Goal: Task Accomplishment & Management: Manage account settings

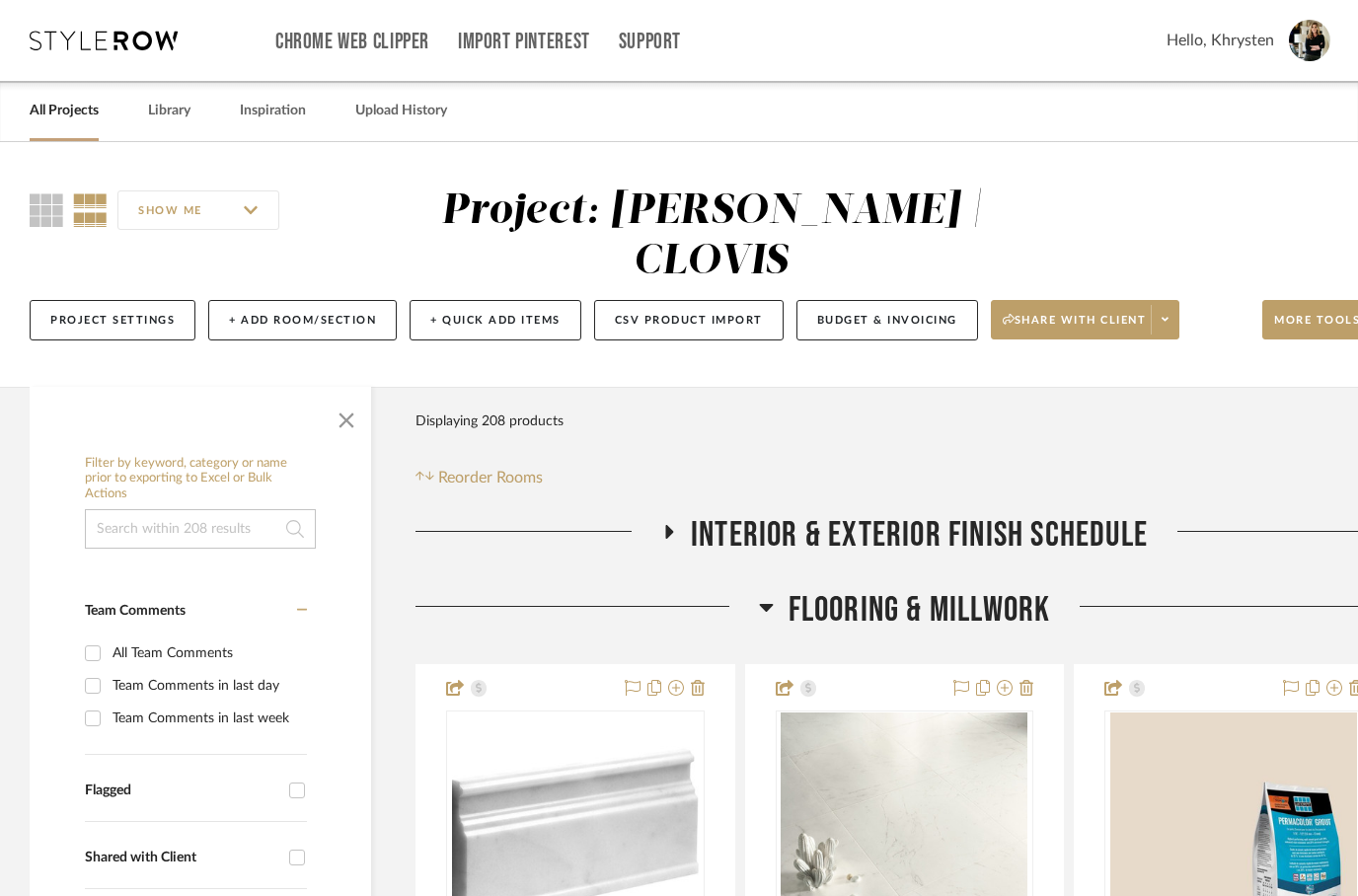
click at [672, 525] on icon at bounding box center [670, 532] width 8 height 14
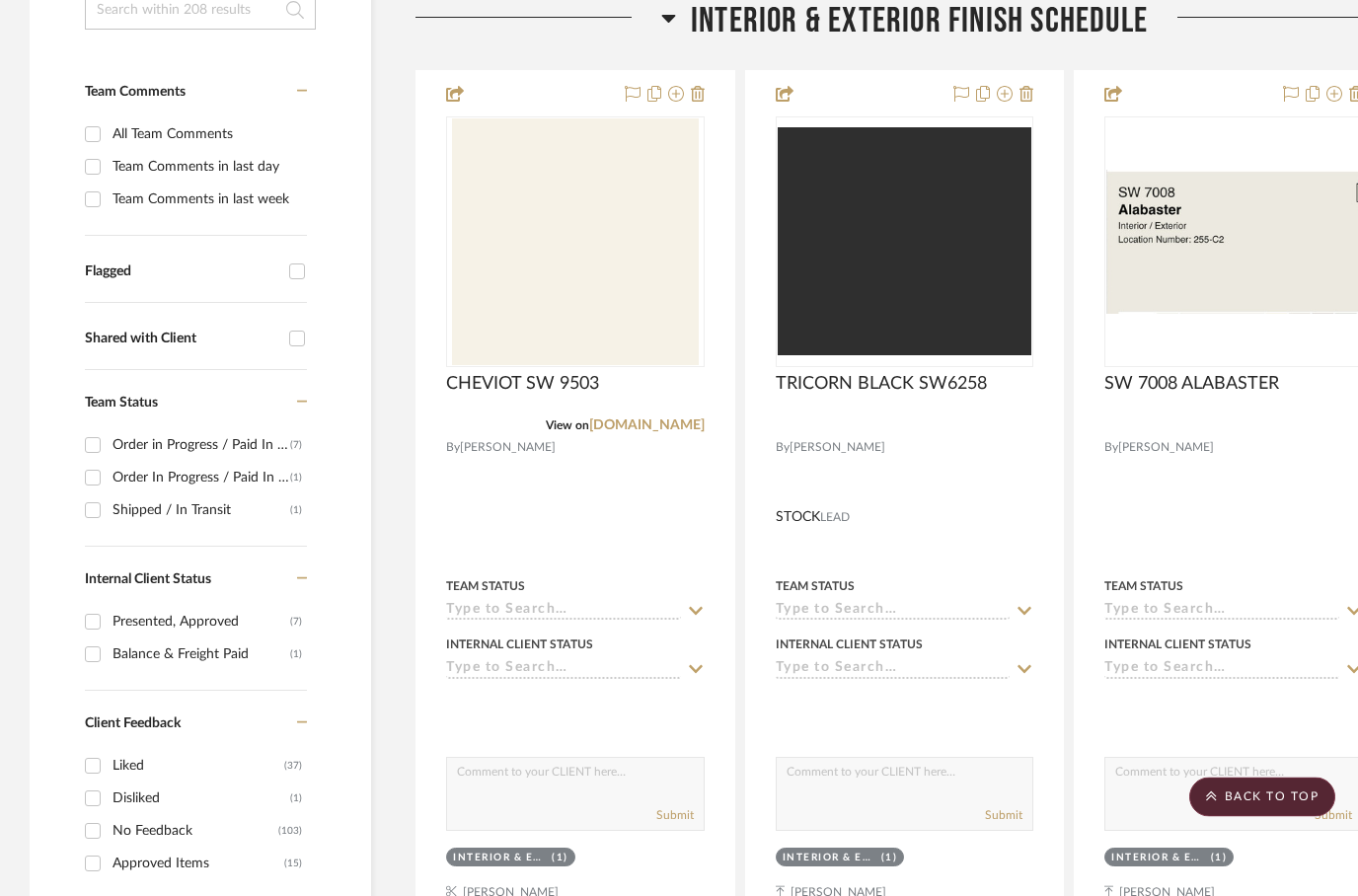
scroll to position [521, 0]
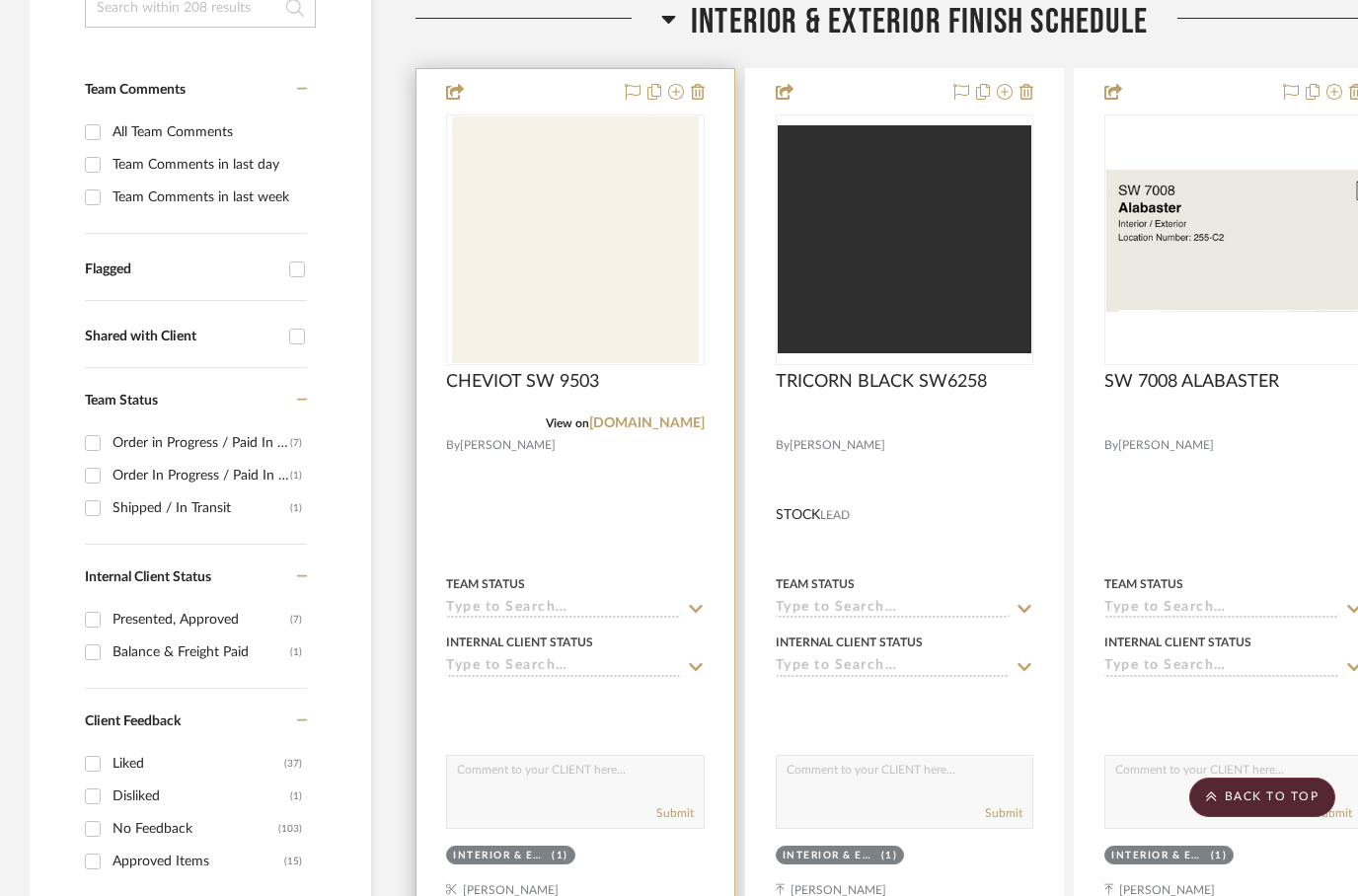
click at [615, 448] on div at bounding box center [574, 500] width 318 height 863
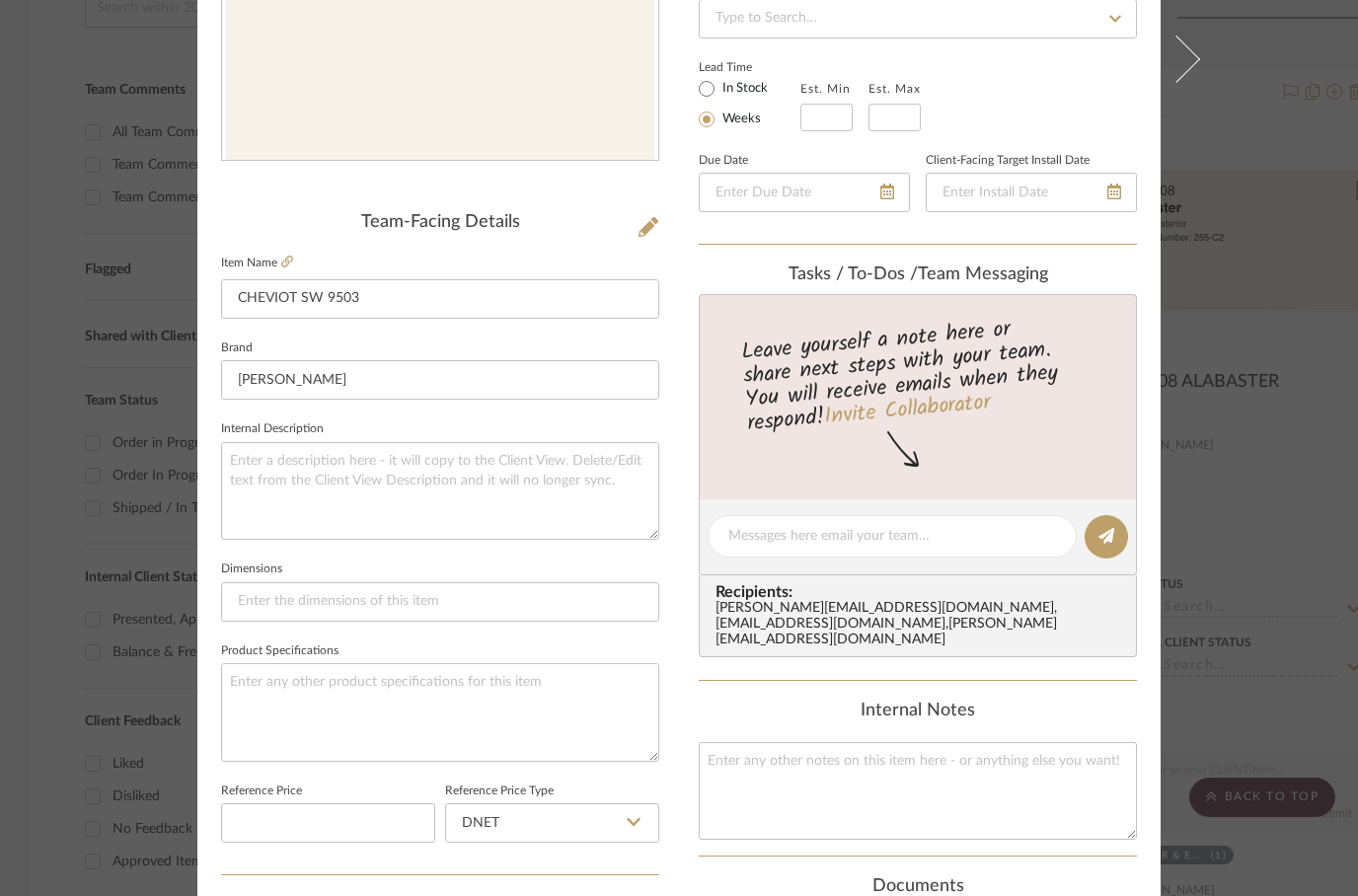
scroll to position [557, 0]
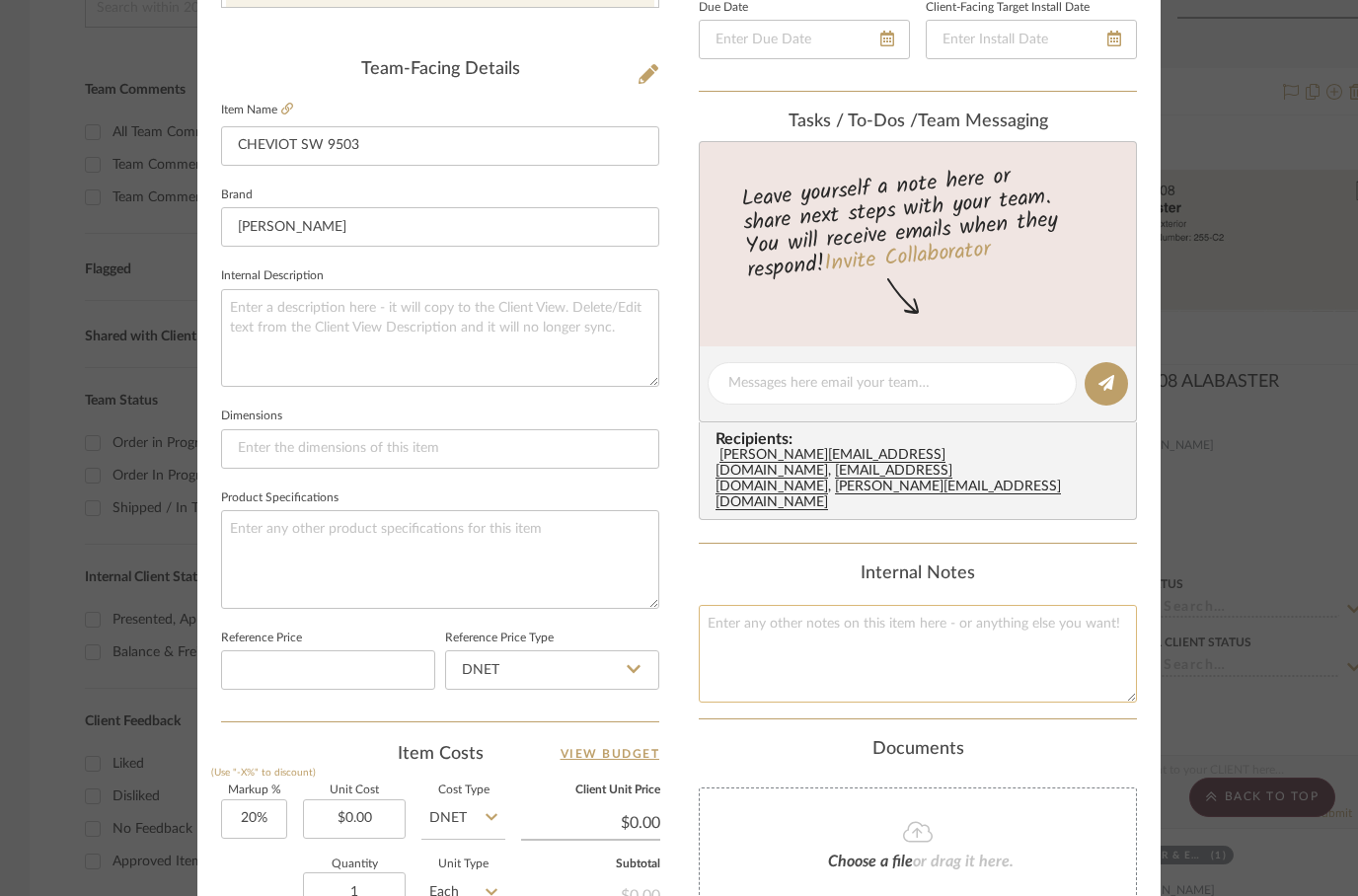
click at [753, 605] on textarea at bounding box center [918, 654] width 438 height 98
type textarea "INTERIOR TRIM"
click at [1032, 686] on div "Content here copies to Client View - confirm visibility there. Show in Client D…" at bounding box center [918, 389] width 438 height 1624
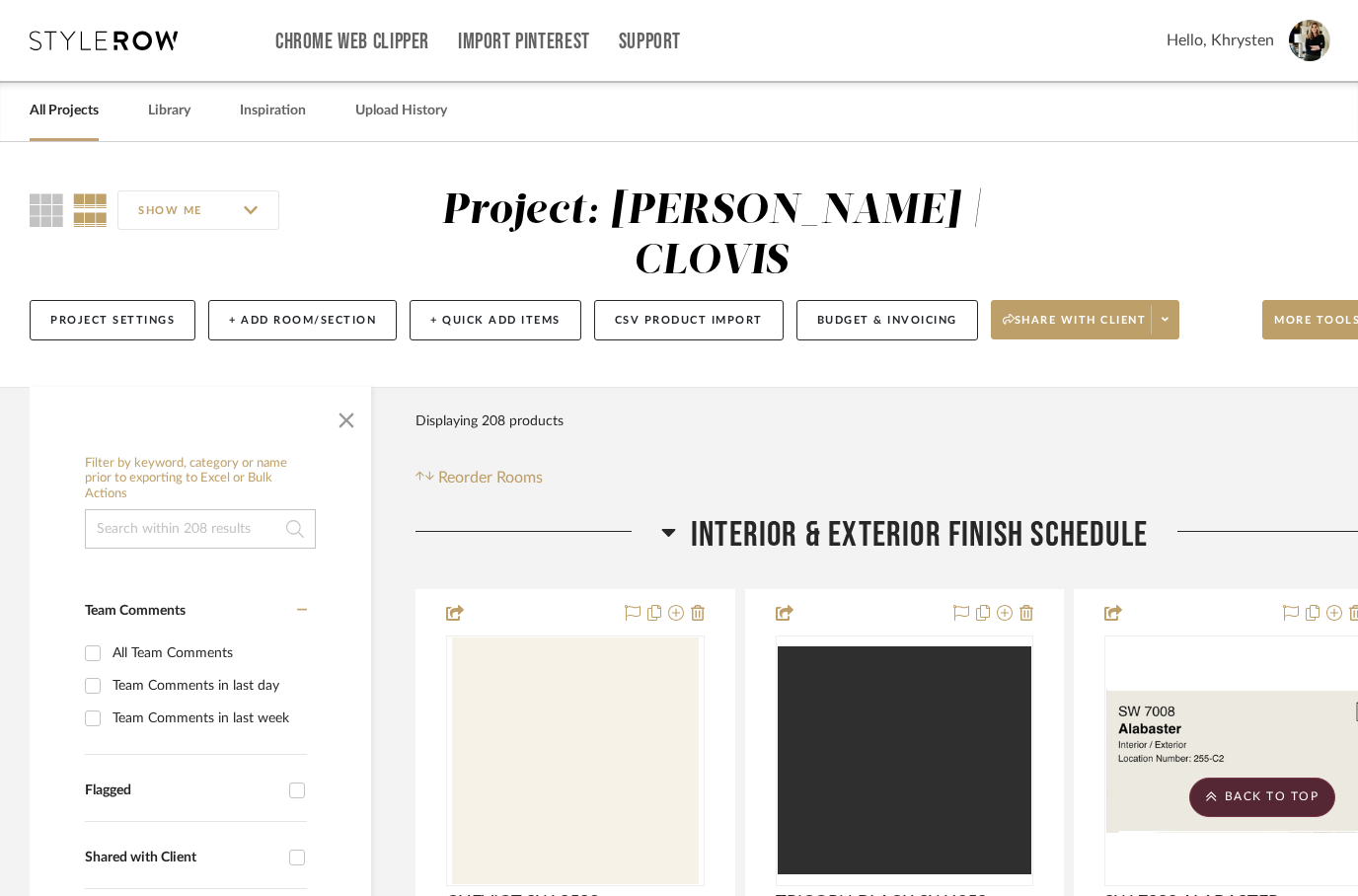
scroll to position [521, 0]
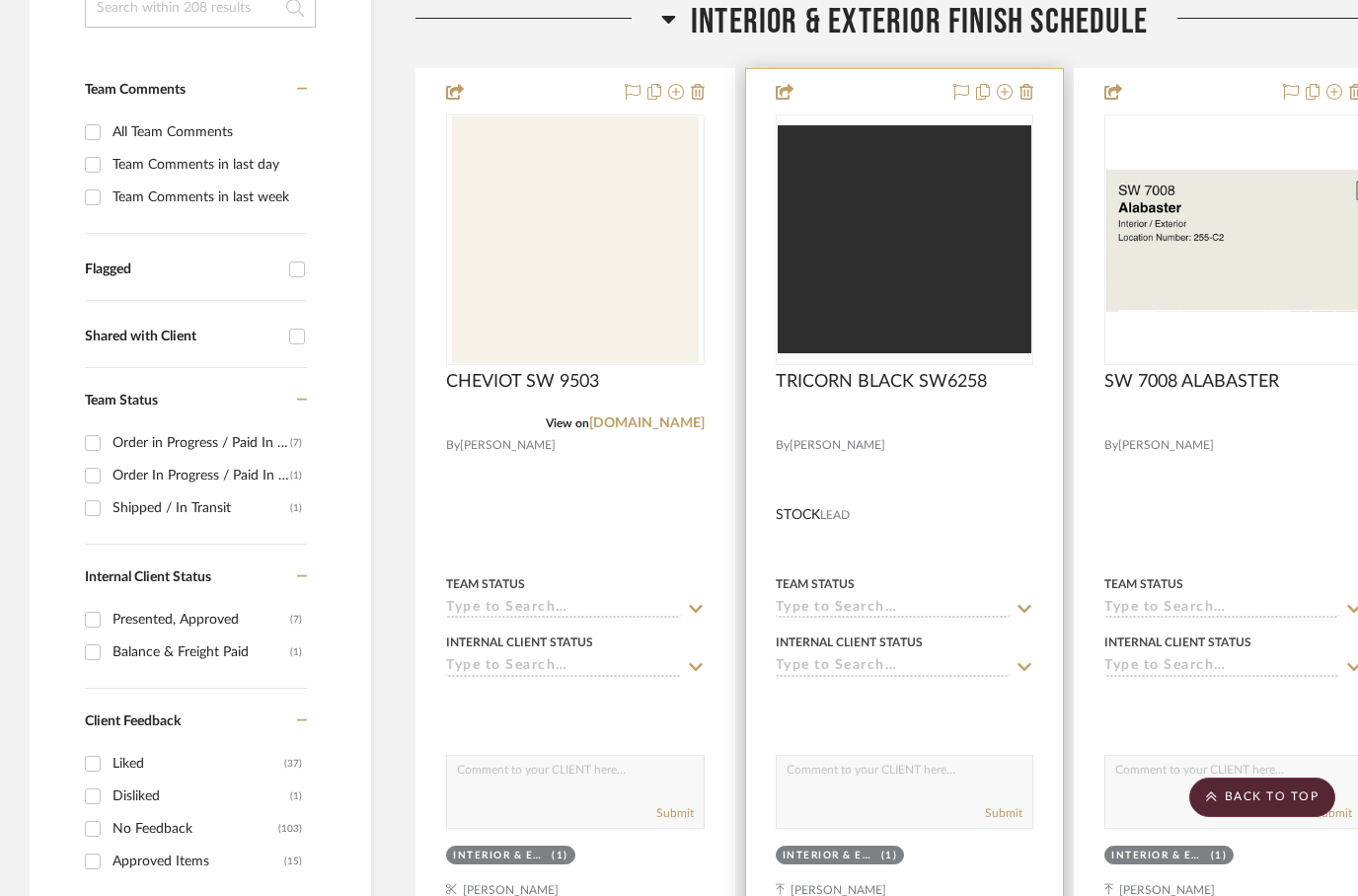
click at [978, 453] on div at bounding box center [904, 500] width 318 height 863
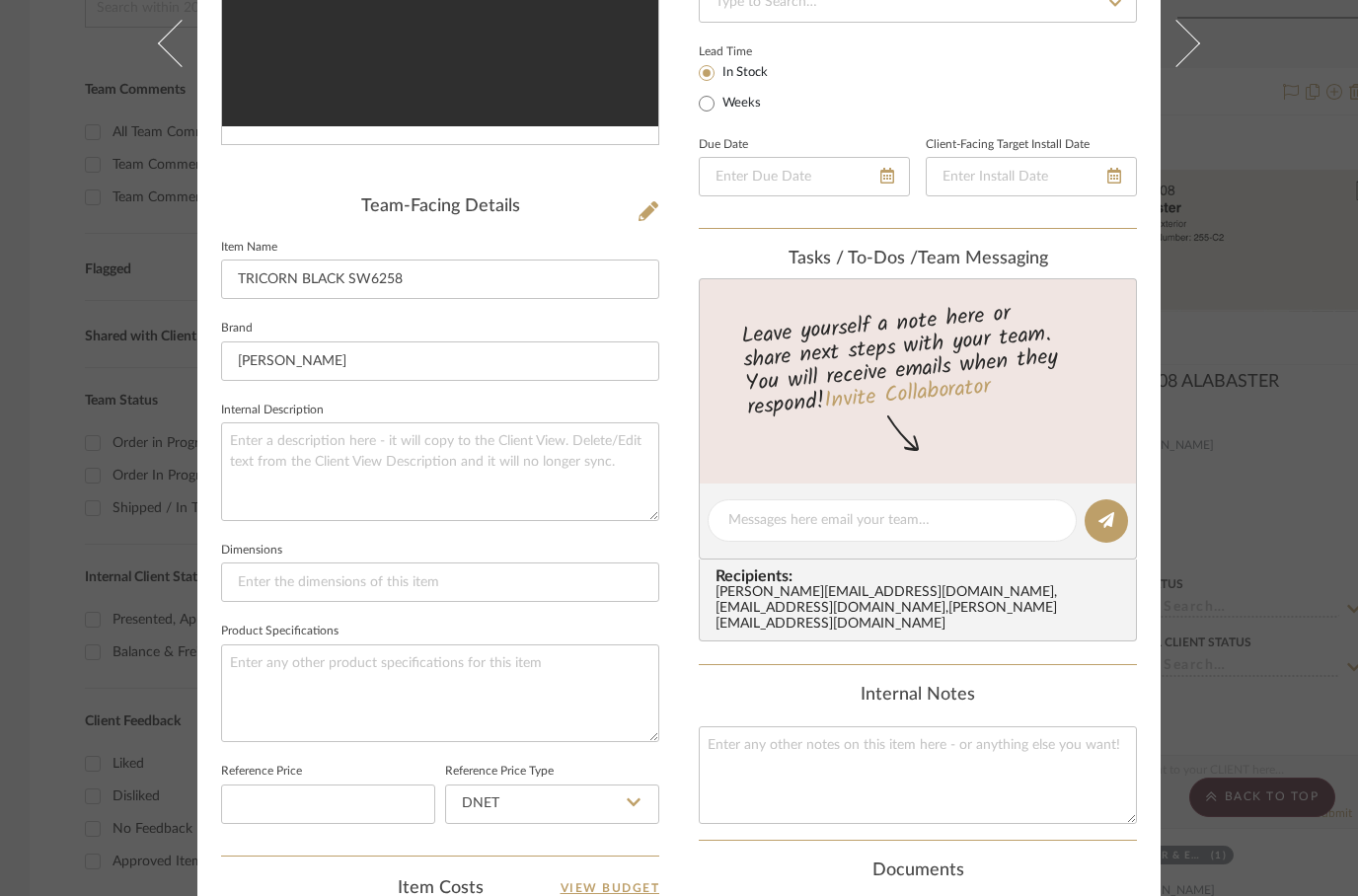
scroll to position [567, 0]
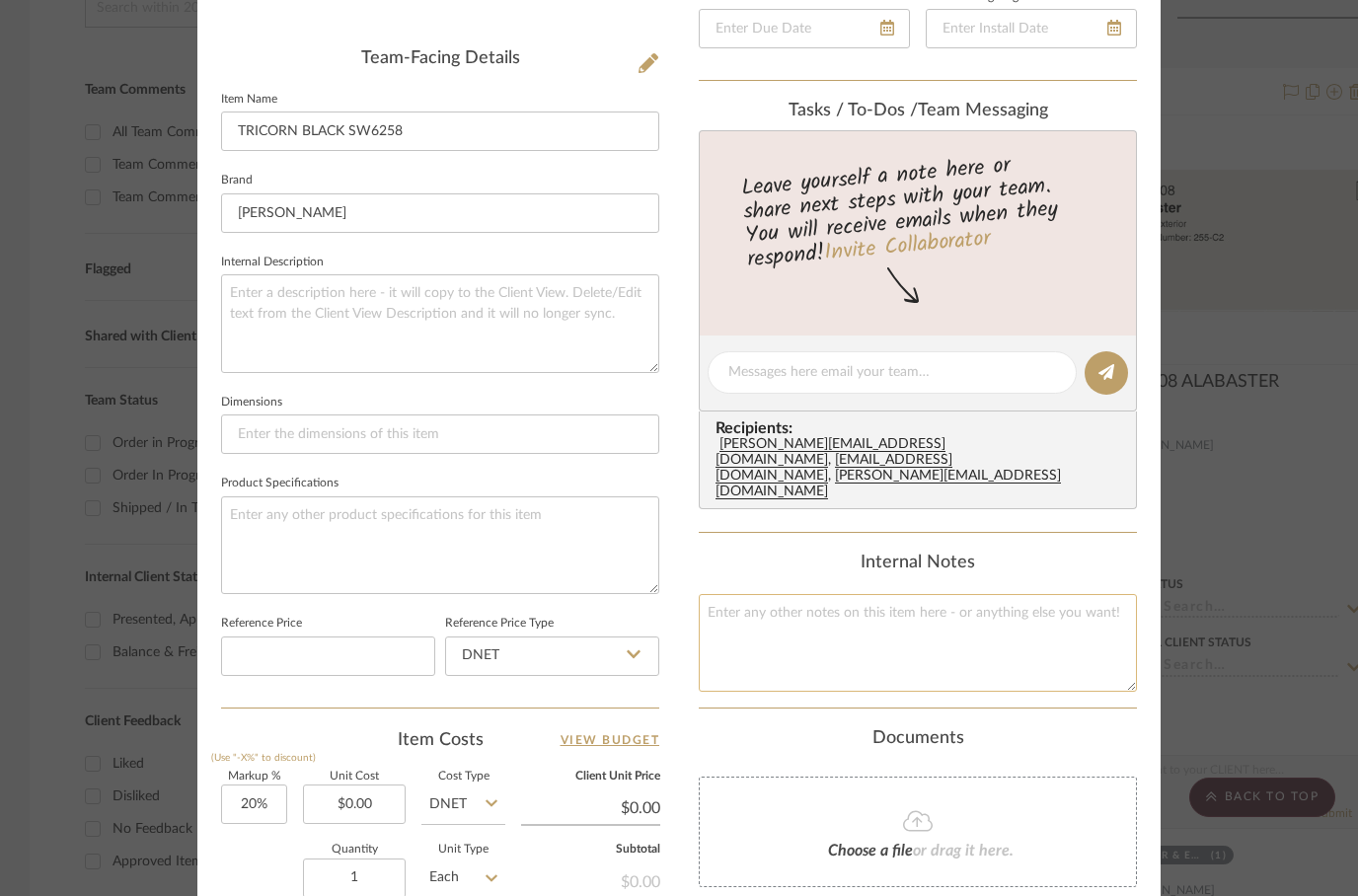
click at [759, 625] on textarea at bounding box center [918, 643] width 438 height 98
type textarea "EXTERIOR TRIM"
click at [1084, 553] on div "Internal Notes EXTERIOR TRIM" at bounding box center [918, 622] width 438 height 139
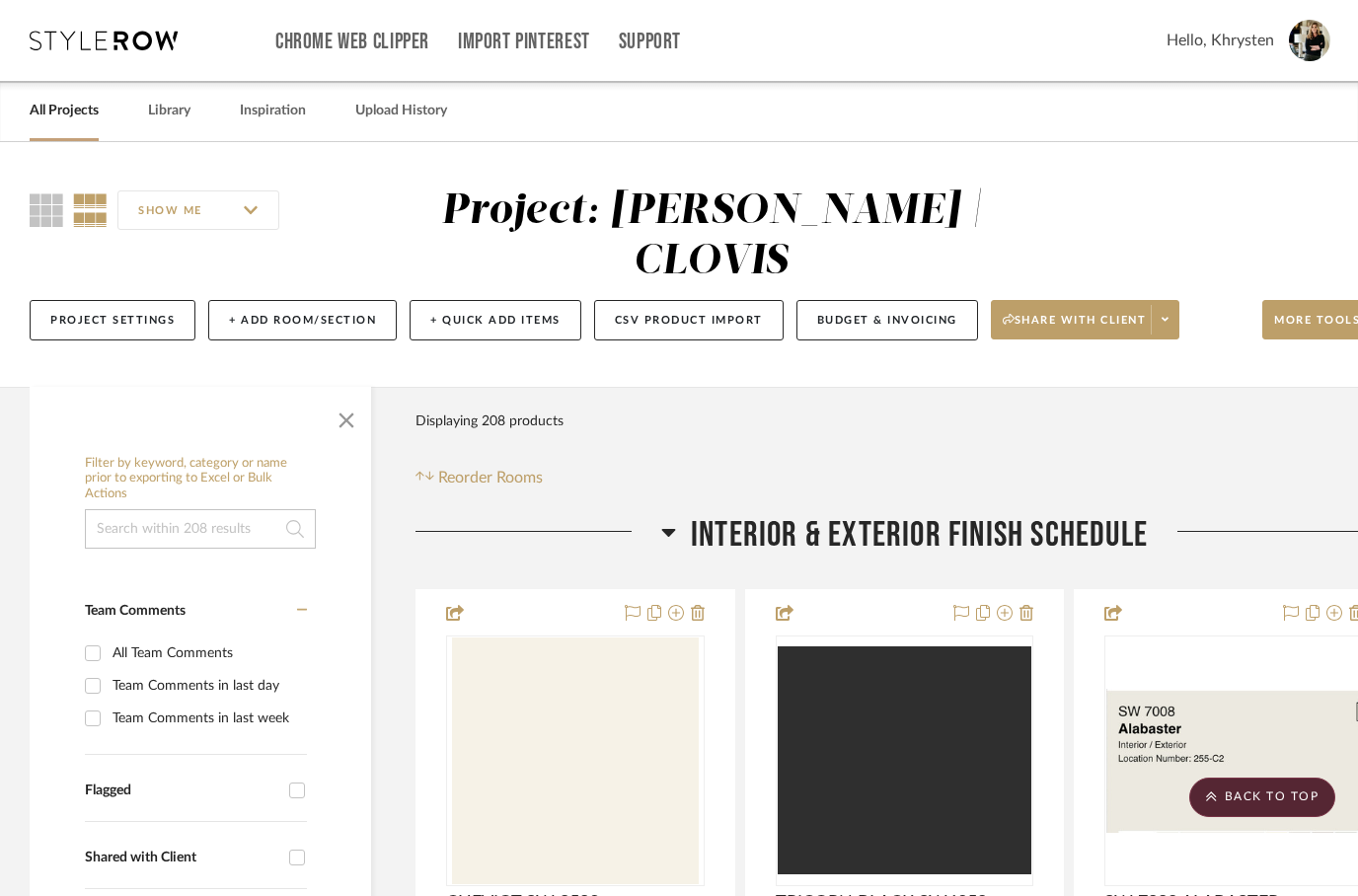
scroll to position [521, 0]
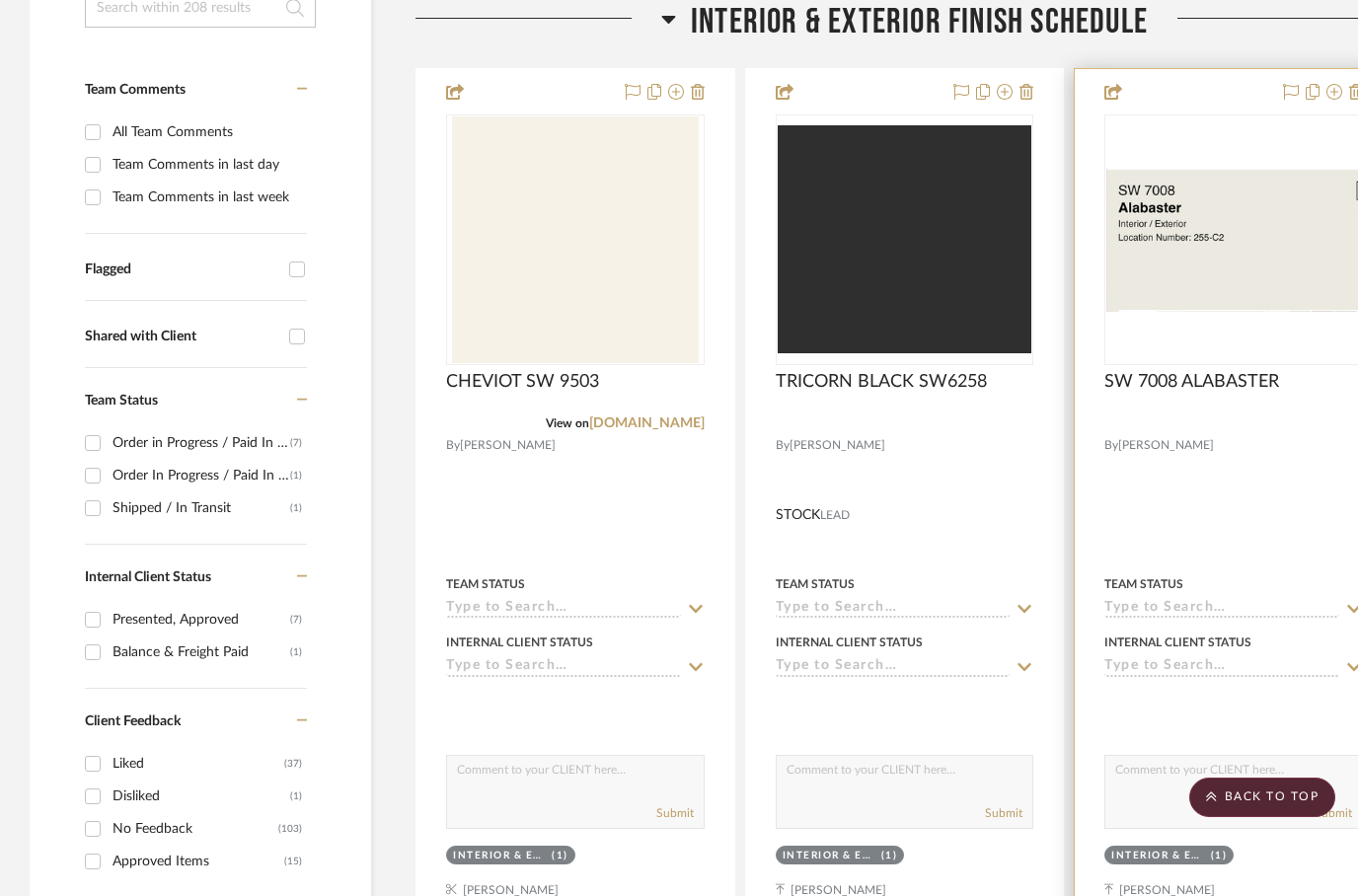
click at [1206, 428] on div at bounding box center [1233, 500] width 318 height 863
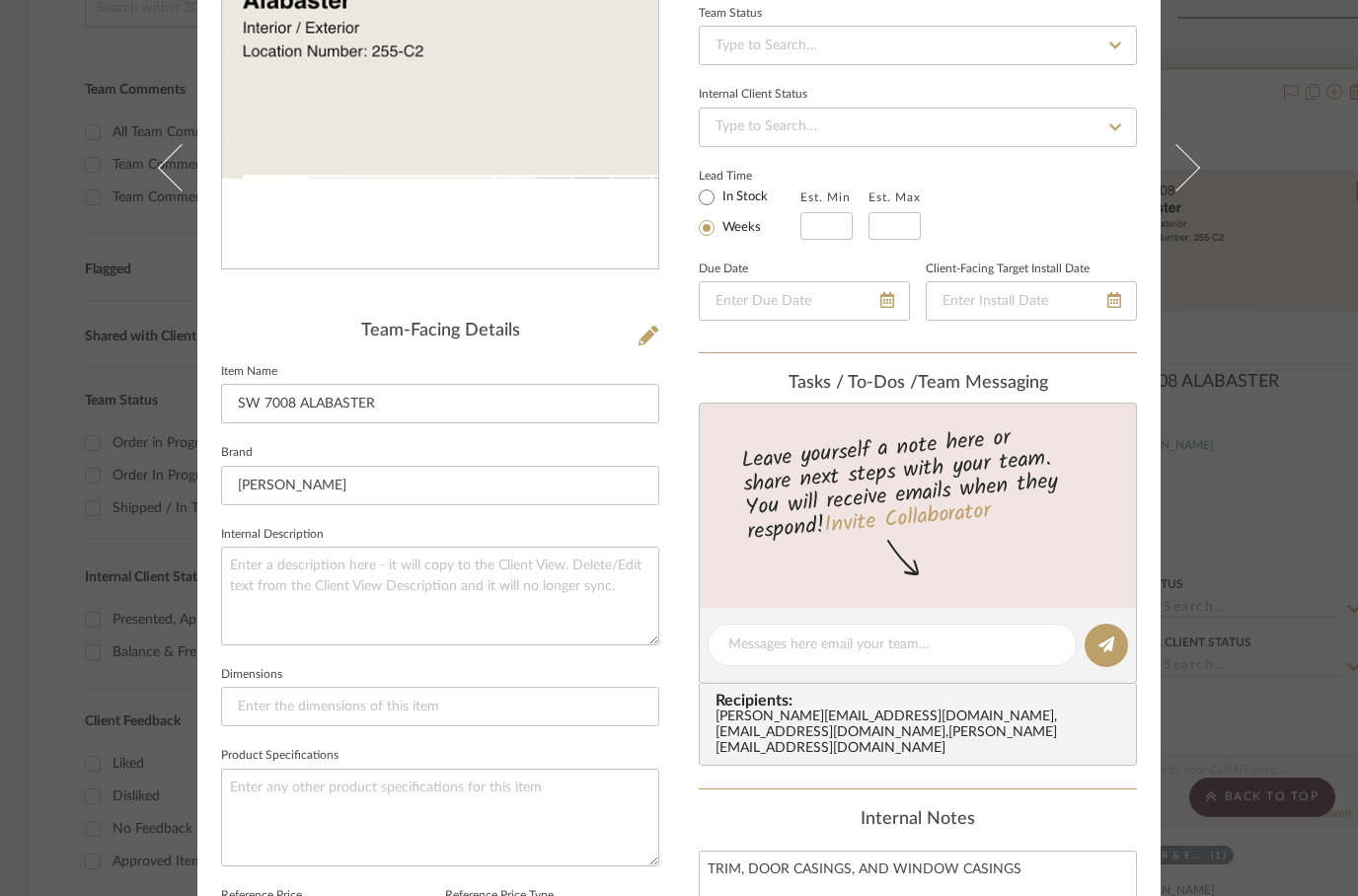
scroll to position [456, 0]
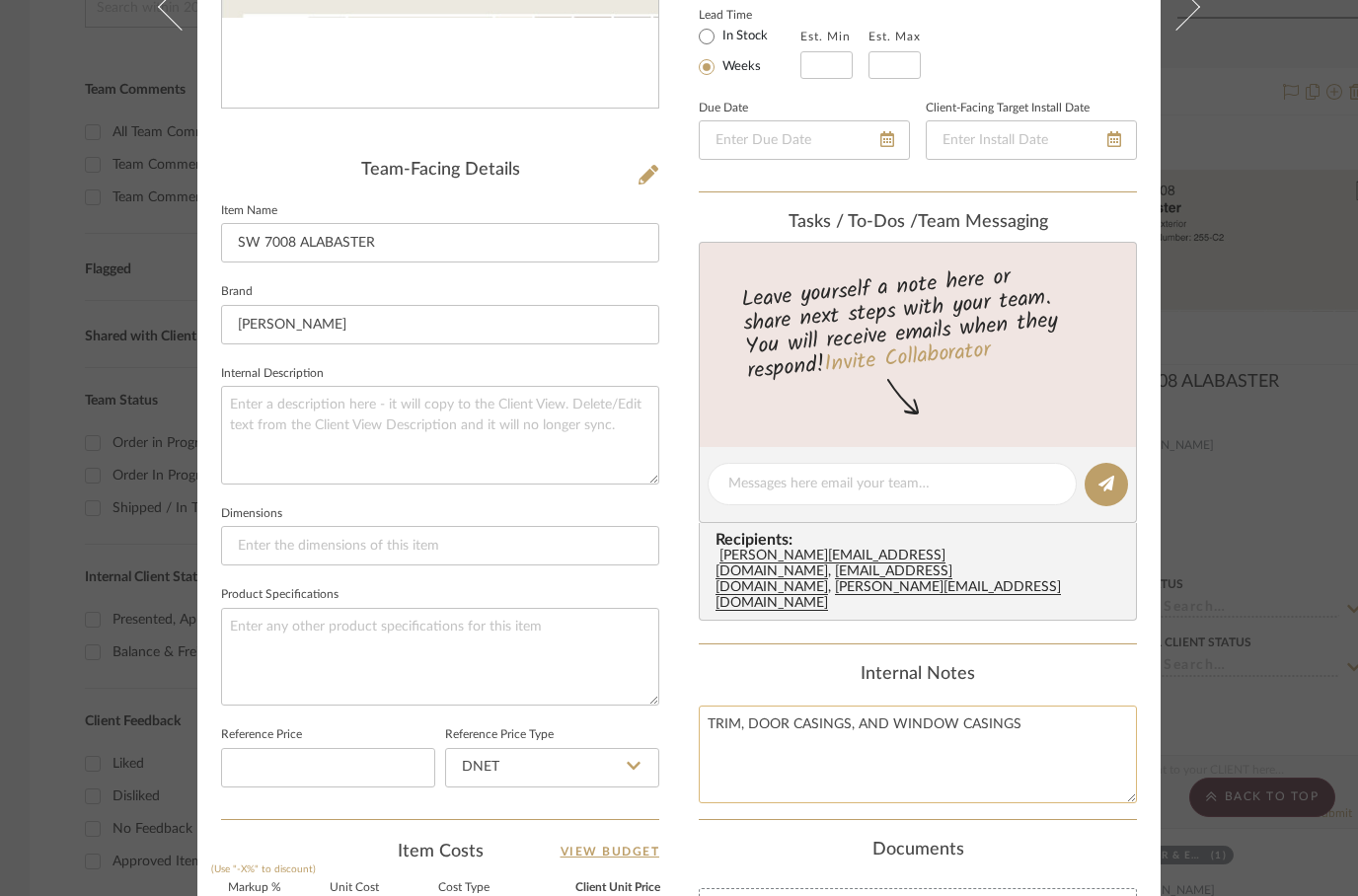
click at [739, 706] on textarea "TRIM, DOOR CASINGS, AND WINDOW CASINGS" at bounding box center [918, 755] width 438 height 98
click at [726, 706] on textarea "TRIM, DOOR CASINGS, AND WINDOW CASINGS" at bounding box center [918, 755] width 438 height 98
type textarea "EXTERIOR MAIN BODY FINISH"
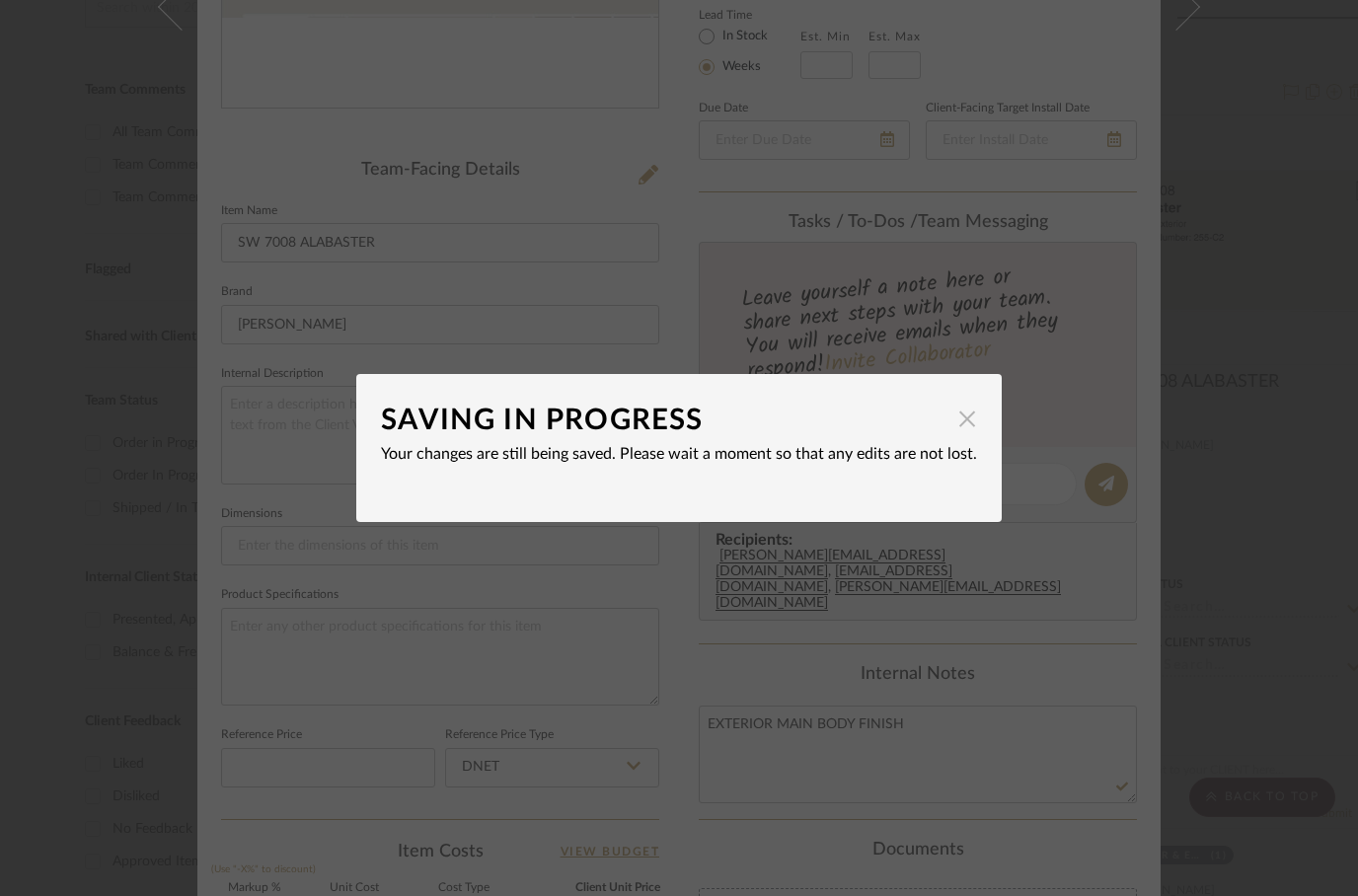
click at [964, 430] on span "button" at bounding box center [968, 418] width 40 height 40
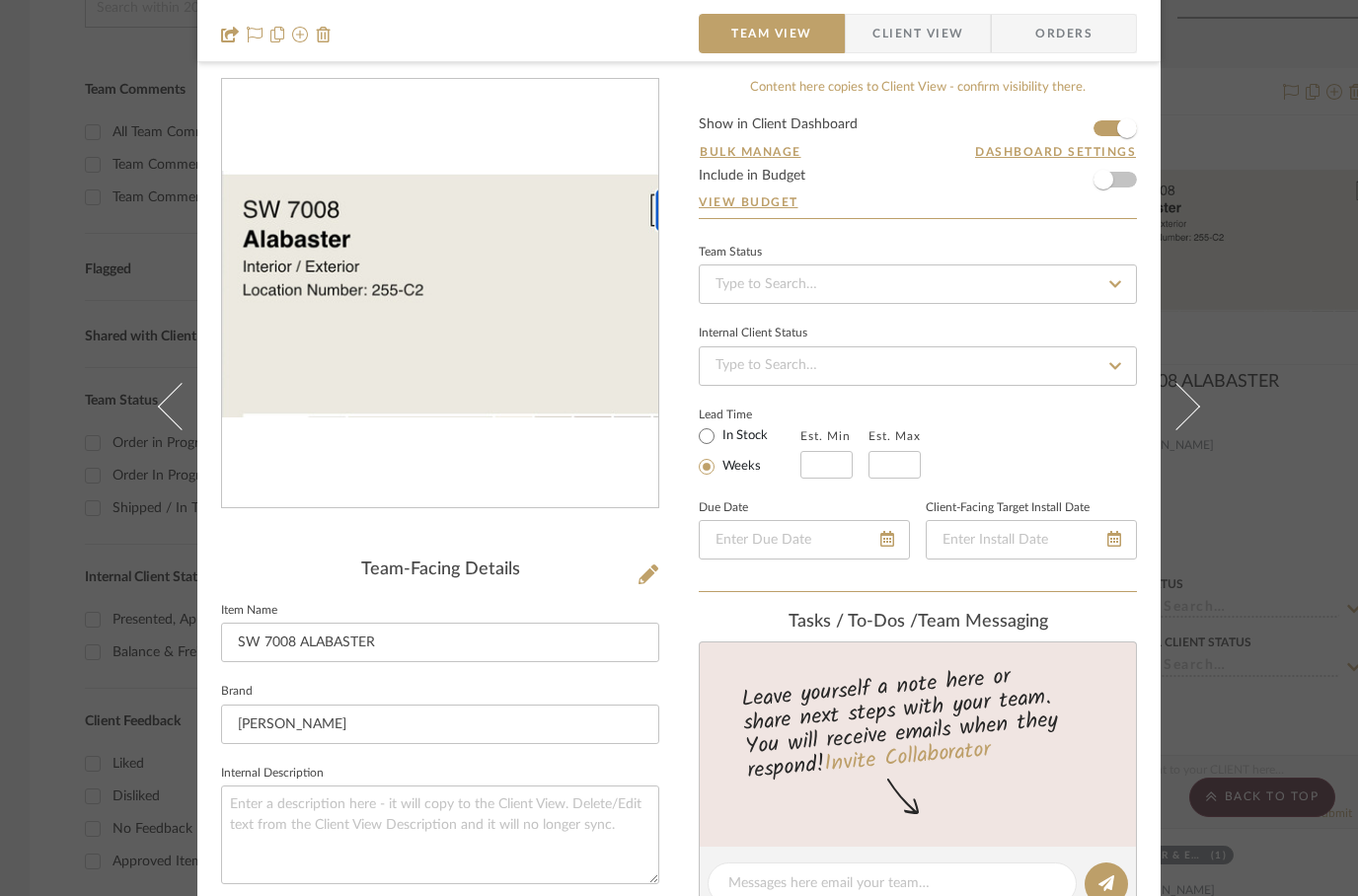
scroll to position [0, 0]
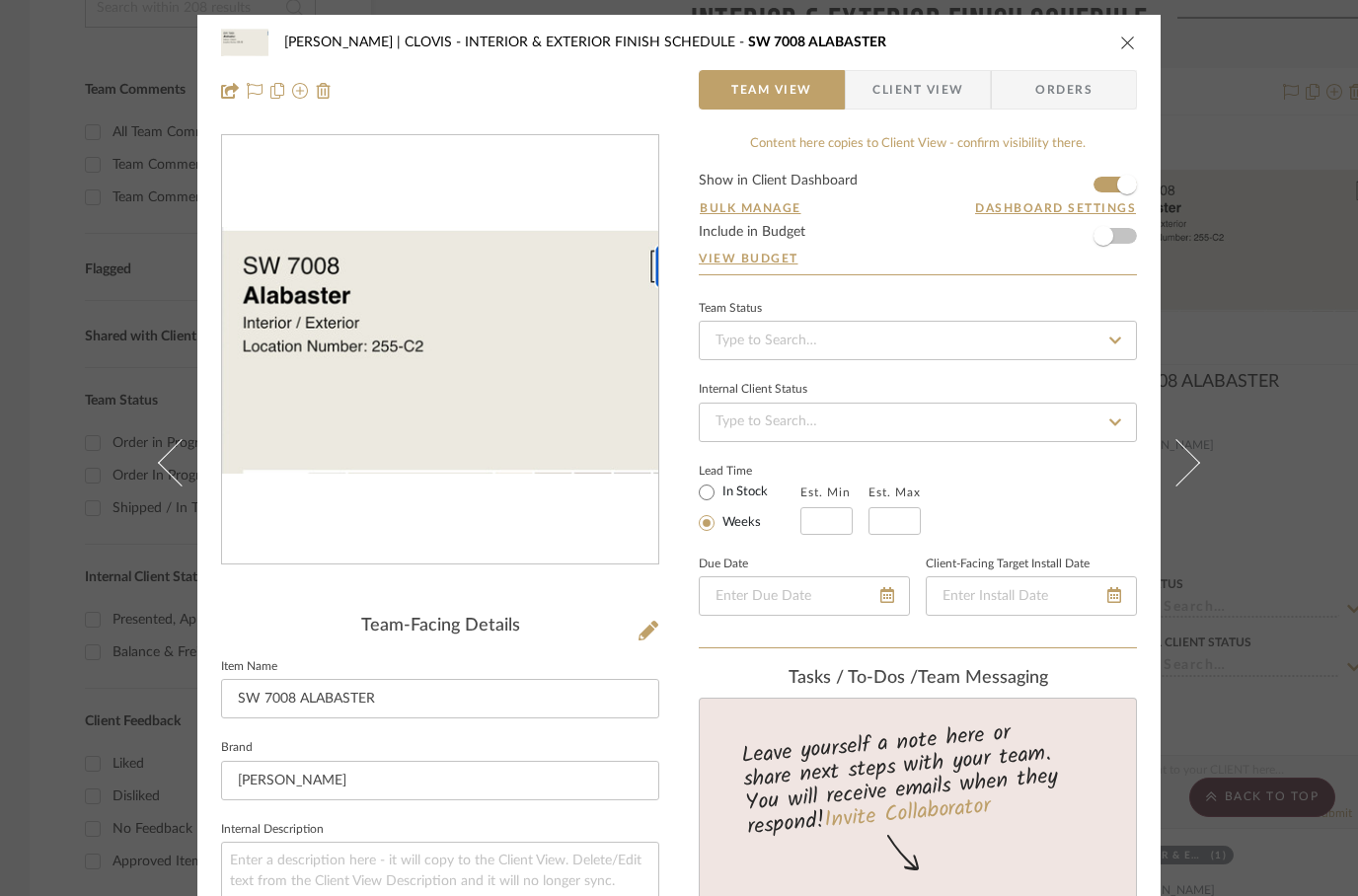
click at [1126, 64] on div "[PERSON_NAME] | CLOVIS INTERIOR & EXTERIOR FINISH SCHEDULE SW 7008 ALABASTER Te…" at bounding box center [678, 67] width 963 height 104
click at [1123, 46] on icon "close" at bounding box center [1128, 43] width 16 height 16
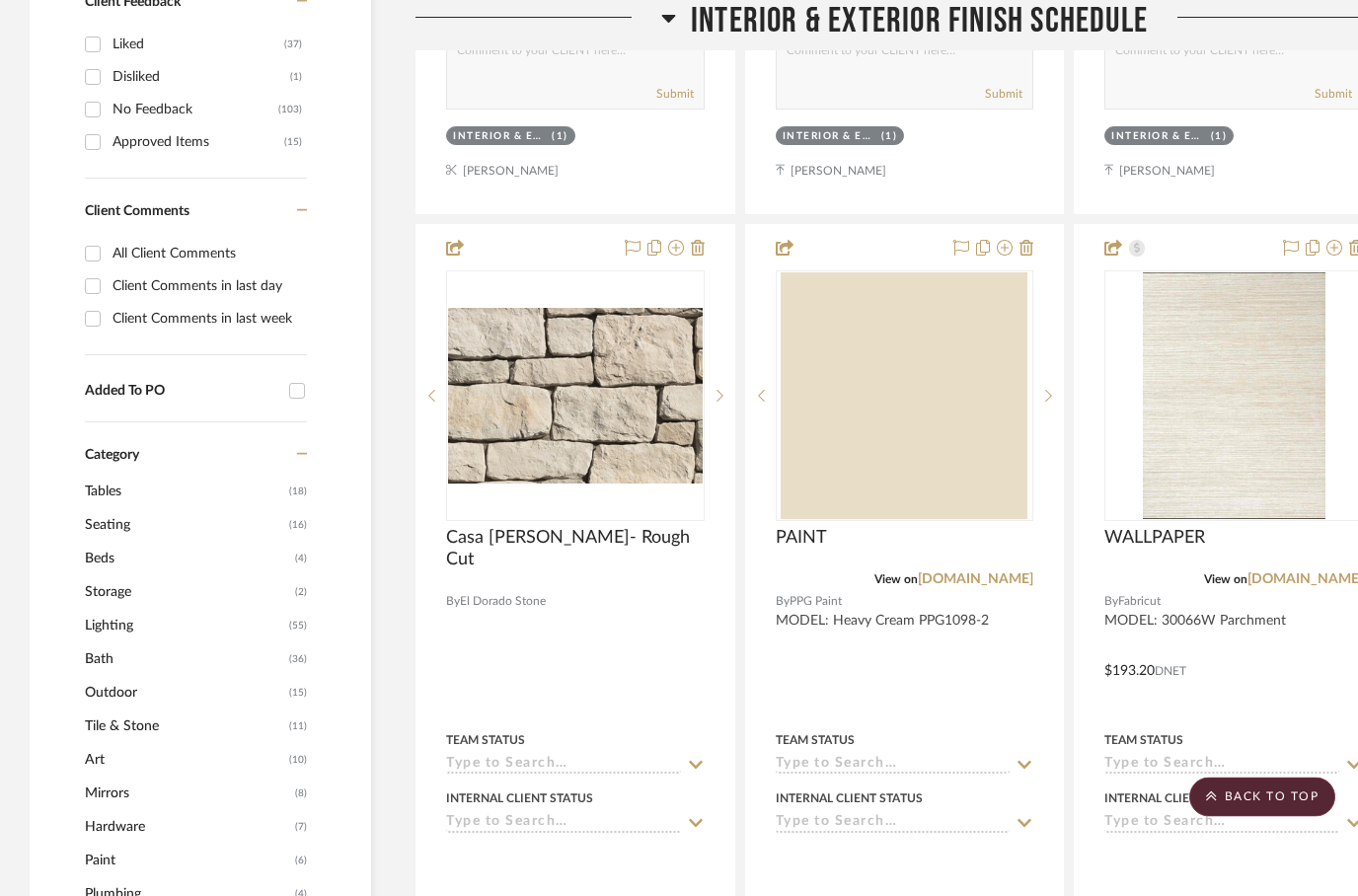
scroll to position [1240, 0]
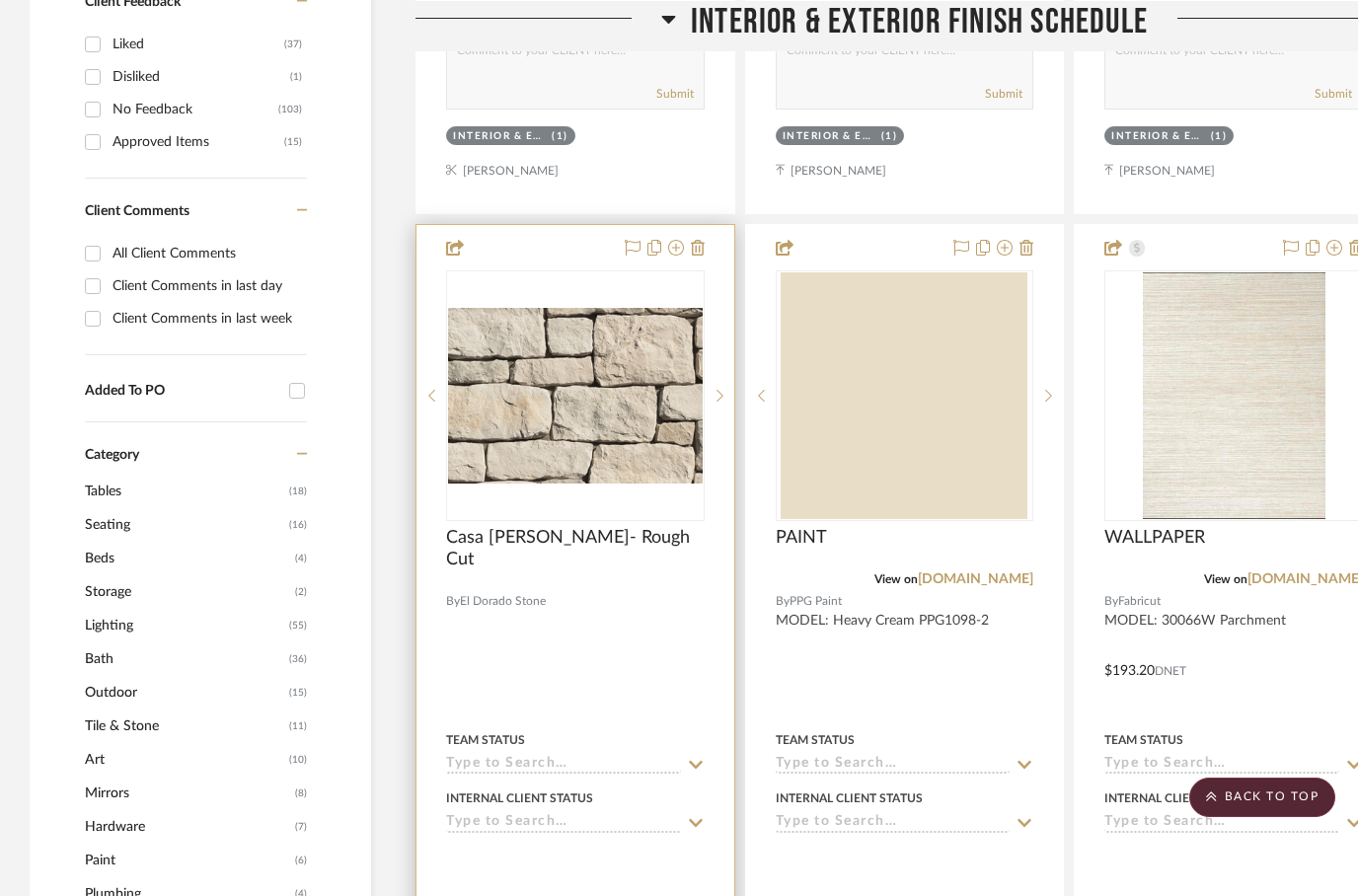
click at [579, 591] on div at bounding box center [574, 656] width 318 height 863
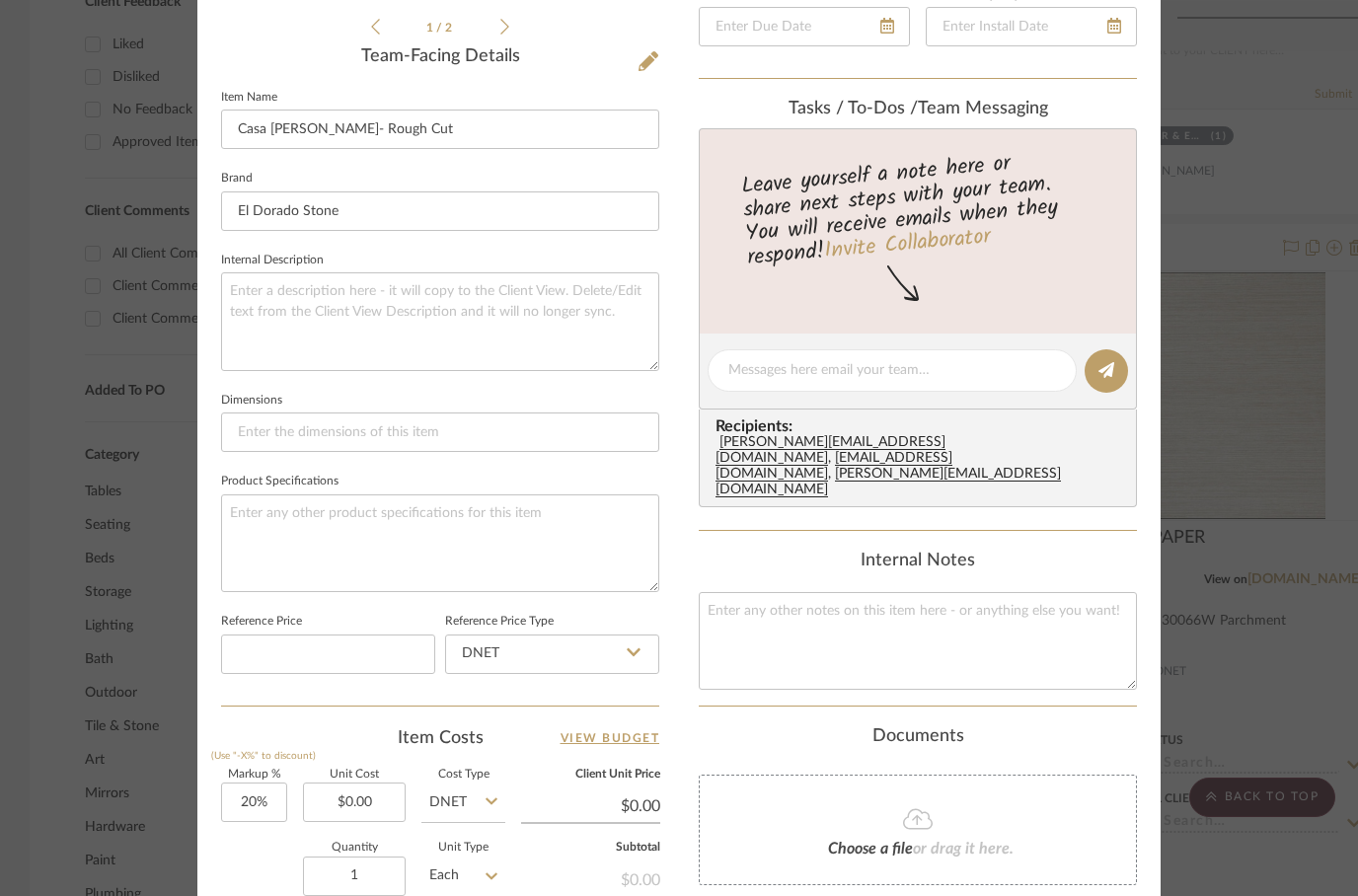
scroll to position [544, 0]
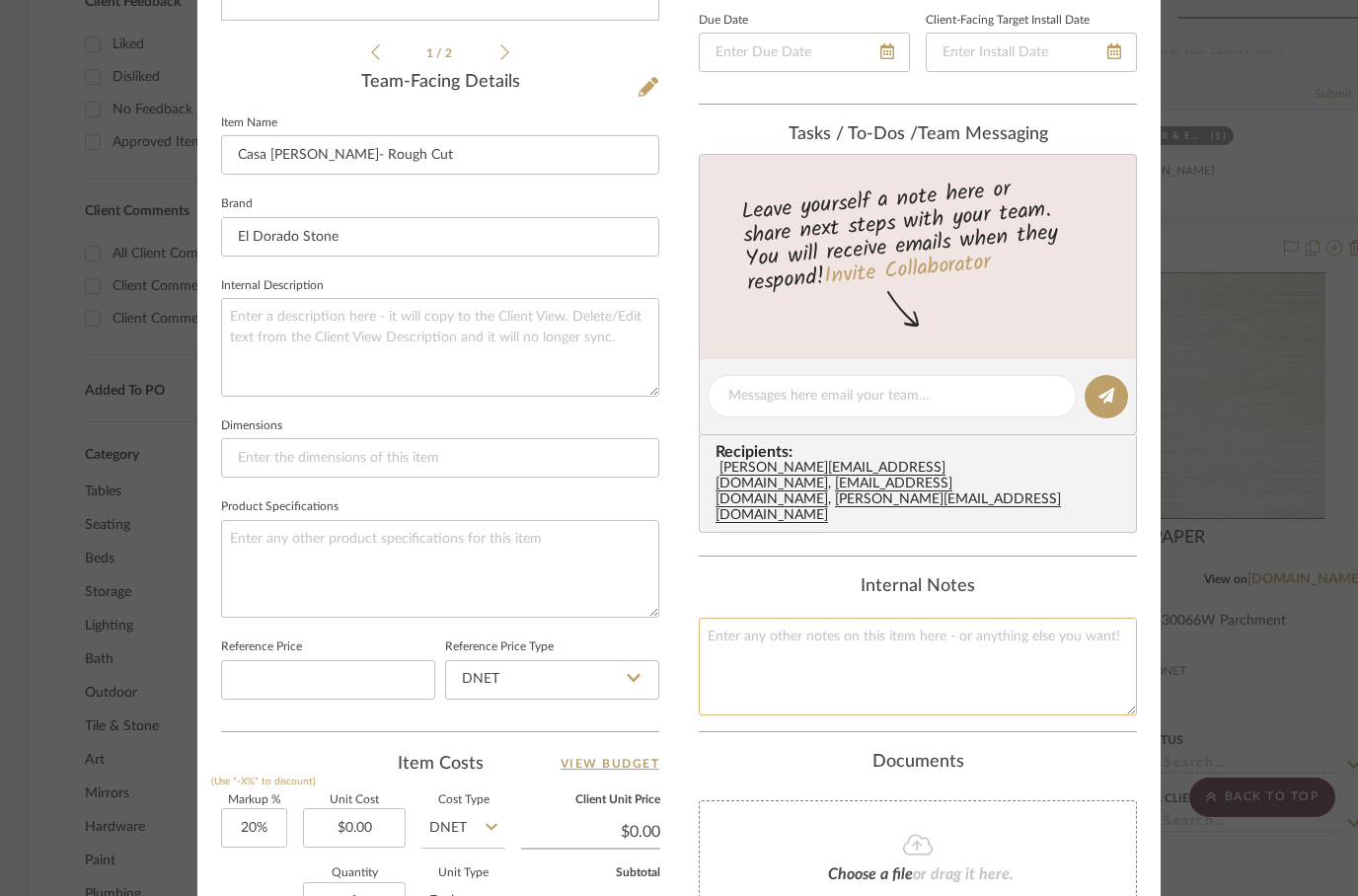
click at [792, 624] on textarea at bounding box center [918, 666] width 438 height 98
type textarea "EXTERIOR STONE"
click at [1013, 576] on div "Internal Notes EXTERIOR STONE" at bounding box center [918, 646] width 438 height 139
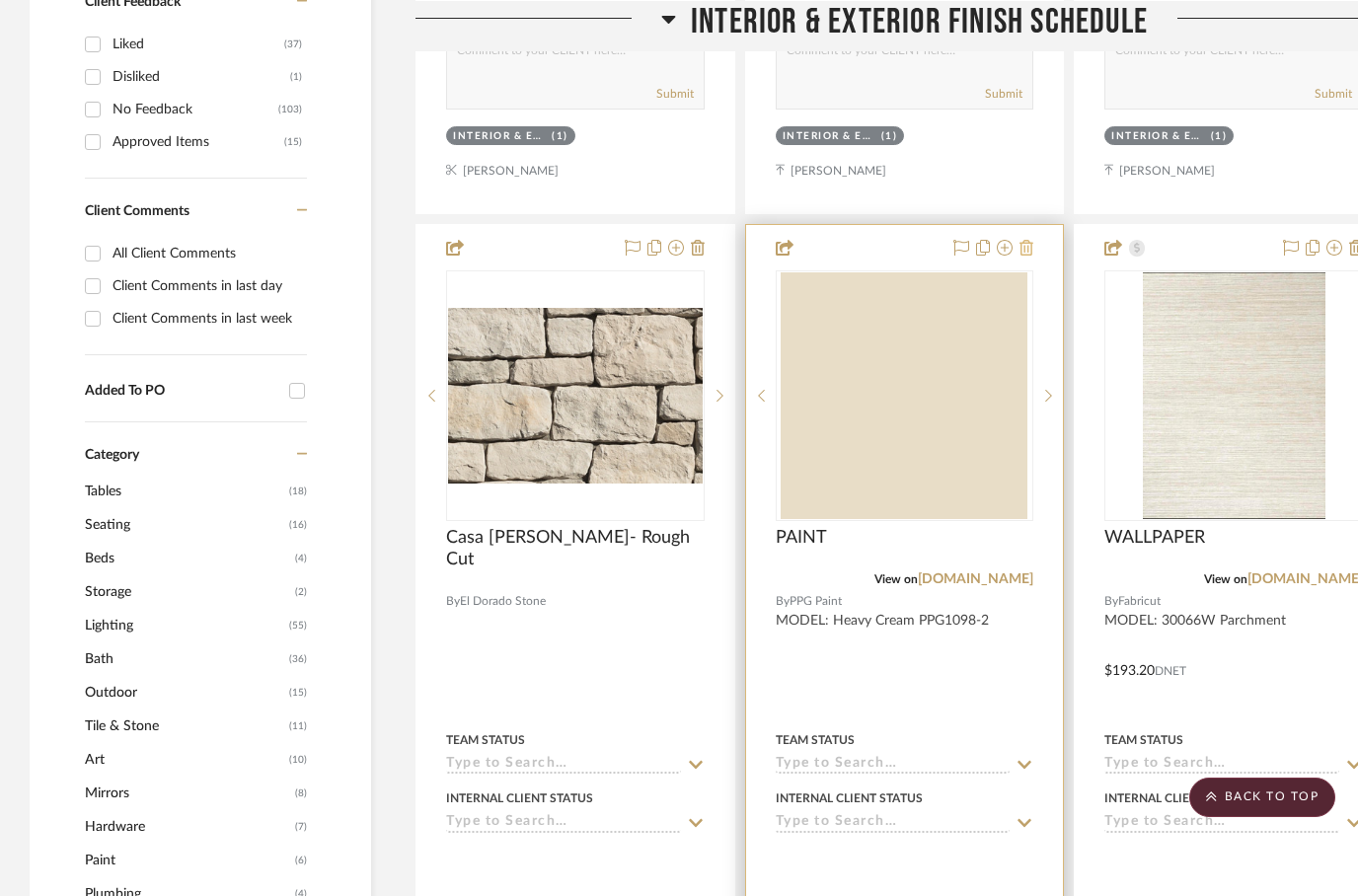
click at [1029, 240] on icon at bounding box center [1026, 248] width 14 height 16
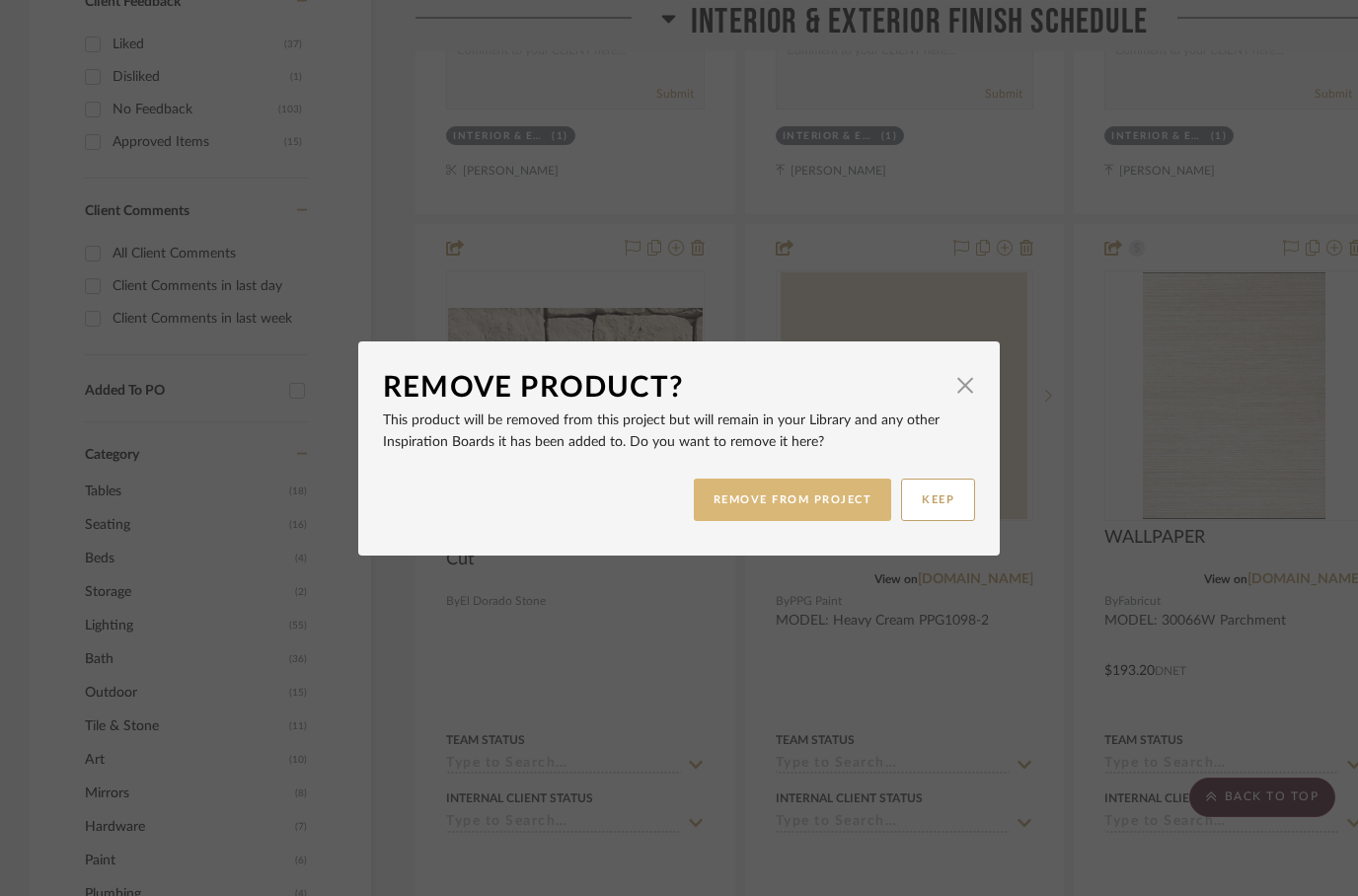
click at [775, 499] on button "REMOVE FROM PROJECT" at bounding box center [792, 500] width 198 height 43
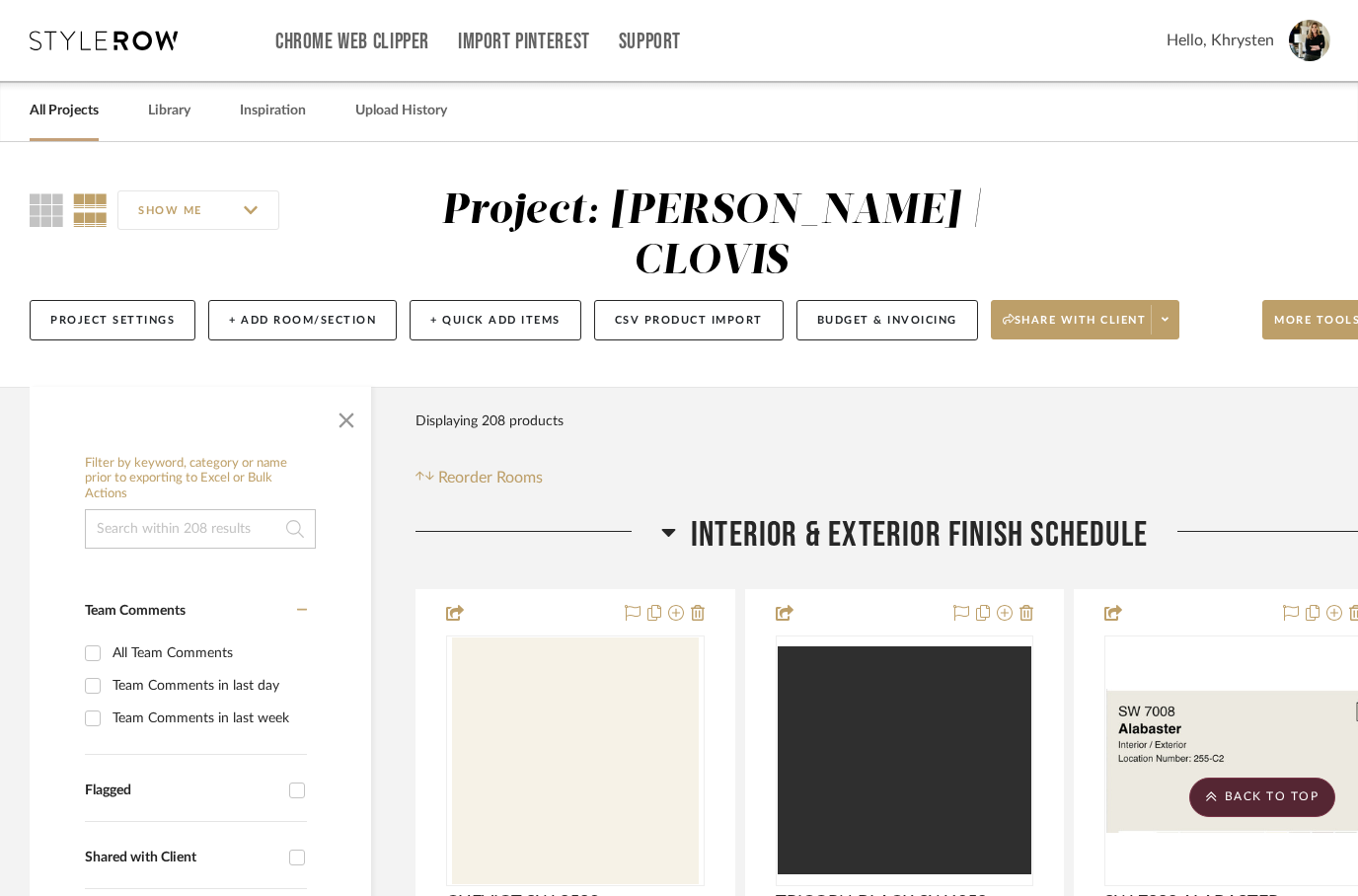
scroll to position [1240, 0]
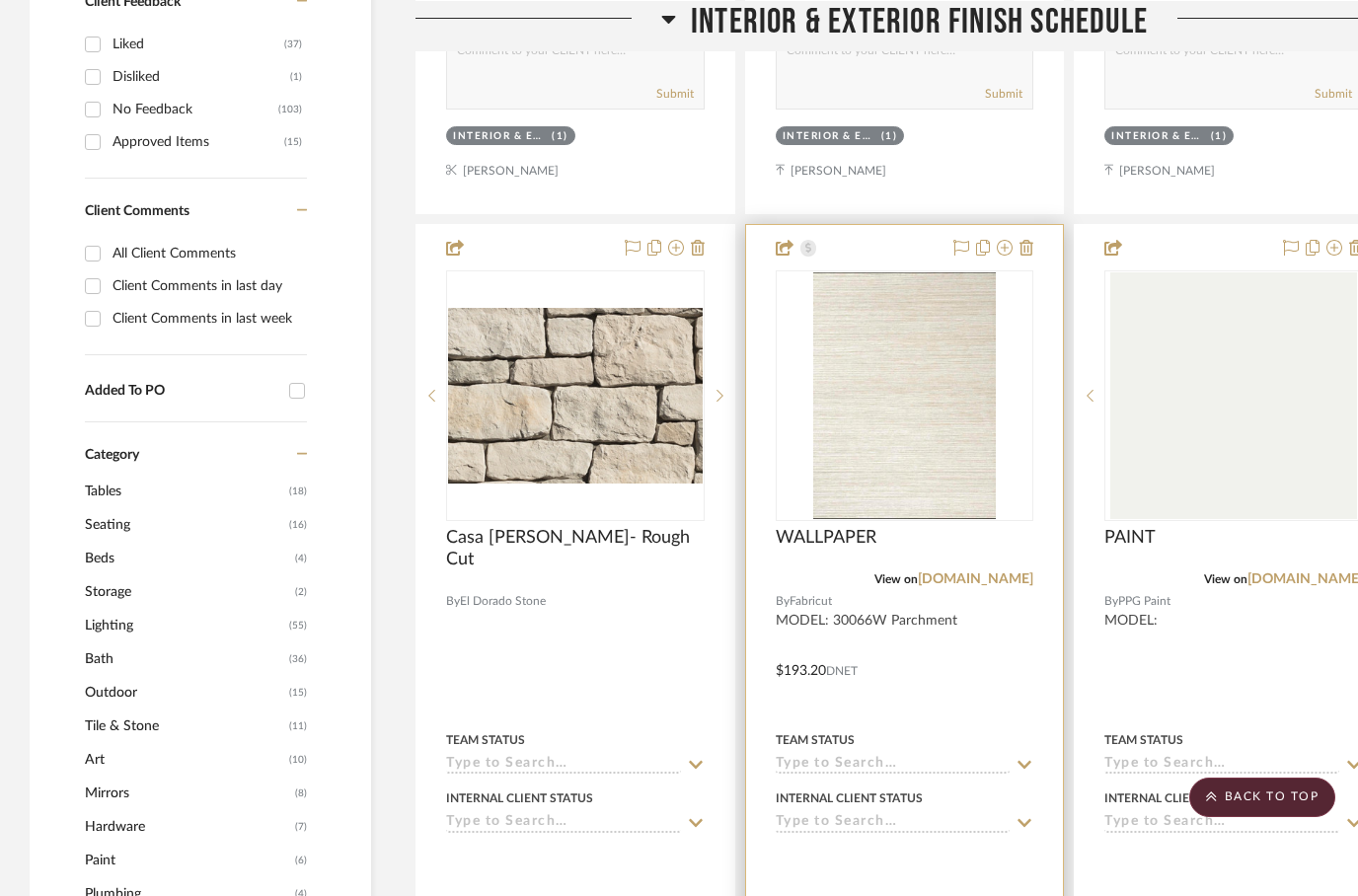
click at [936, 639] on div at bounding box center [904, 656] width 318 height 863
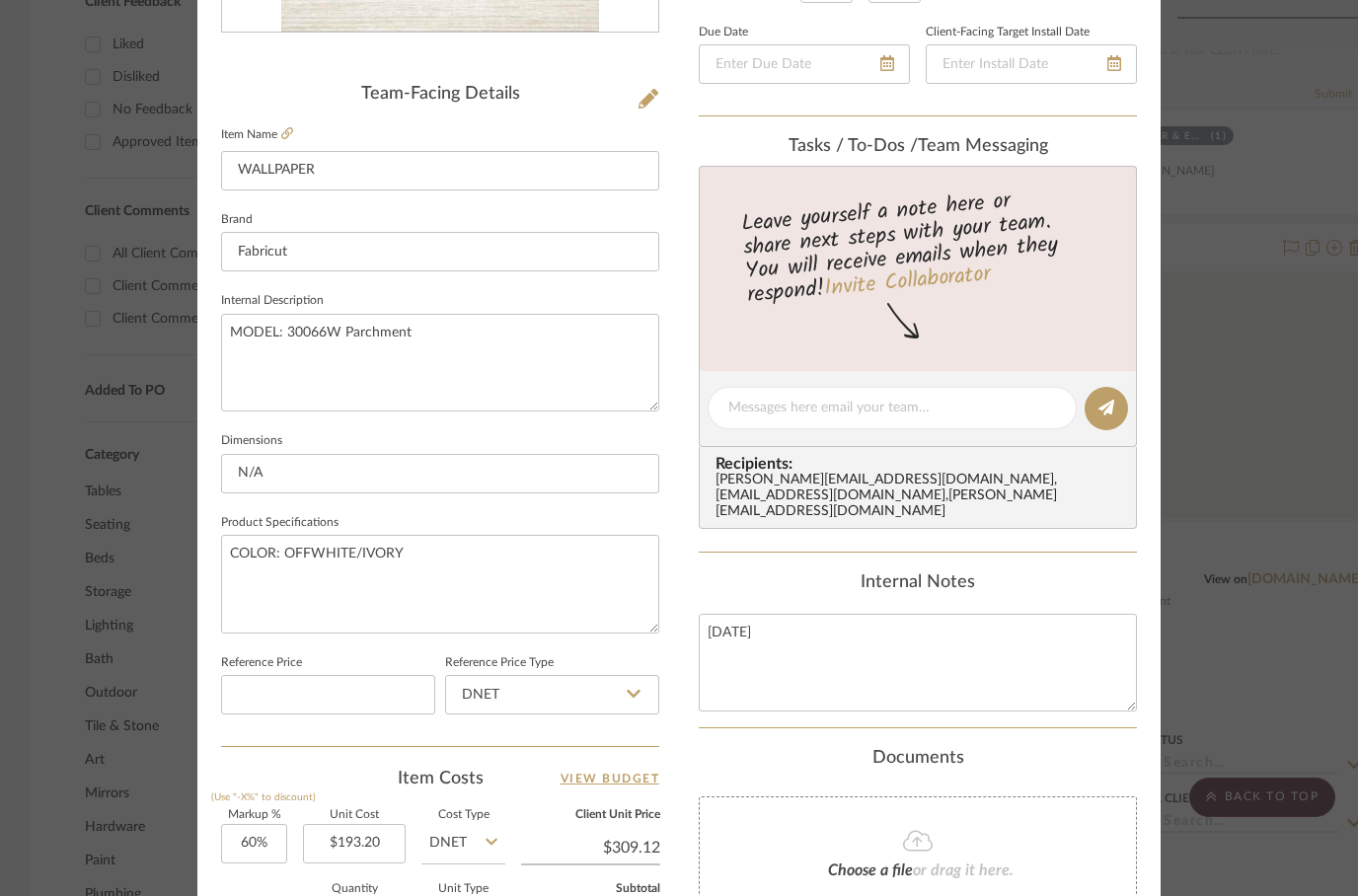
scroll to position [597, 0]
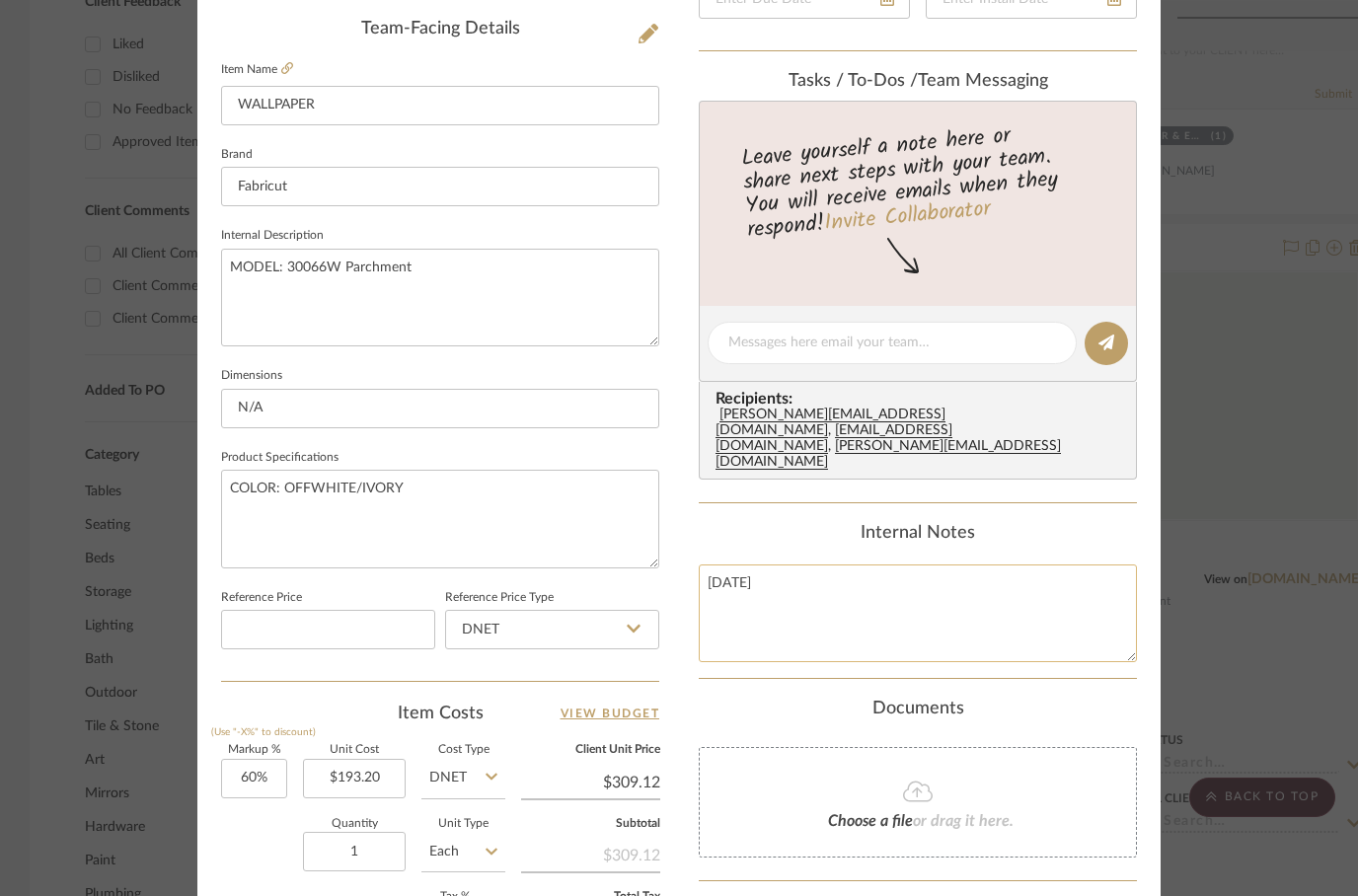
click at [835, 564] on textarea "[DATE]" at bounding box center [918, 613] width 438 height 98
click at [832, 564] on textarea "[DATE]" at bounding box center [918, 613] width 438 height 98
click at [827, 564] on textarea "[DATE]" at bounding box center [918, 613] width 438 height 98
type textarea "M"
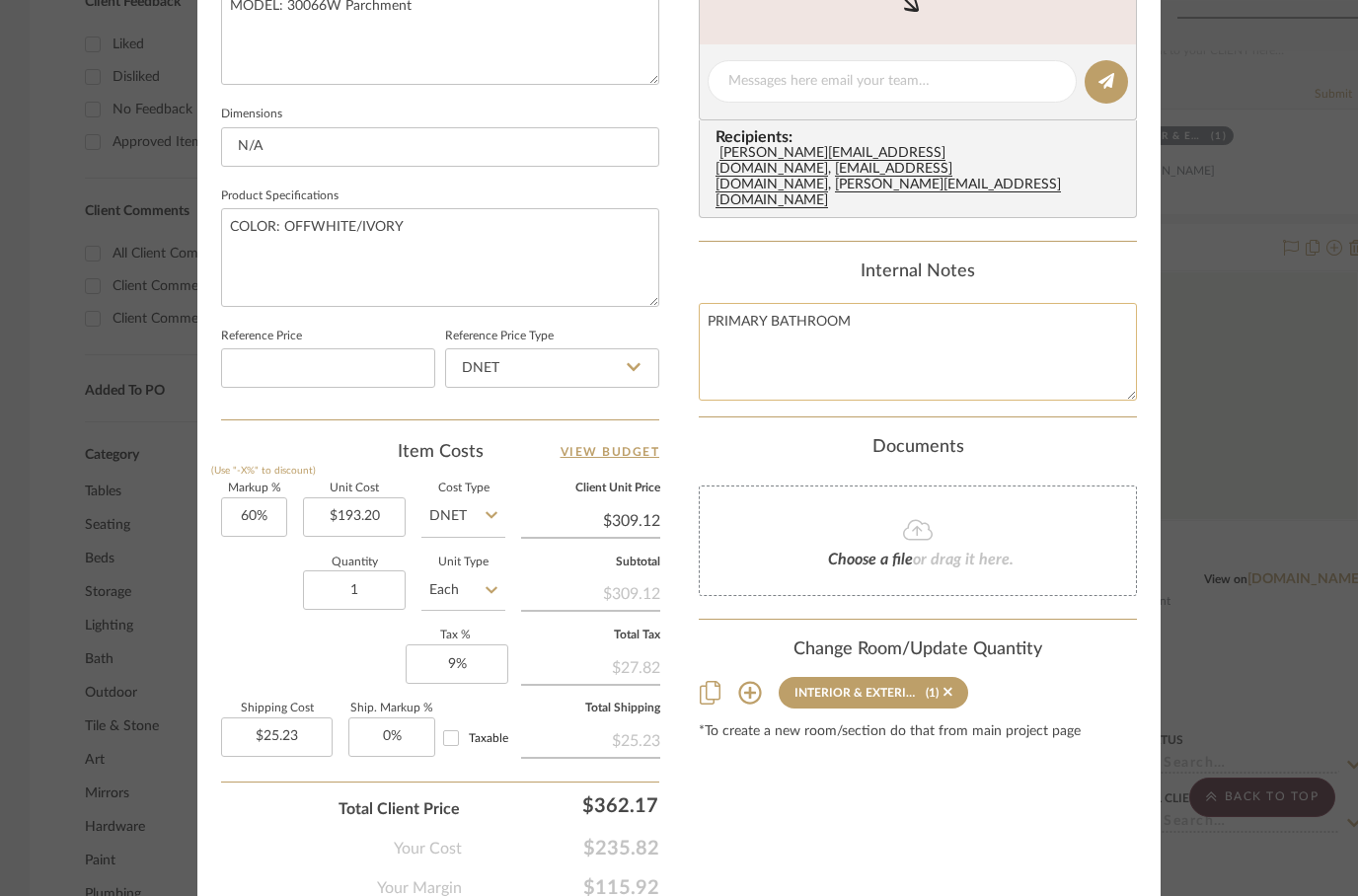
scroll to position [865, 0]
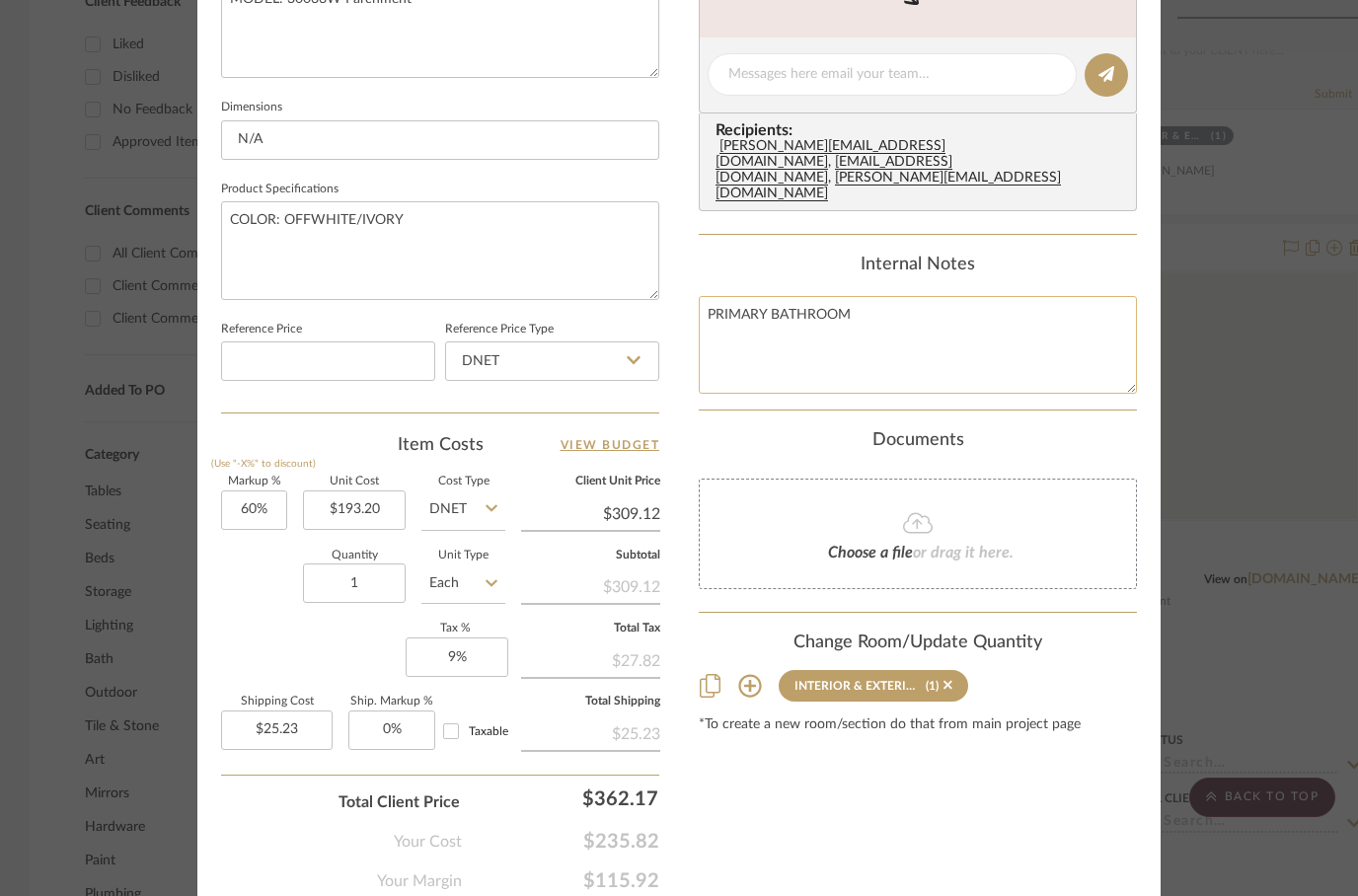
click at [943, 296] on textarea "PRIMARY BATHROOM" at bounding box center [918, 344] width 438 height 98
type textarea "PRIMARY BATHROOM WALLPAPER FOR VANITY WALL"
click at [1076, 504] on div "Choose a file or drag it here." at bounding box center [918, 534] width 438 height 111
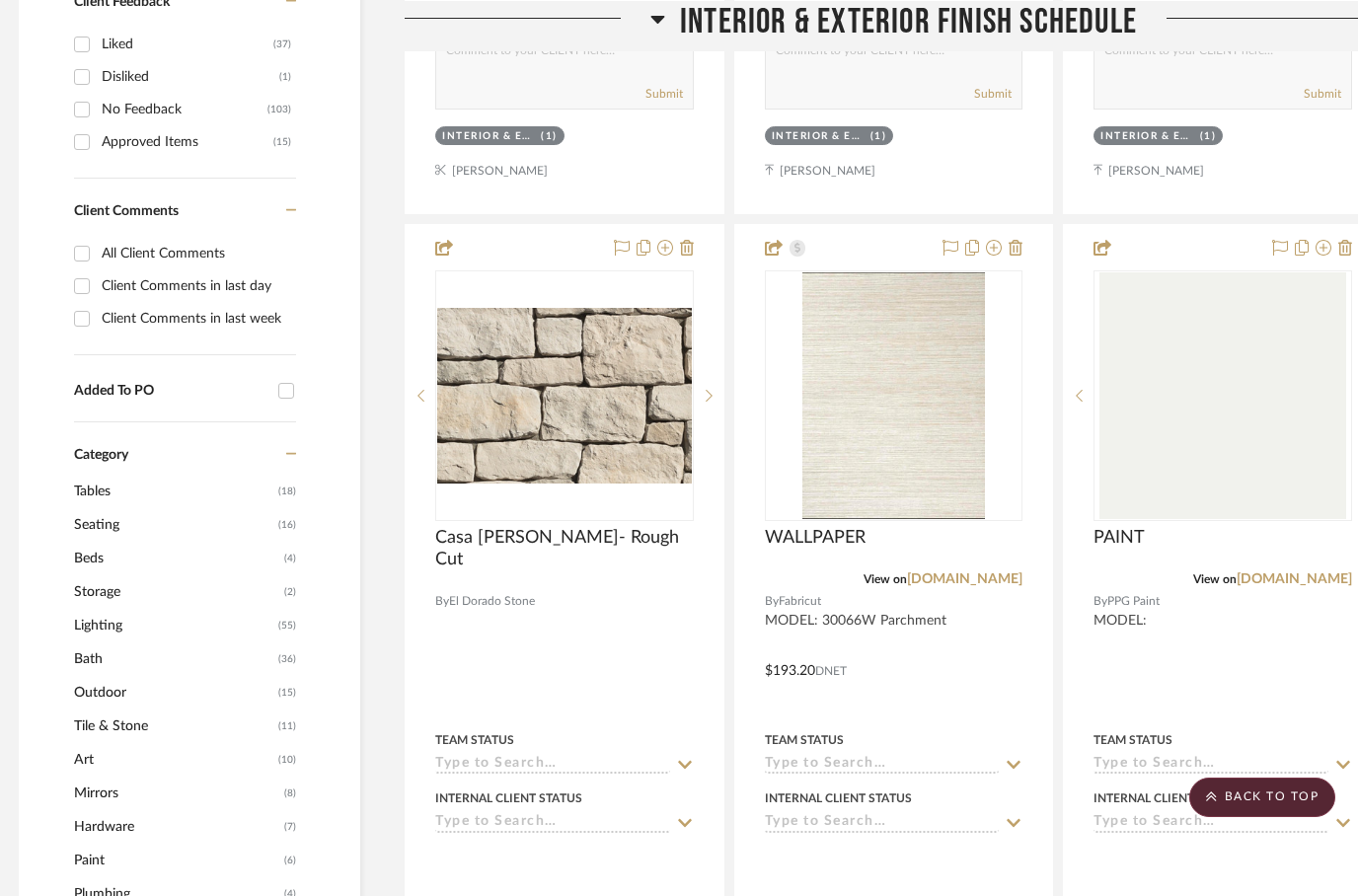
scroll to position [1240, 63]
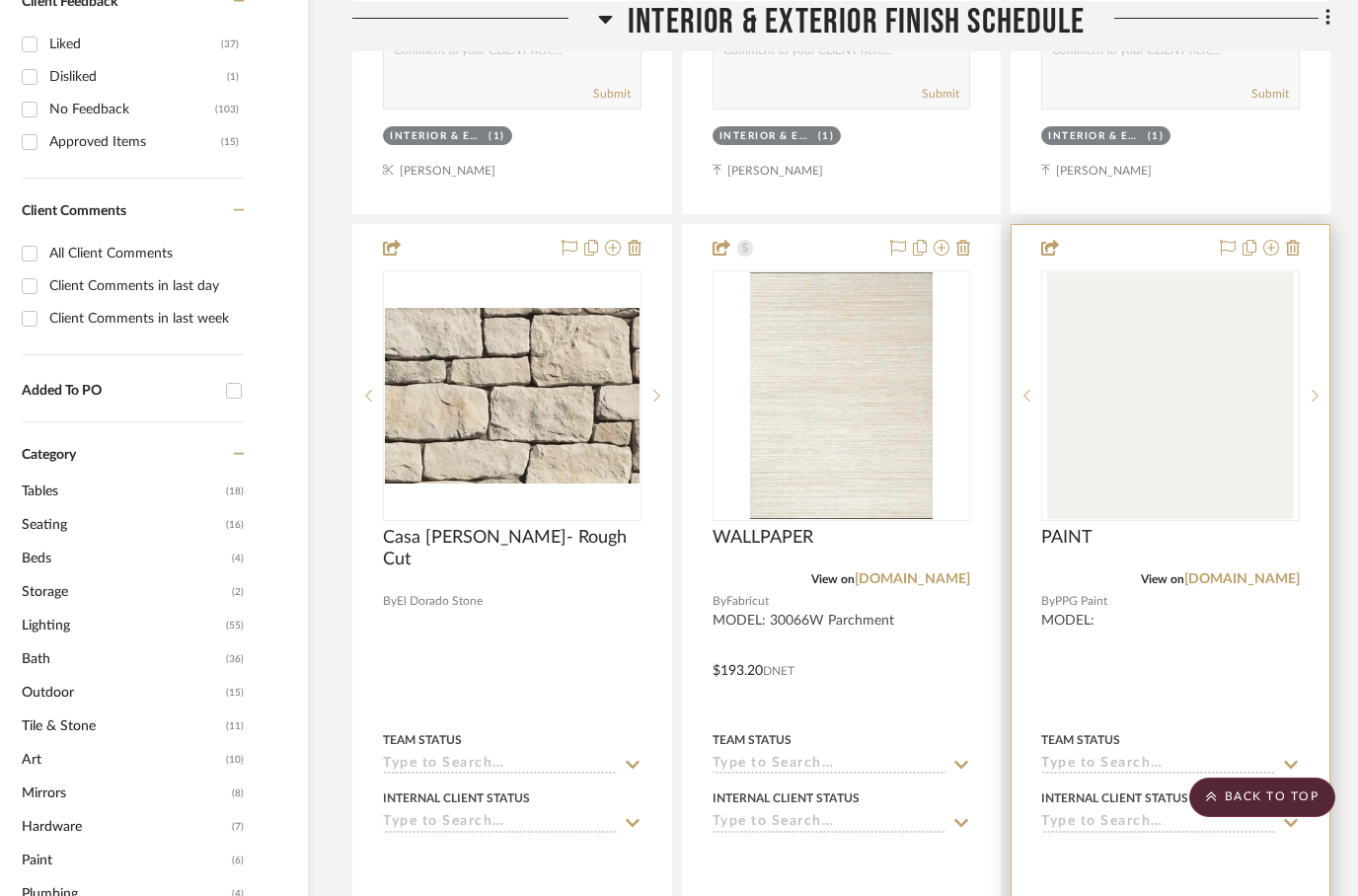
click at [1194, 590] on div at bounding box center [1170, 656] width 318 height 863
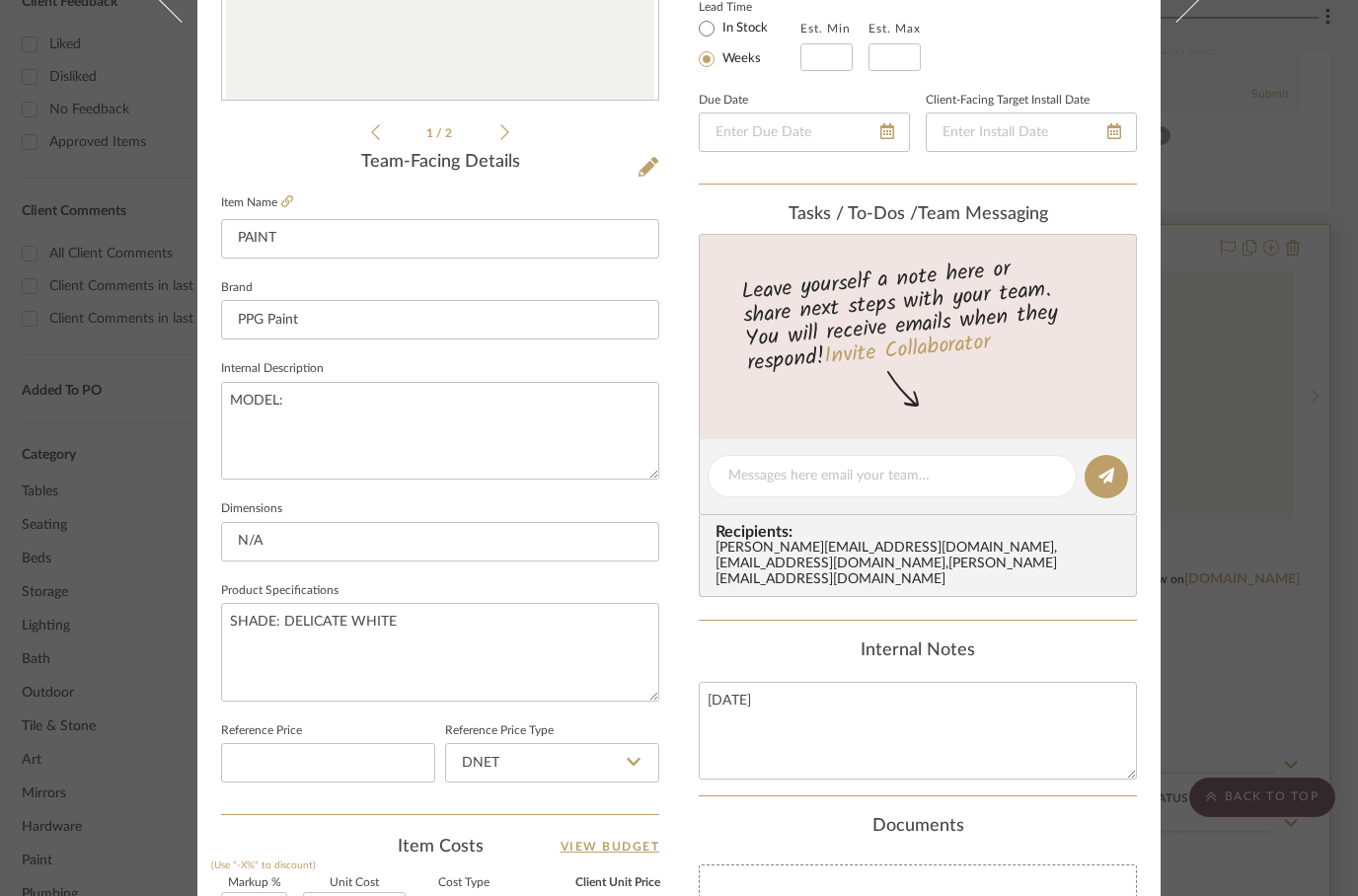
scroll to position [524, 0]
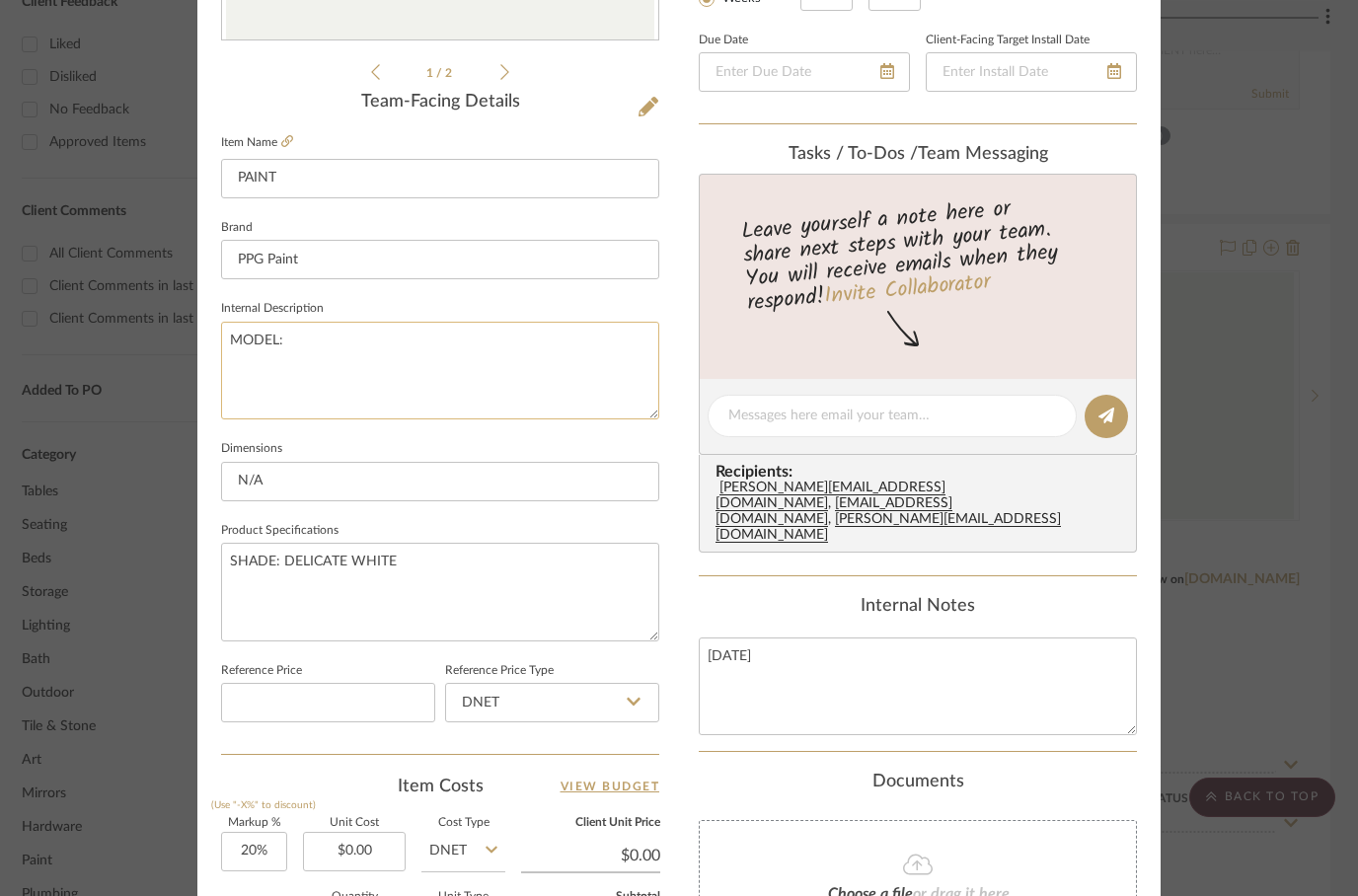
click at [381, 359] on textarea "MODEL:" at bounding box center [440, 370] width 438 height 98
click at [373, 361] on textarea "MODEL:" at bounding box center [440, 370] width 438 height 98
click at [370, 363] on textarea "MODEL:" at bounding box center [440, 370] width 438 height 98
click at [372, 368] on textarea "MODEL:" at bounding box center [440, 370] width 438 height 98
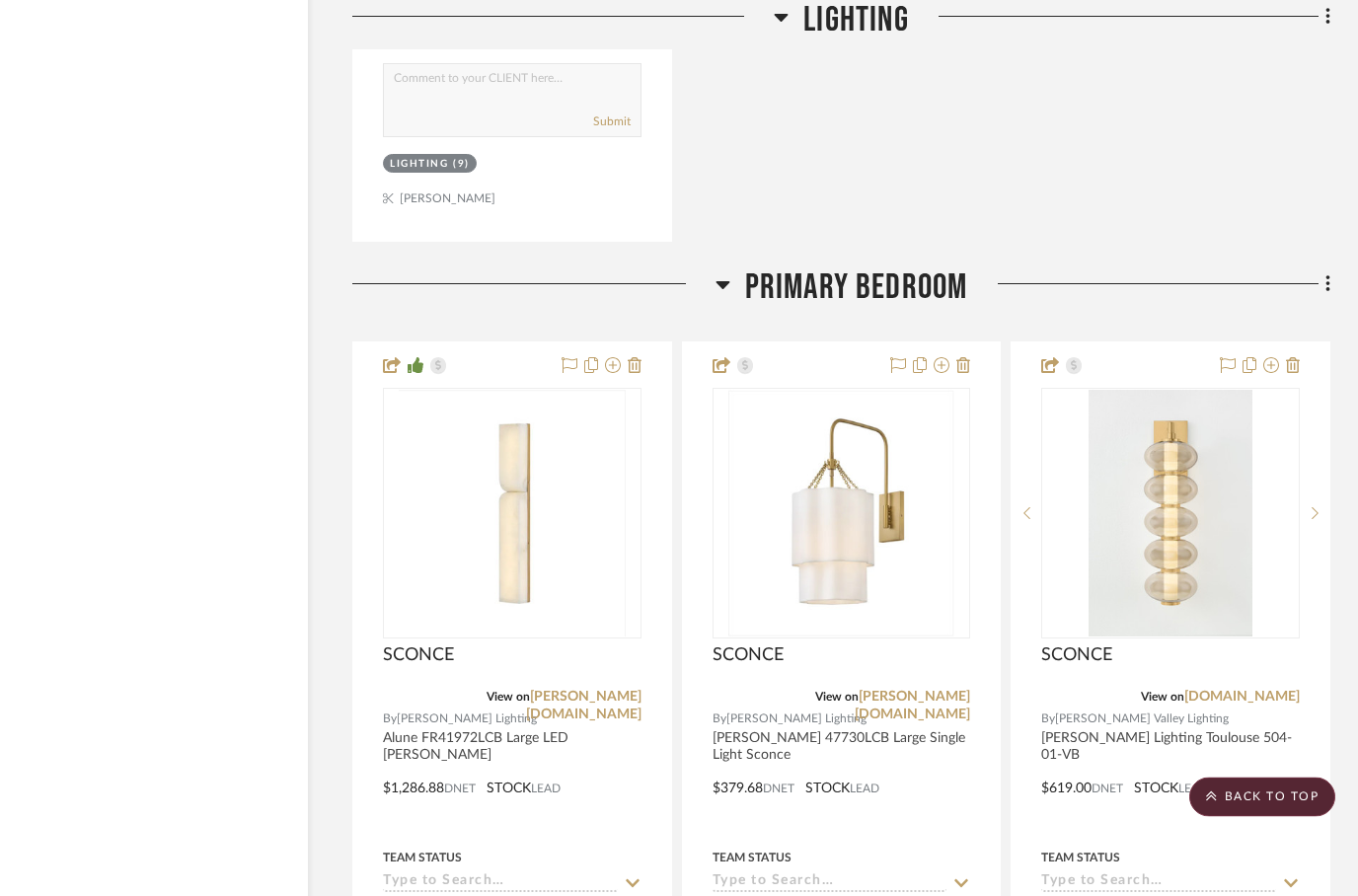
scroll to position [6045, 63]
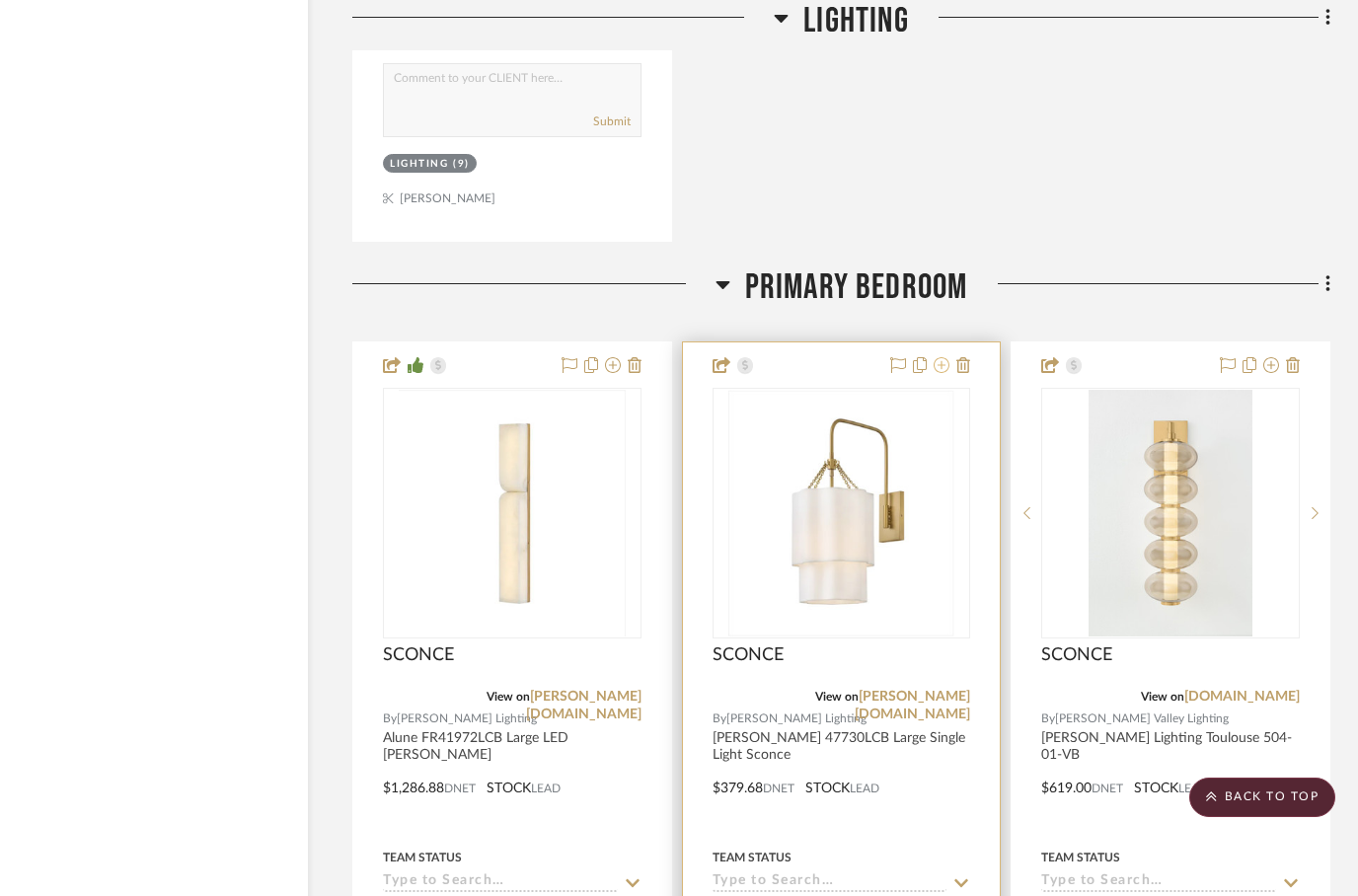
click at [942, 357] on icon at bounding box center [942, 365] width 16 height 16
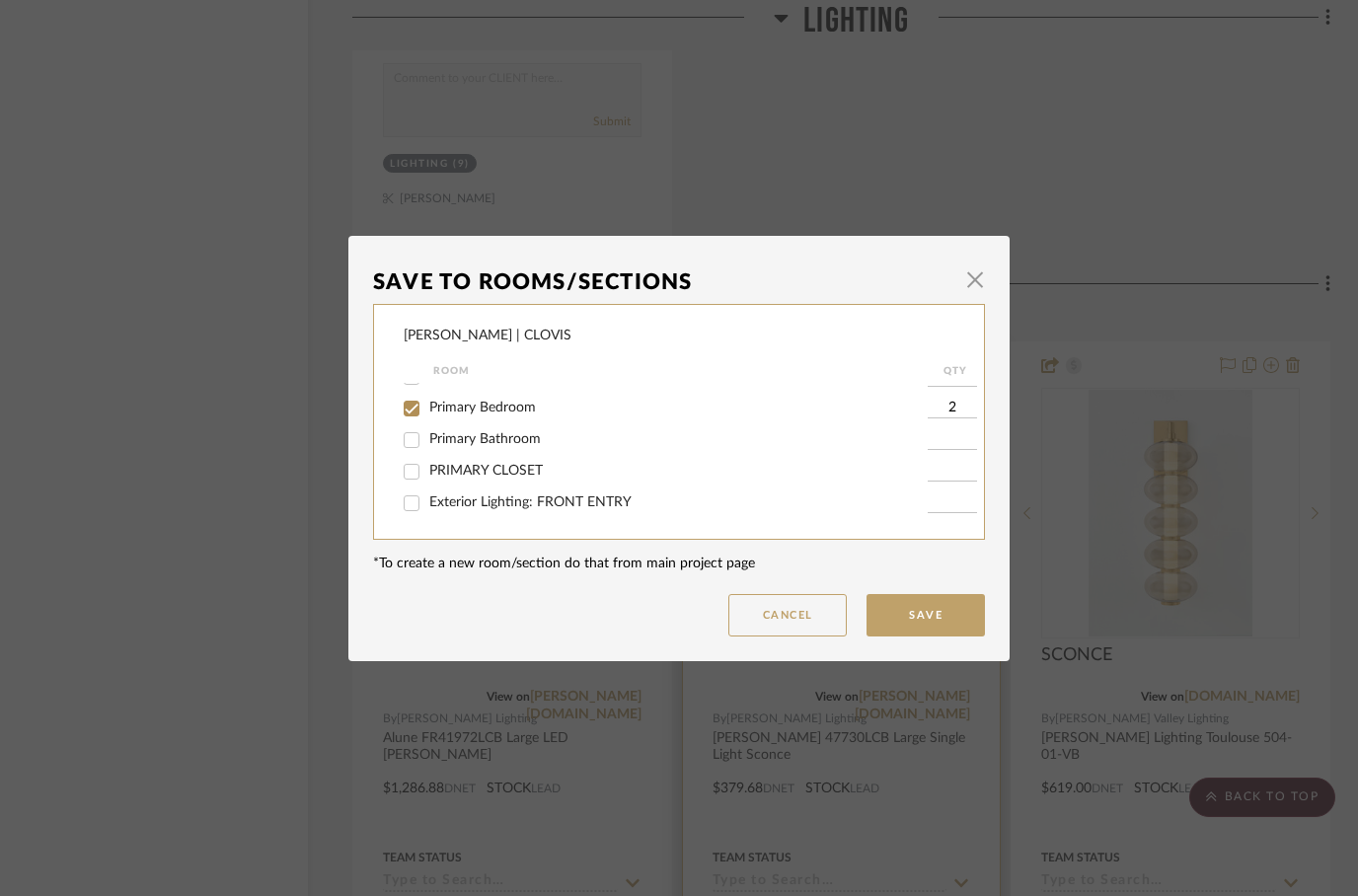
scroll to position [117, 0]
click at [409, 414] on input "Primary Bedroom" at bounding box center [411, 407] width 32 height 32
checkbox input "false"
click at [914, 626] on button "Save" at bounding box center [925, 615] width 118 height 43
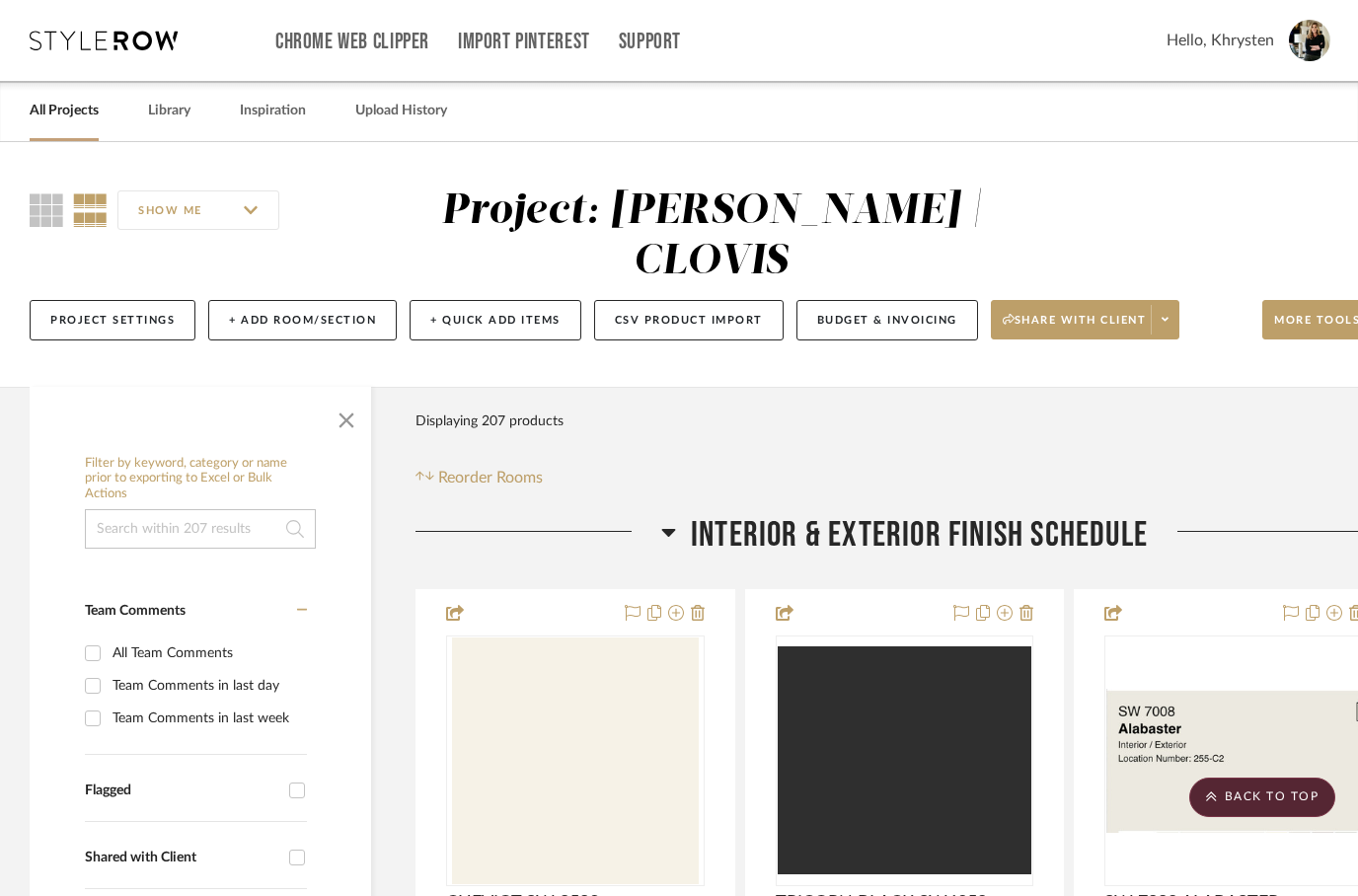
scroll to position [6045, 63]
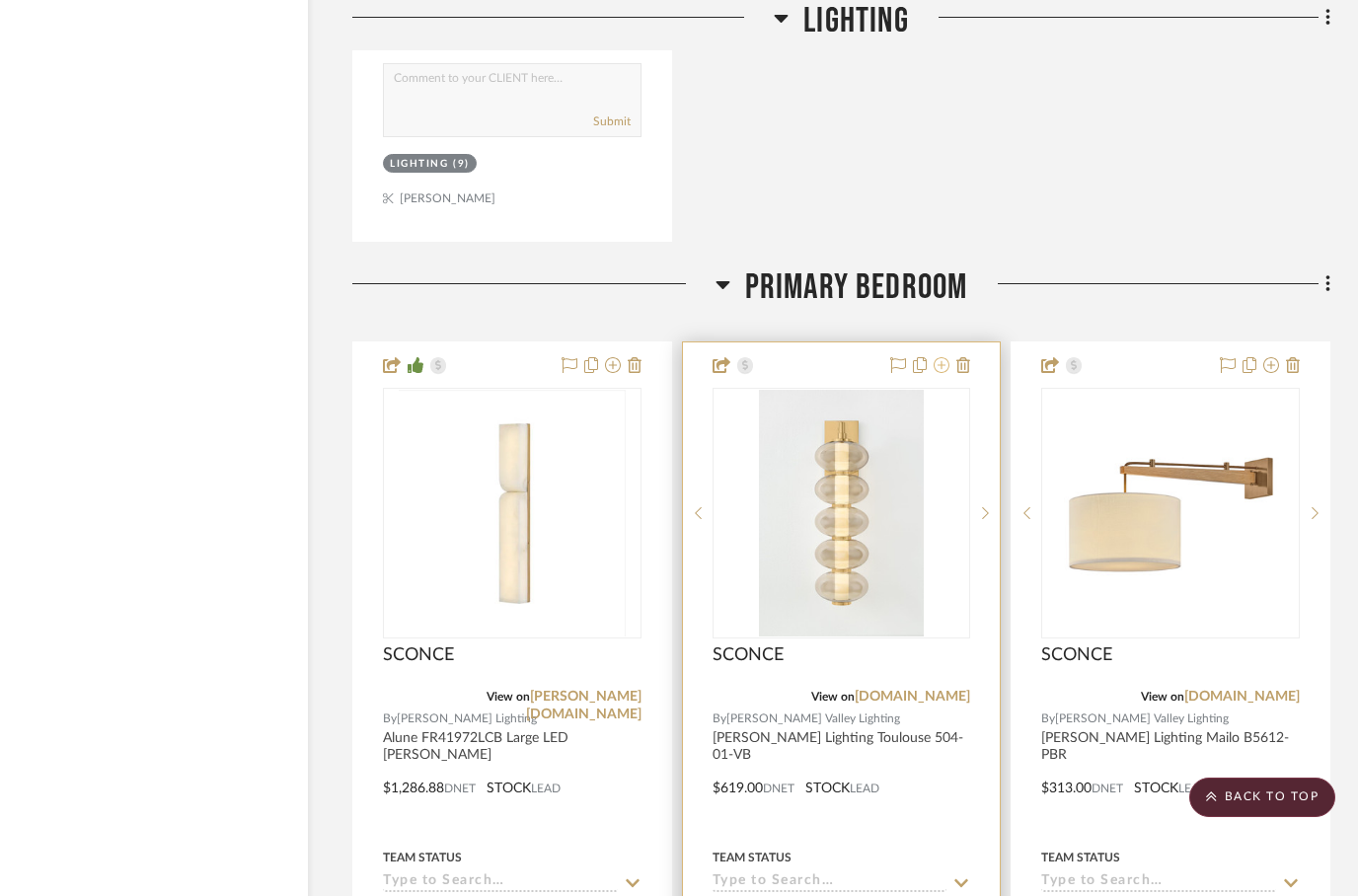
click at [939, 357] on icon at bounding box center [942, 365] width 16 height 16
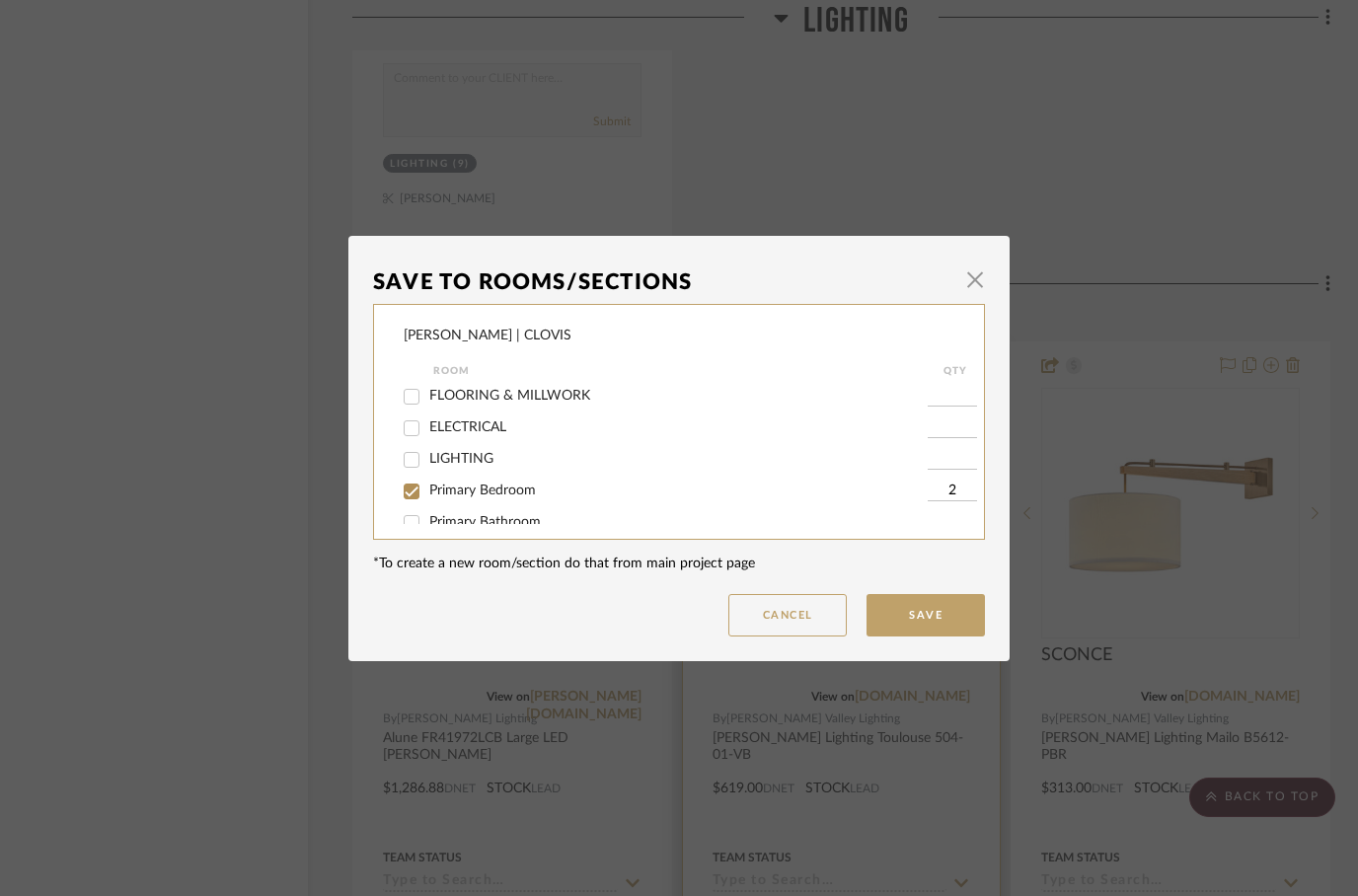
scroll to position [74, 0]
click at [412, 458] on input "Primary Bedroom" at bounding box center [411, 451] width 32 height 32
checkbox input "false"
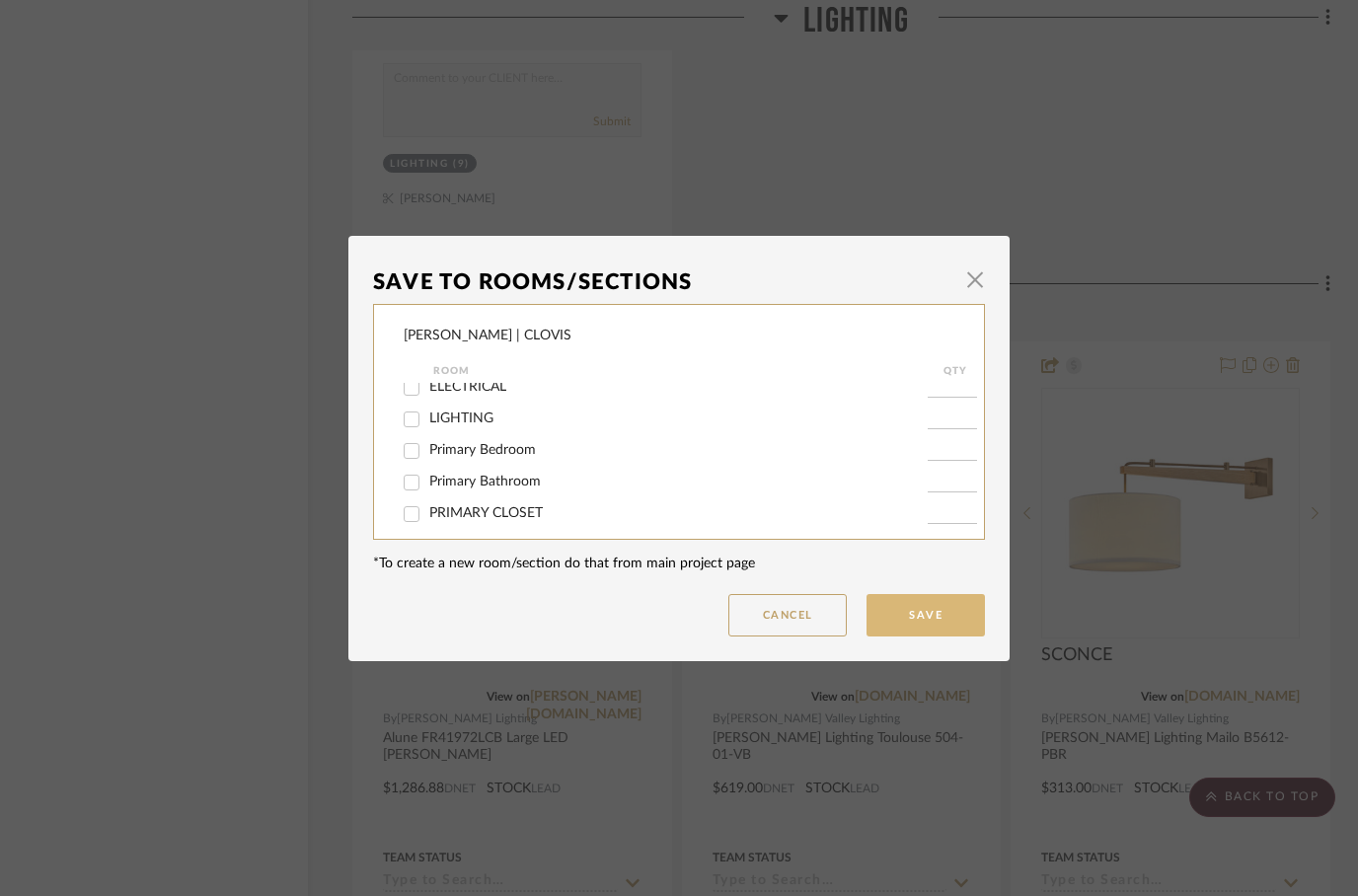
click at [914, 615] on button "Save" at bounding box center [925, 615] width 118 height 43
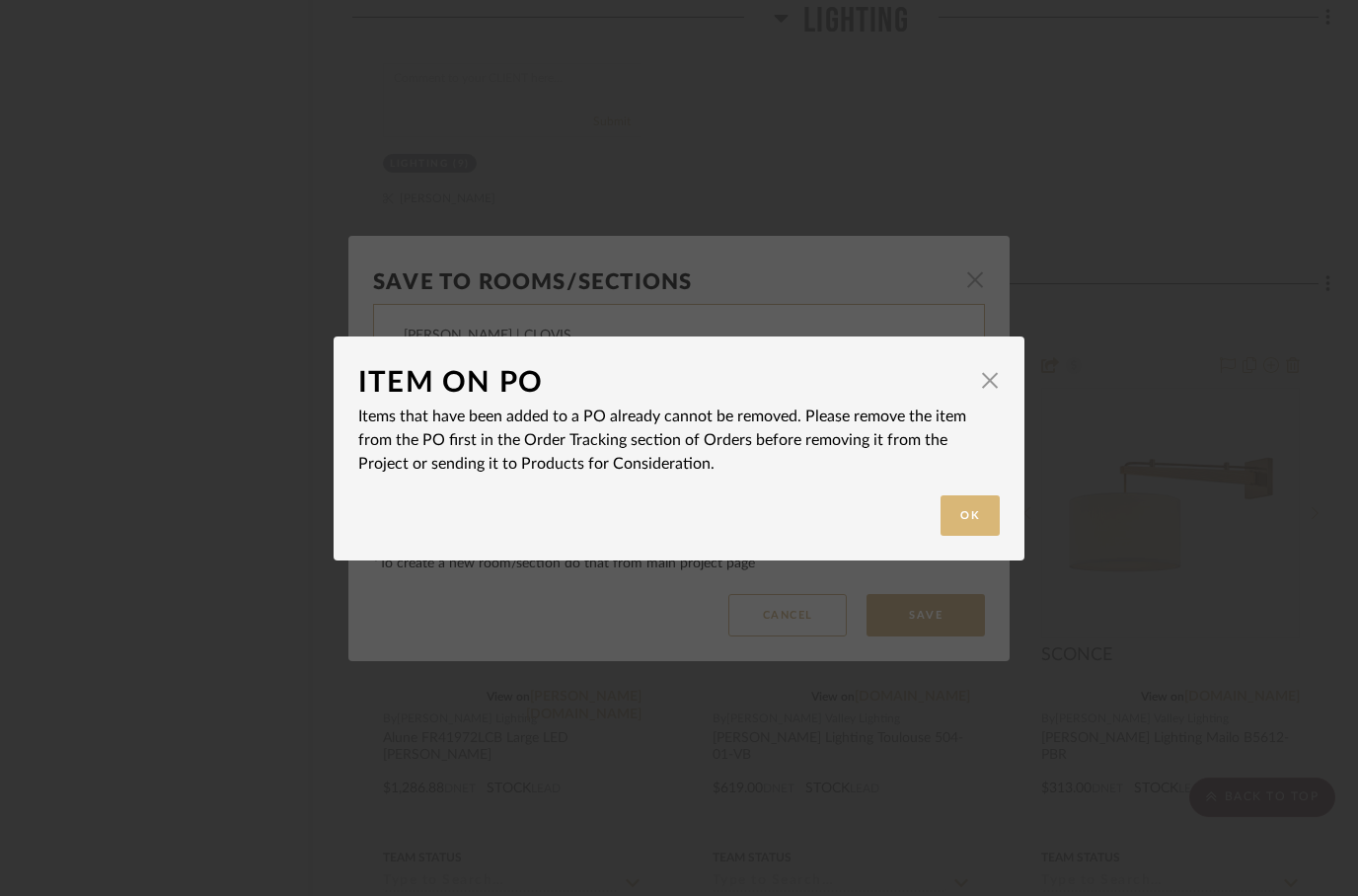
click at [969, 525] on button "Ok" at bounding box center [970, 516] width 59 height 41
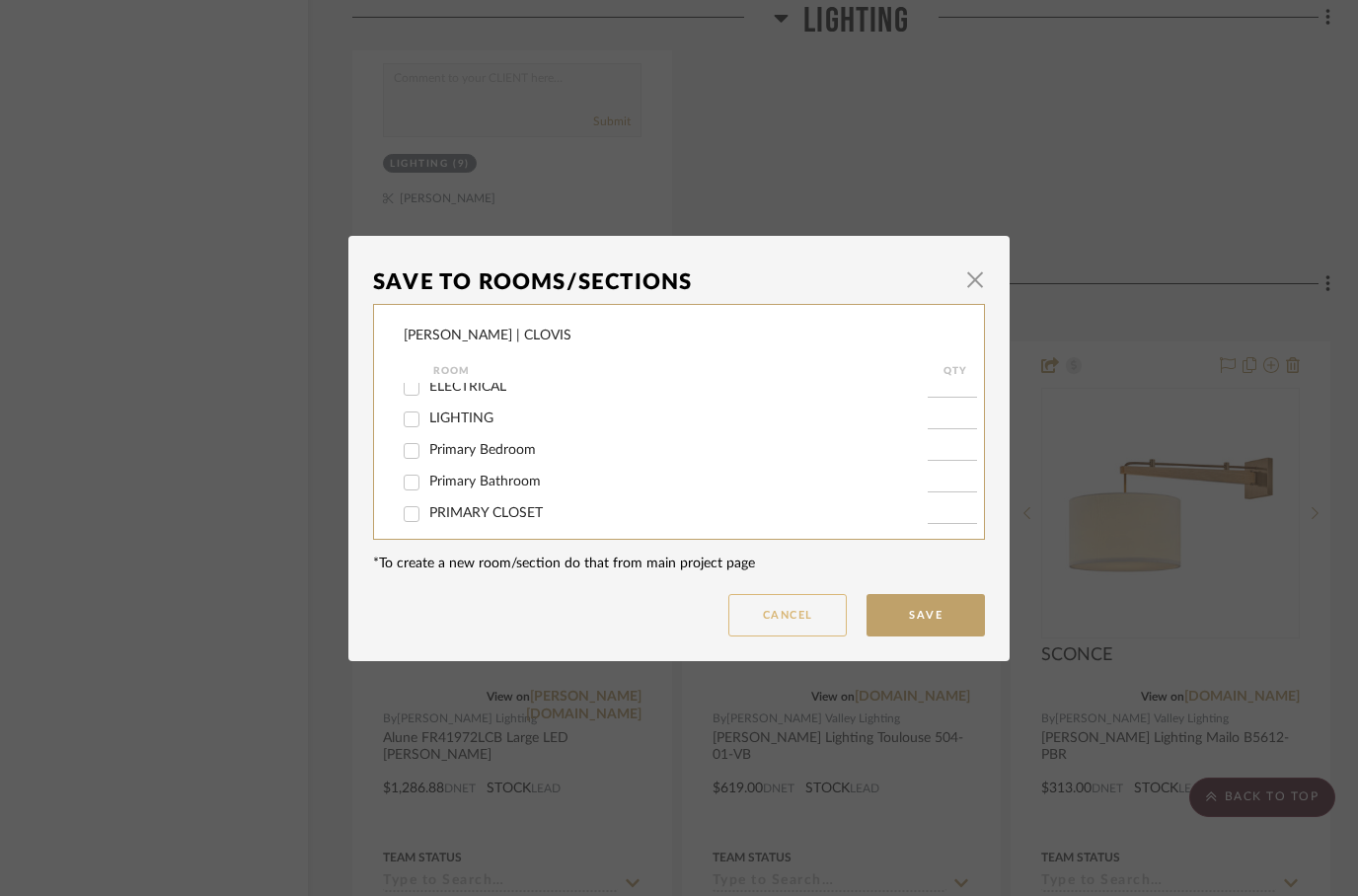
click at [765, 624] on button "Cancel" at bounding box center [787, 615] width 118 height 43
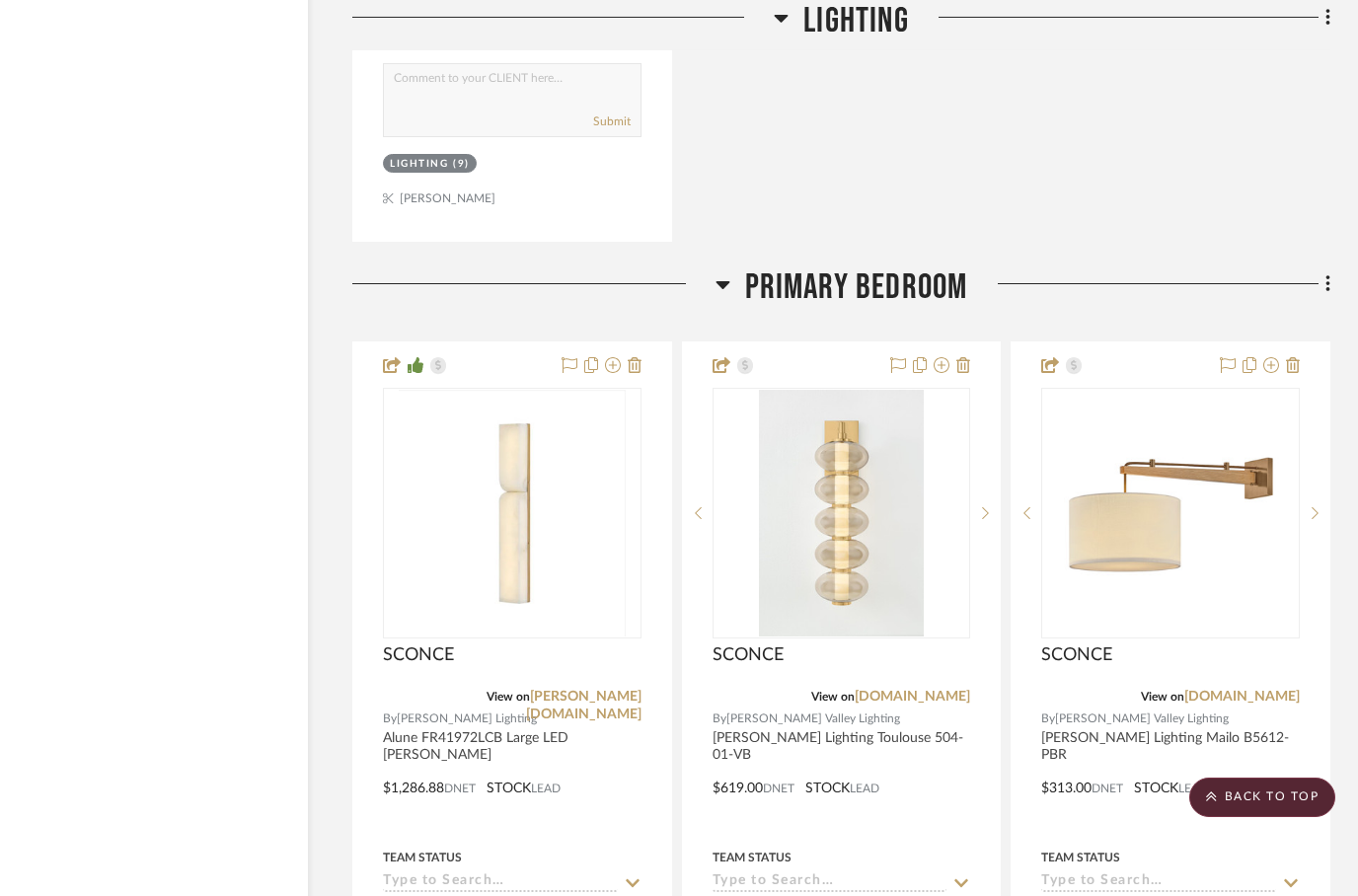
scroll to position [6045, 63]
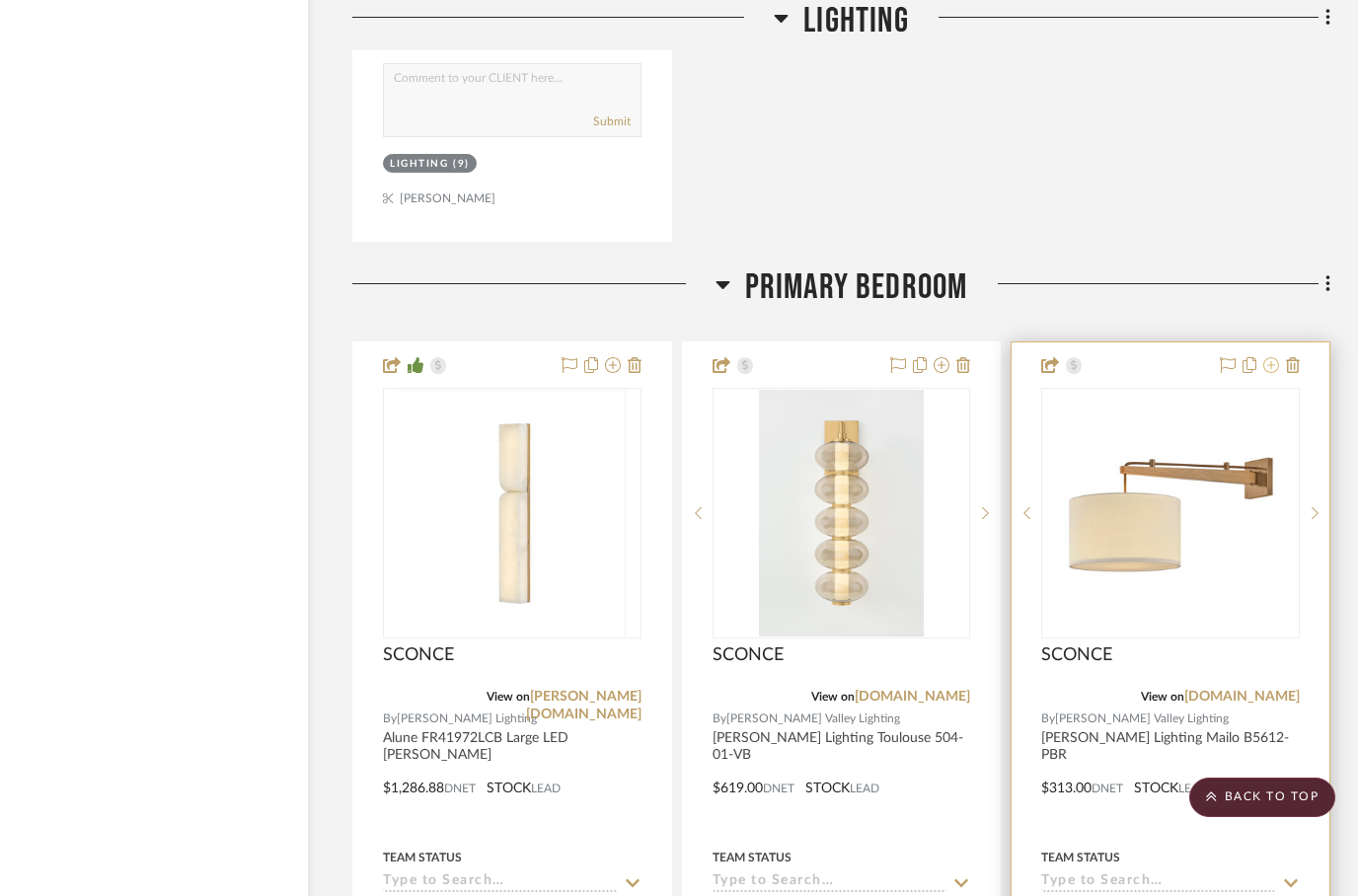
click at [1272, 357] on icon at bounding box center [1271, 365] width 16 height 16
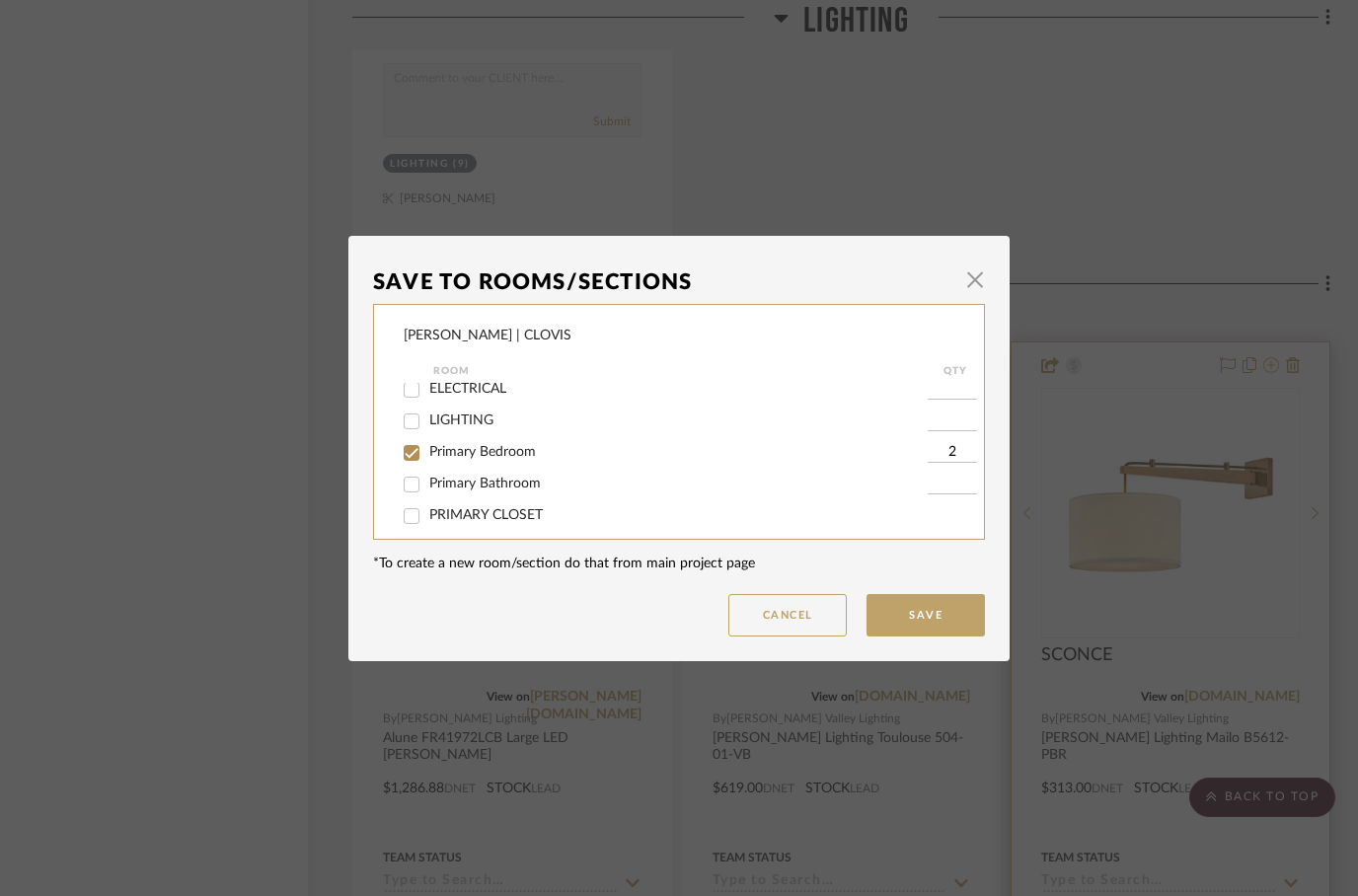
scroll to position [80, 0]
click at [414, 448] on input "Primary Bedroom" at bounding box center [411, 445] width 32 height 32
checkbox input "false"
click at [927, 632] on button "Save" at bounding box center [925, 615] width 118 height 43
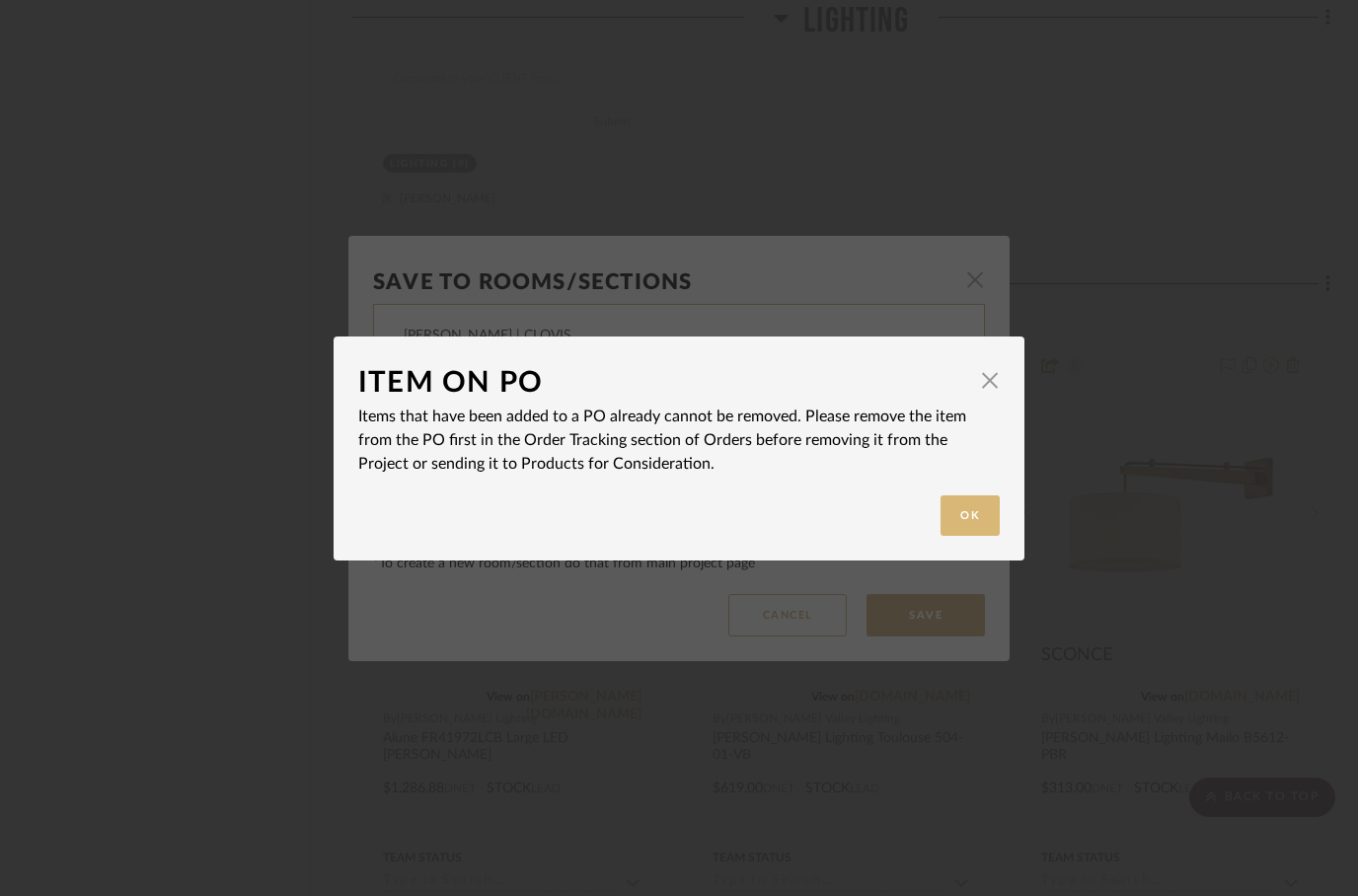
click at [975, 514] on button "Ok" at bounding box center [970, 516] width 59 height 41
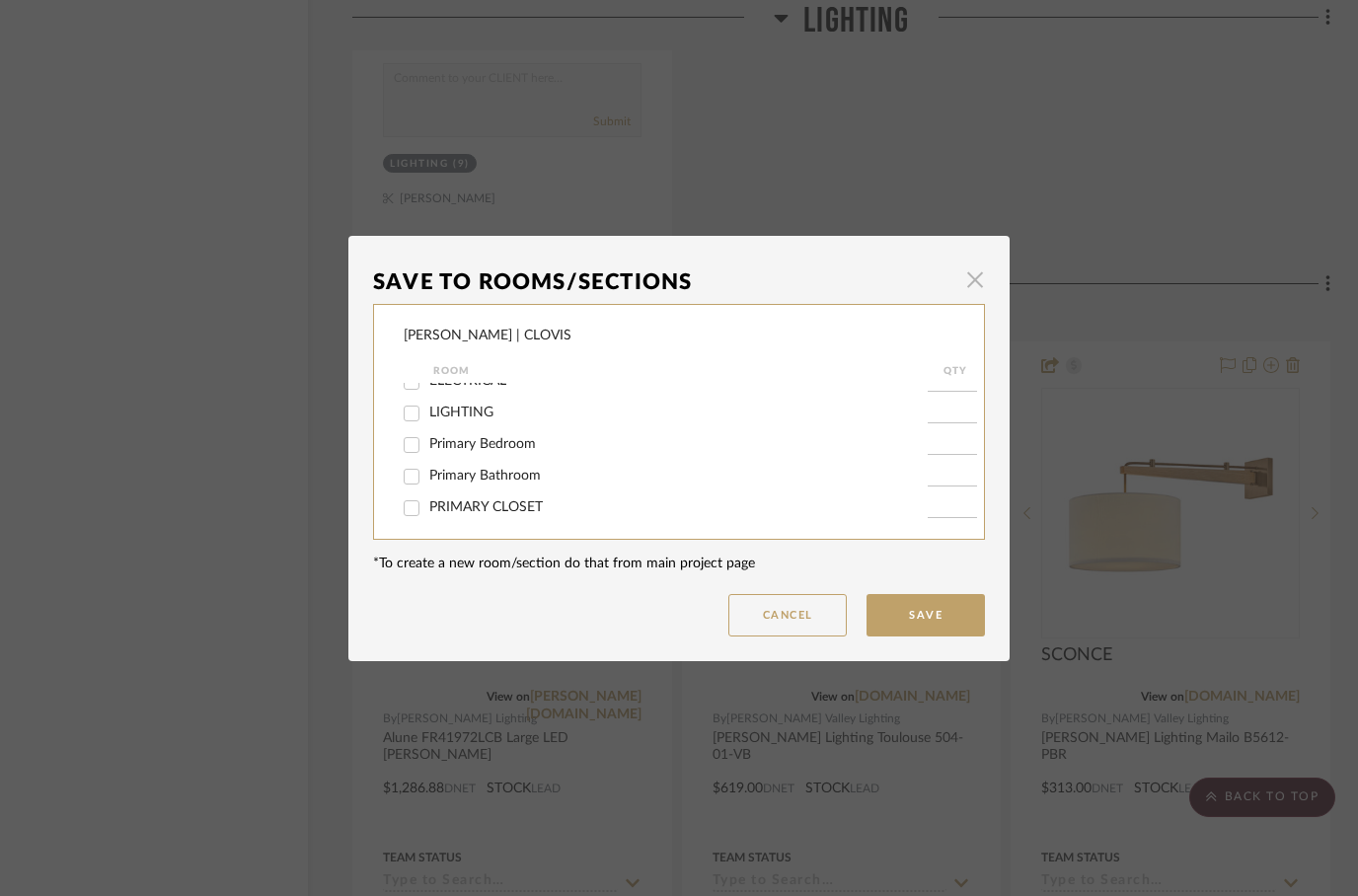
click at [977, 294] on span "button" at bounding box center [975, 281] width 40 height 40
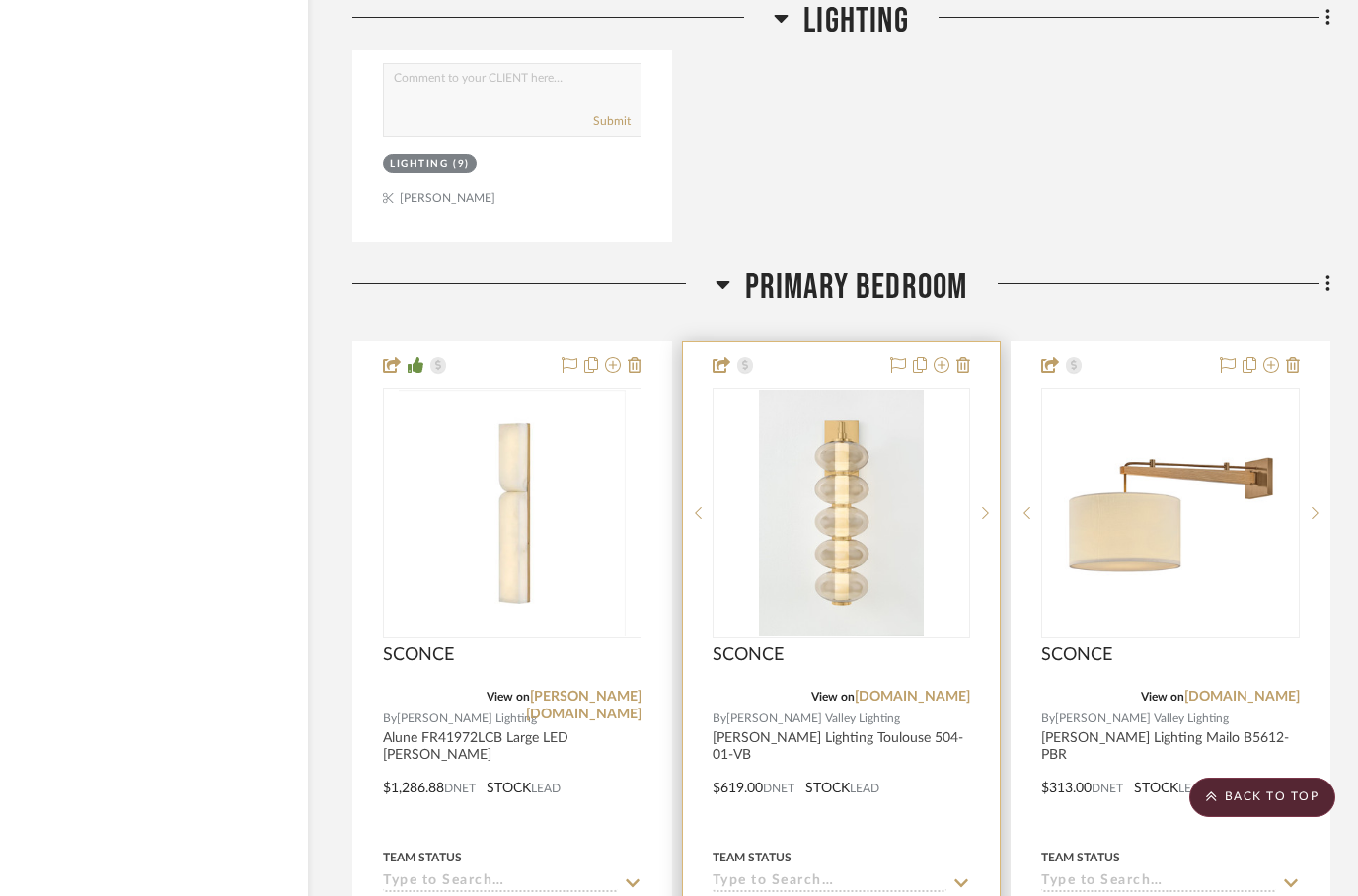
click at [817, 342] on div at bounding box center [841, 774] width 318 height 863
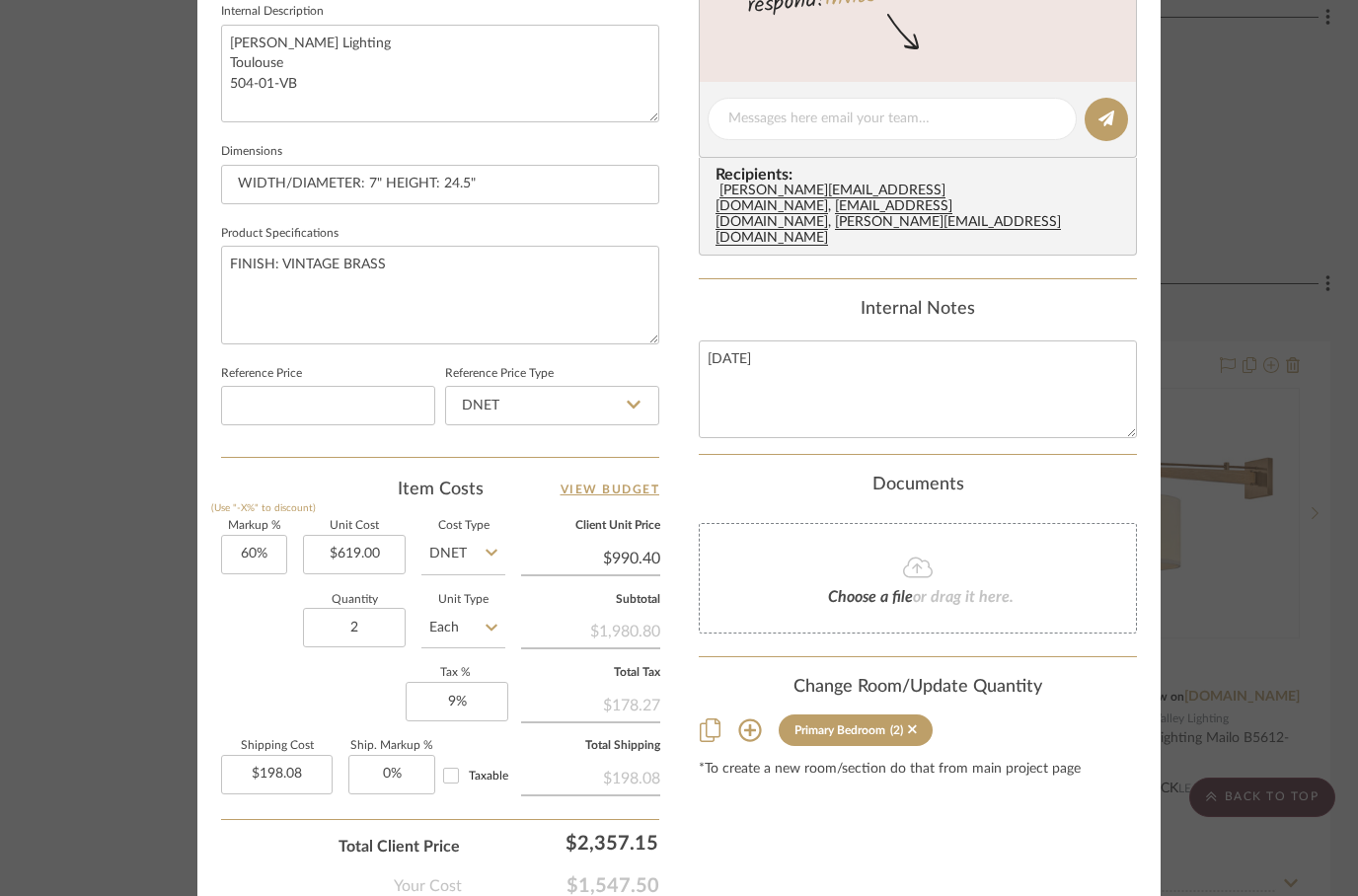
scroll to position [822, 0]
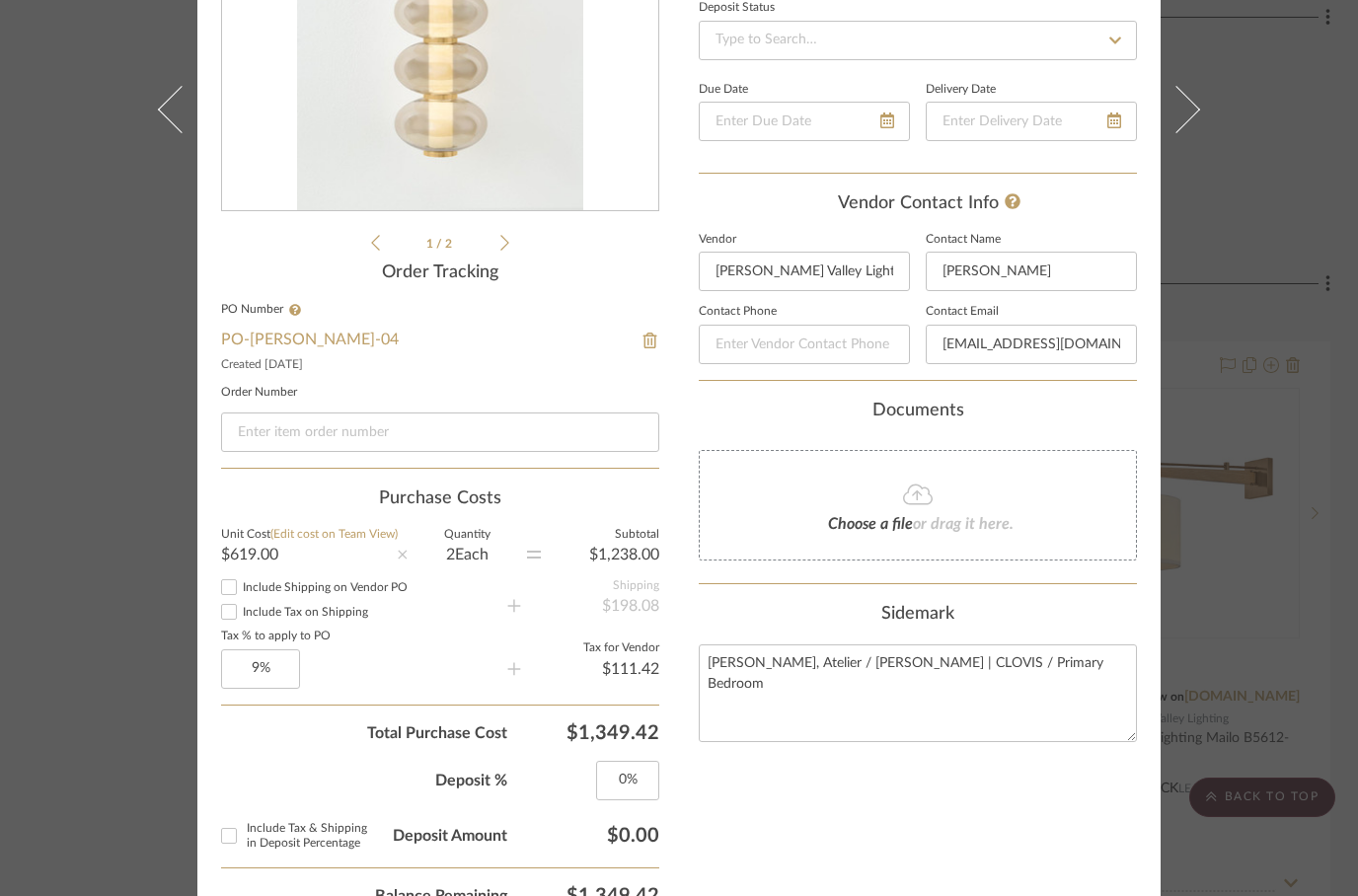
scroll to position [408, 0]
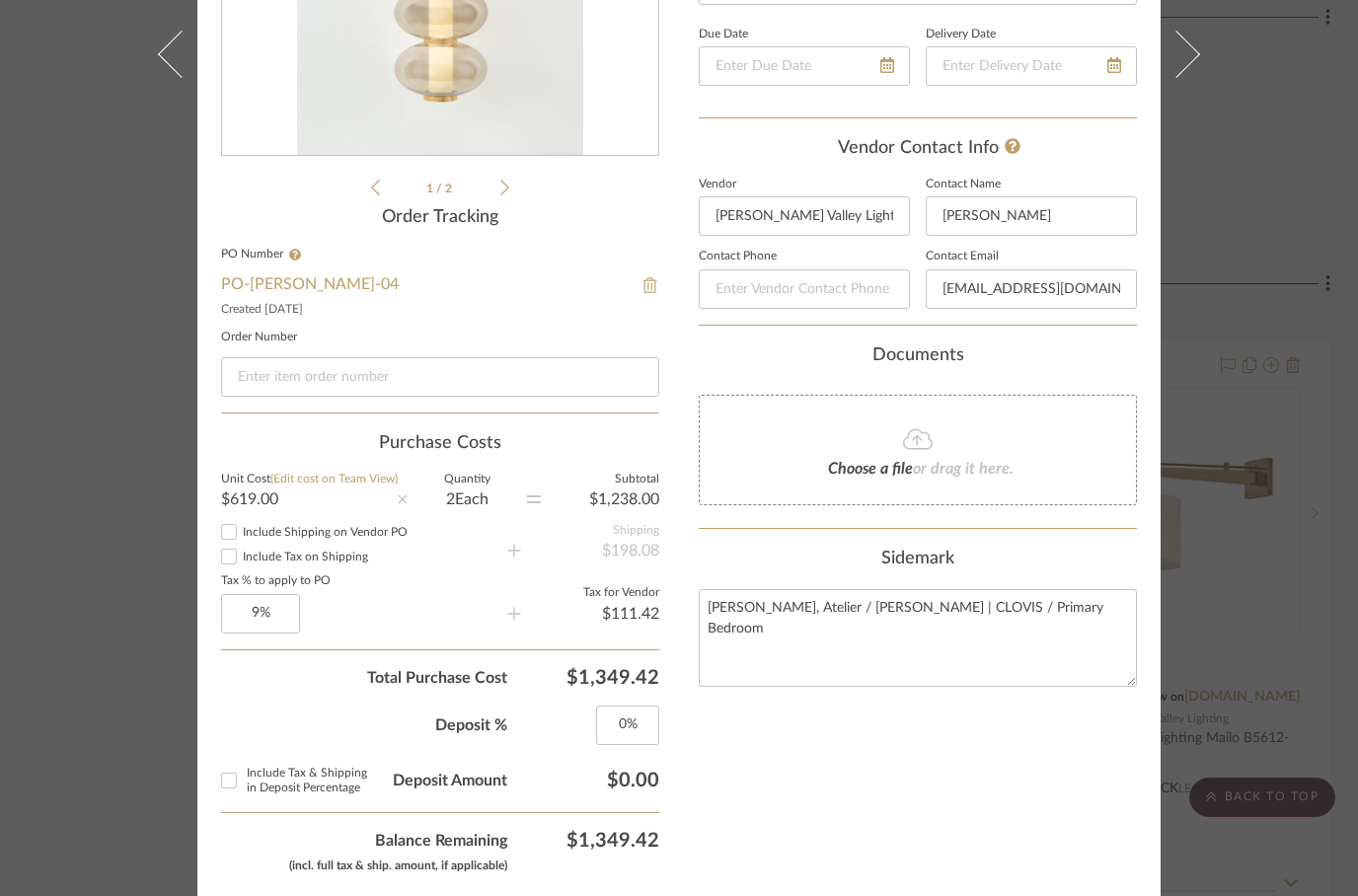
click at [656, 283] on img at bounding box center [650, 286] width 18 height 16
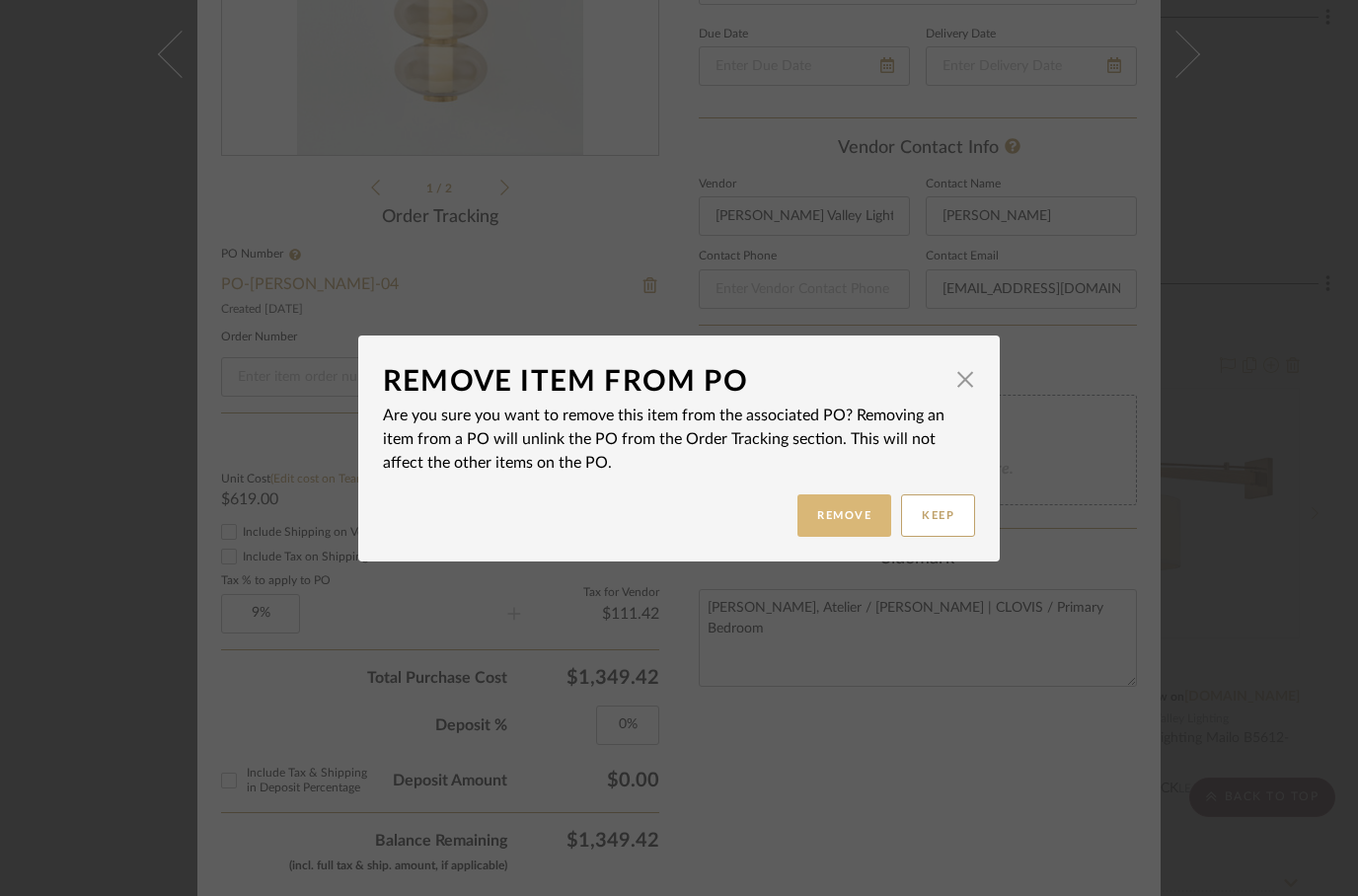
click at [827, 518] on button "Remove" at bounding box center [844, 516] width 94 height 43
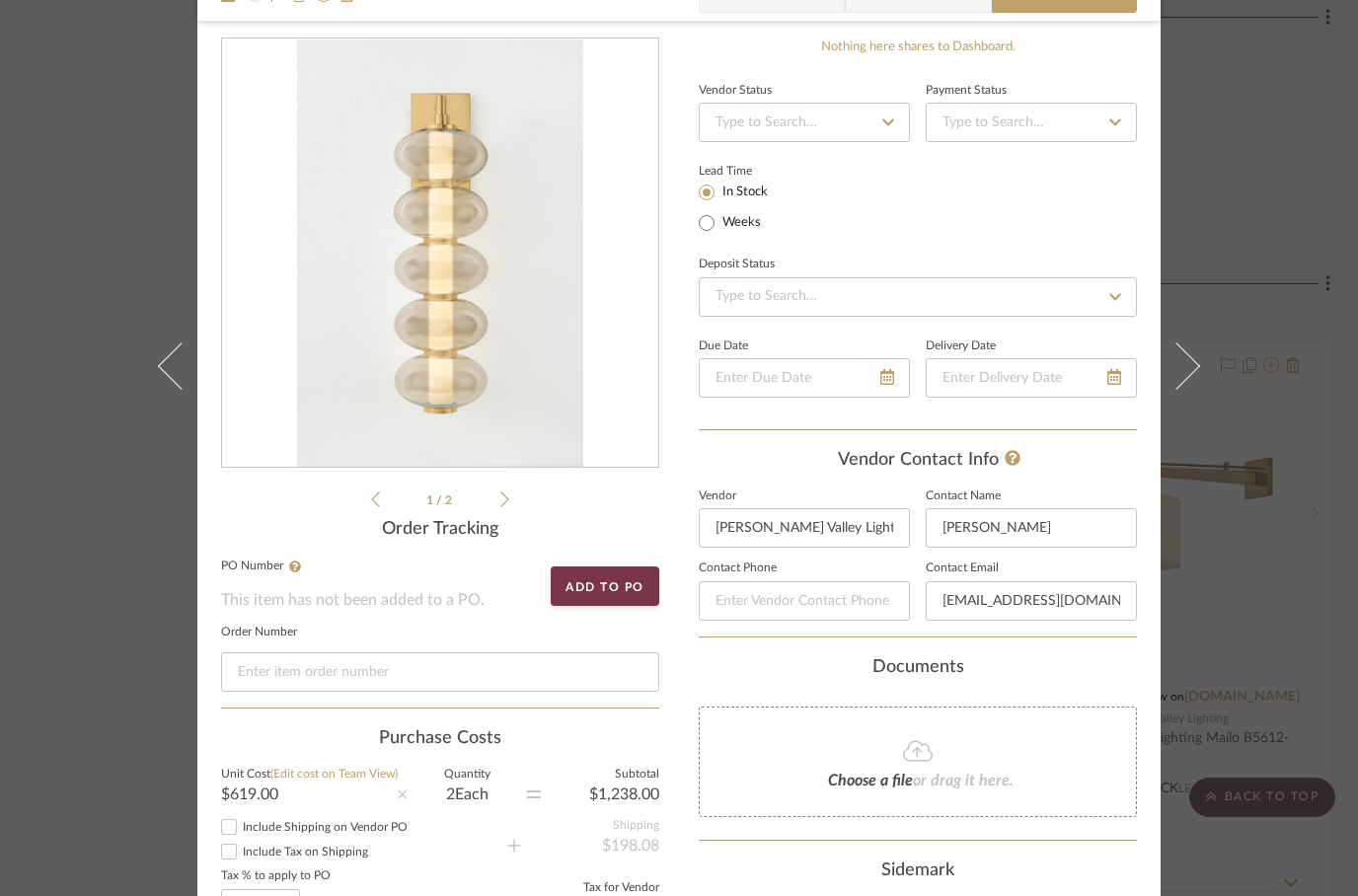
scroll to position [0, 0]
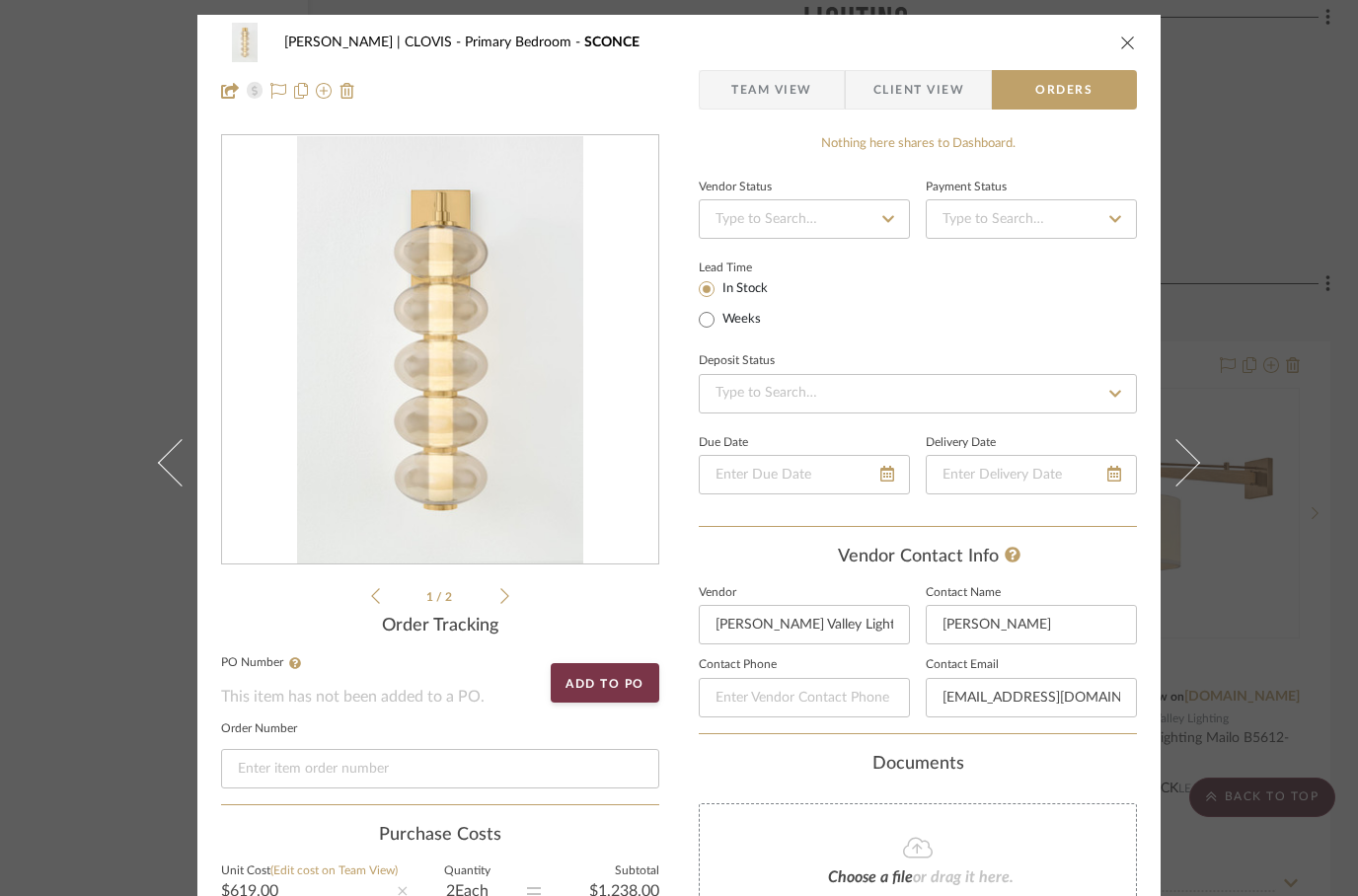
click at [1121, 44] on icon "close" at bounding box center [1128, 43] width 16 height 16
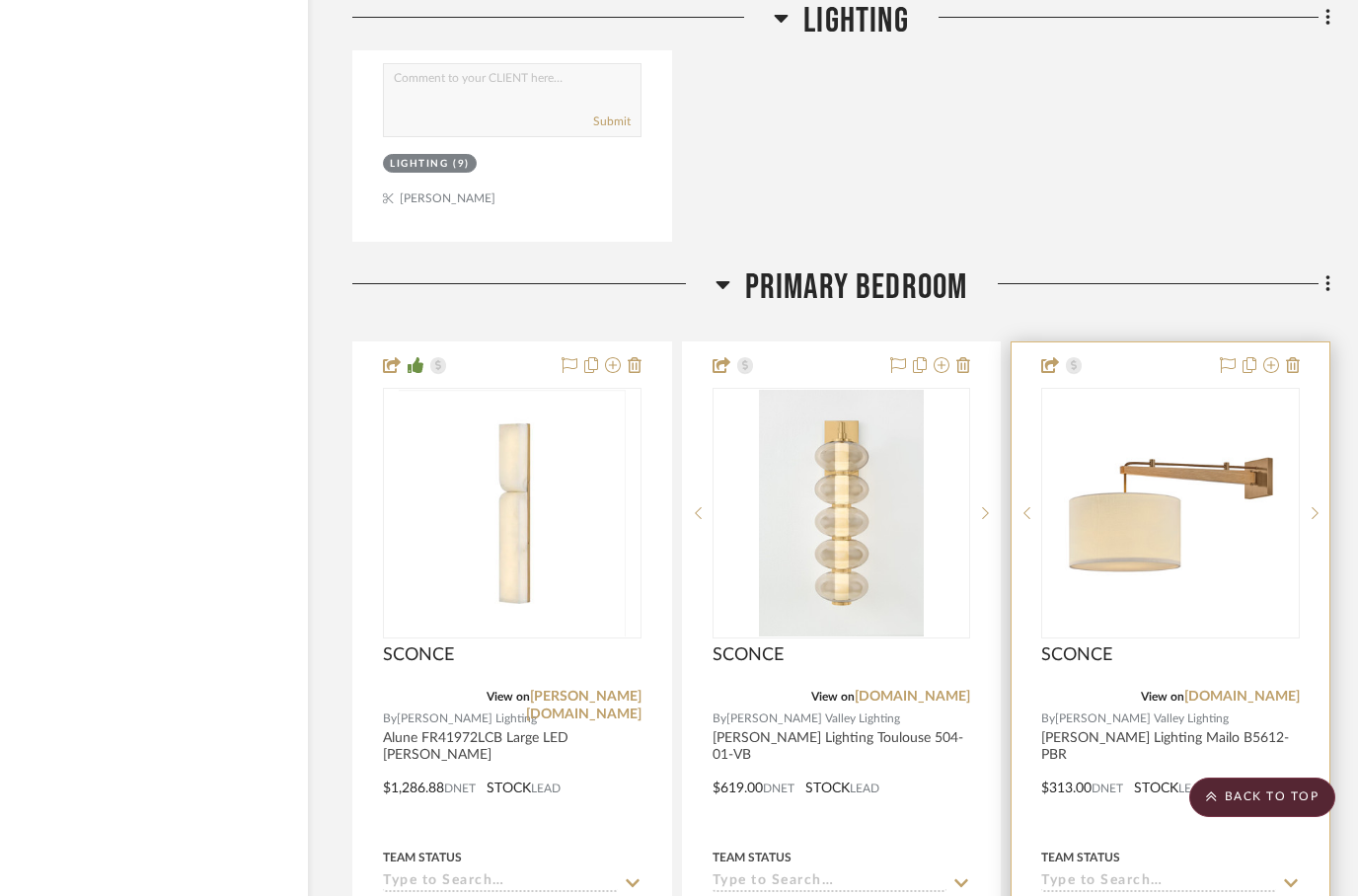
click at [1165, 342] on div at bounding box center [1170, 774] width 318 height 863
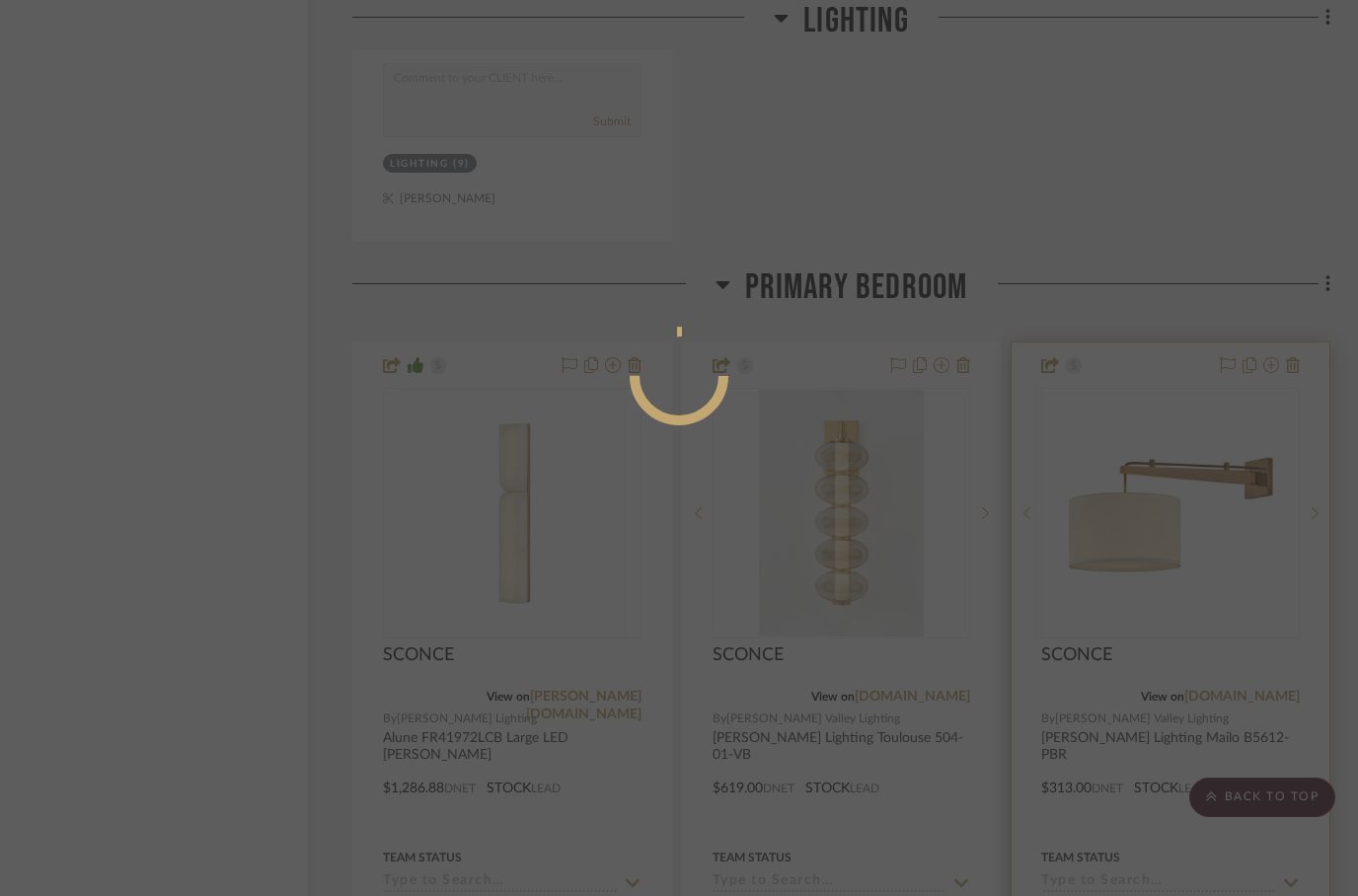
scroll to position [0, 0]
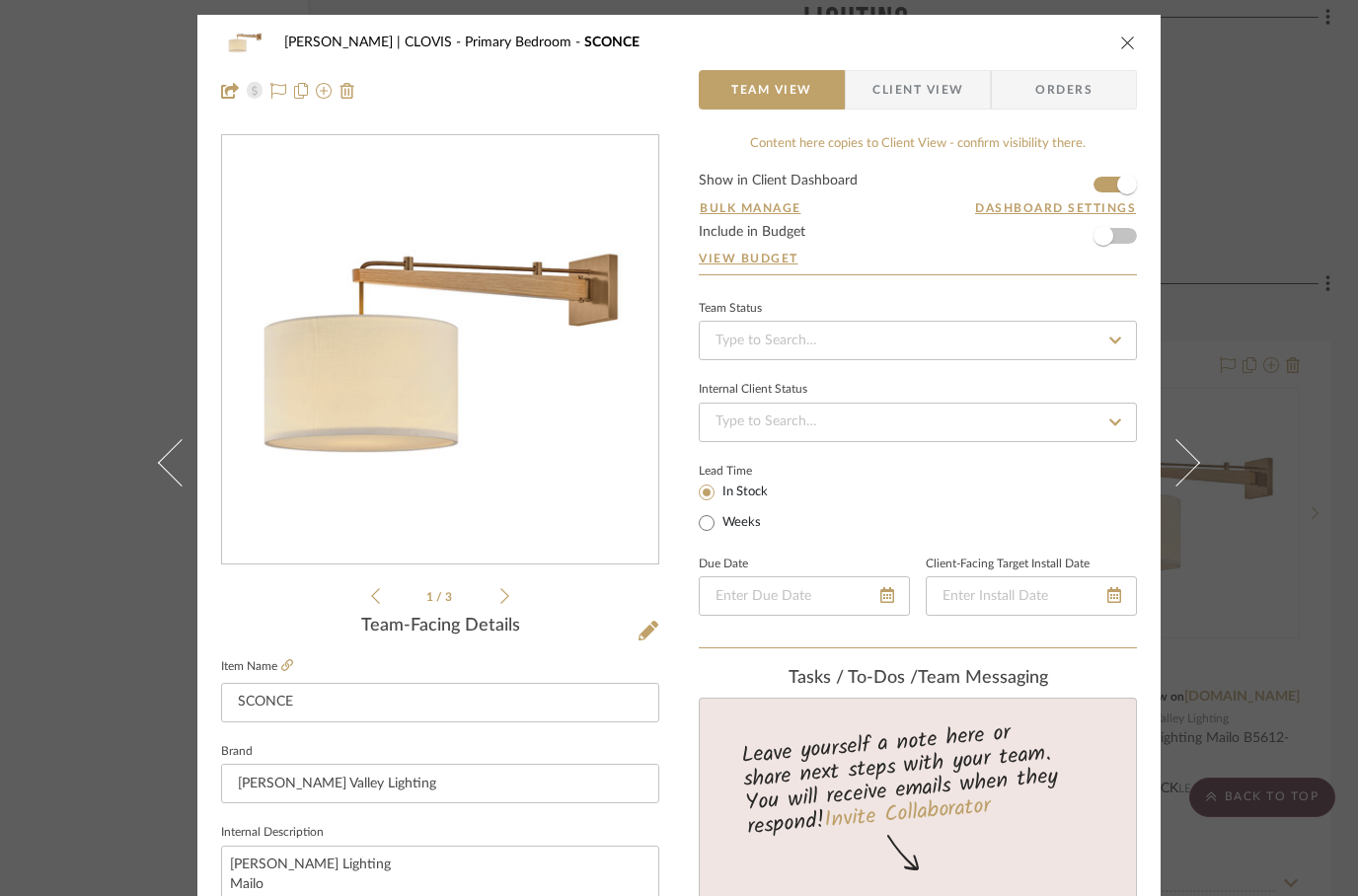
click at [1036, 92] on span "Orders" at bounding box center [1063, 90] width 101 height 40
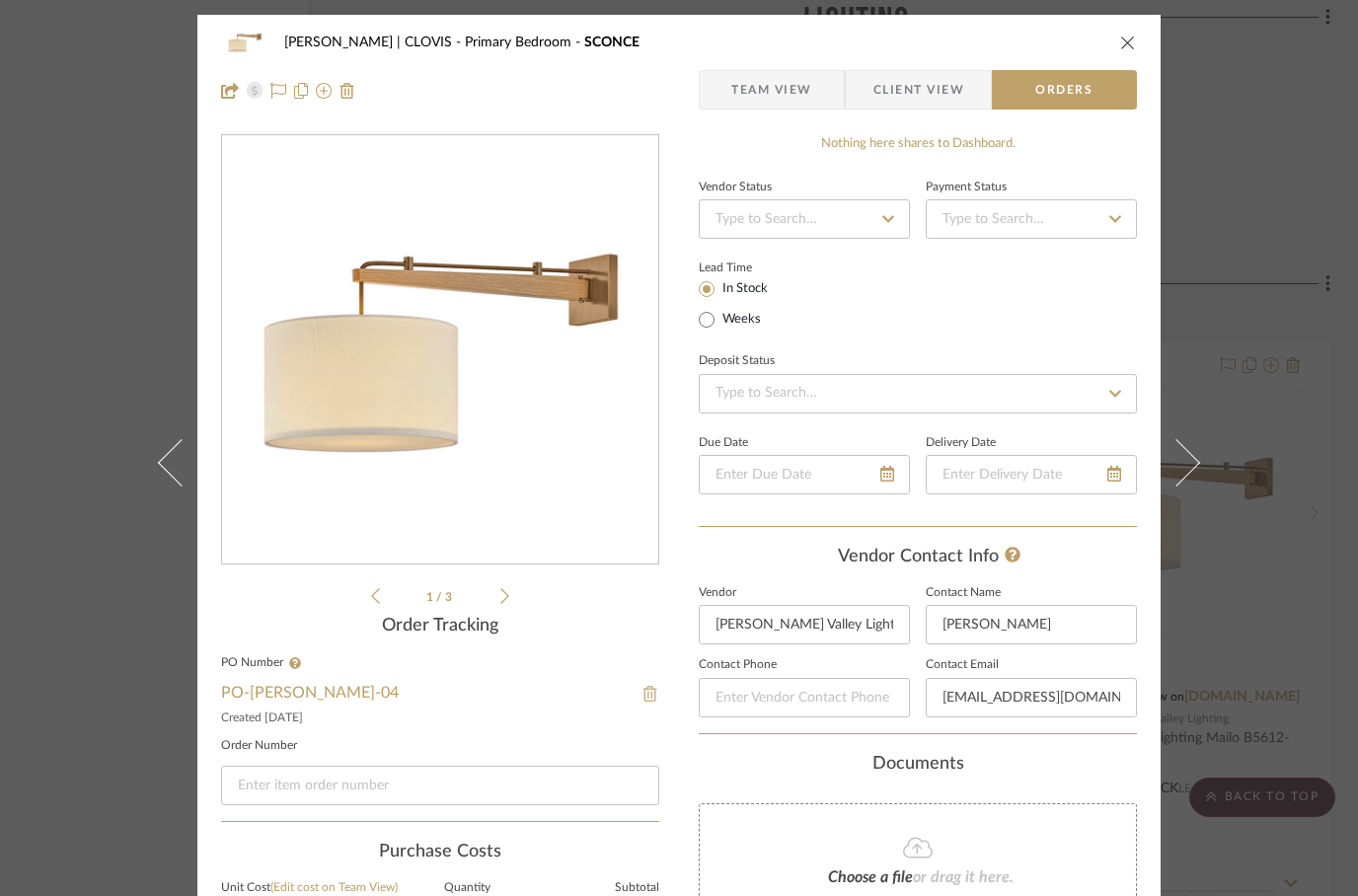
click at [642, 692] on img at bounding box center [650, 694] width 18 height 16
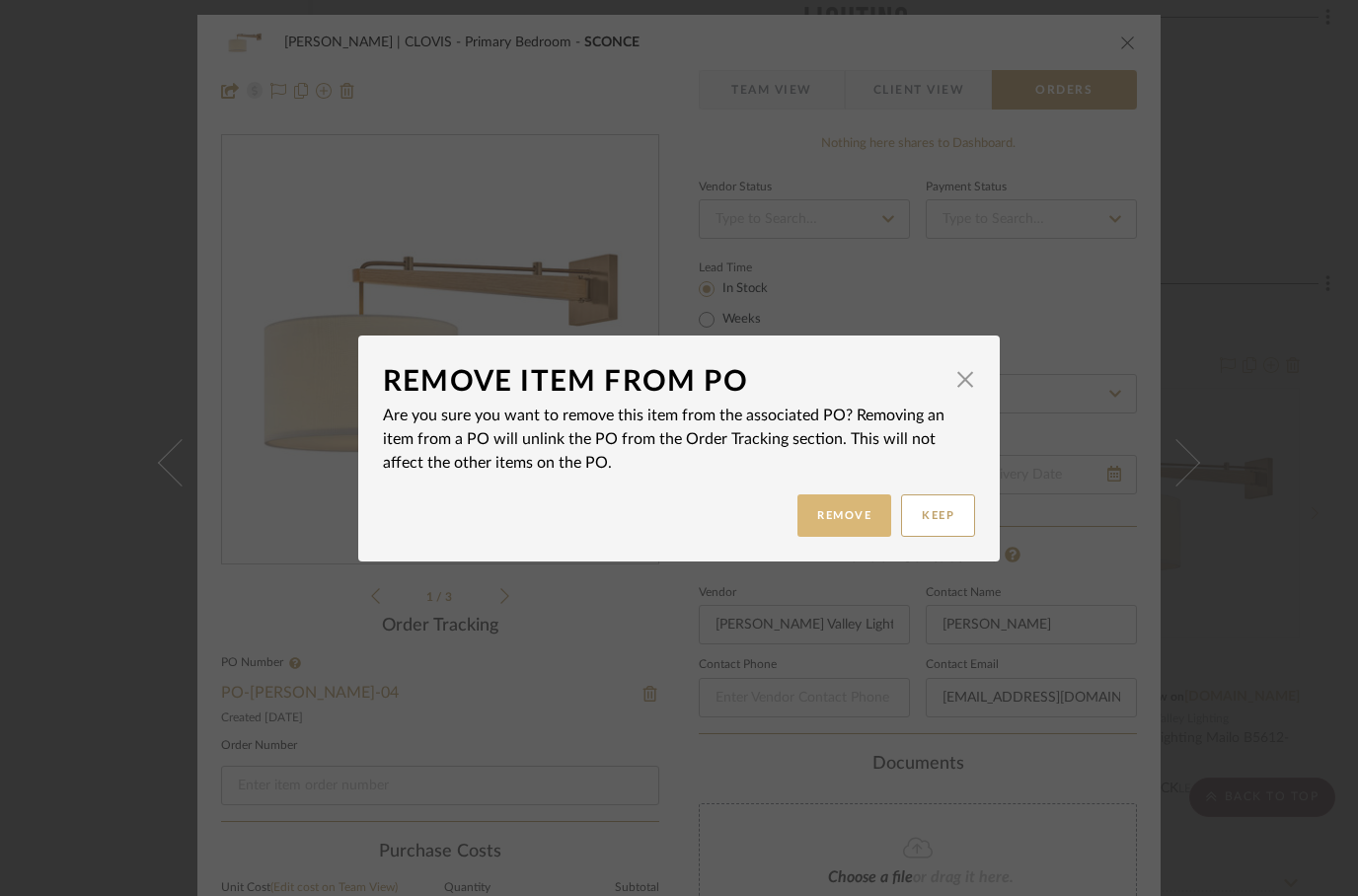
click at [836, 520] on button "Remove" at bounding box center [844, 516] width 94 height 43
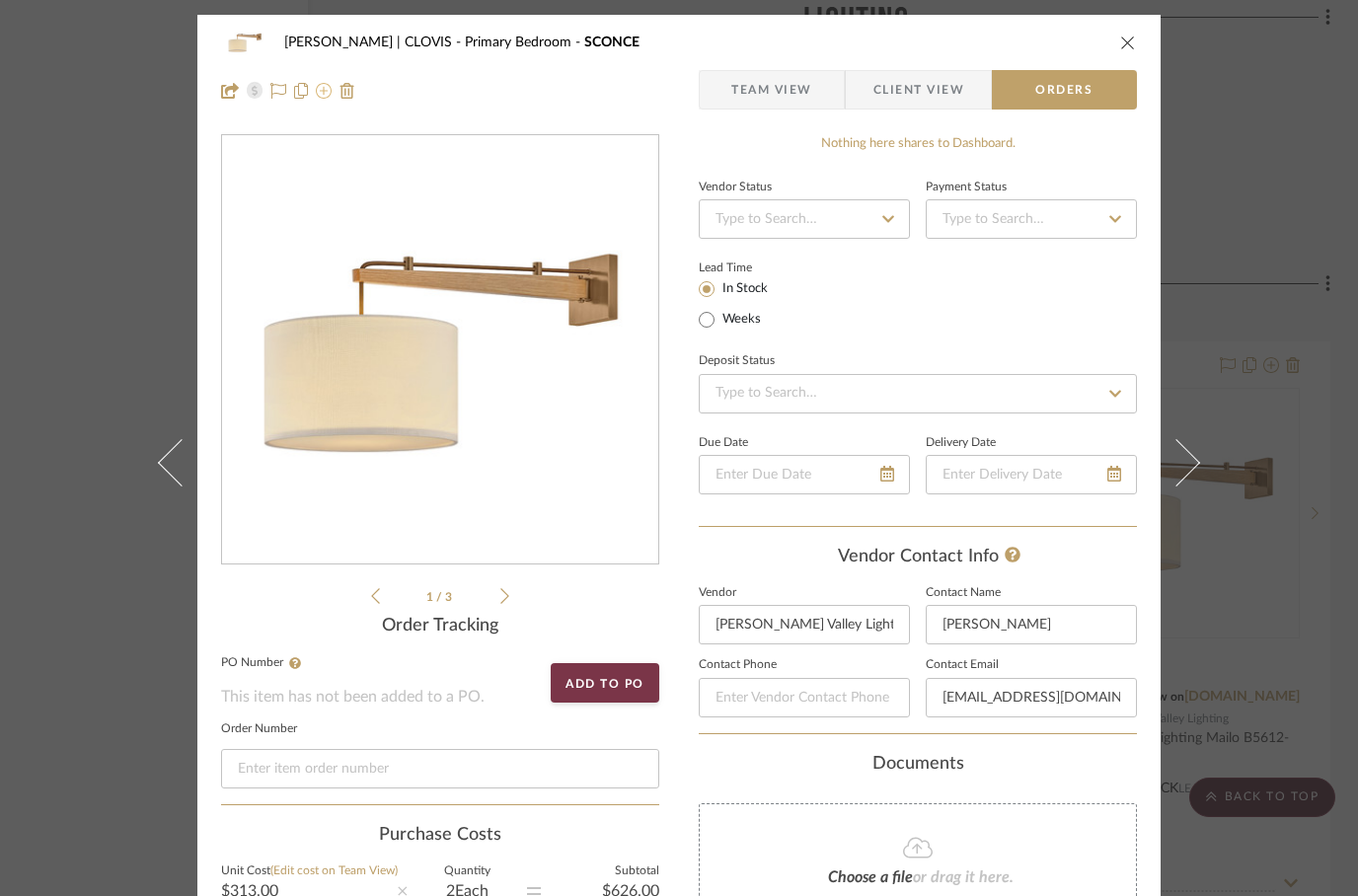
click at [319, 99] on icon at bounding box center [324, 91] width 16 height 16
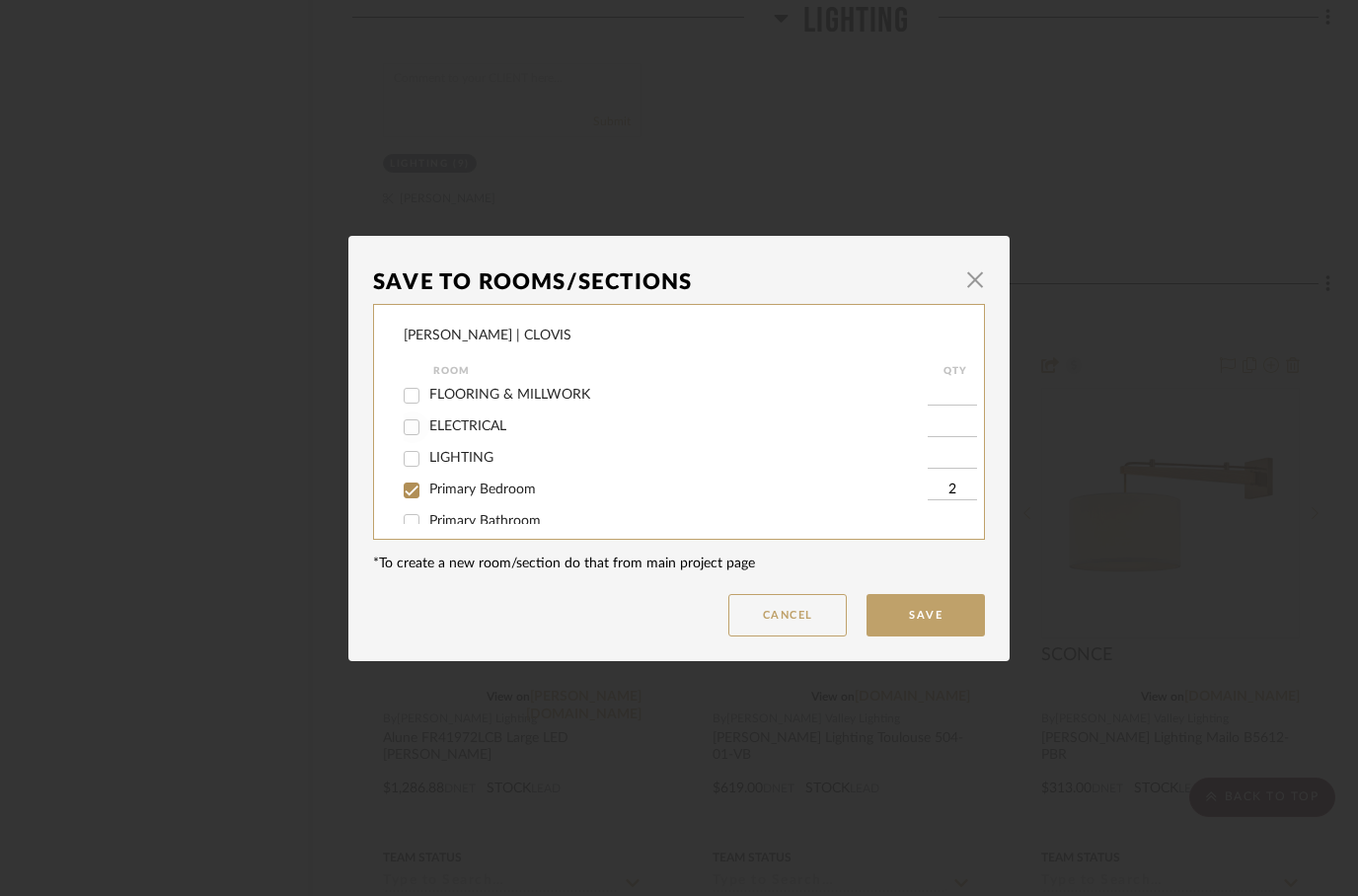
scroll to position [67, 0]
click at [413, 463] on input "Primary Bedroom" at bounding box center [411, 458] width 32 height 32
checkbox input "false"
click at [916, 631] on button "Save" at bounding box center [925, 615] width 118 height 43
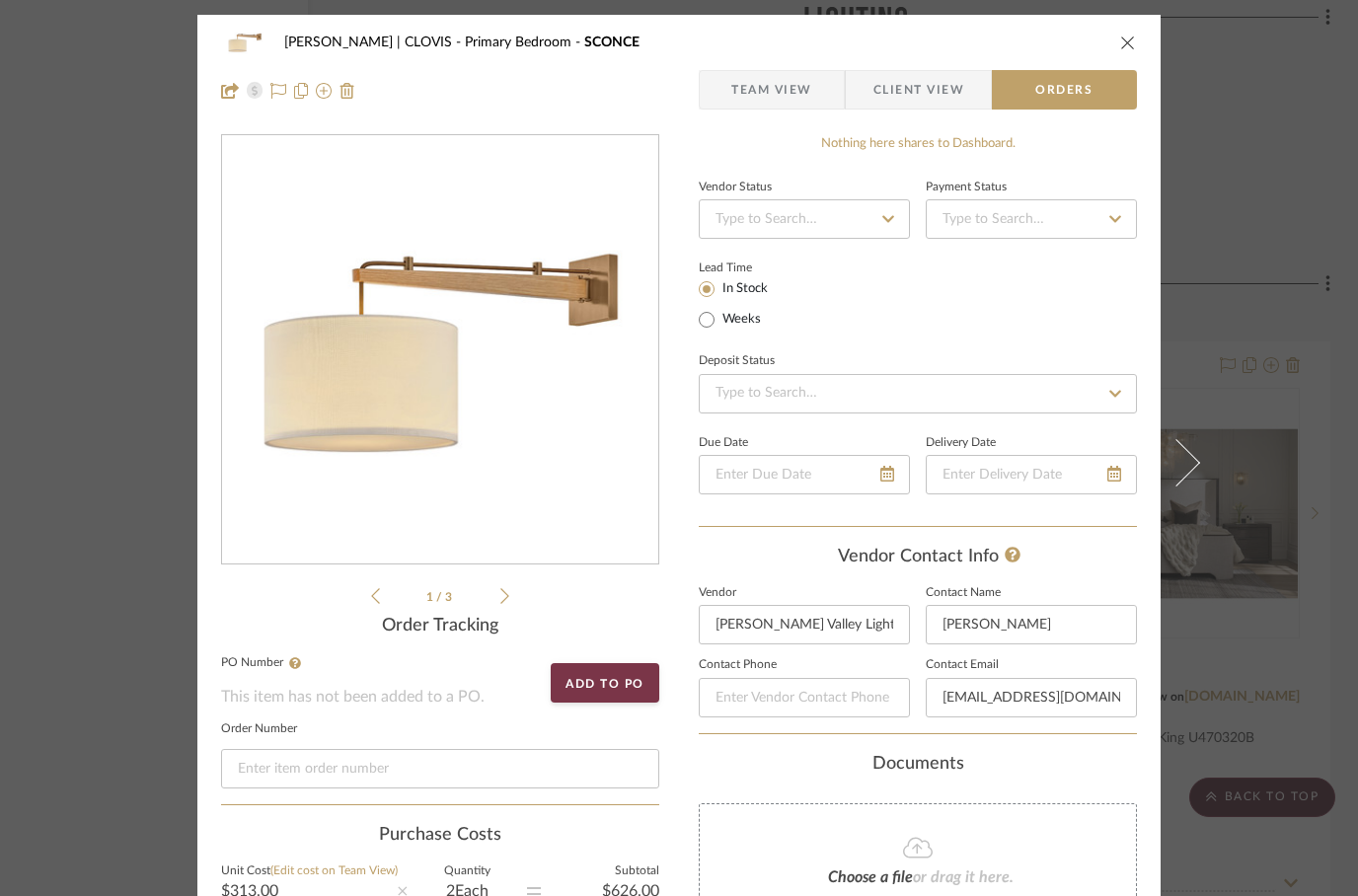
type input "0%"
type textarea "undefined"
type textarea "[PERSON_NAME], Atelier / [PERSON_NAME] | CLOVIS / Products for Consideration"
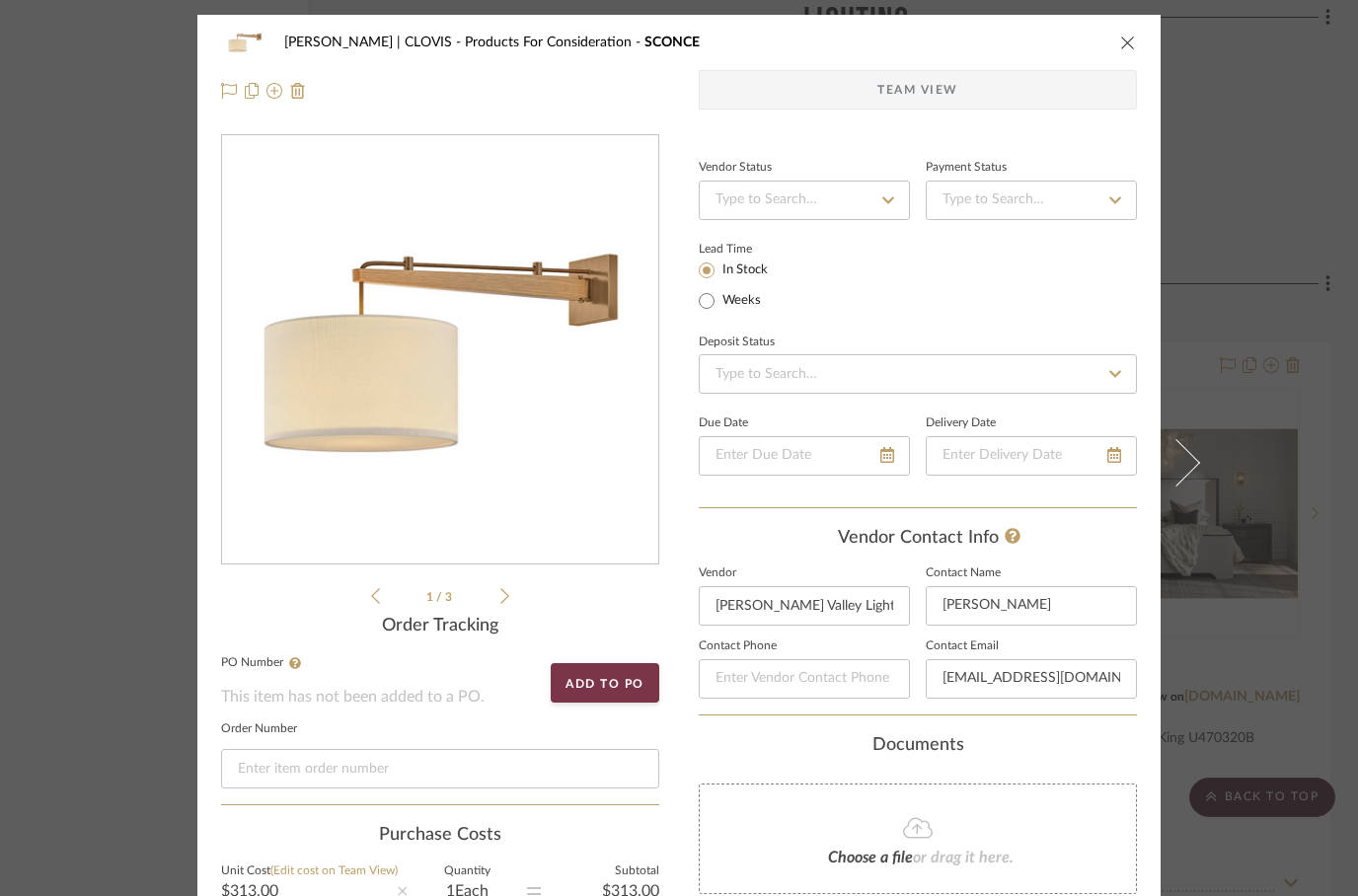
click at [1125, 49] on icon "close" at bounding box center [1128, 43] width 16 height 16
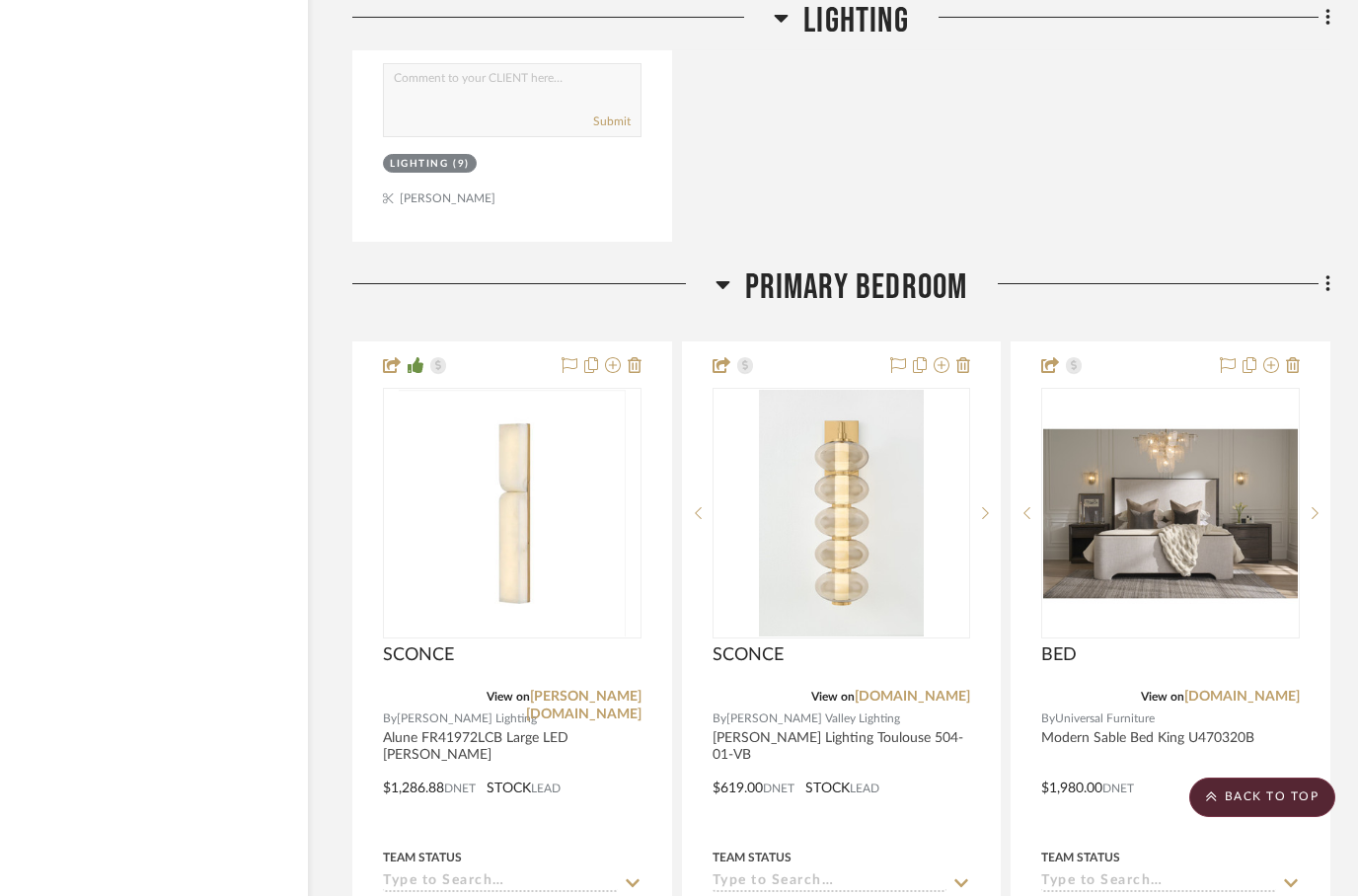
scroll to position [6045, 63]
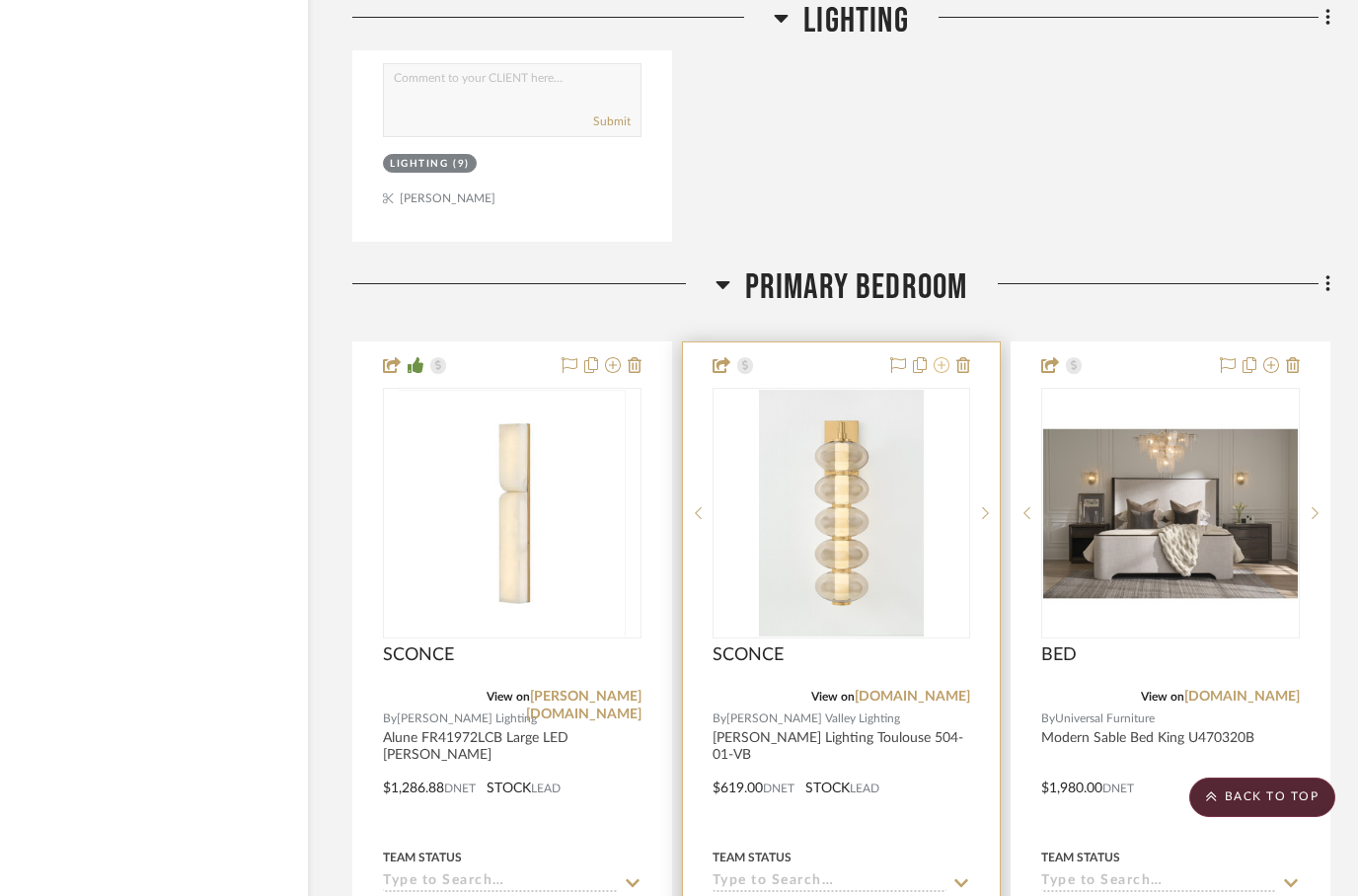
click at [945, 357] on icon at bounding box center [942, 365] width 16 height 16
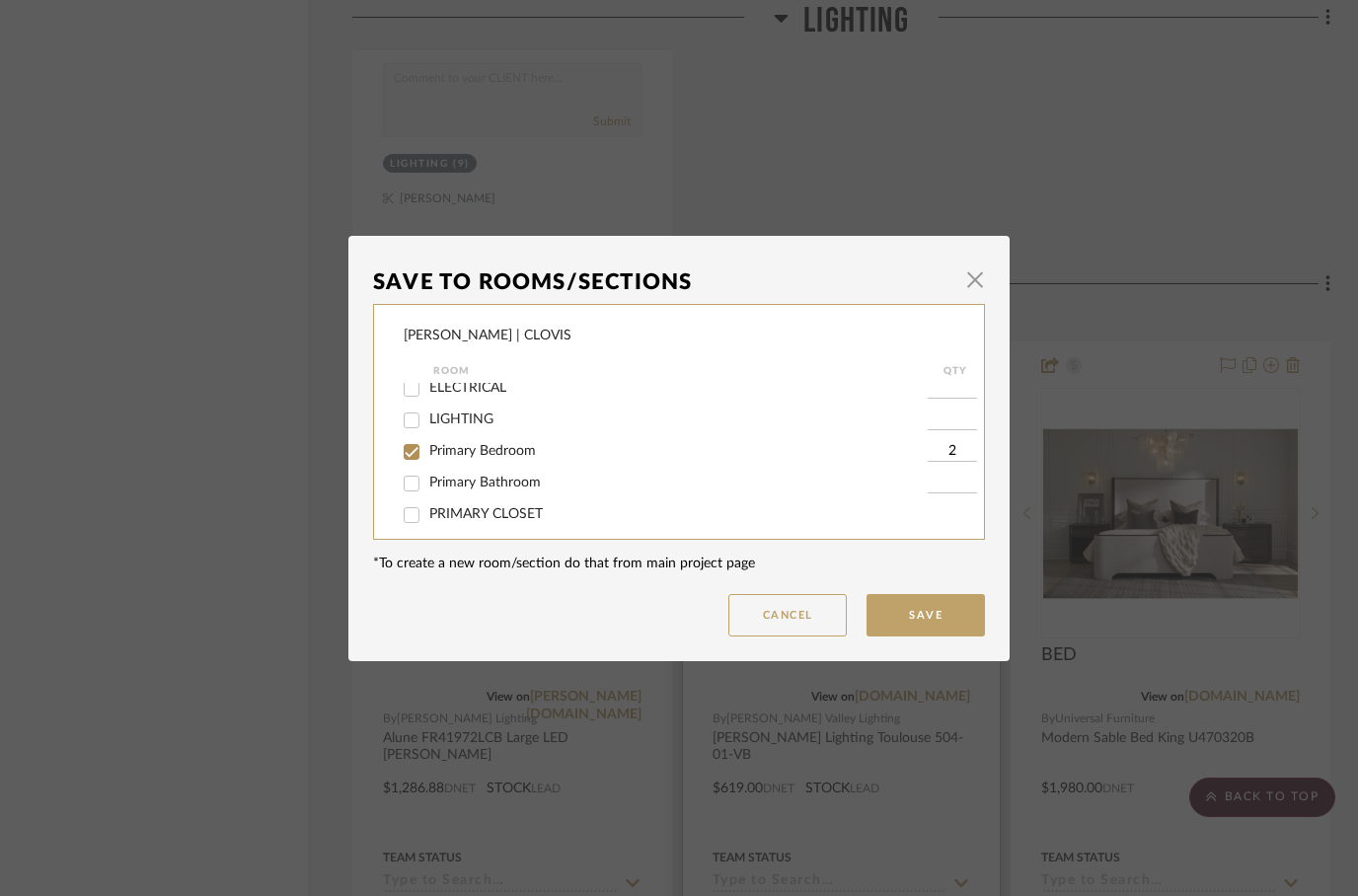
scroll to position [73, 0]
click at [418, 457] on input "Primary Bedroom" at bounding box center [411, 452] width 32 height 32
checkbox input "false"
click at [926, 617] on button "Save" at bounding box center [925, 615] width 118 height 43
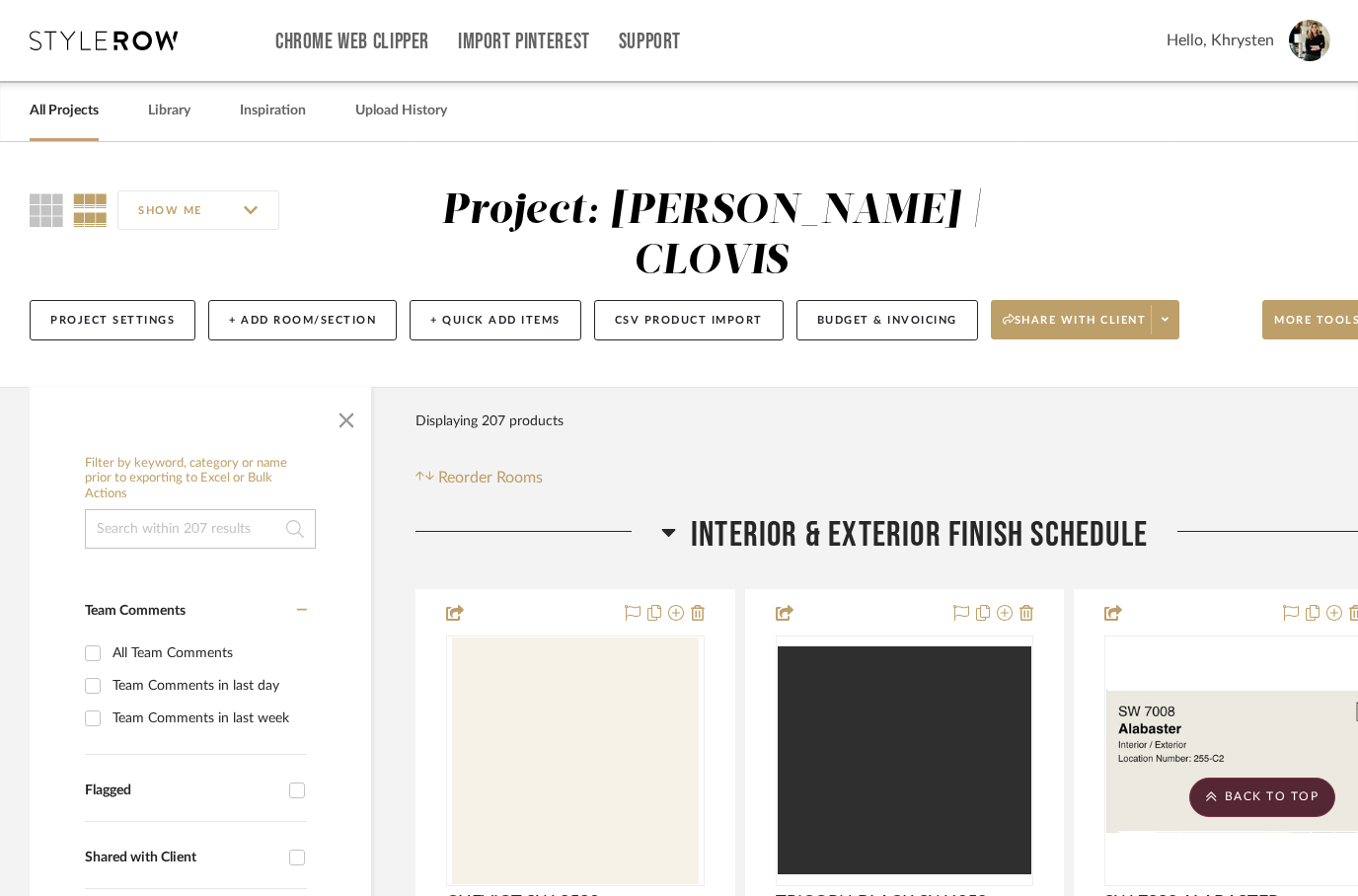
scroll to position [6045, 63]
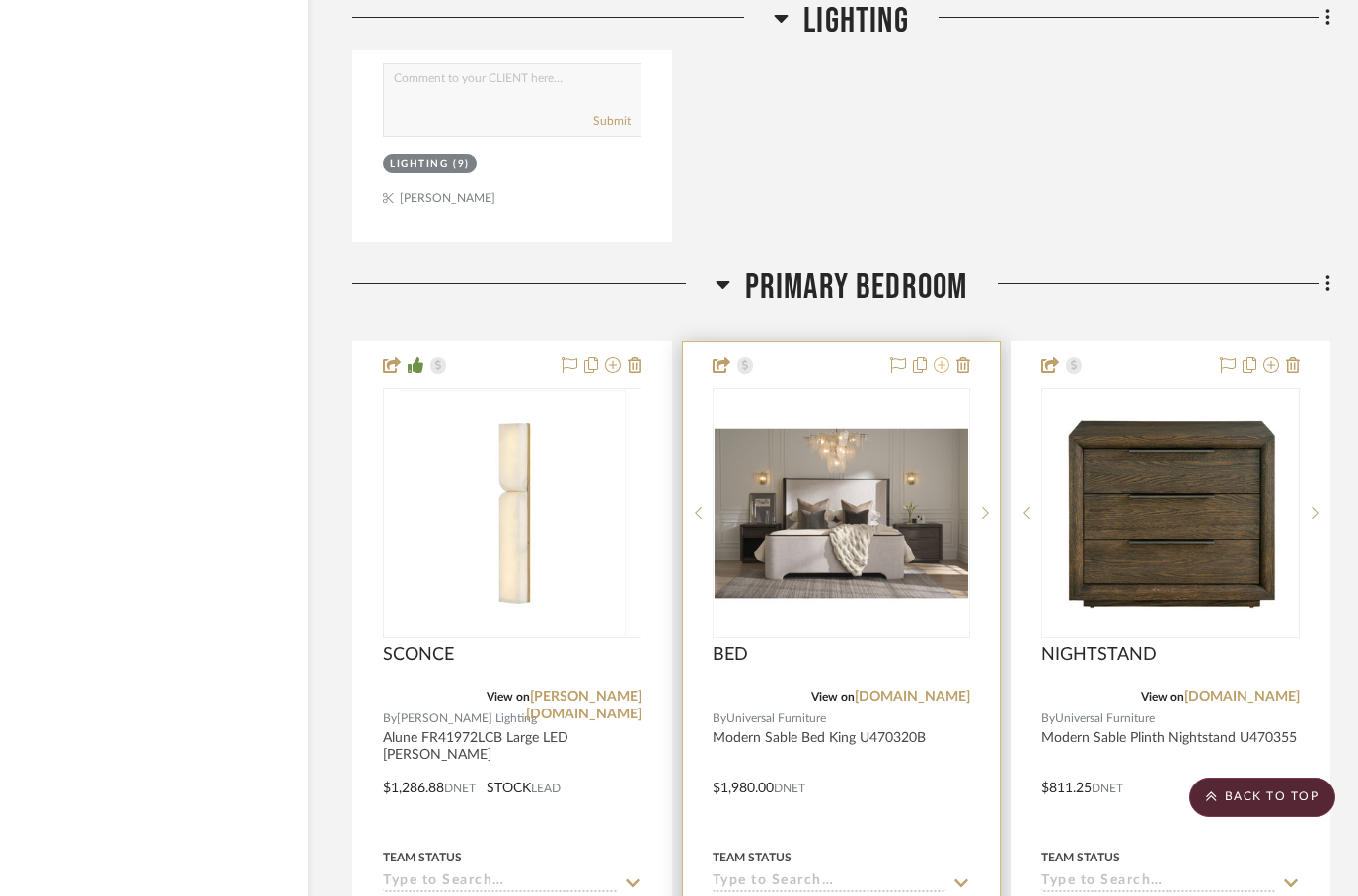
click at [939, 357] on icon at bounding box center [942, 365] width 16 height 16
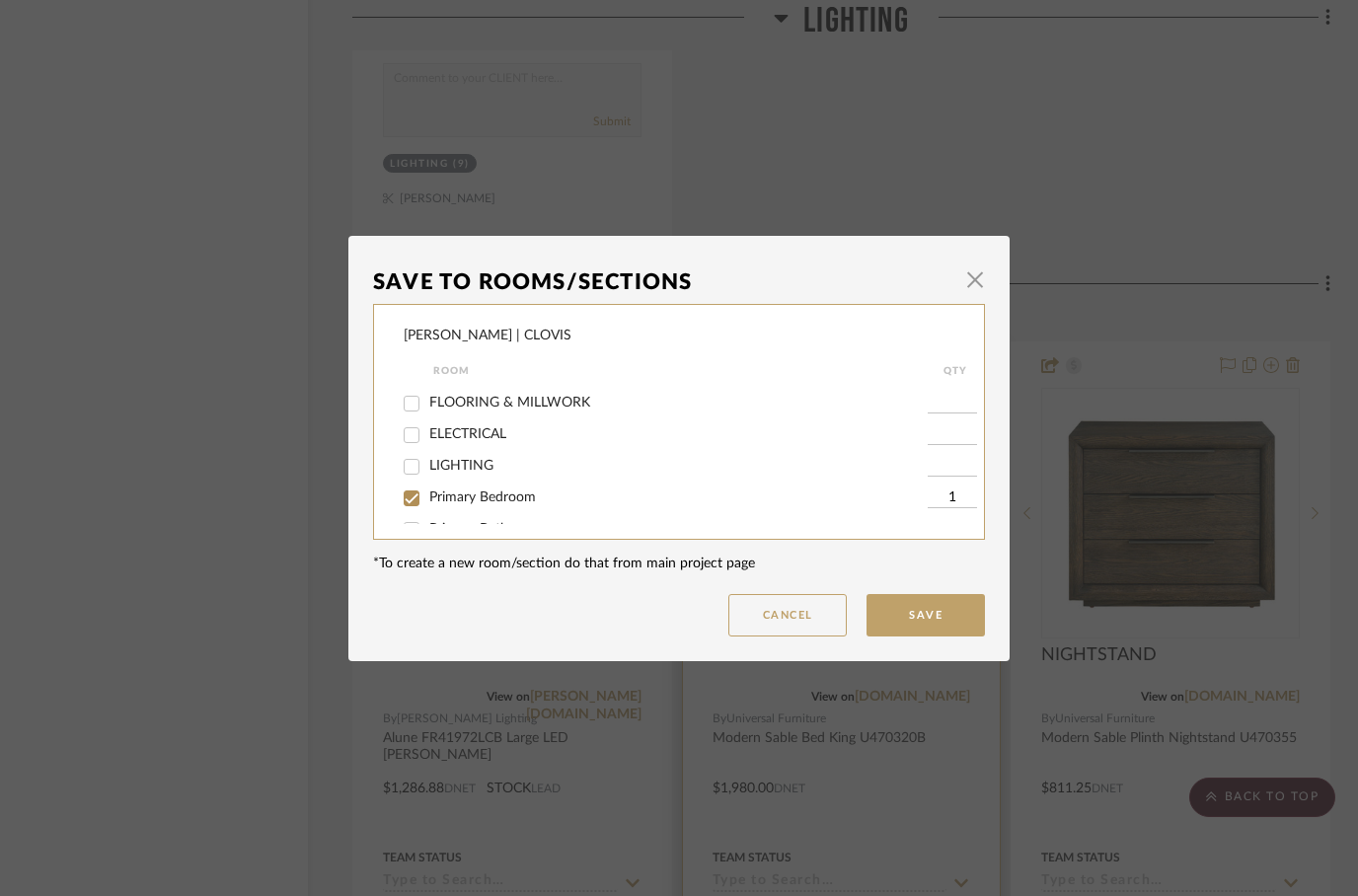
scroll to position [72, 0]
click at [413, 459] on input "Primary Bedroom" at bounding box center [411, 453] width 32 height 32
checkbox input "false"
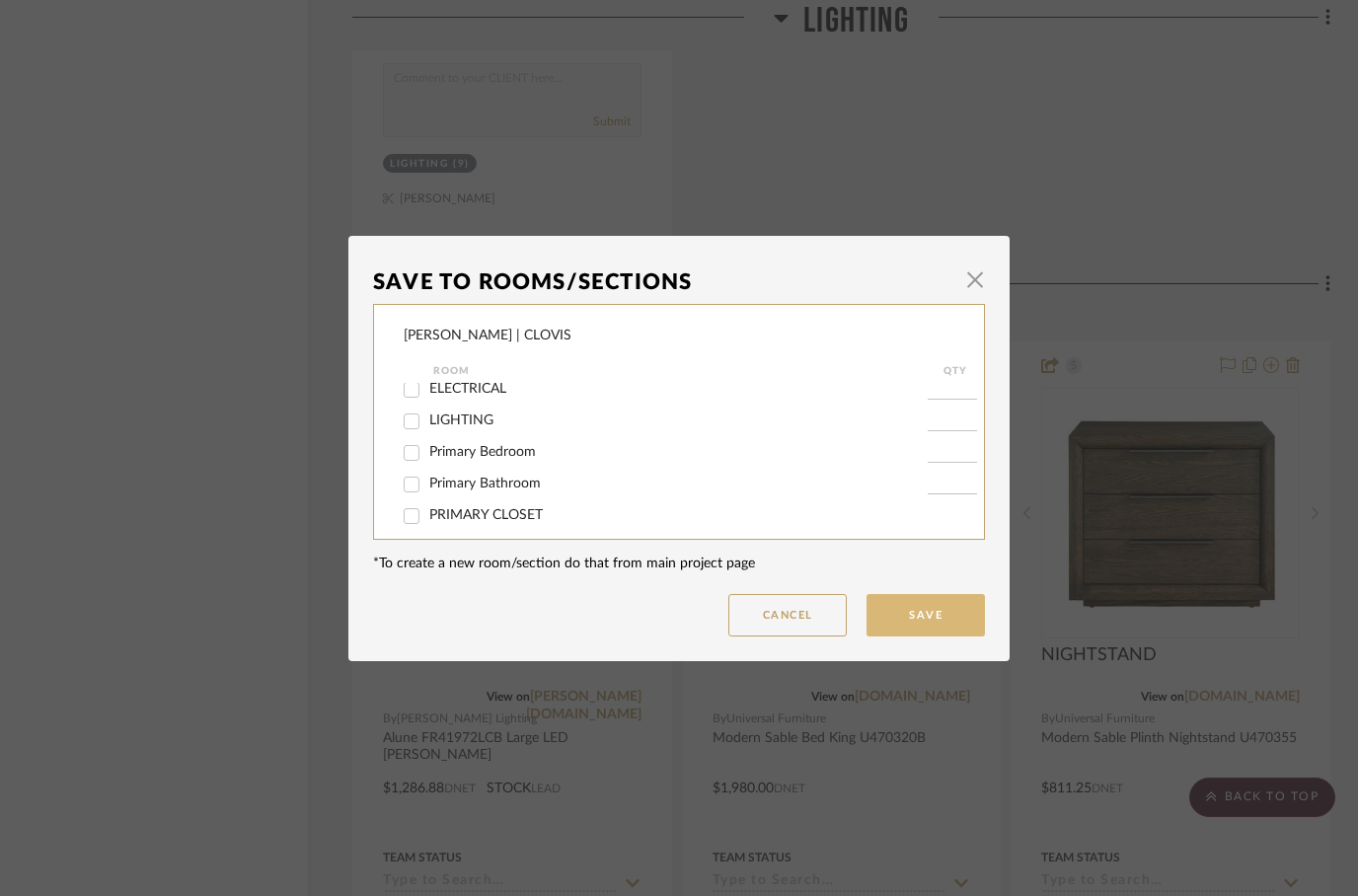
click at [924, 615] on button "Save" at bounding box center [925, 615] width 118 height 43
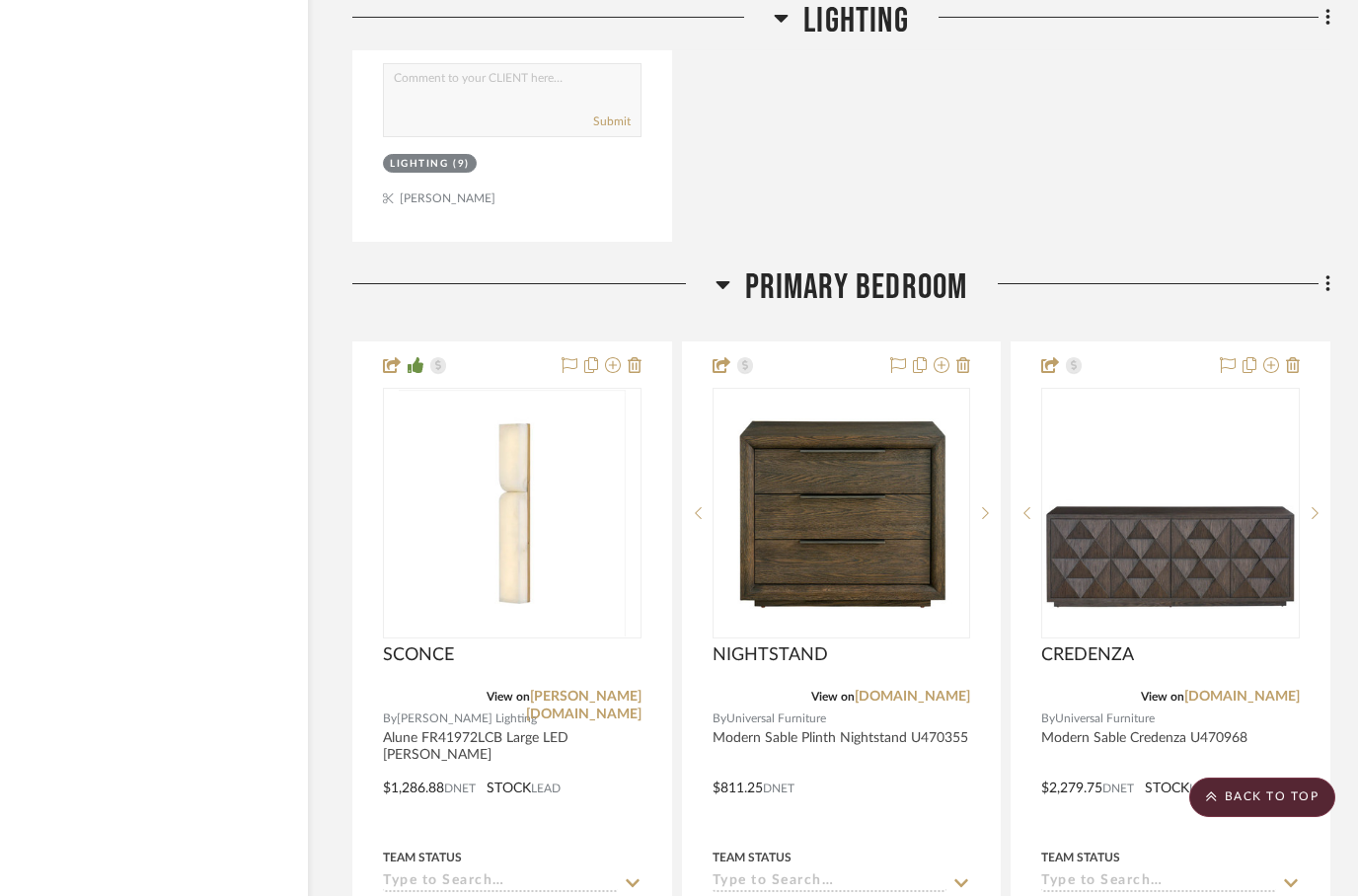
scroll to position [6045, 63]
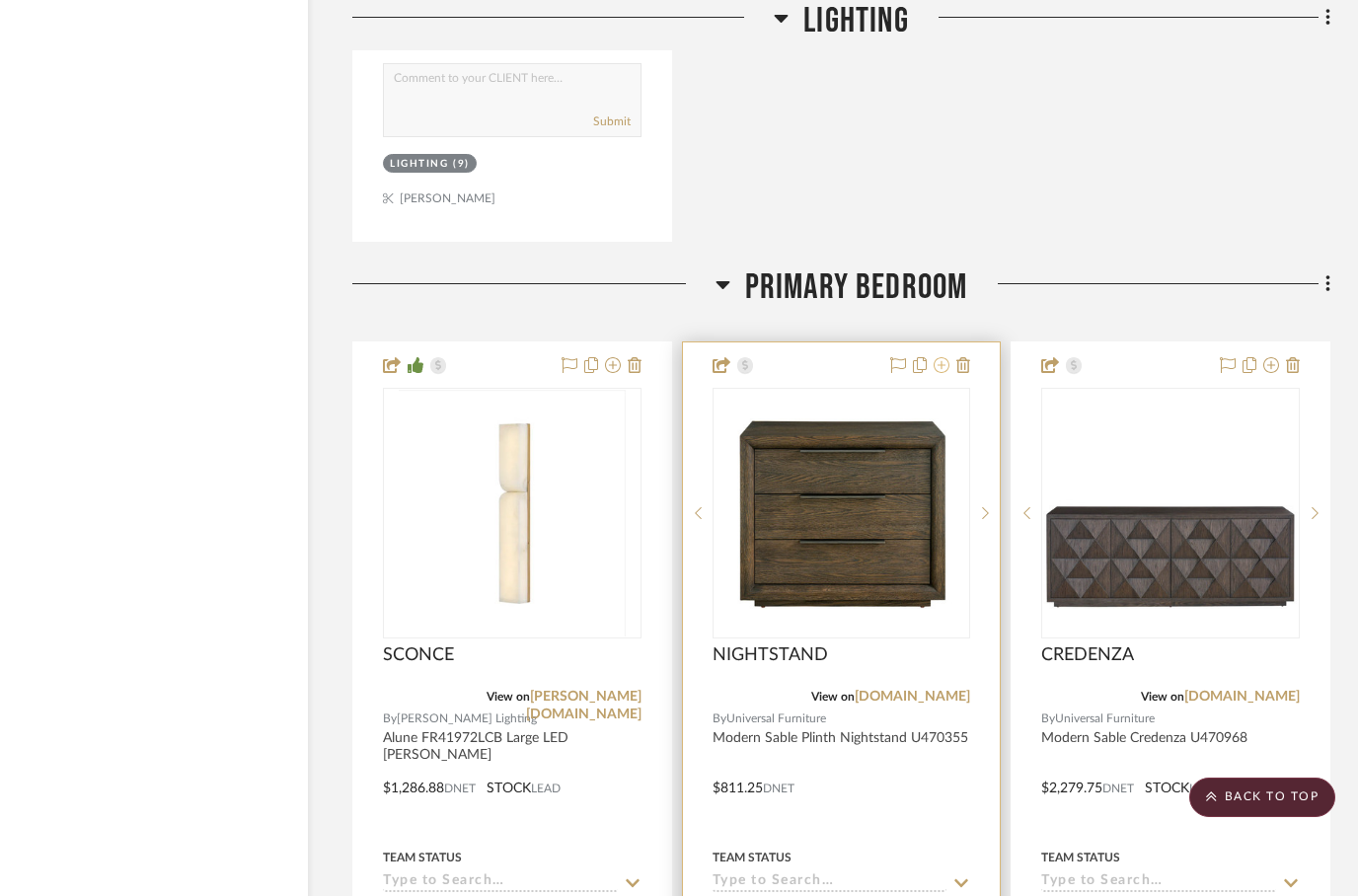
click at [936, 357] on icon at bounding box center [942, 365] width 16 height 16
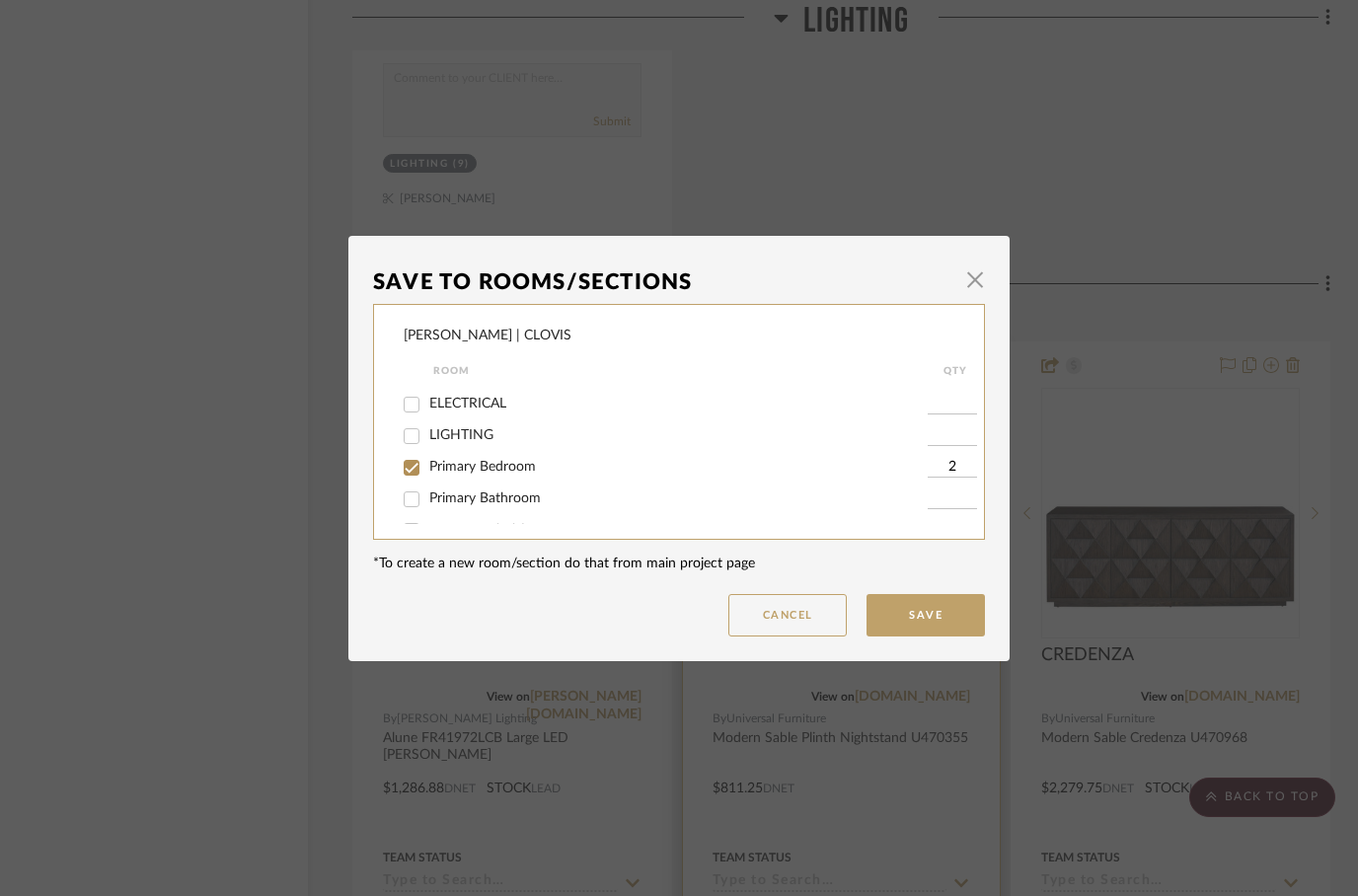
scroll to position [56, 0]
click at [416, 479] on input "Primary Bedroom" at bounding box center [411, 469] width 32 height 32
checkbox input "false"
click at [926, 613] on button "Save" at bounding box center [925, 615] width 118 height 43
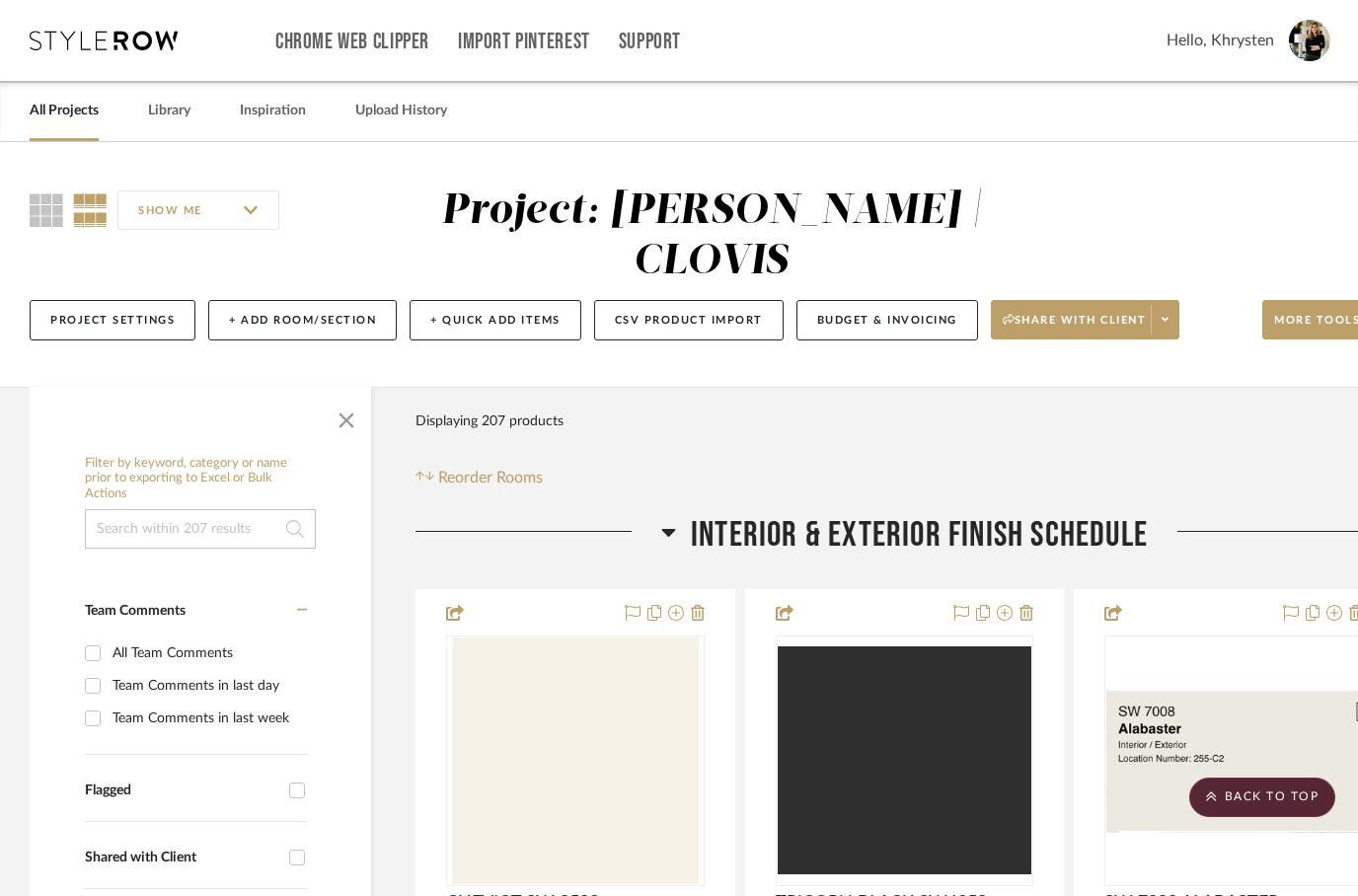
scroll to position [6045, 63]
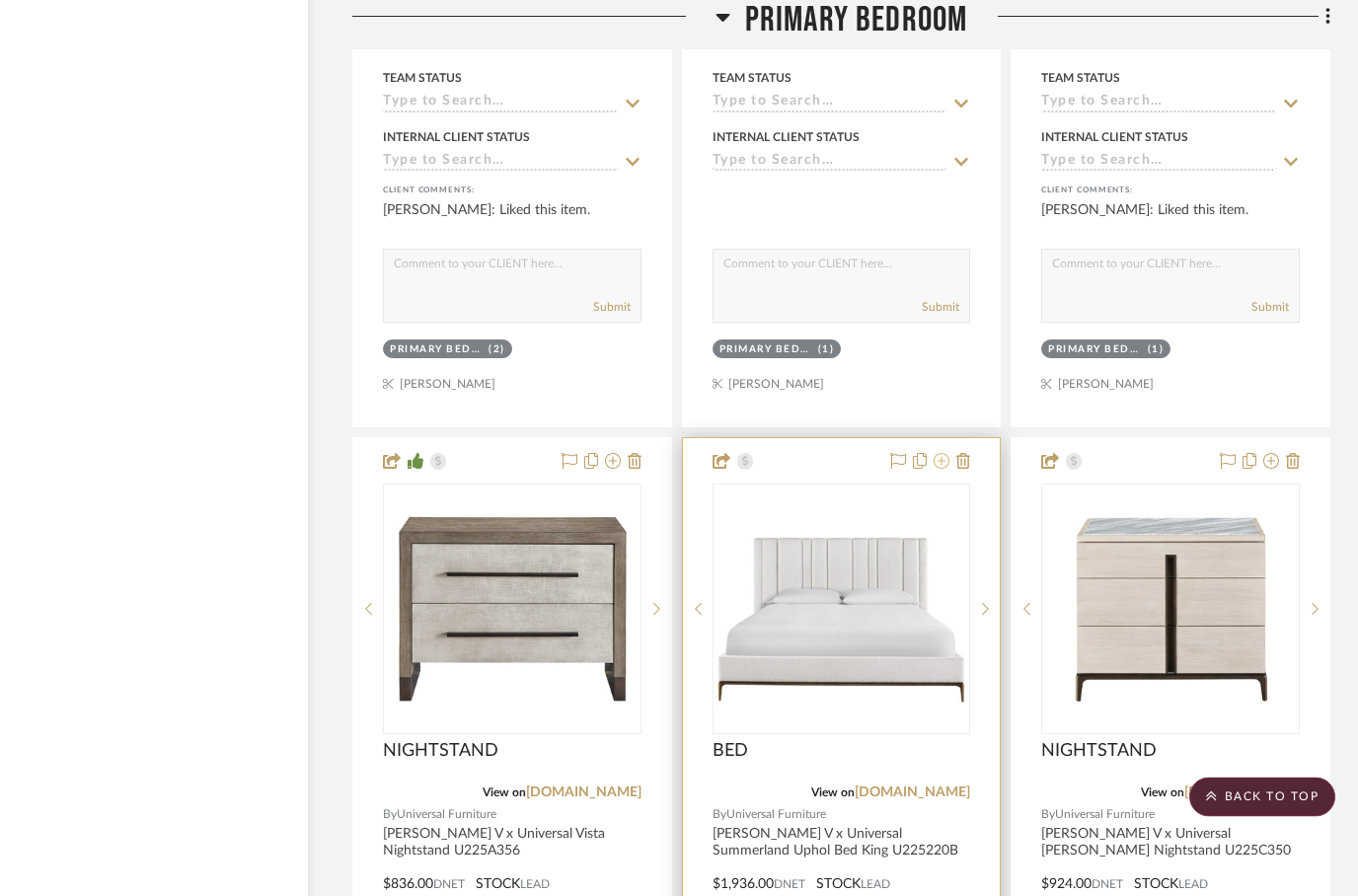
click at [938, 454] on icon at bounding box center [942, 462] width 16 height 16
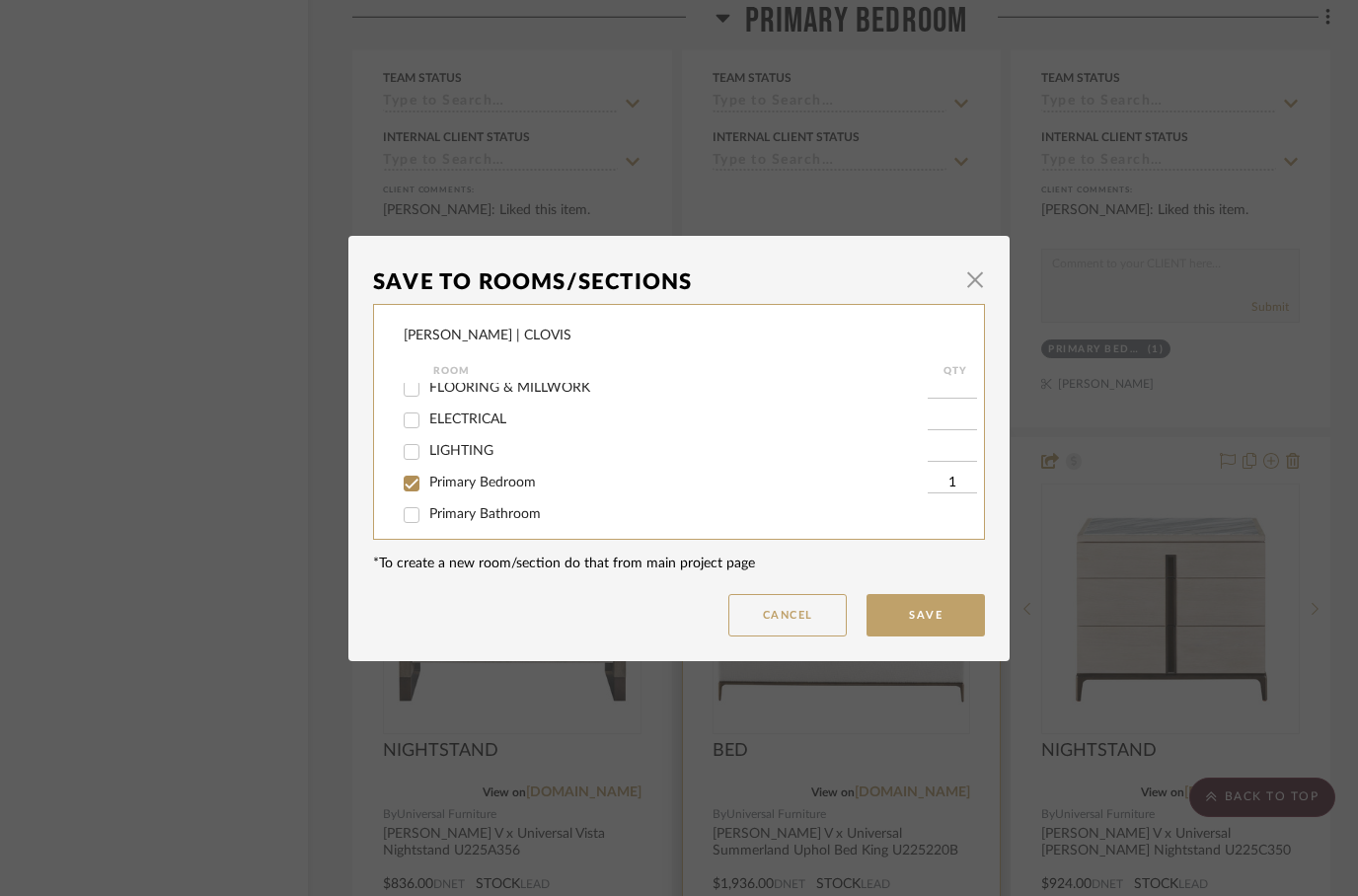
scroll to position [69, 0]
click at [412, 463] on input "Primary Bedroom" at bounding box center [411, 456] width 32 height 32
checkbox input "false"
click at [924, 602] on button "Save" at bounding box center [925, 615] width 118 height 43
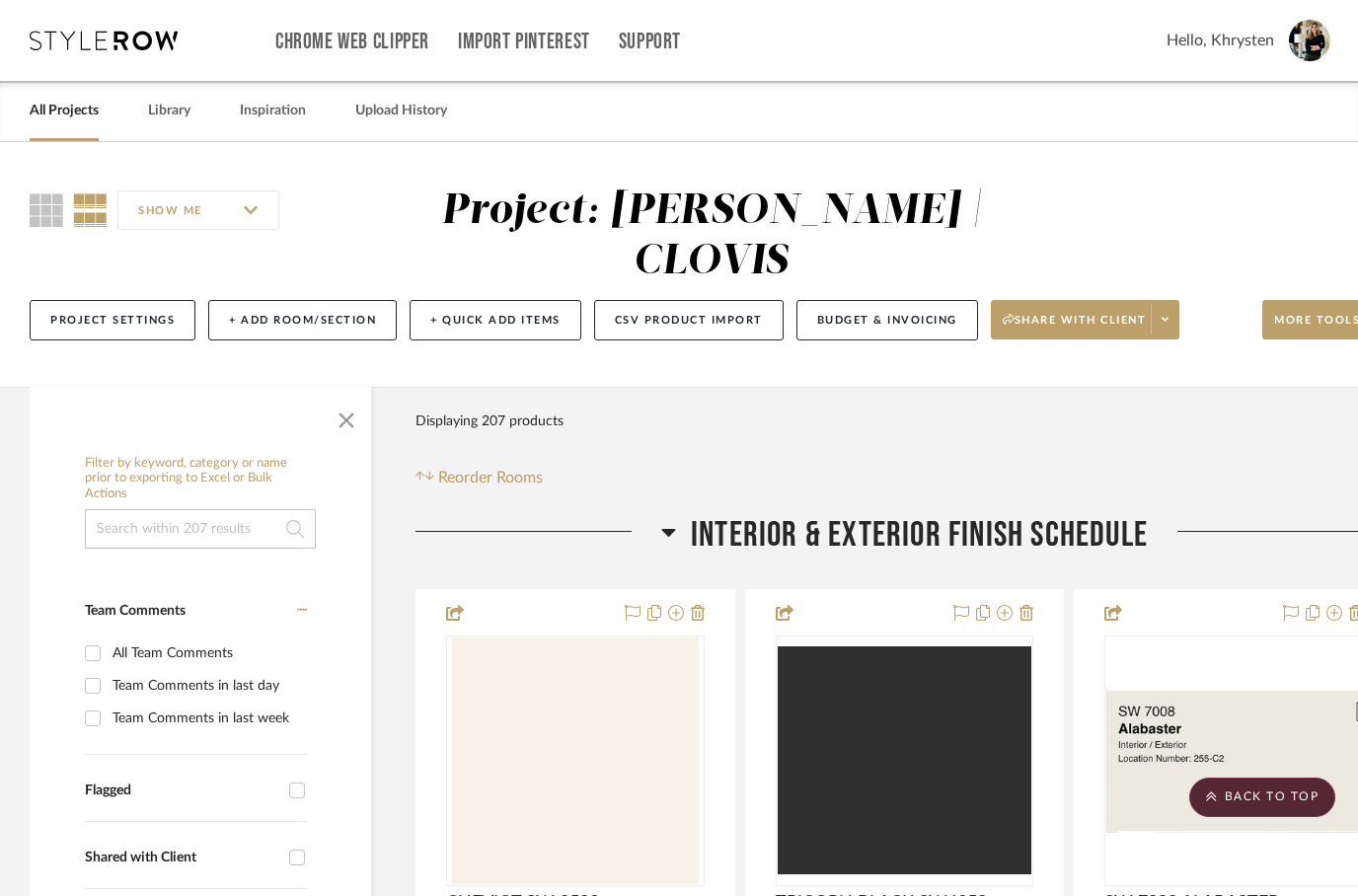
scroll to position [6825, 63]
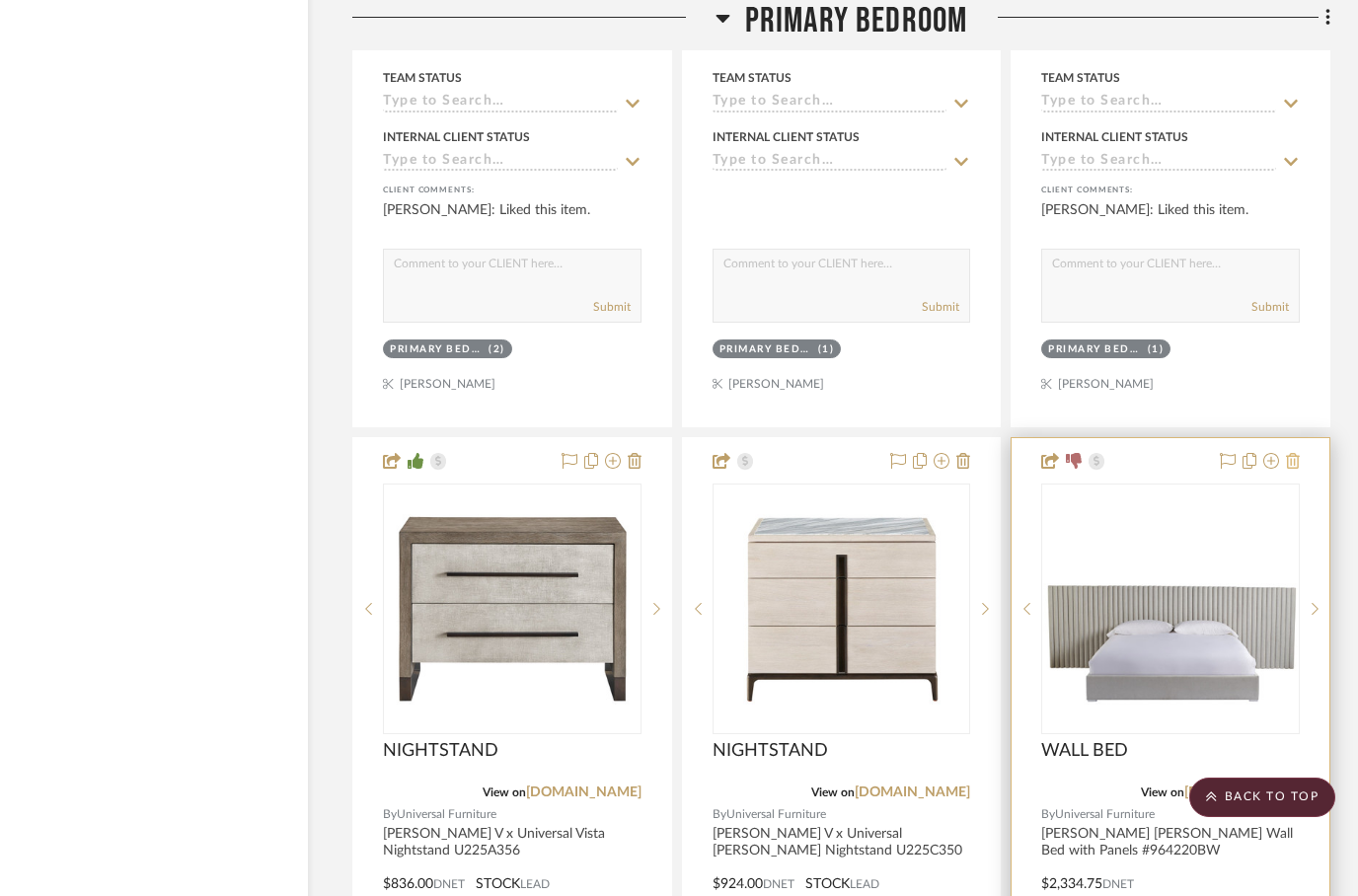
click at [1291, 454] on fa-icon at bounding box center [1293, 462] width 14 height 16
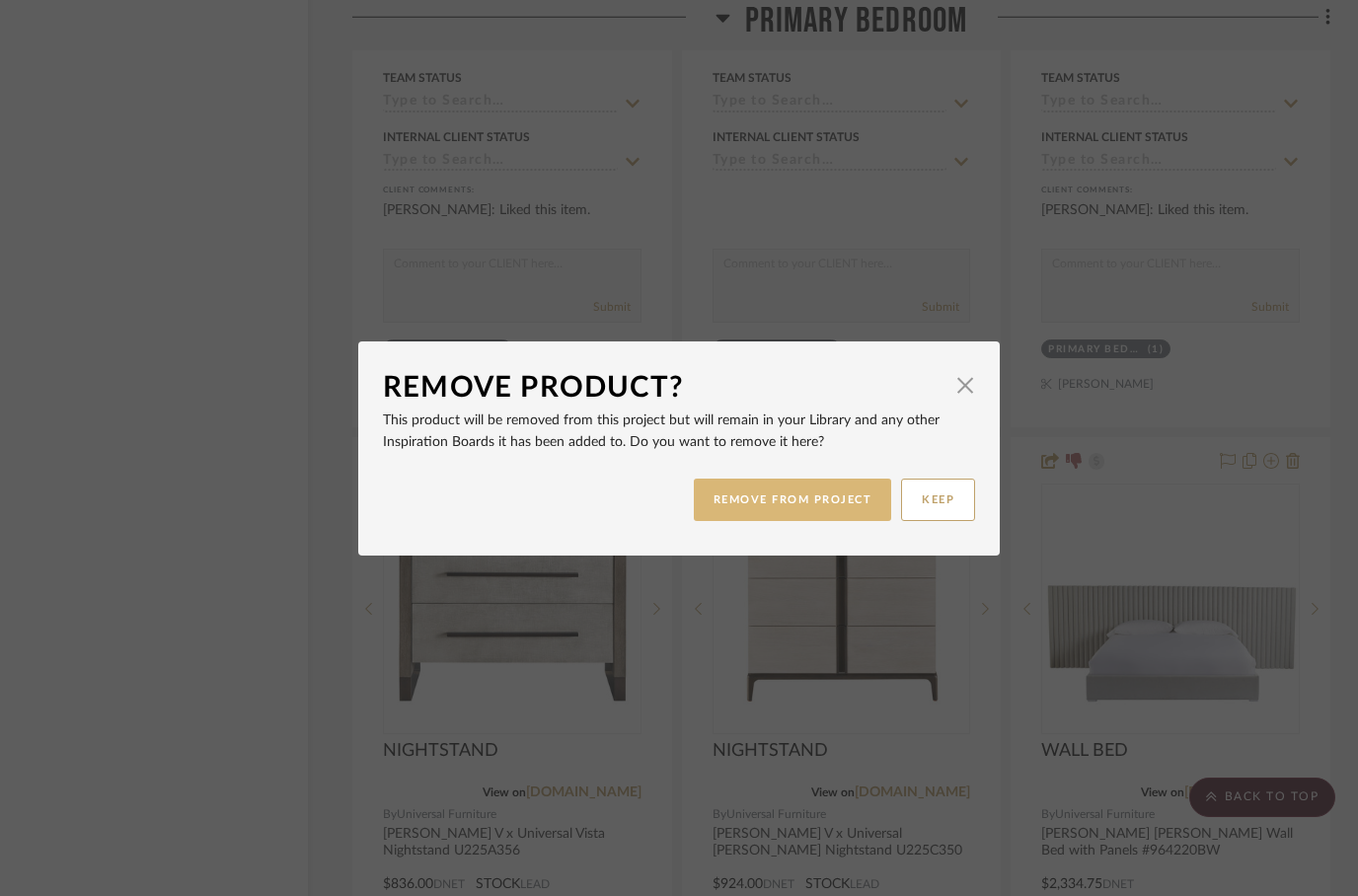
click at [773, 518] on button "REMOVE FROM PROJECT" at bounding box center [792, 500] width 198 height 43
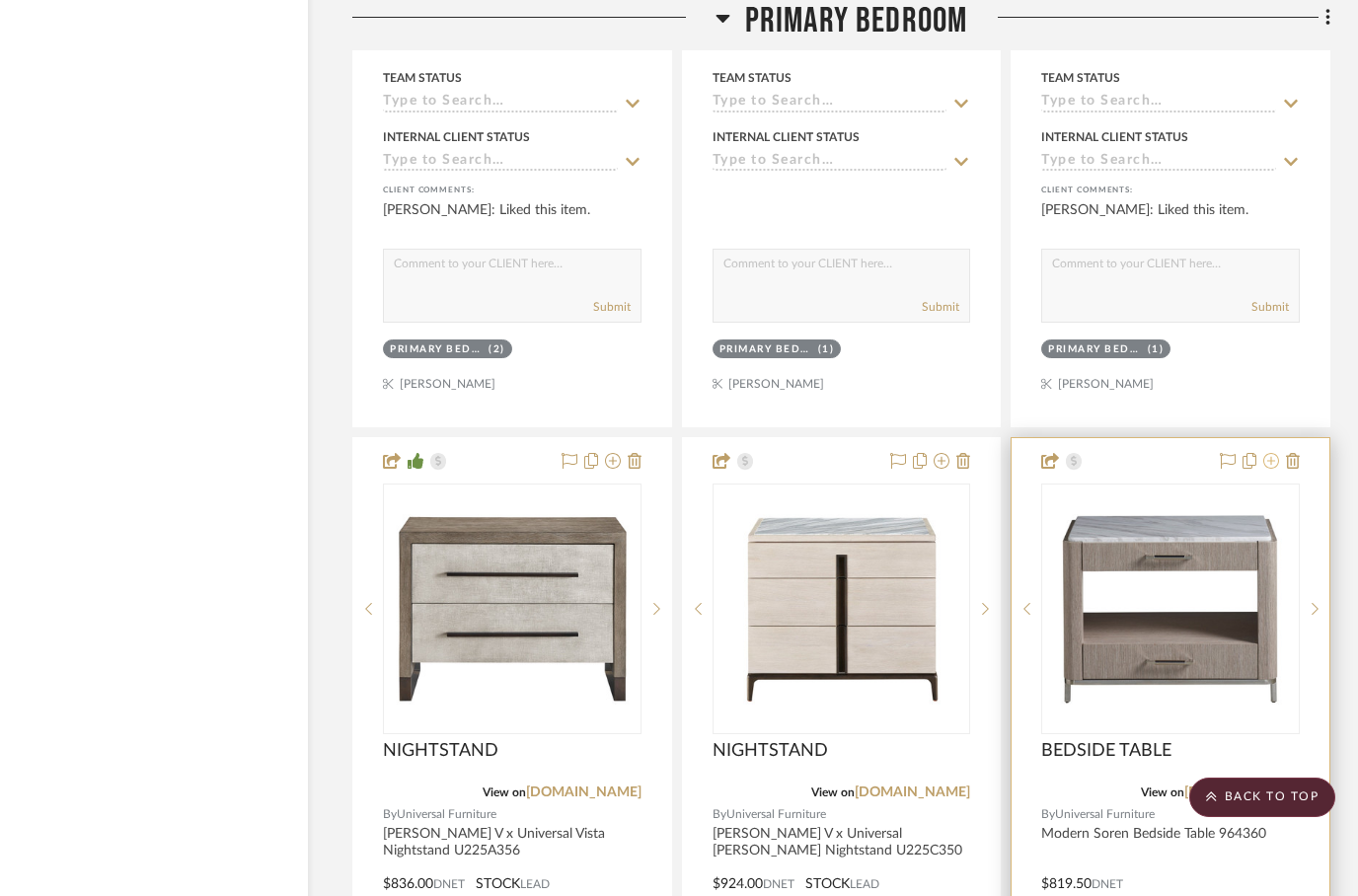
click at [1274, 453] on icon at bounding box center [1271, 461] width 16 height 16
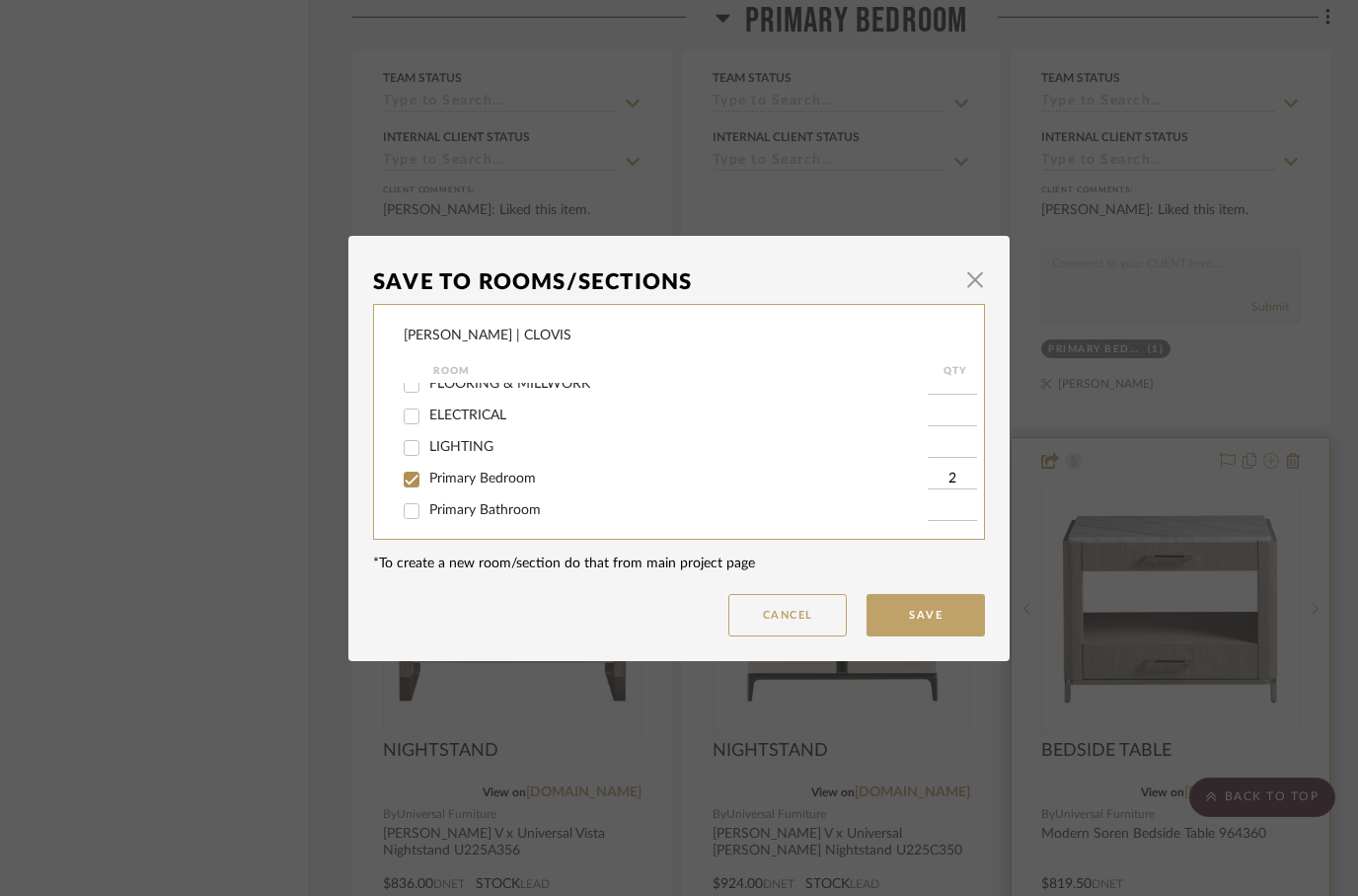
scroll to position [57, 0]
click at [410, 479] on input "Primary Bedroom" at bounding box center [411, 468] width 32 height 32
checkbox input "false"
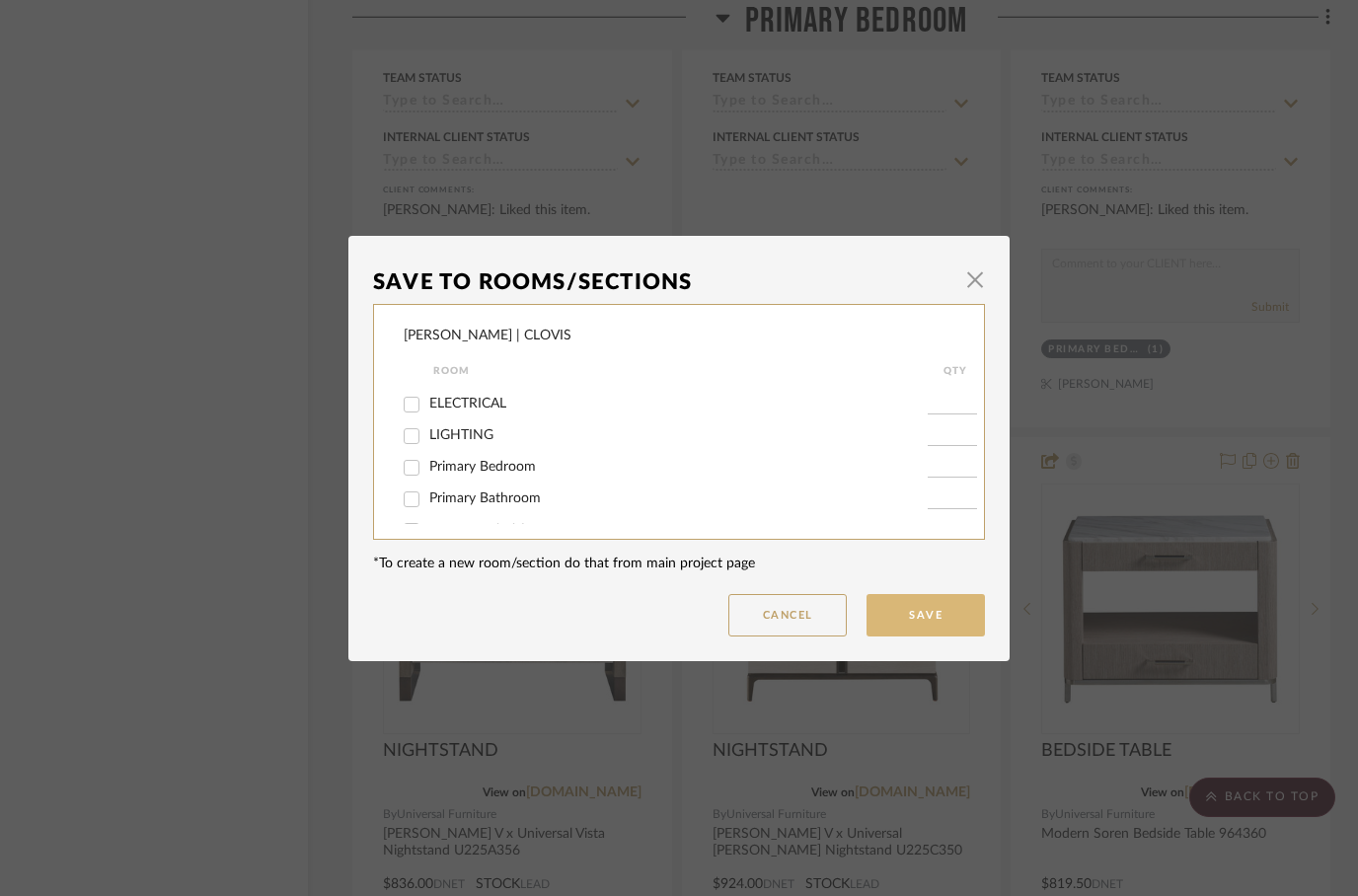
click at [912, 618] on button "Save" at bounding box center [925, 615] width 118 height 43
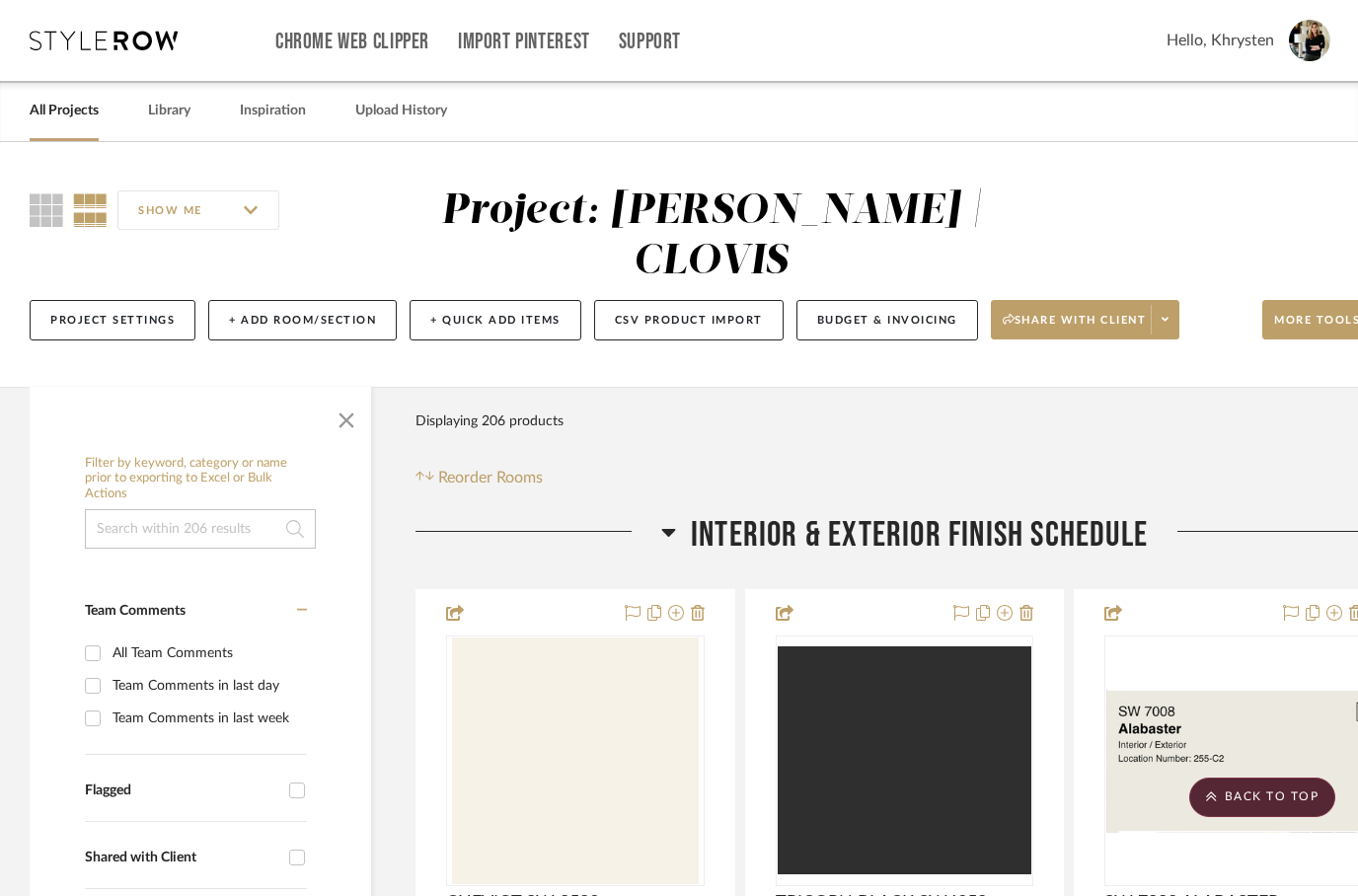
scroll to position [6825, 63]
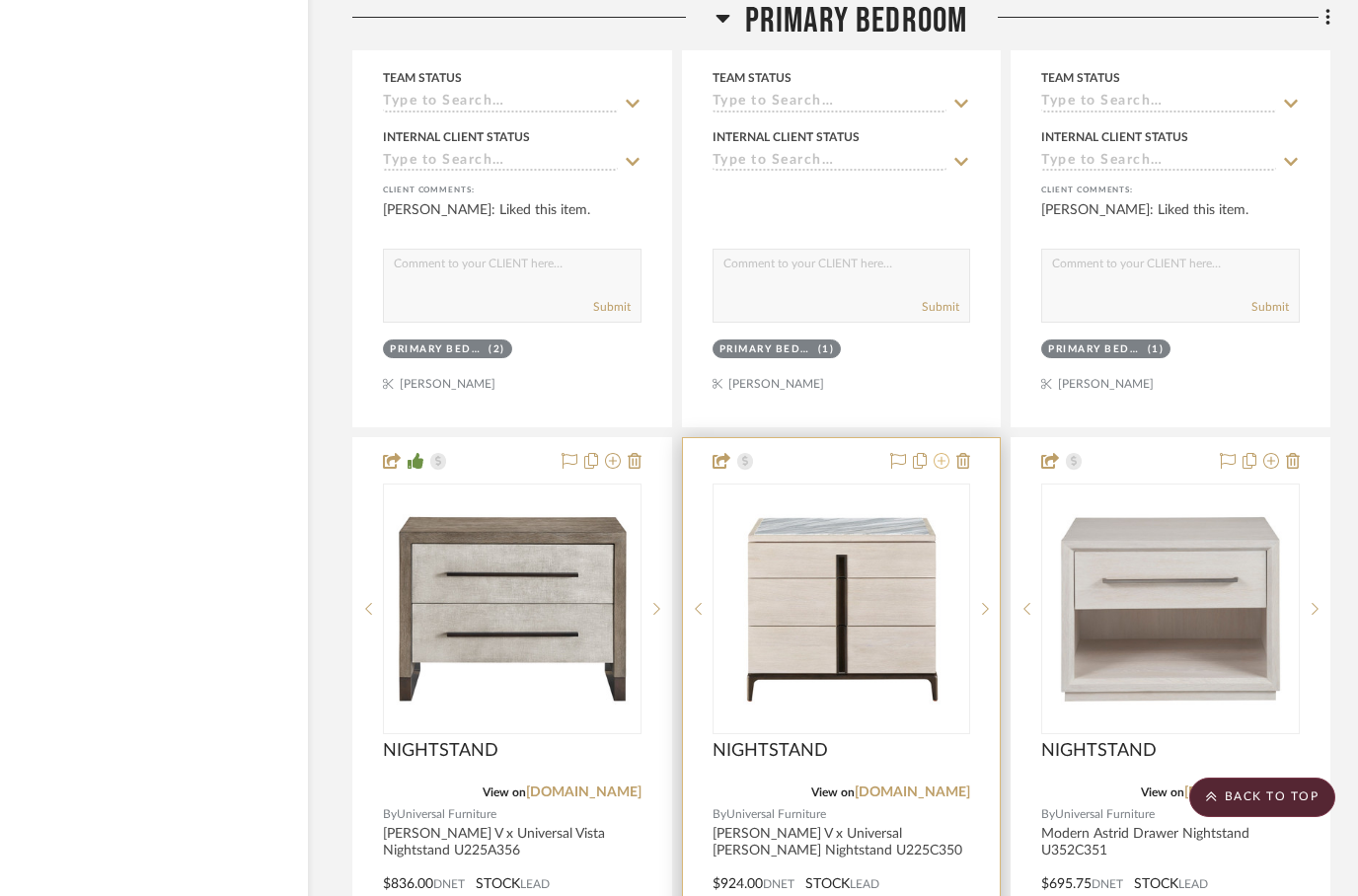
click at [947, 450] on button at bounding box center [942, 462] width 16 height 24
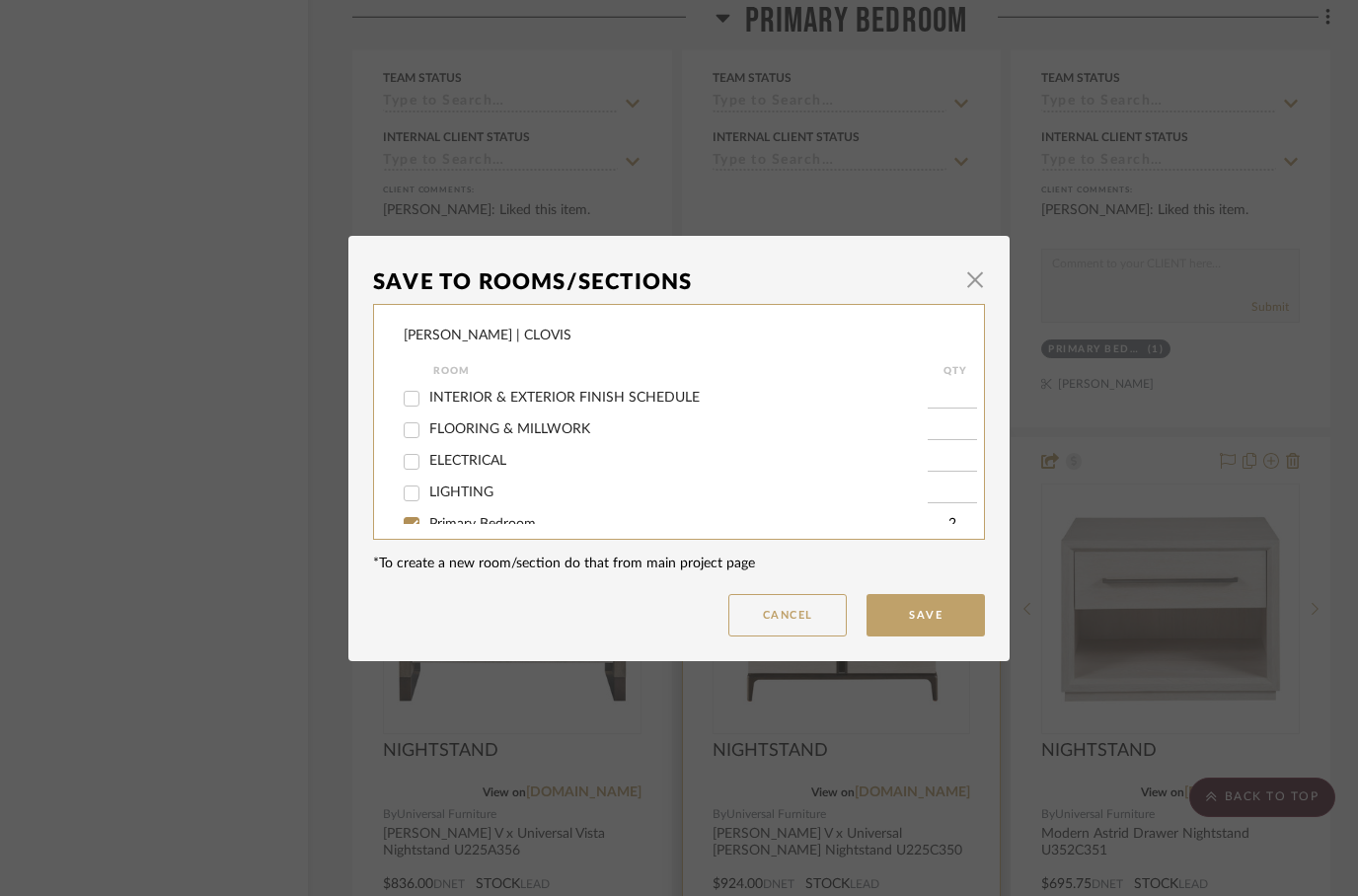
scroll to position [52, 0]
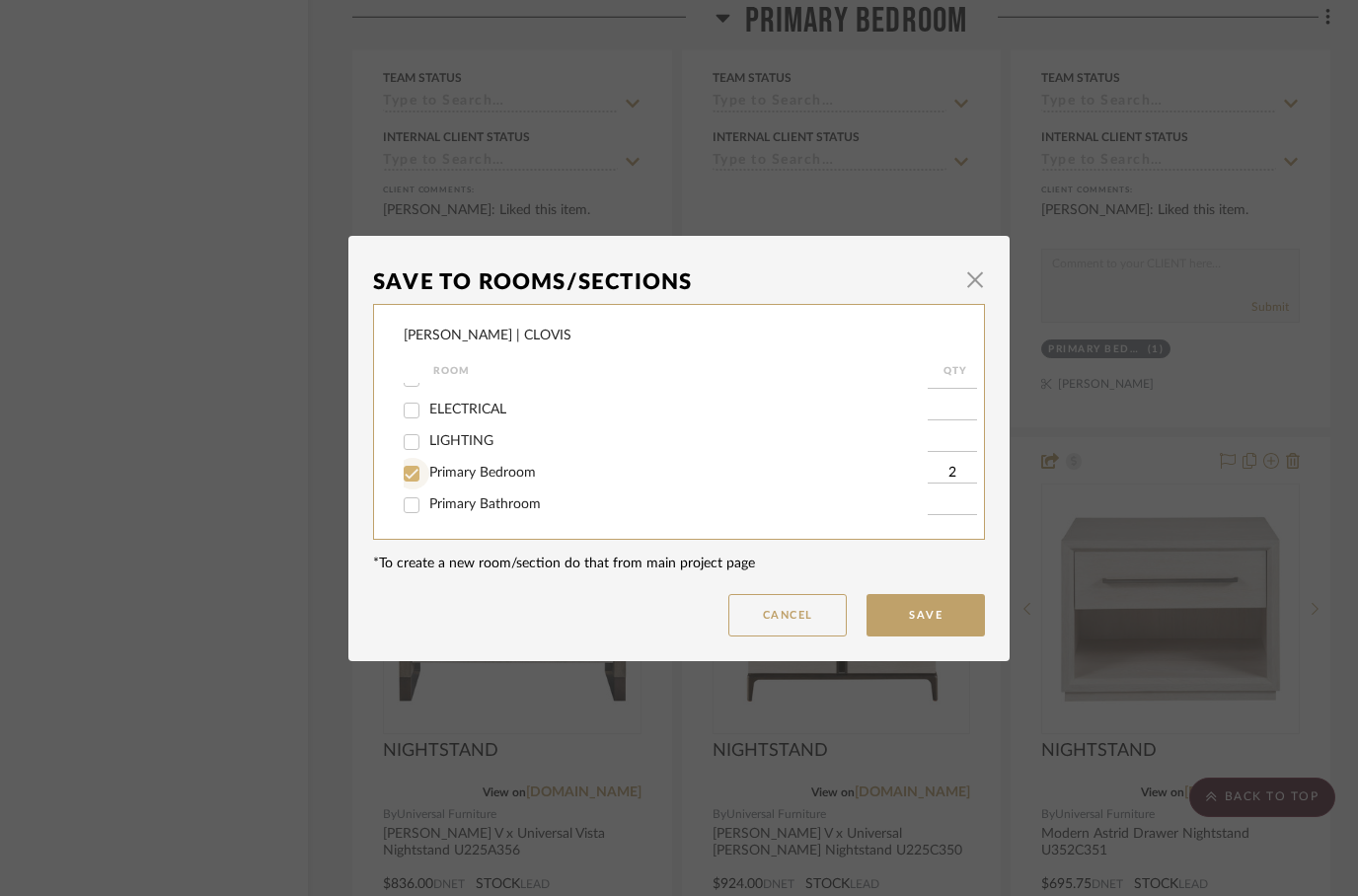
click at [407, 478] on input "Primary Bedroom" at bounding box center [411, 474] width 32 height 32
checkbox input "false"
click at [919, 614] on button "Save" at bounding box center [925, 615] width 118 height 43
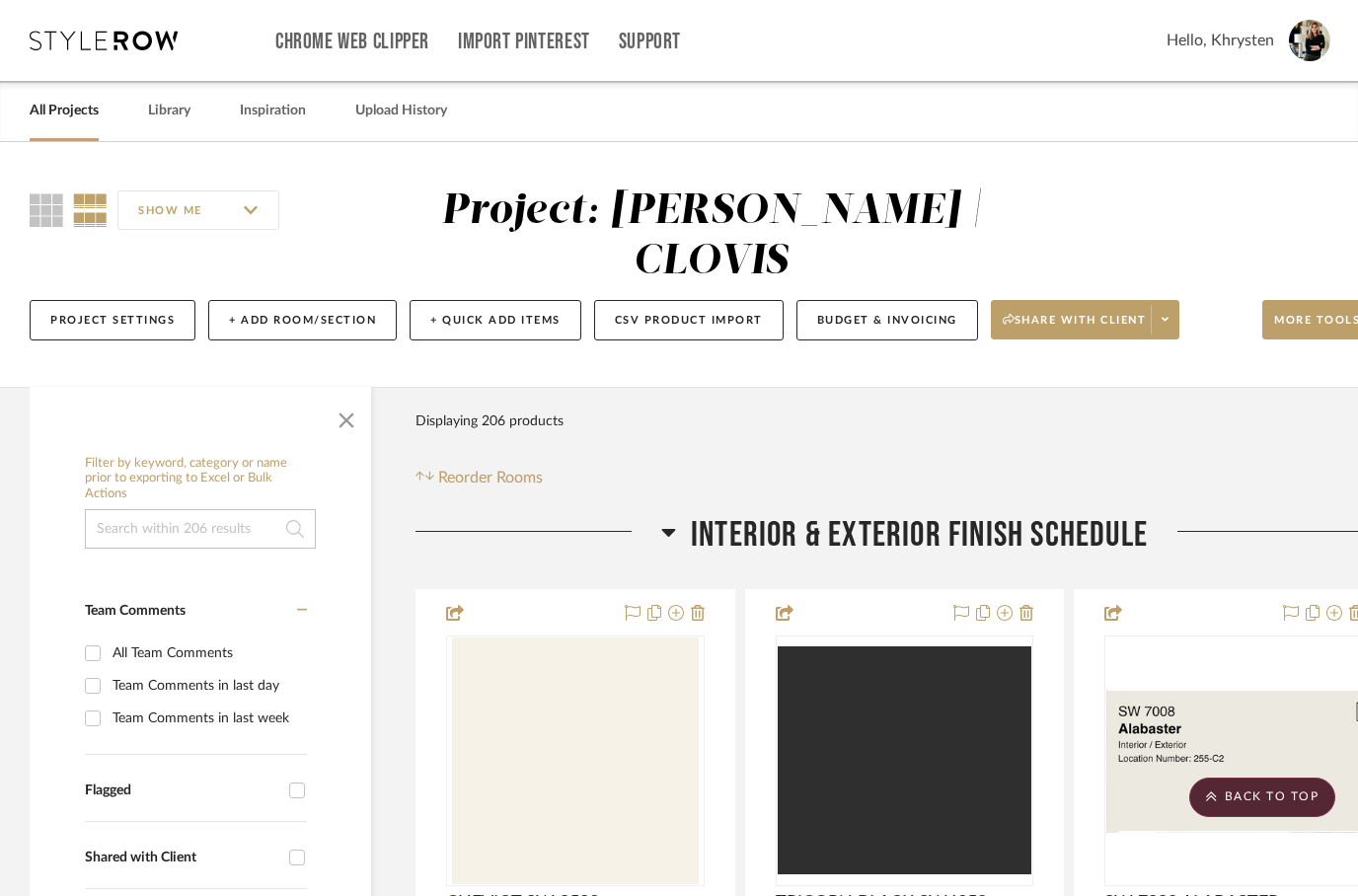
scroll to position [6825, 63]
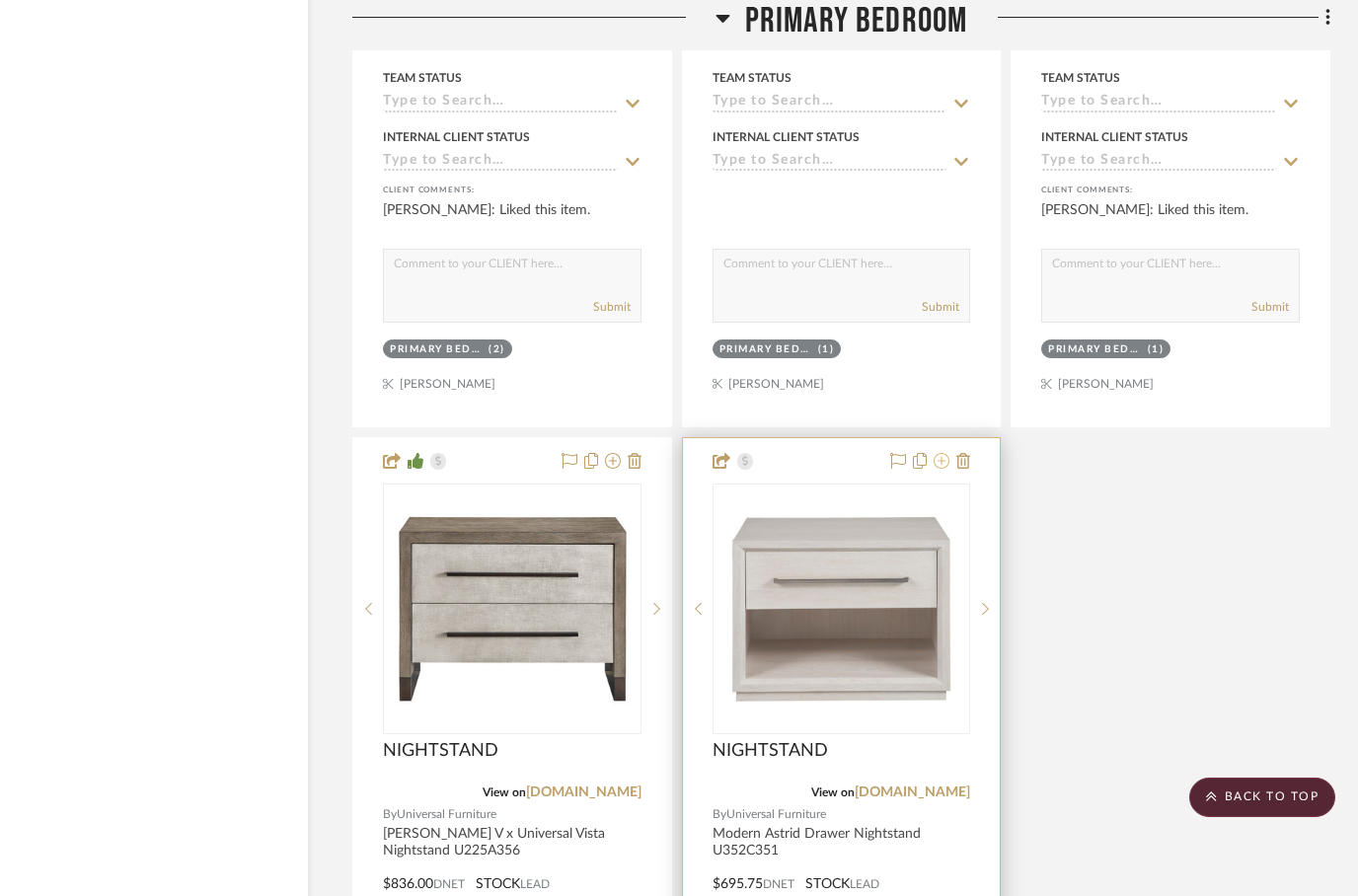
click at [948, 453] on icon at bounding box center [942, 461] width 16 height 16
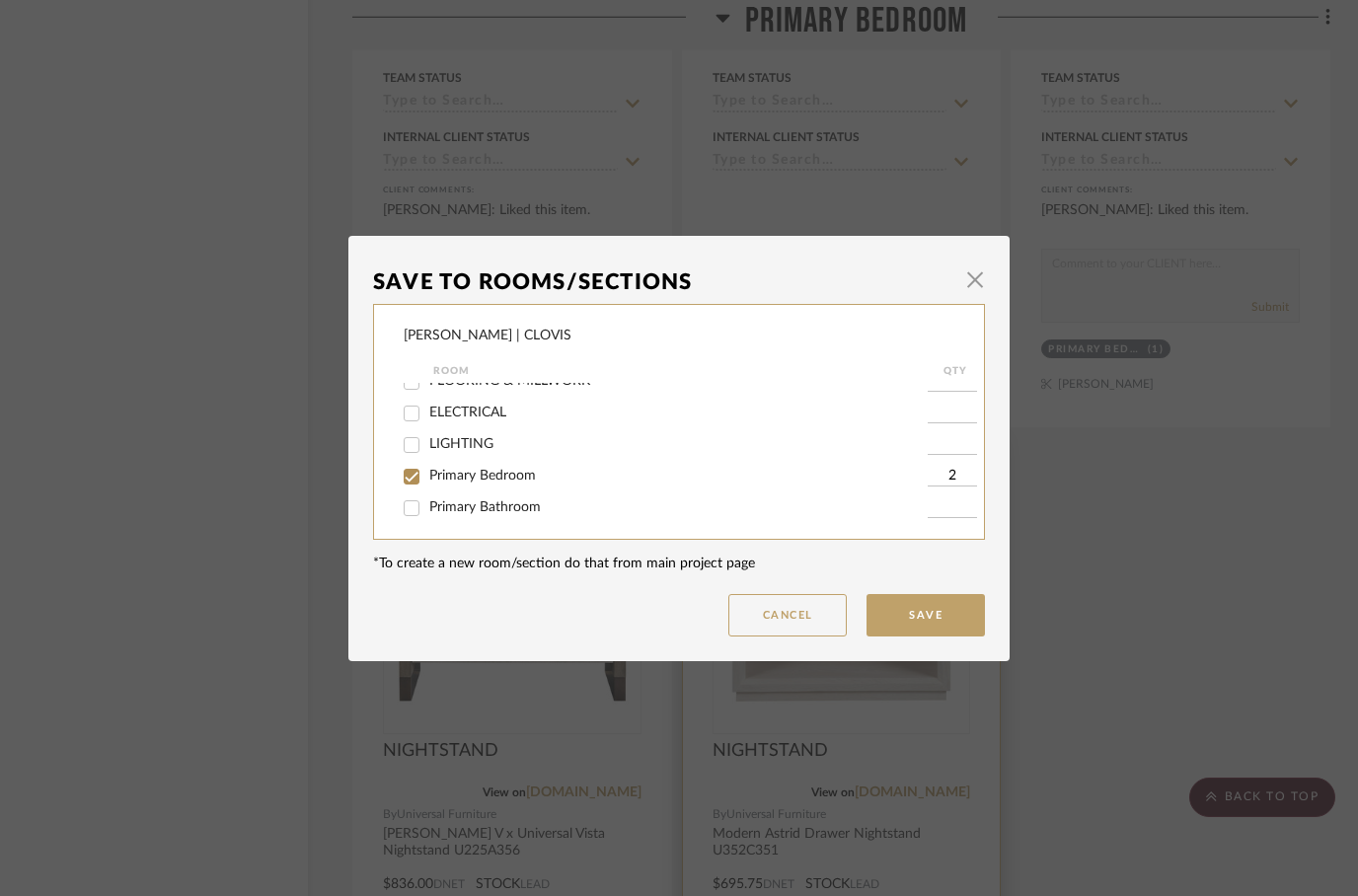
scroll to position [50, 0]
click at [416, 488] on input "Primary Bedroom" at bounding box center [411, 476] width 32 height 32
checkbox input "false"
click at [906, 619] on button "Save" at bounding box center [925, 615] width 118 height 43
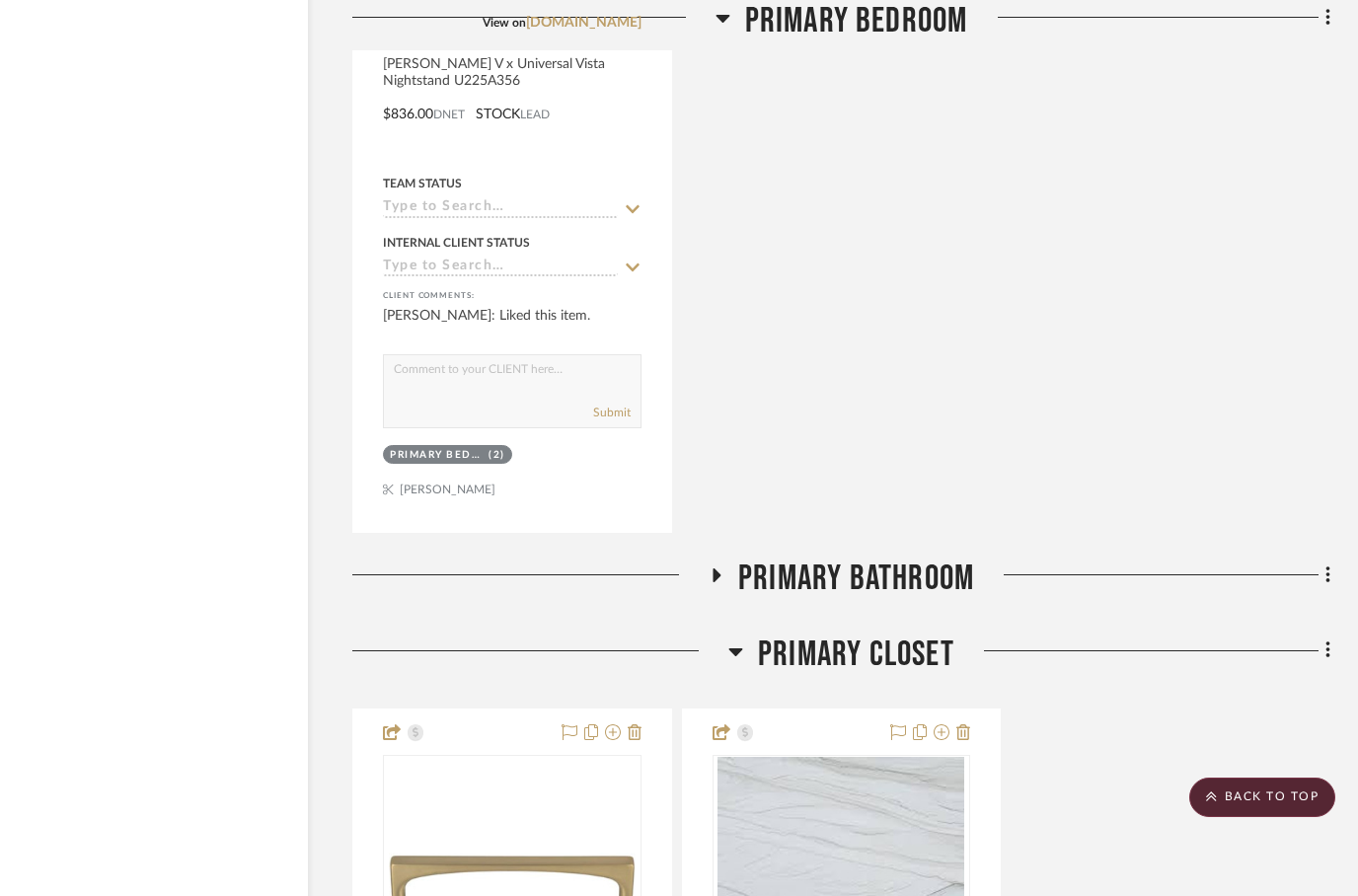
scroll to position [7602, 63]
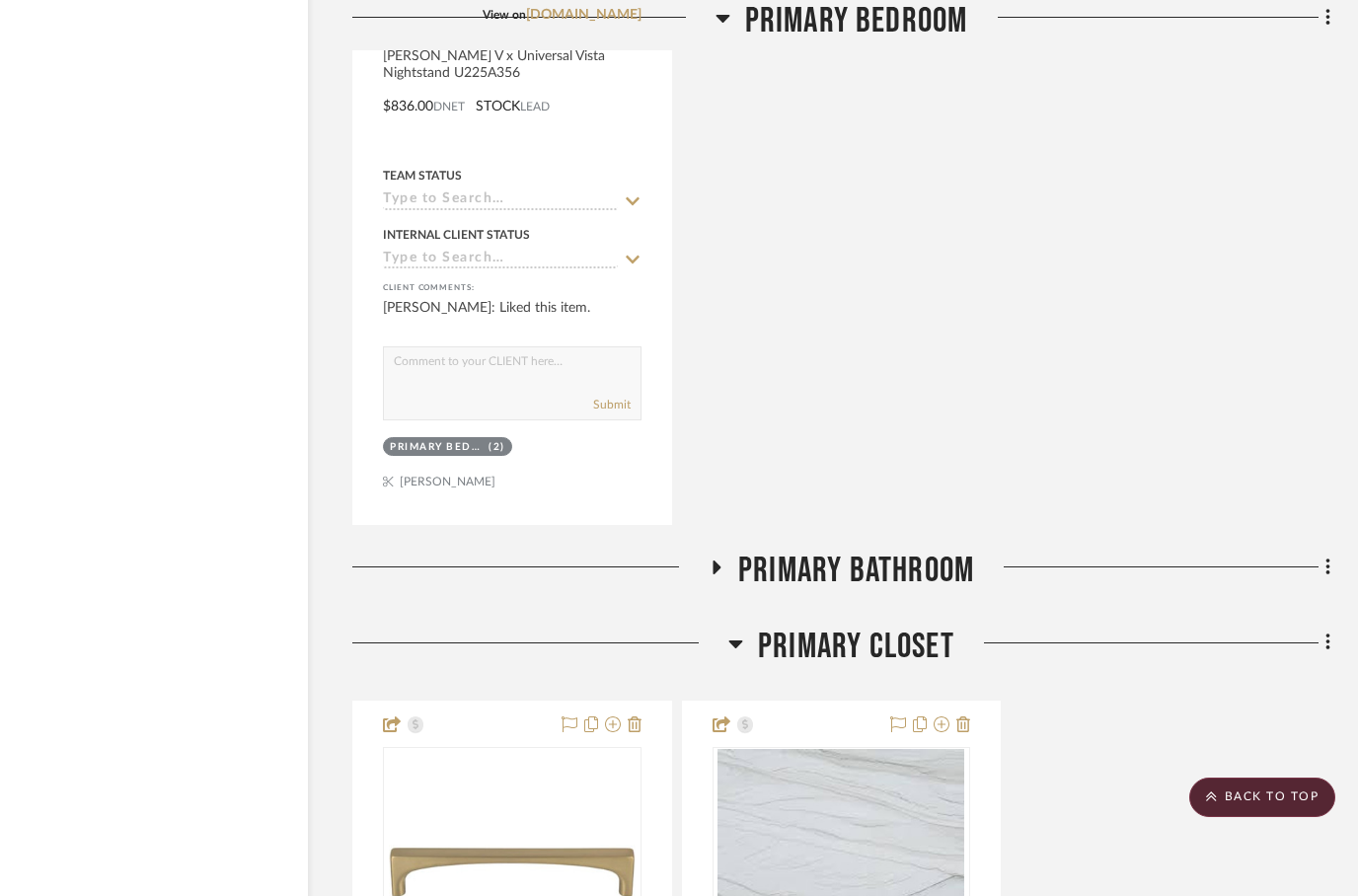
click at [727, 550] on h3 "Primary Bathroom" at bounding box center [841, 570] width 266 height 43
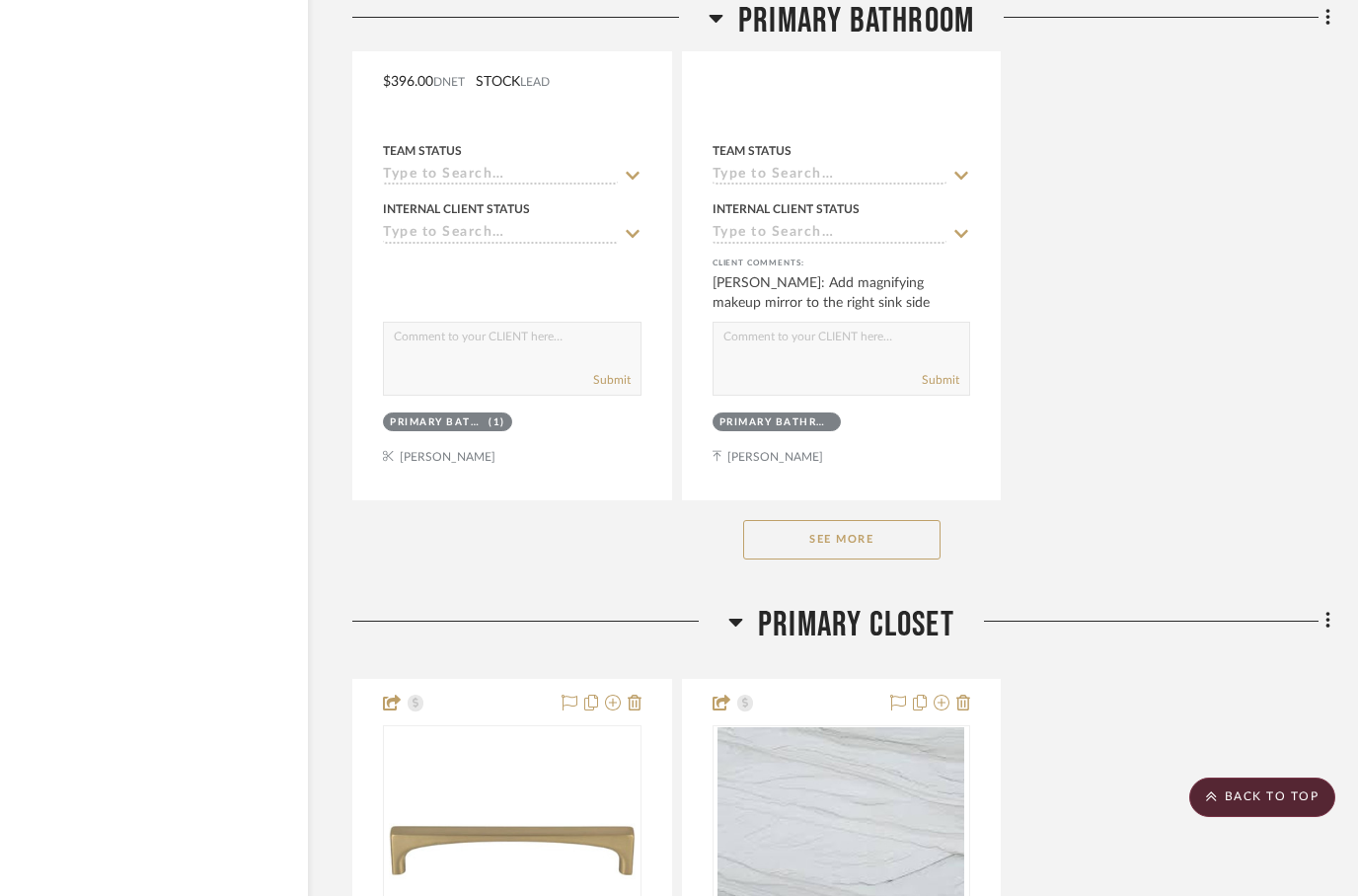
scroll to position [10367, 63]
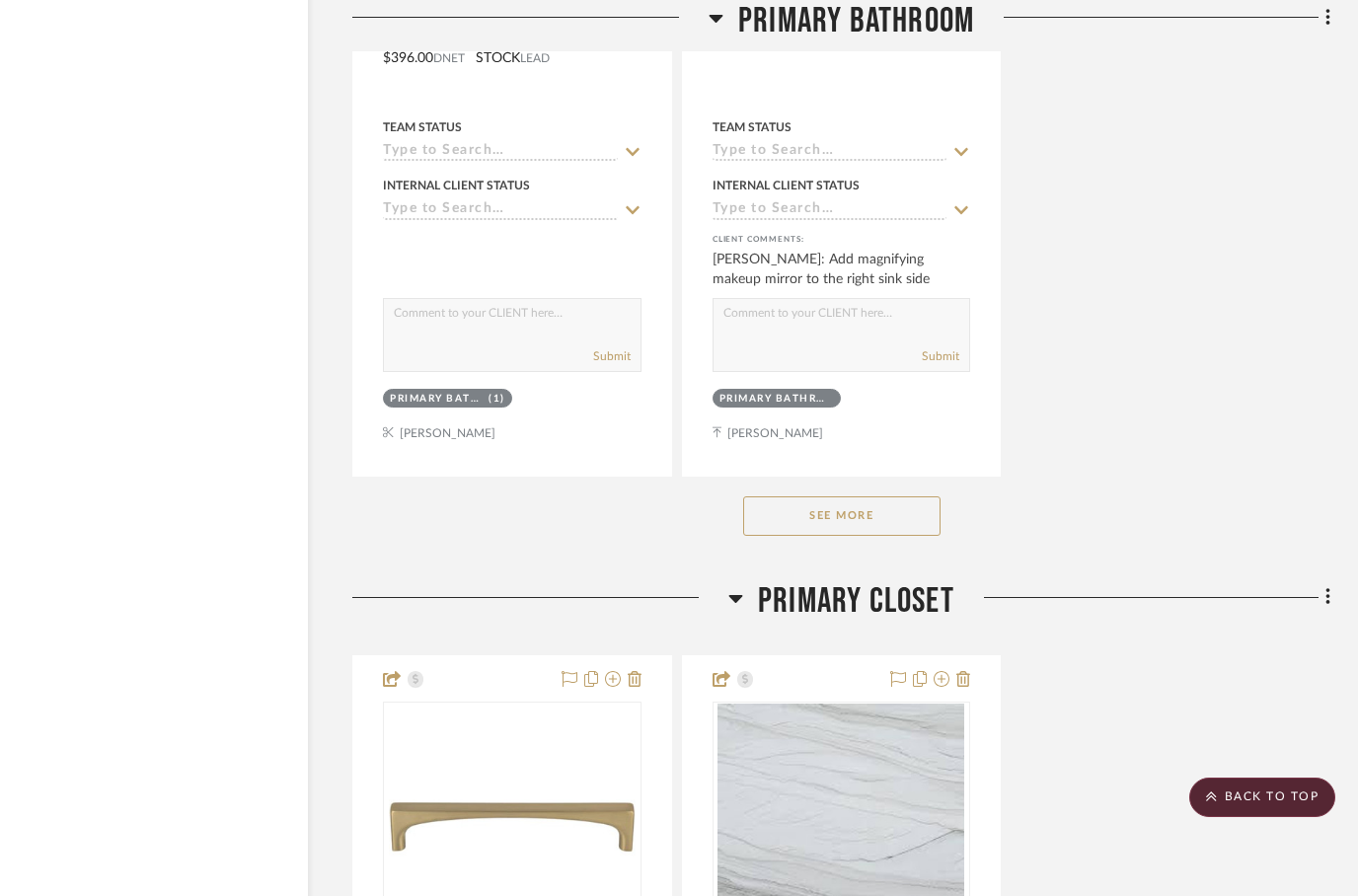
click at [853, 497] on button "See More" at bounding box center [841, 517] width 197 height 40
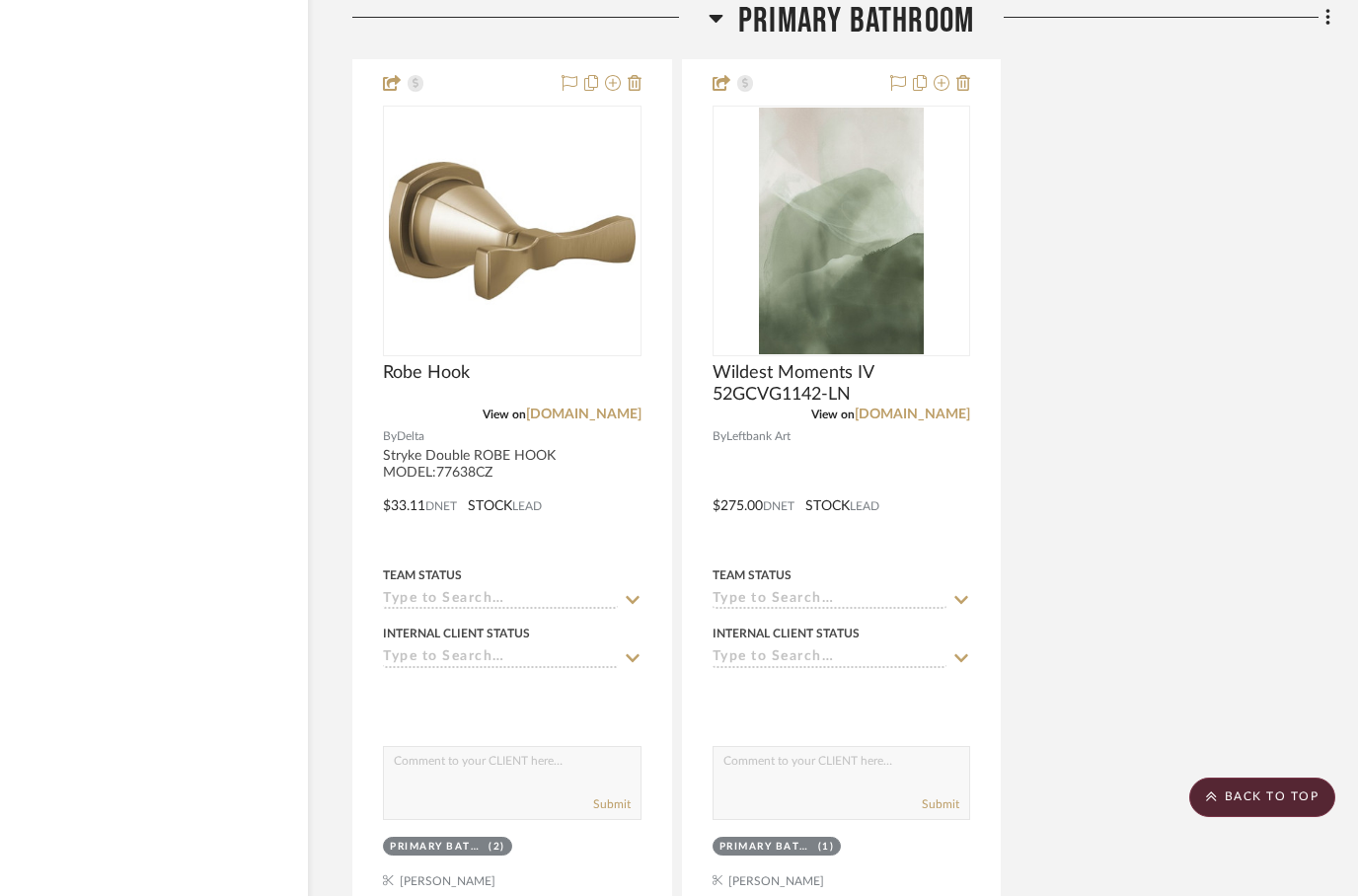
scroll to position [17692, 63]
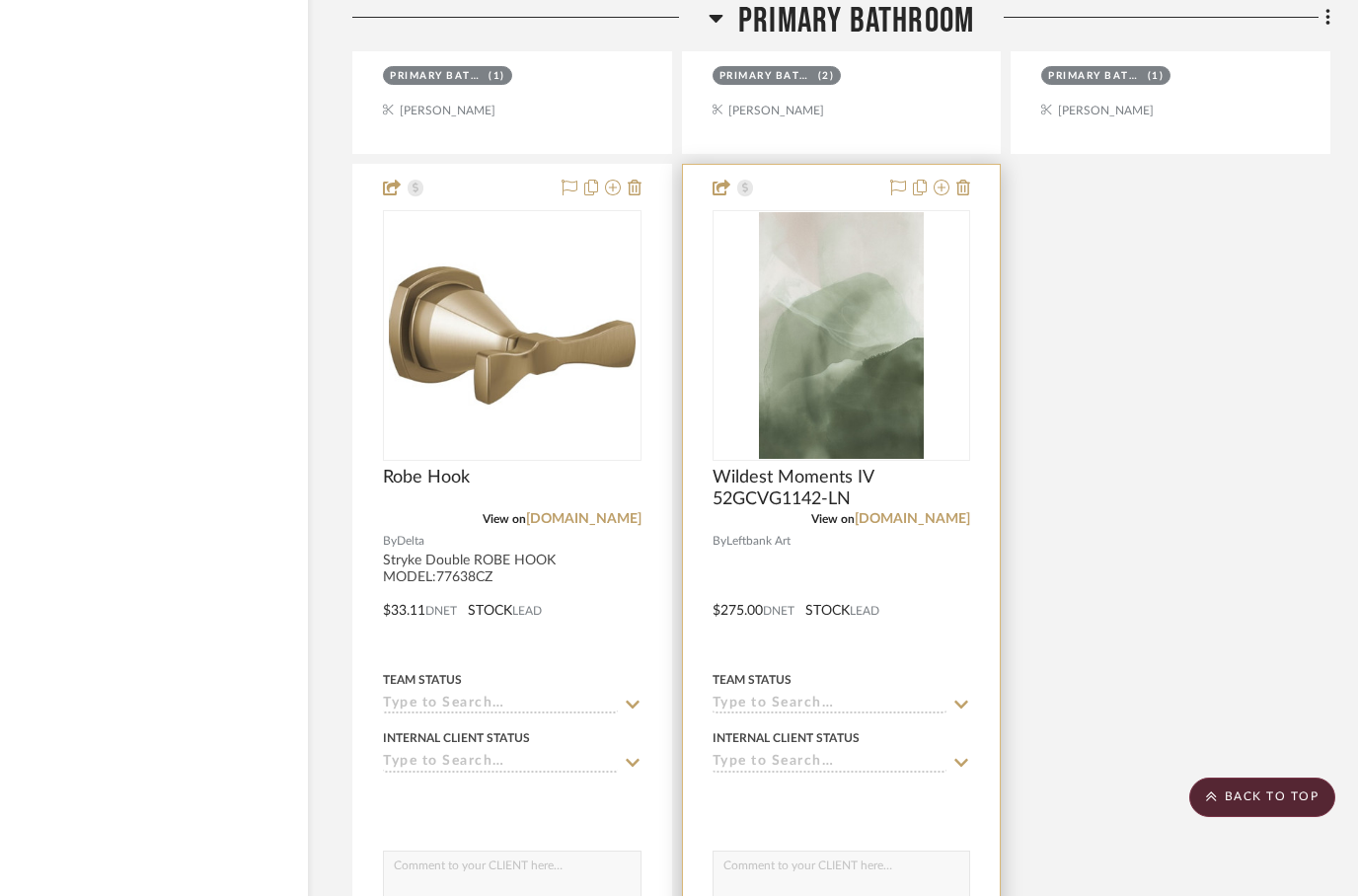
click at [803, 165] on div at bounding box center [841, 596] width 318 height 863
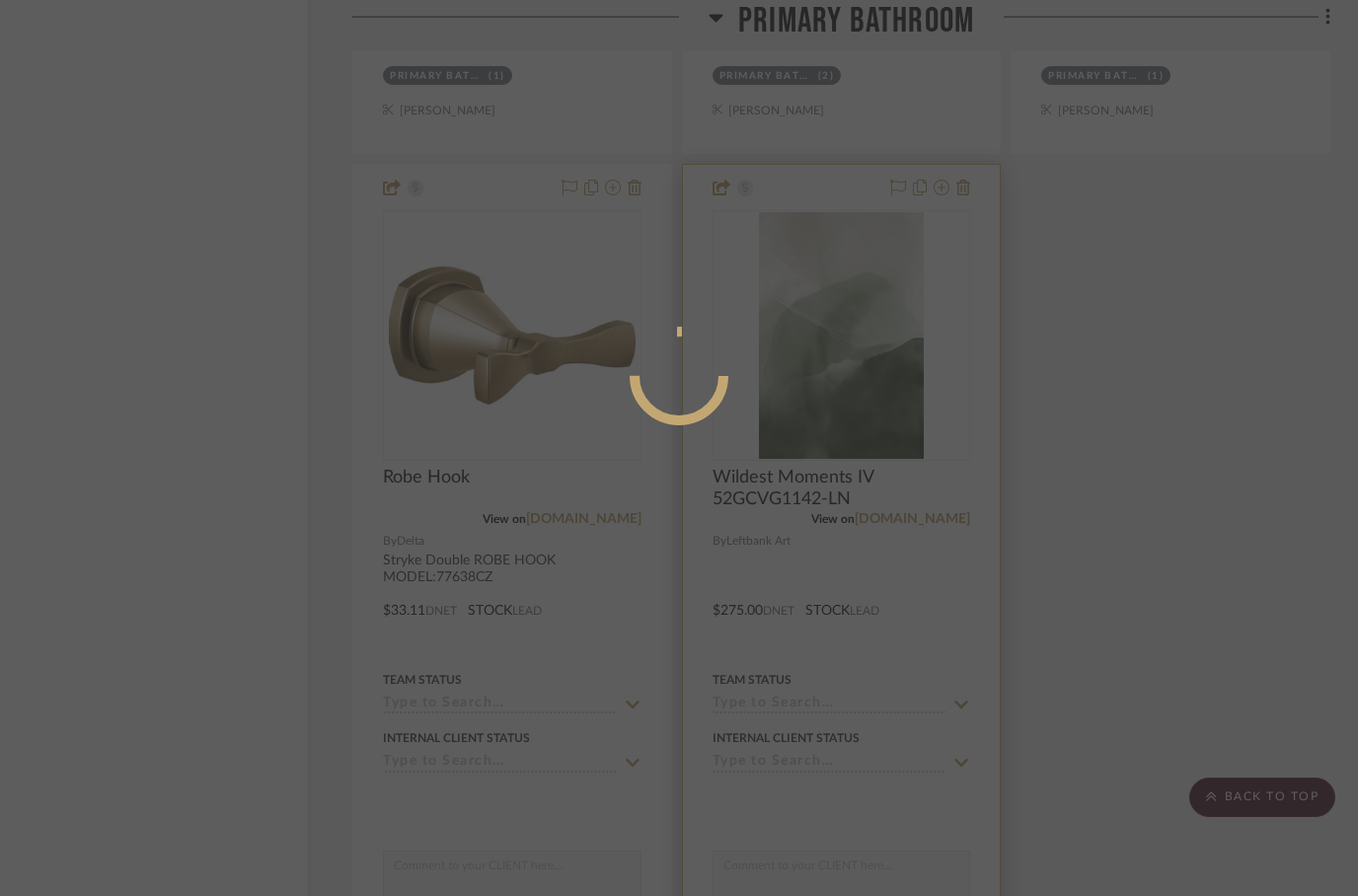
scroll to position [0, 0]
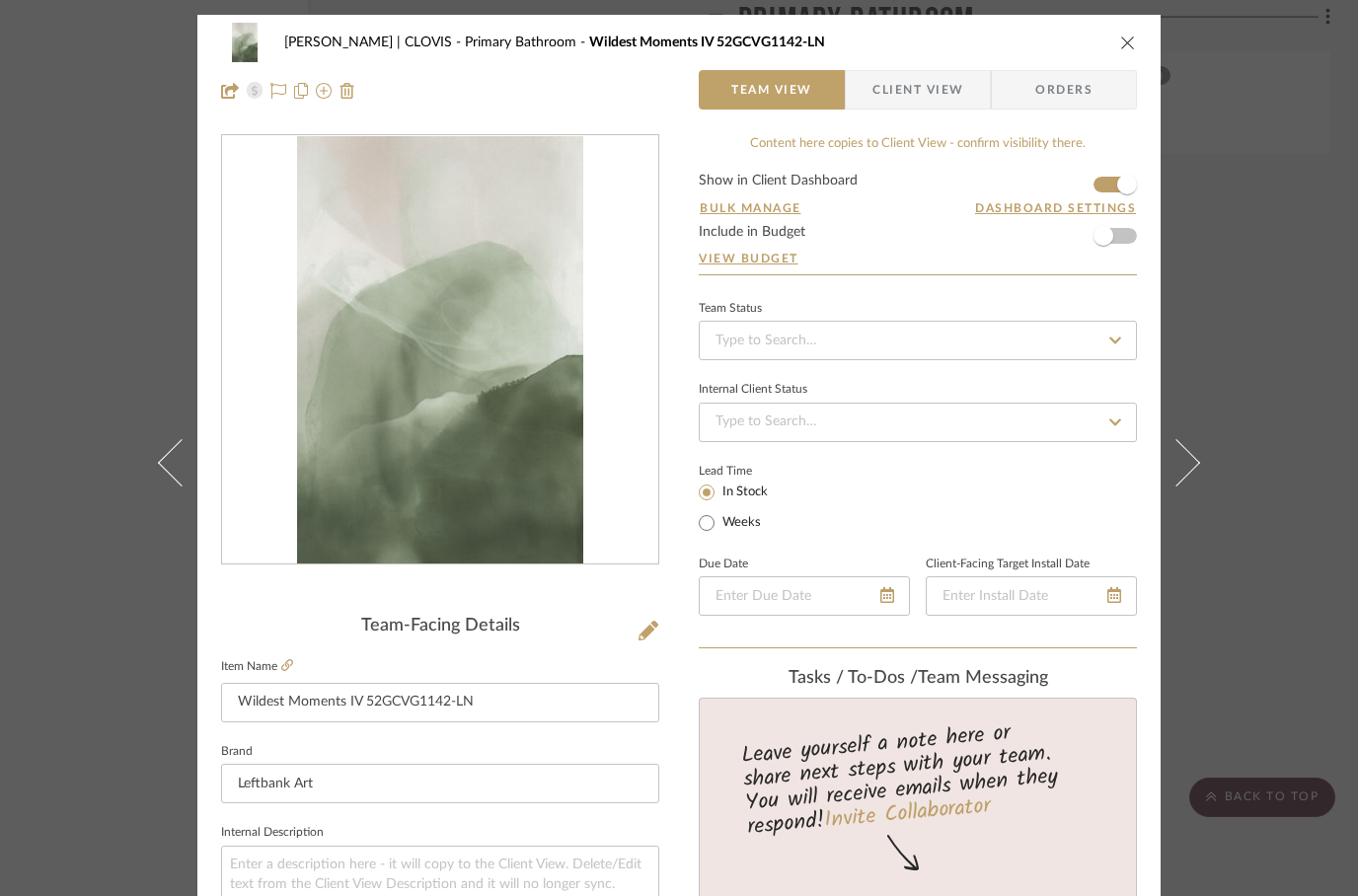
click at [1124, 51] on button "close" at bounding box center [1128, 43] width 18 height 18
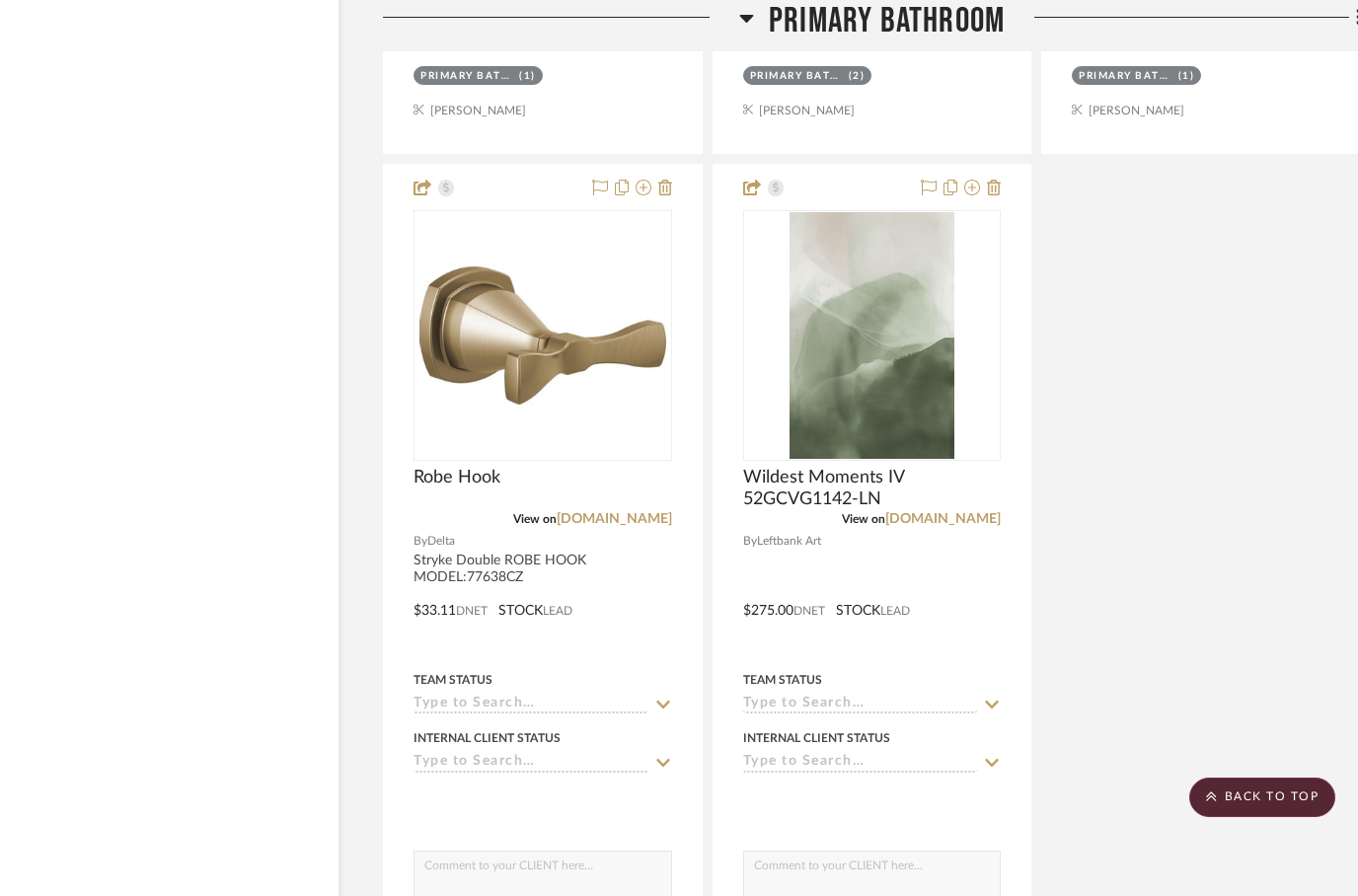
scroll to position [17692, 63]
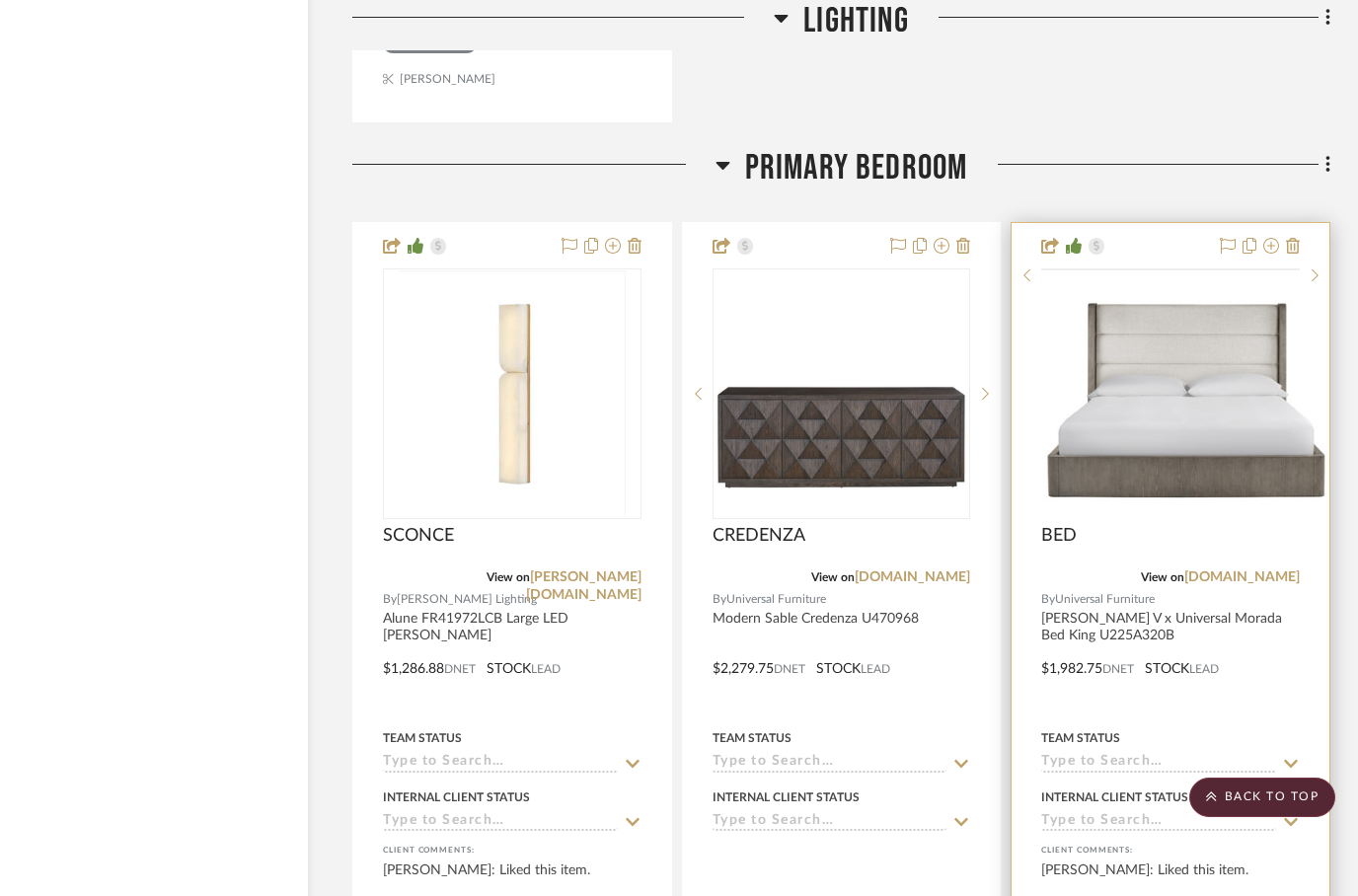
click at [0, 0] on img at bounding box center [0, 0] width 0 height 0
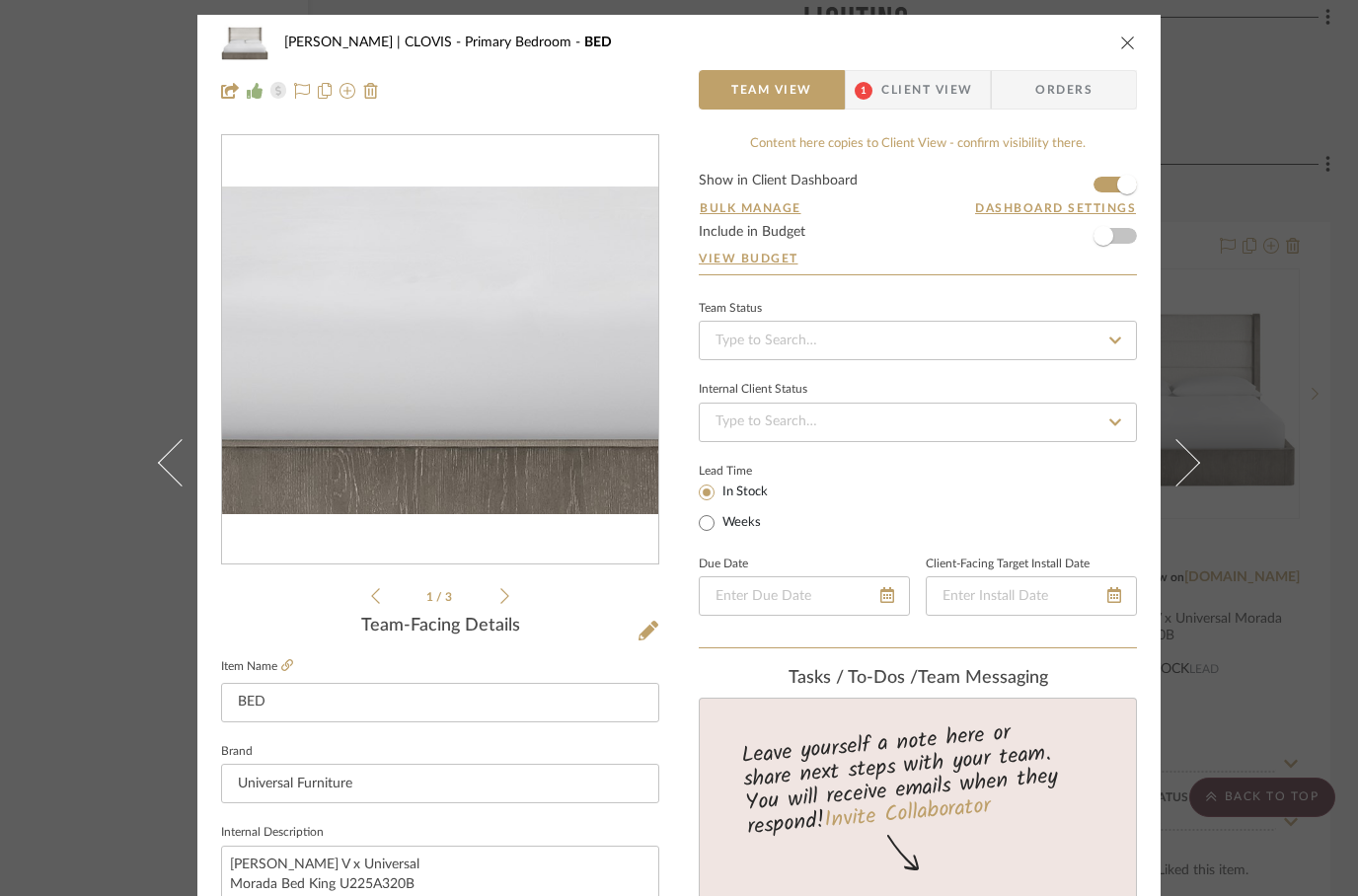
click at [1121, 49] on icon "close" at bounding box center [1128, 43] width 16 height 16
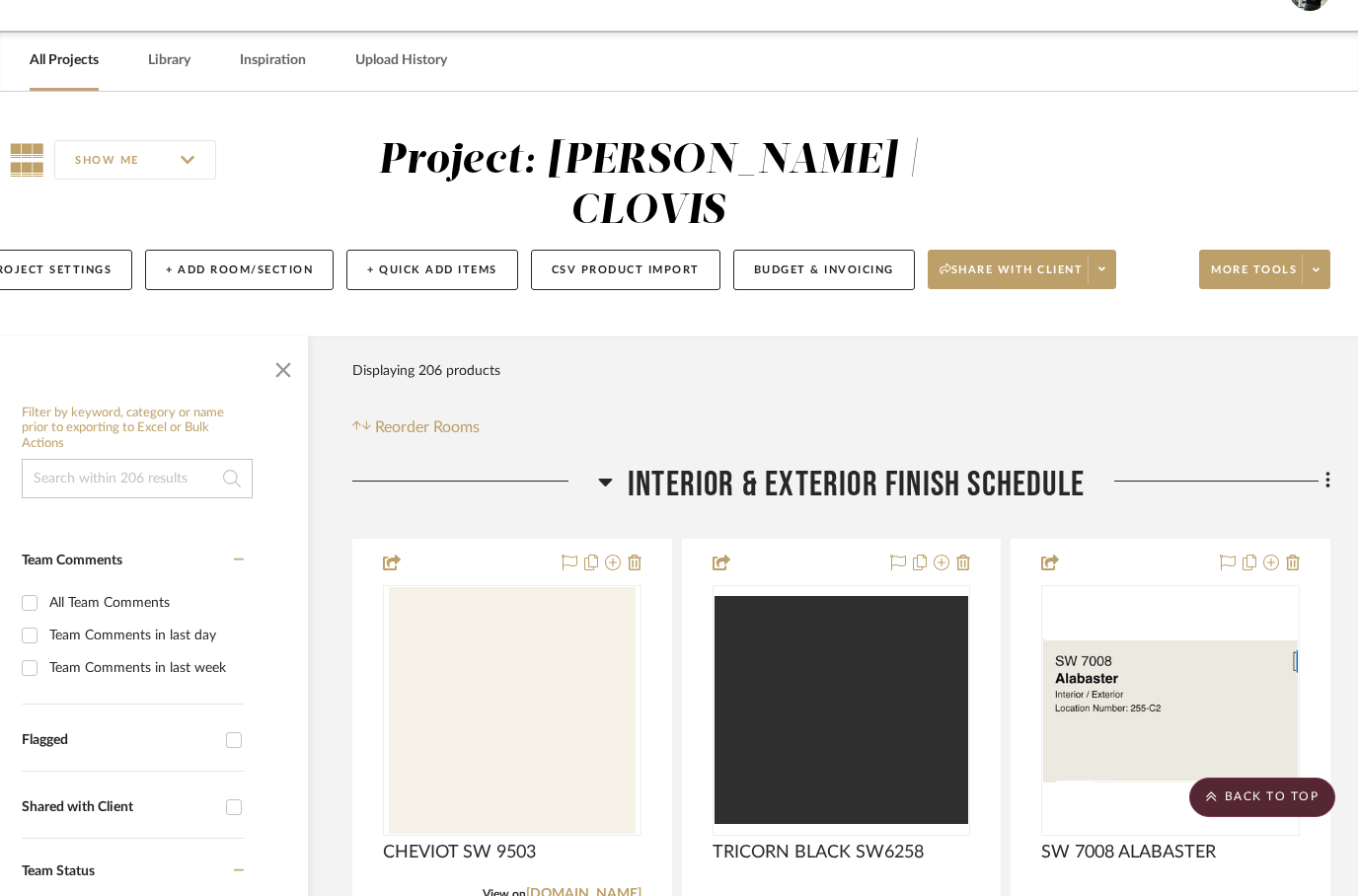
scroll to position [0, 63]
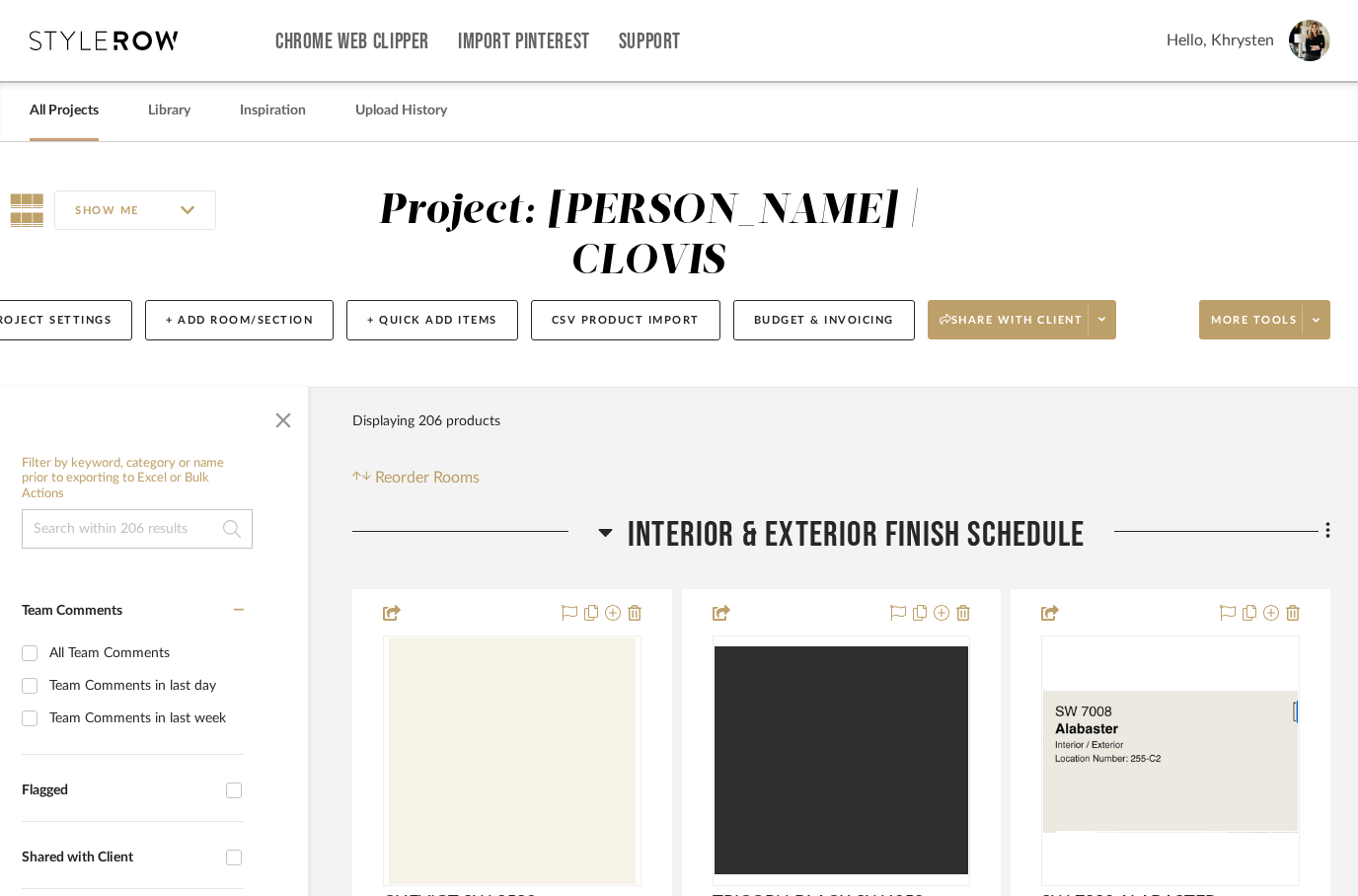
click at [59, 106] on link "All Projects" at bounding box center [64, 111] width 69 height 27
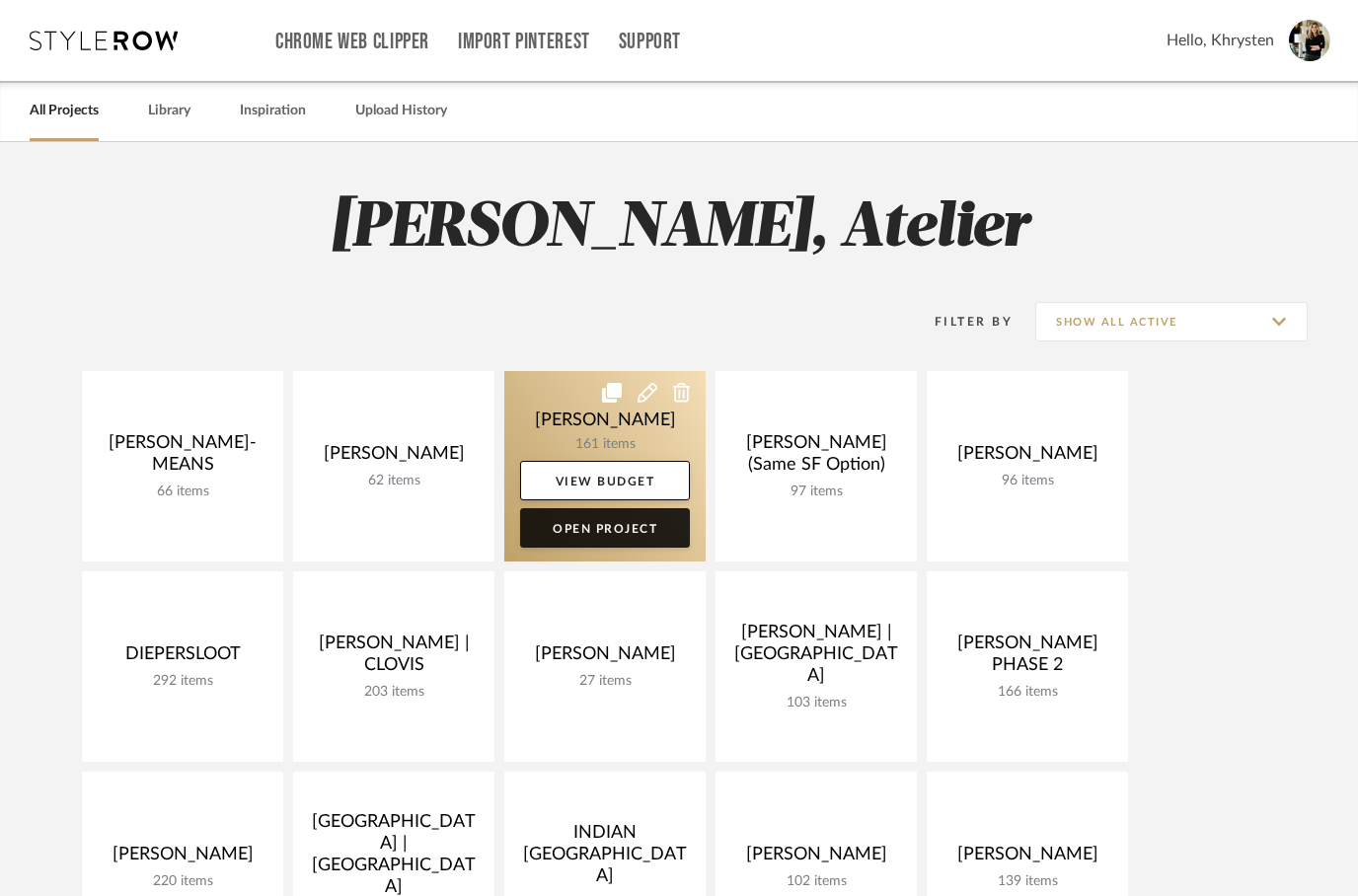
click at [579, 533] on link "Open Project" at bounding box center [604, 528] width 169 height 40
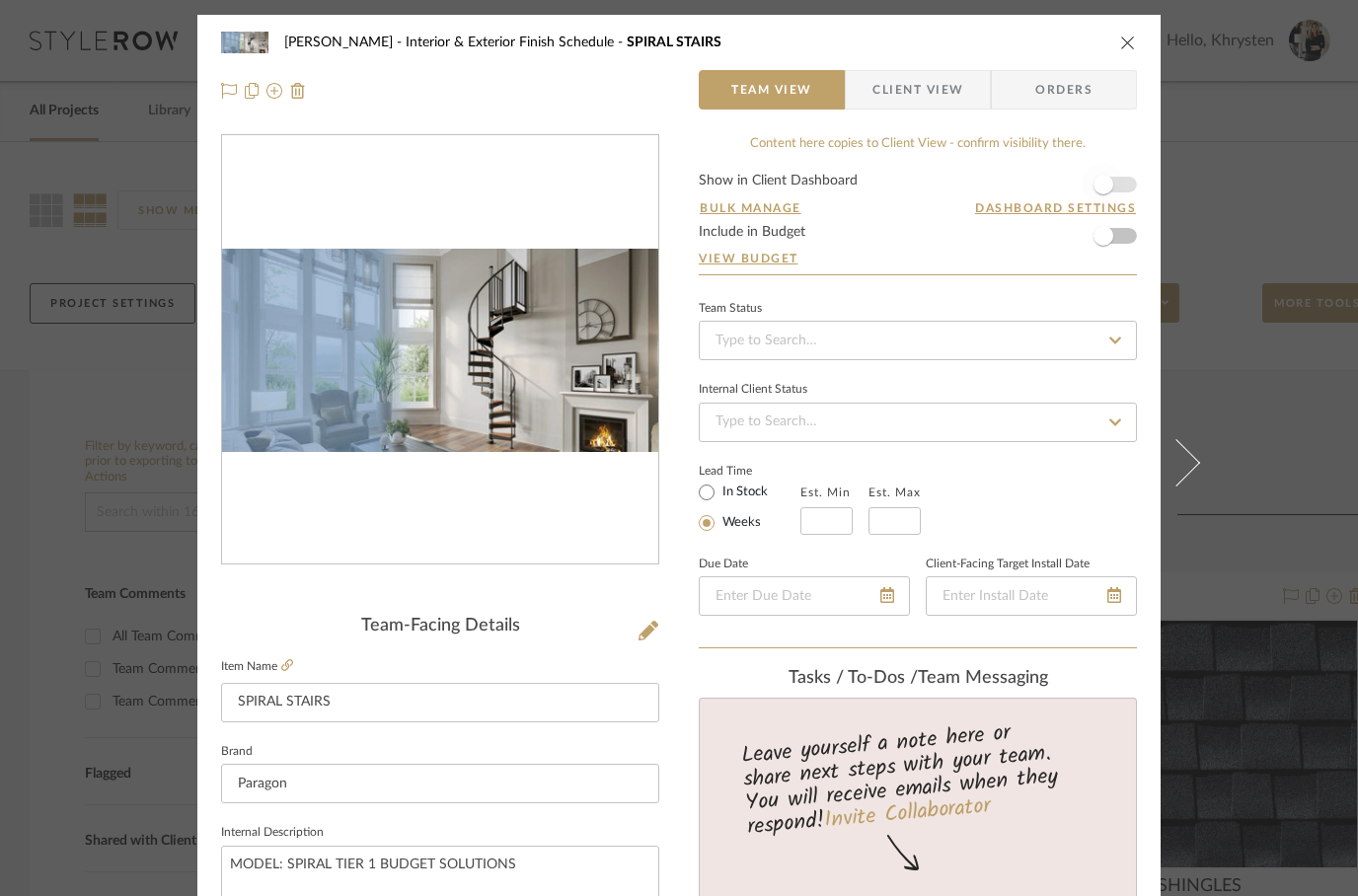
click at [1109, 178] on span "button" at bounding box center [1103, 184] width 20 height 20
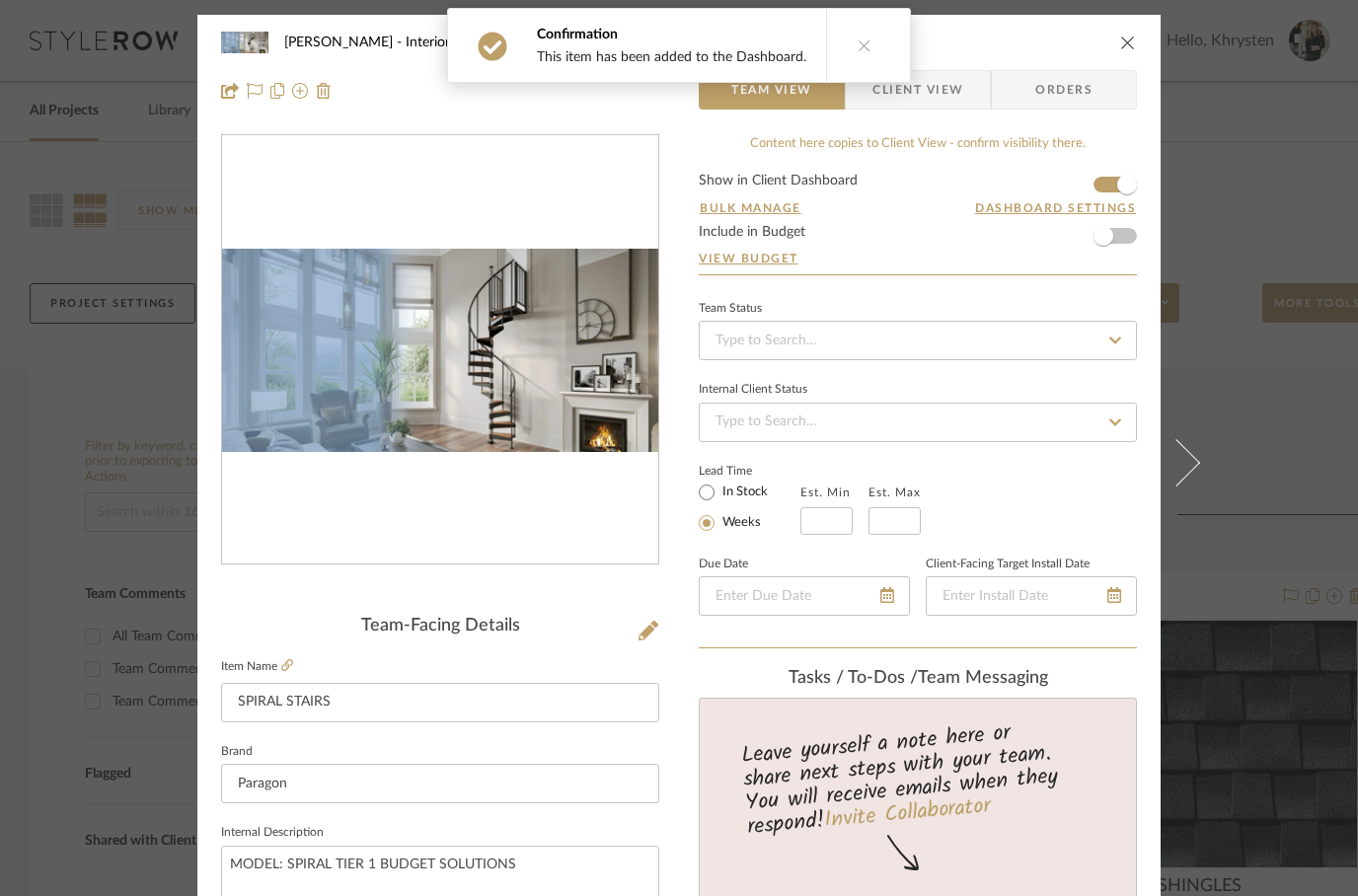
click at [1125, 44] on icon "close" at bounding box center [1128, 43] width 16 height 16
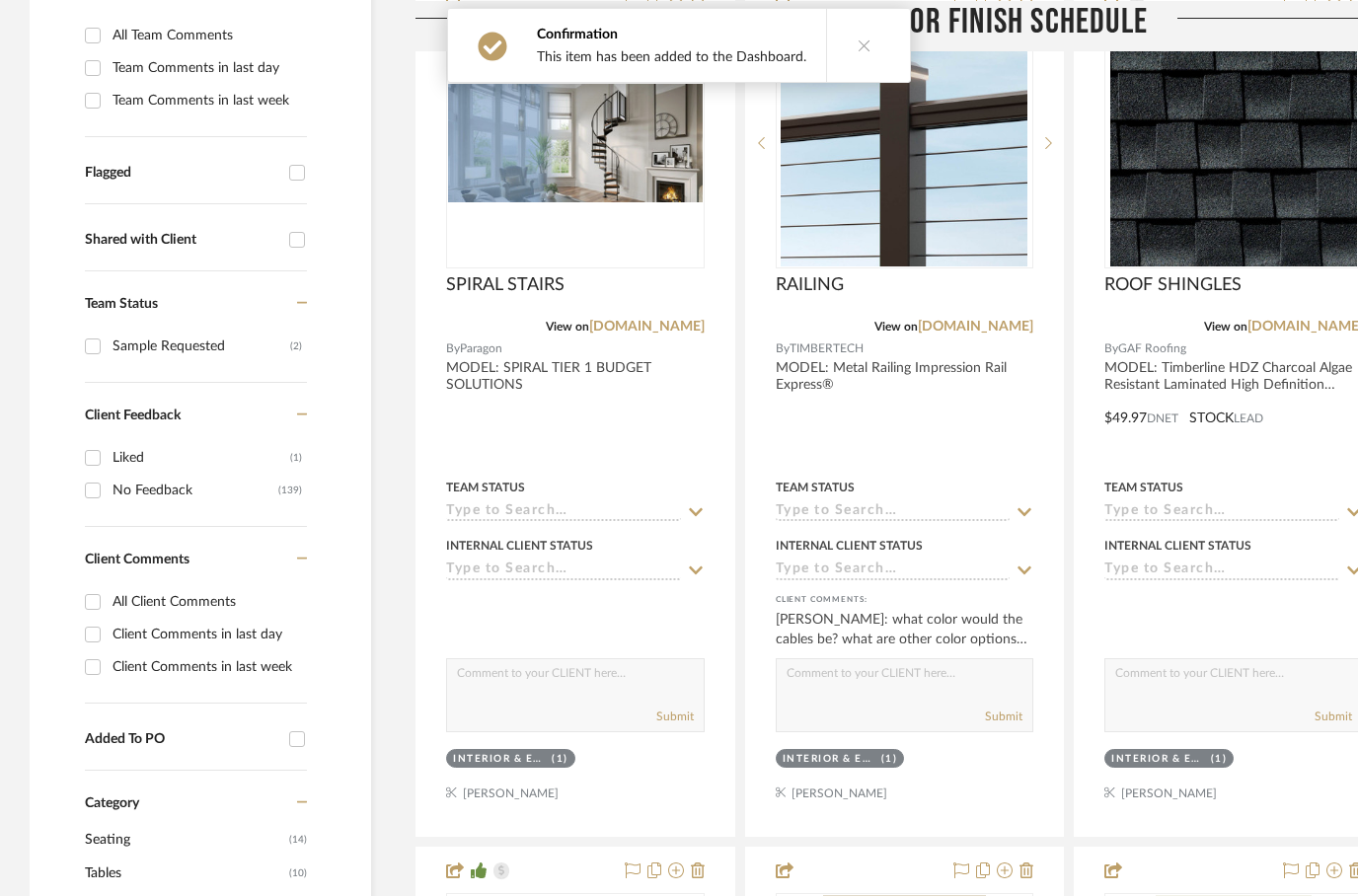
scroll to position [548, 0]
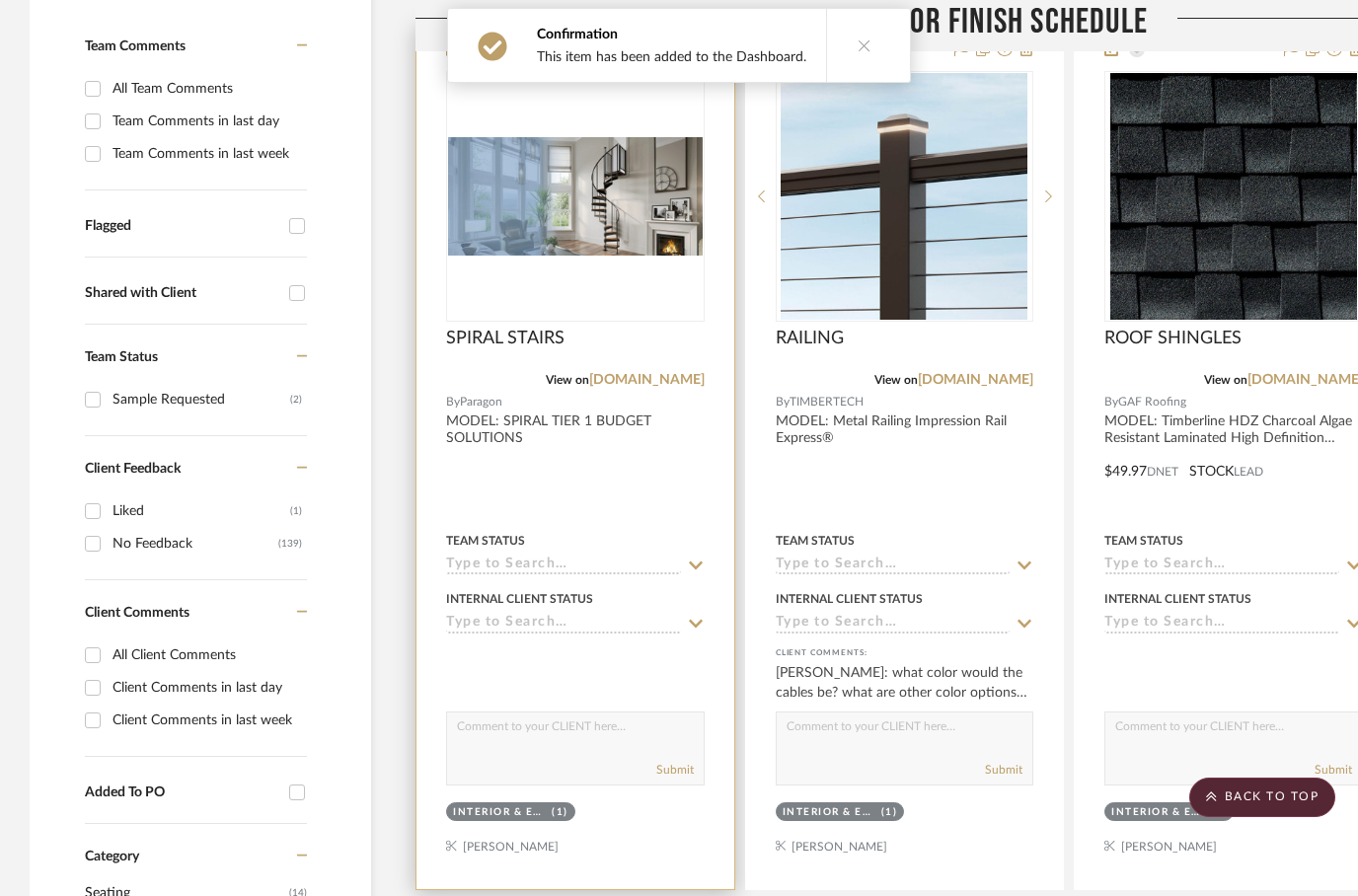
click at [582, 499] on div at bounding box center [574, 457] width 318 height 863
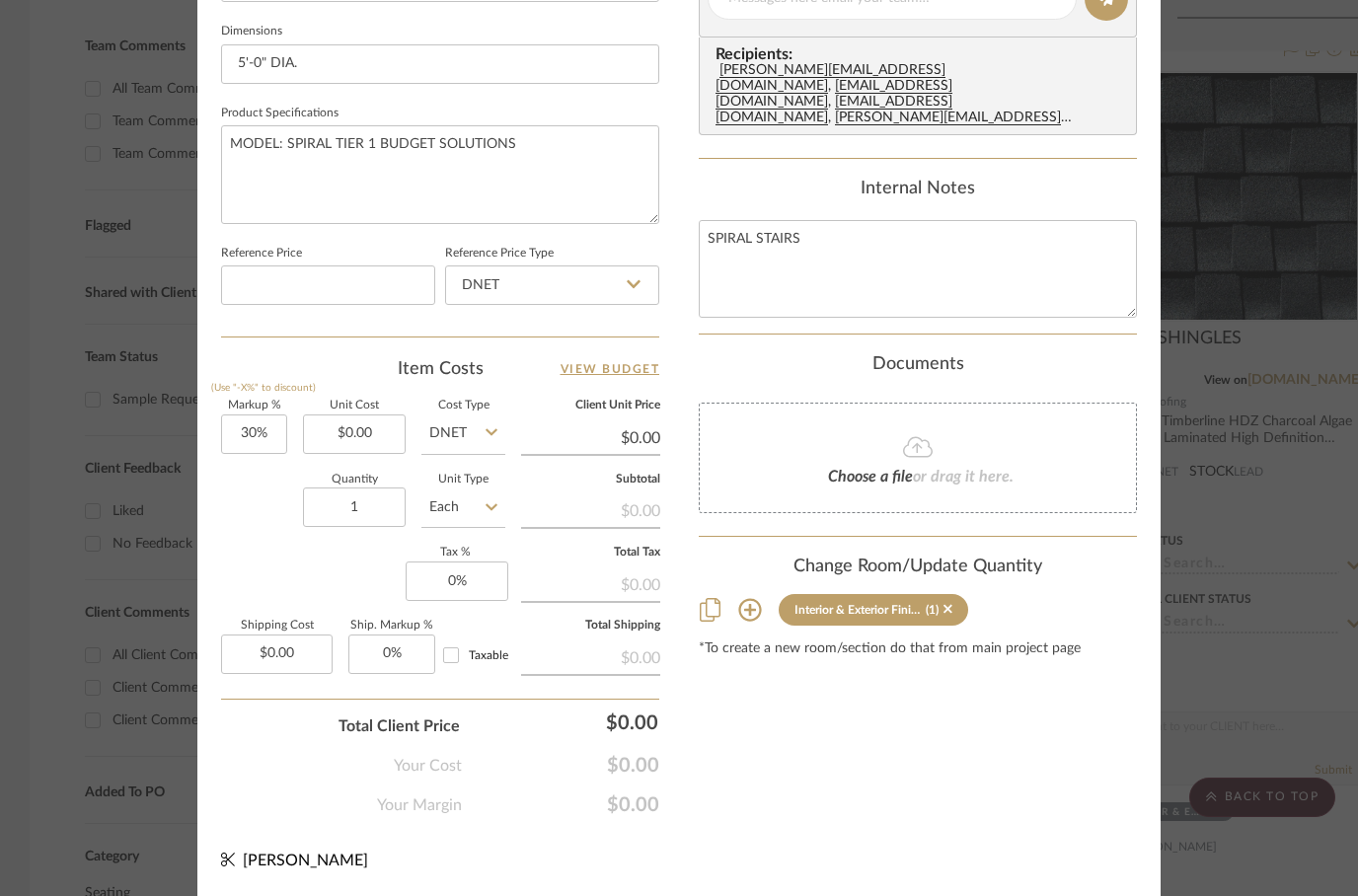
scroll to position [941, 0]
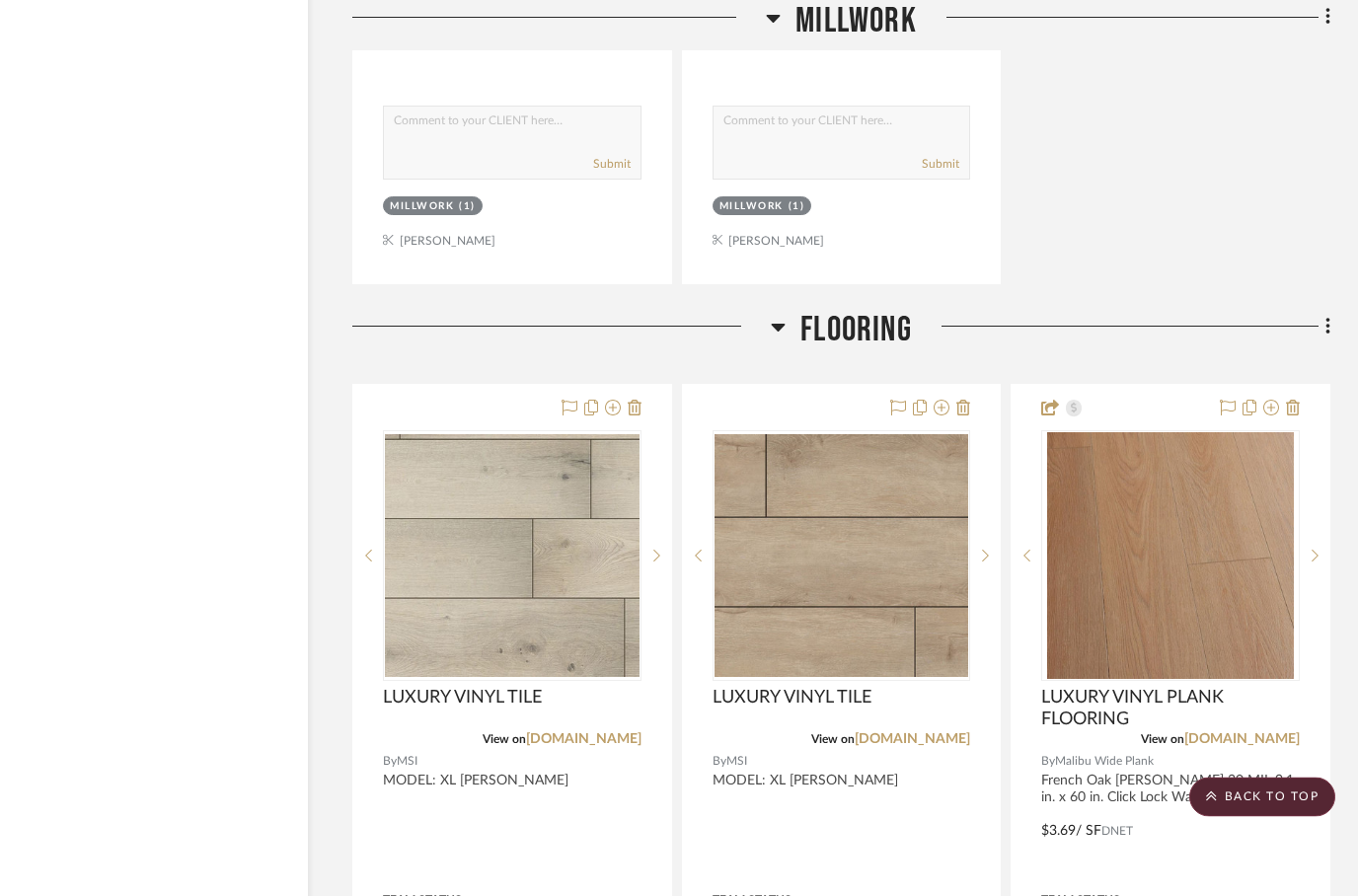
scroll to position [3949, 63]
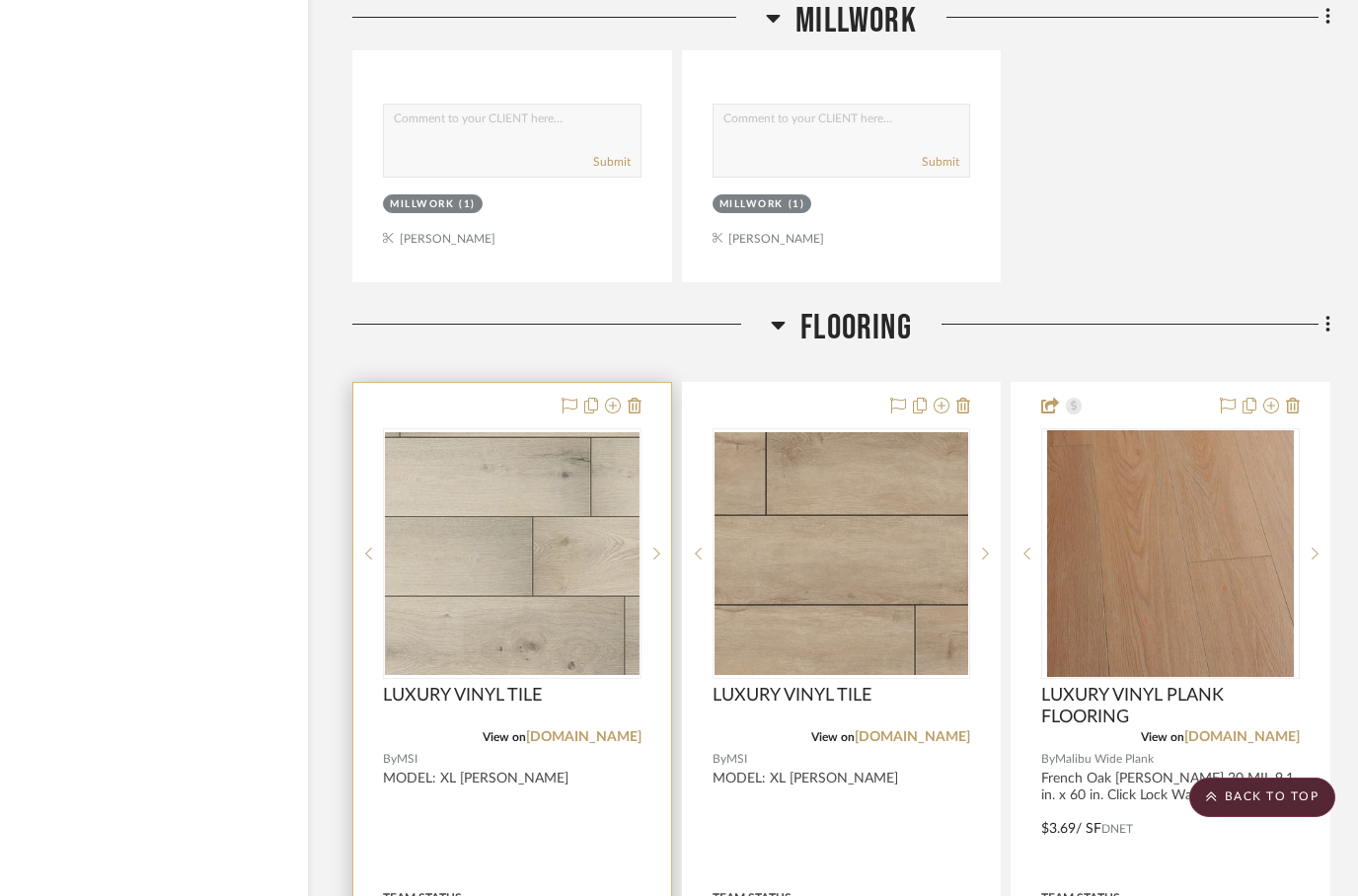
click at [451, 398] on div at bounding box center [512, 814] width 318 height 863
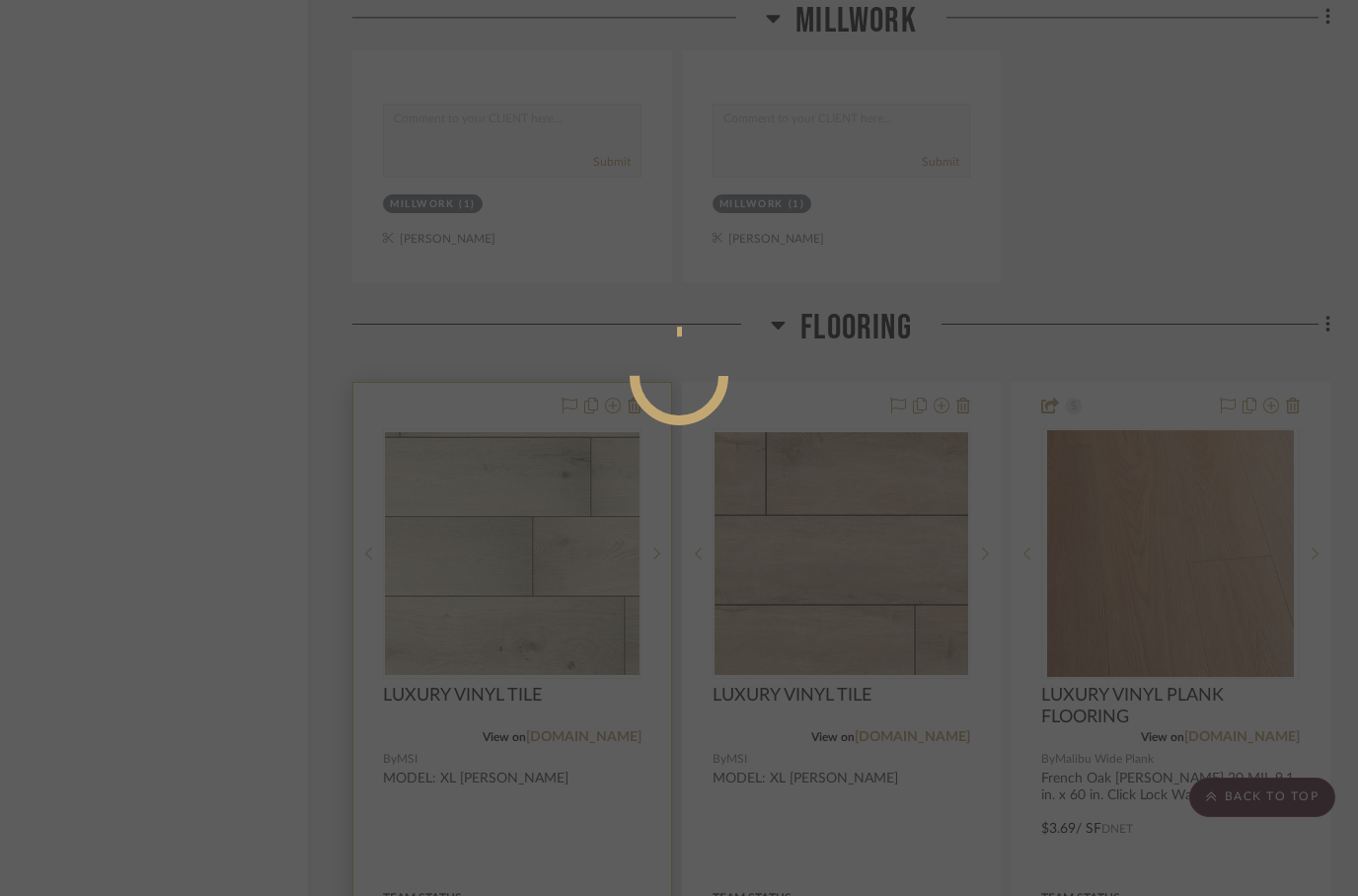
scroll to position [0, 0]
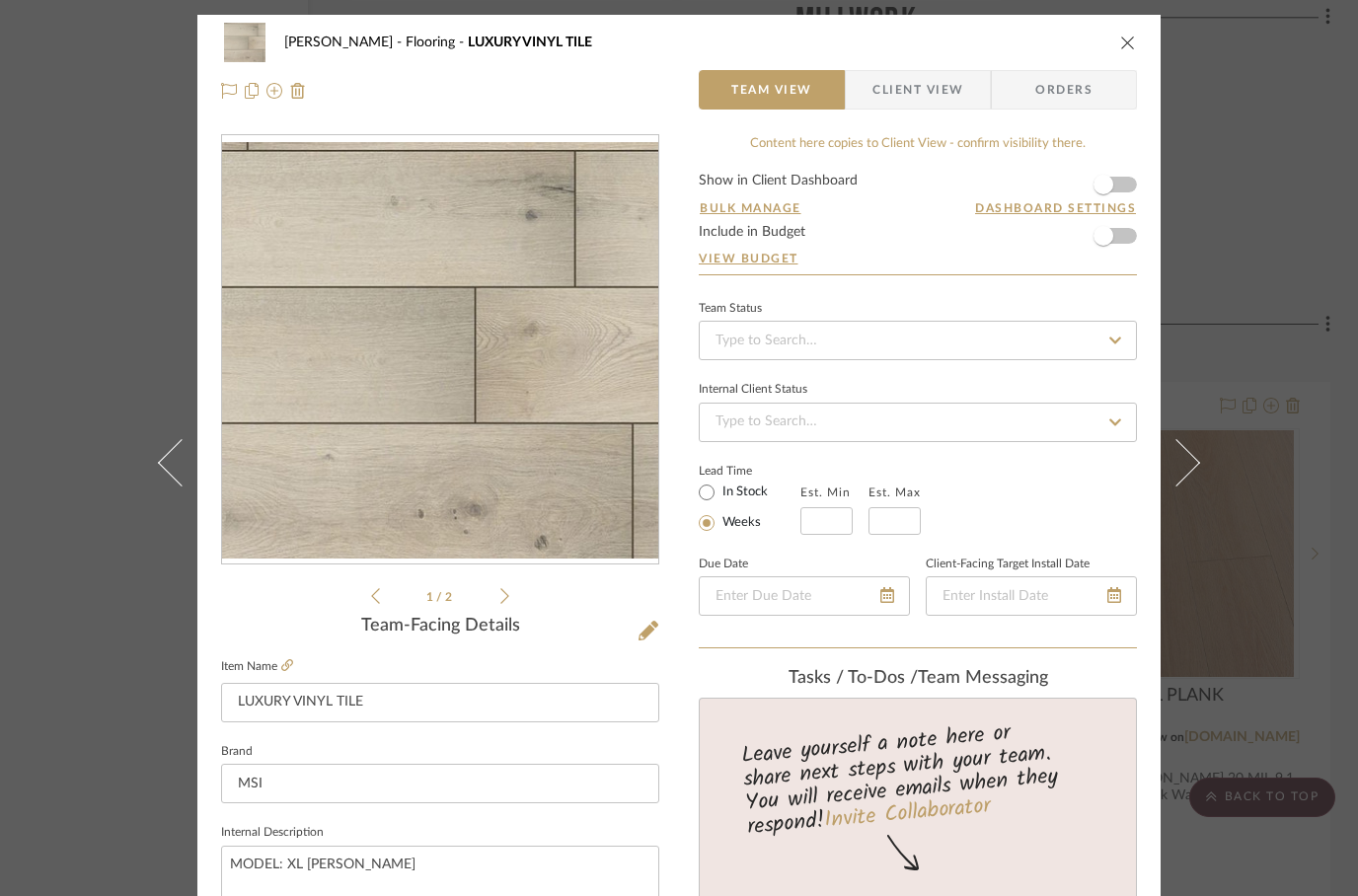
click at [1123, 38] on icon "close" at bounding box center [1128, 43] width 16 height 16
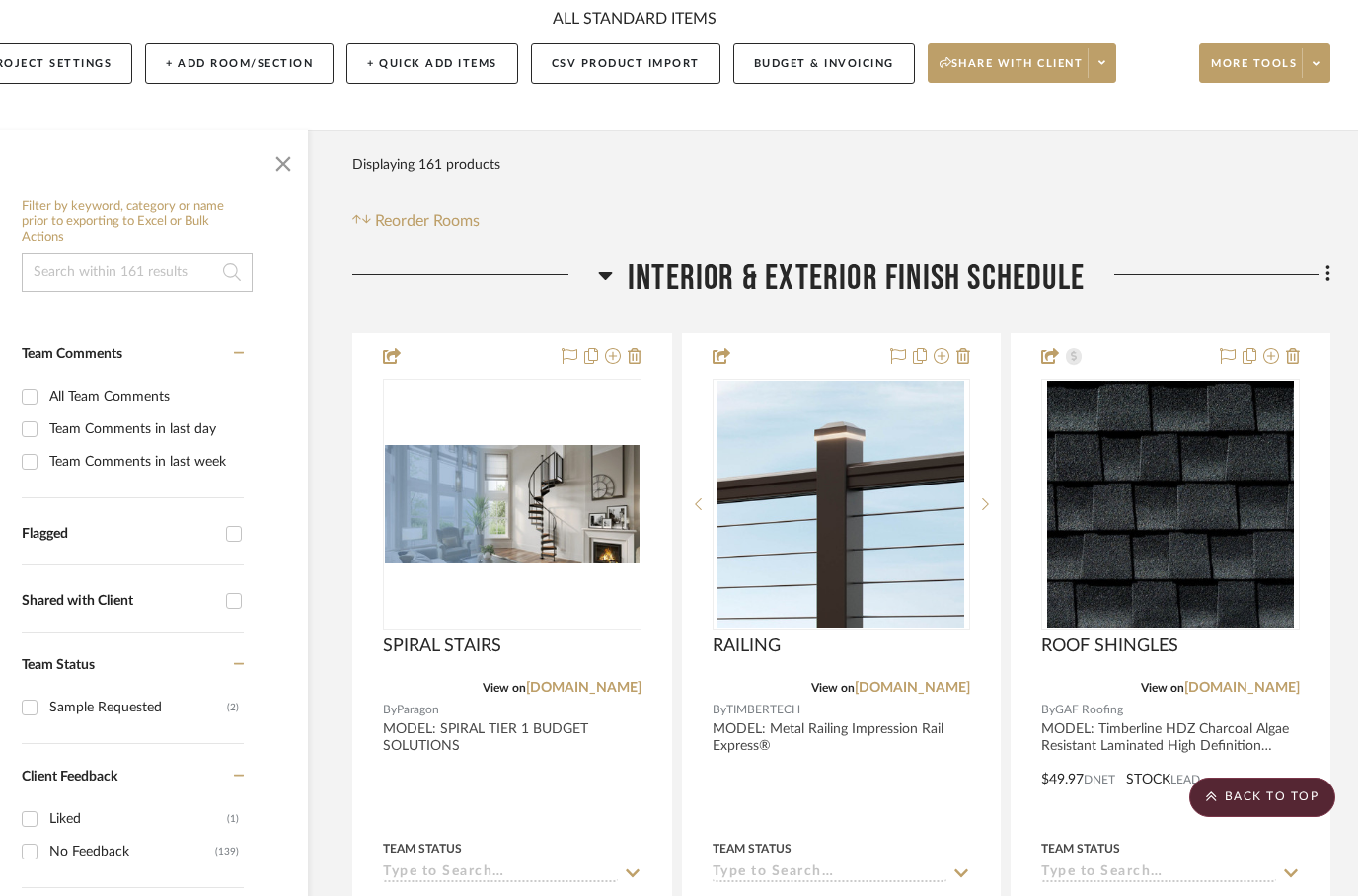
scroll to position [0, 63]
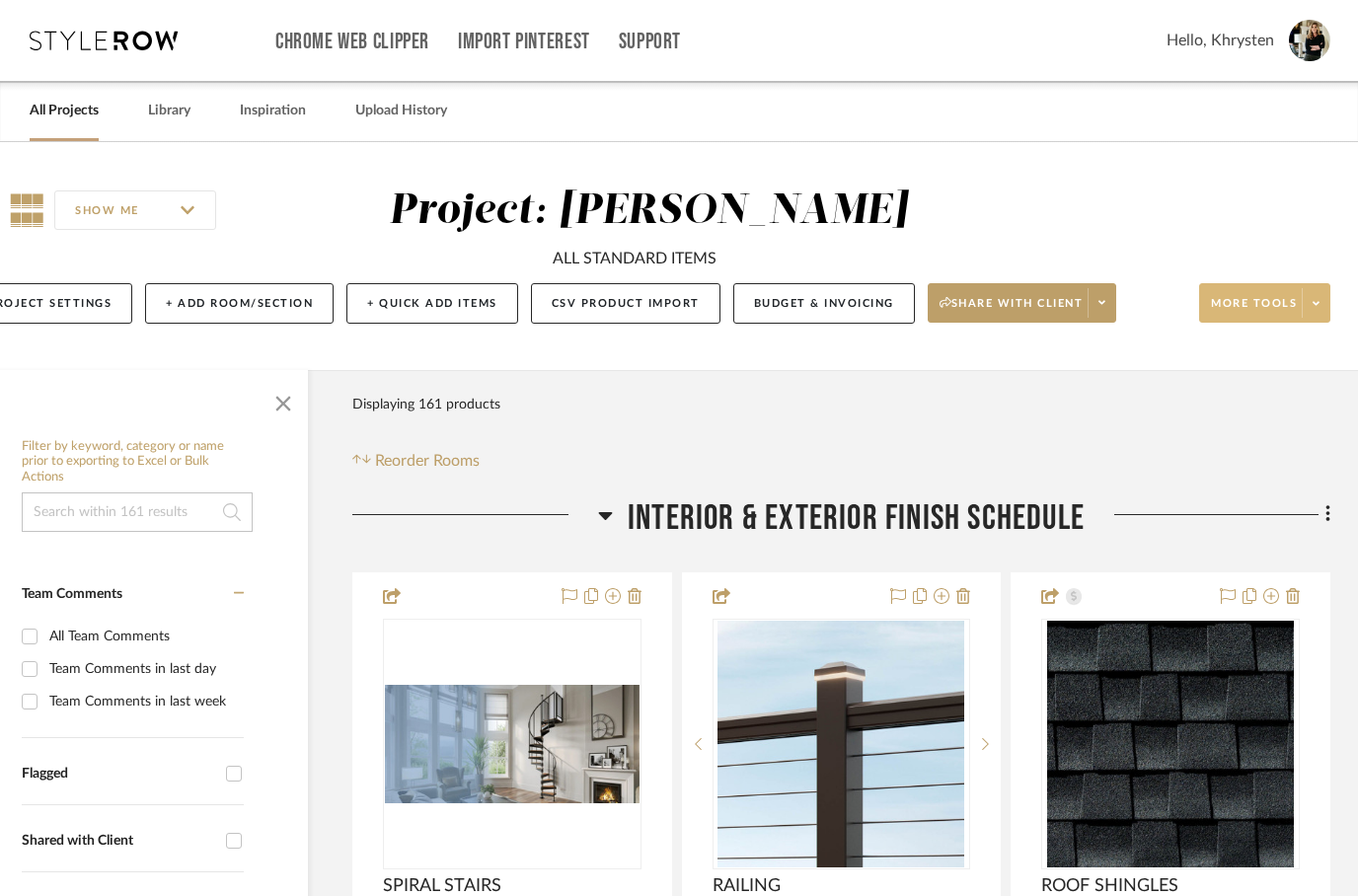
click at [1253, 324] on span "More tools" at bounding box center [1253, 311] width 86 height 30
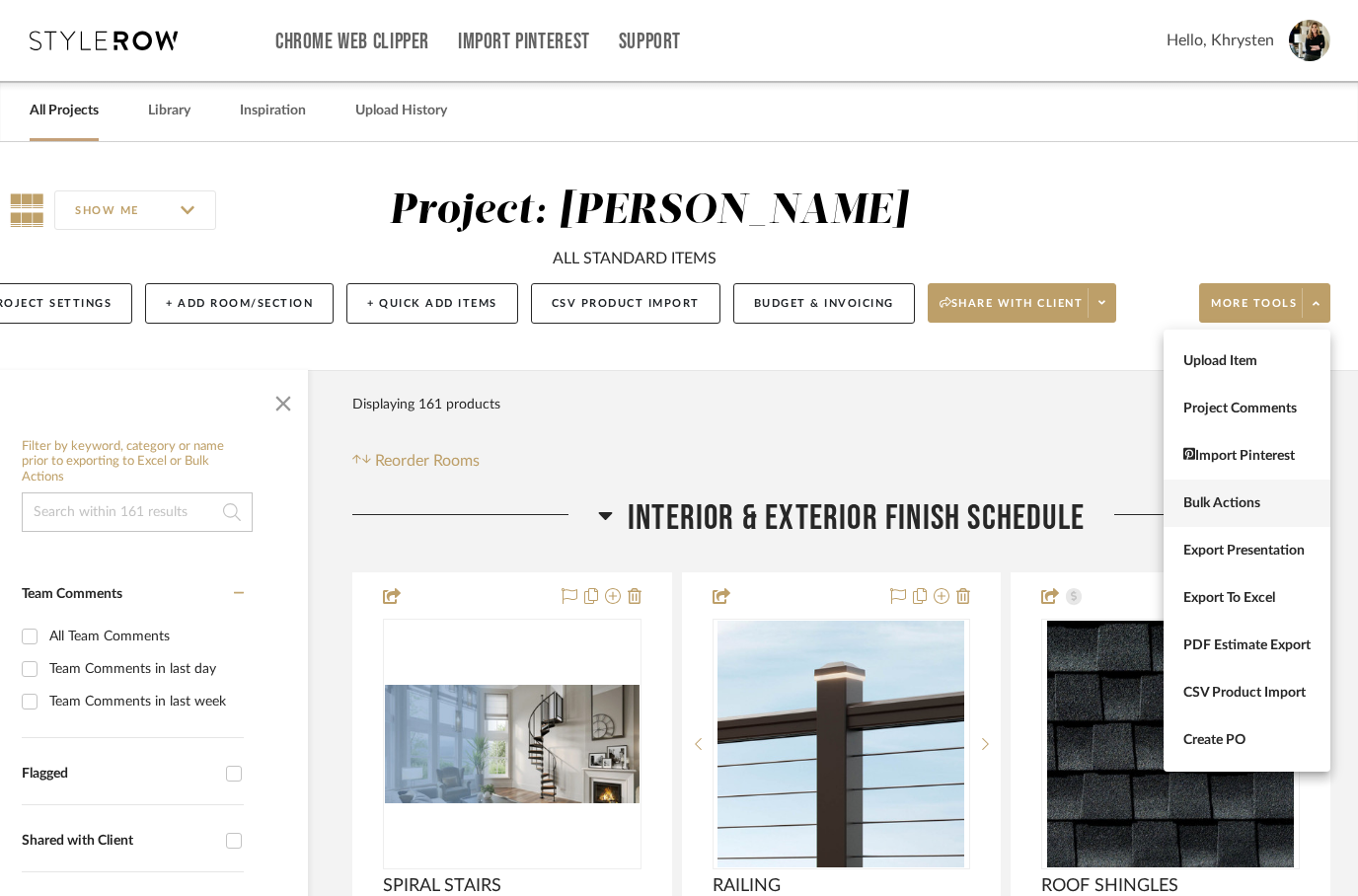
click at [1207, 509] on span "Bulk Actions" at bounding box center [1246, 504] width 127 height 17
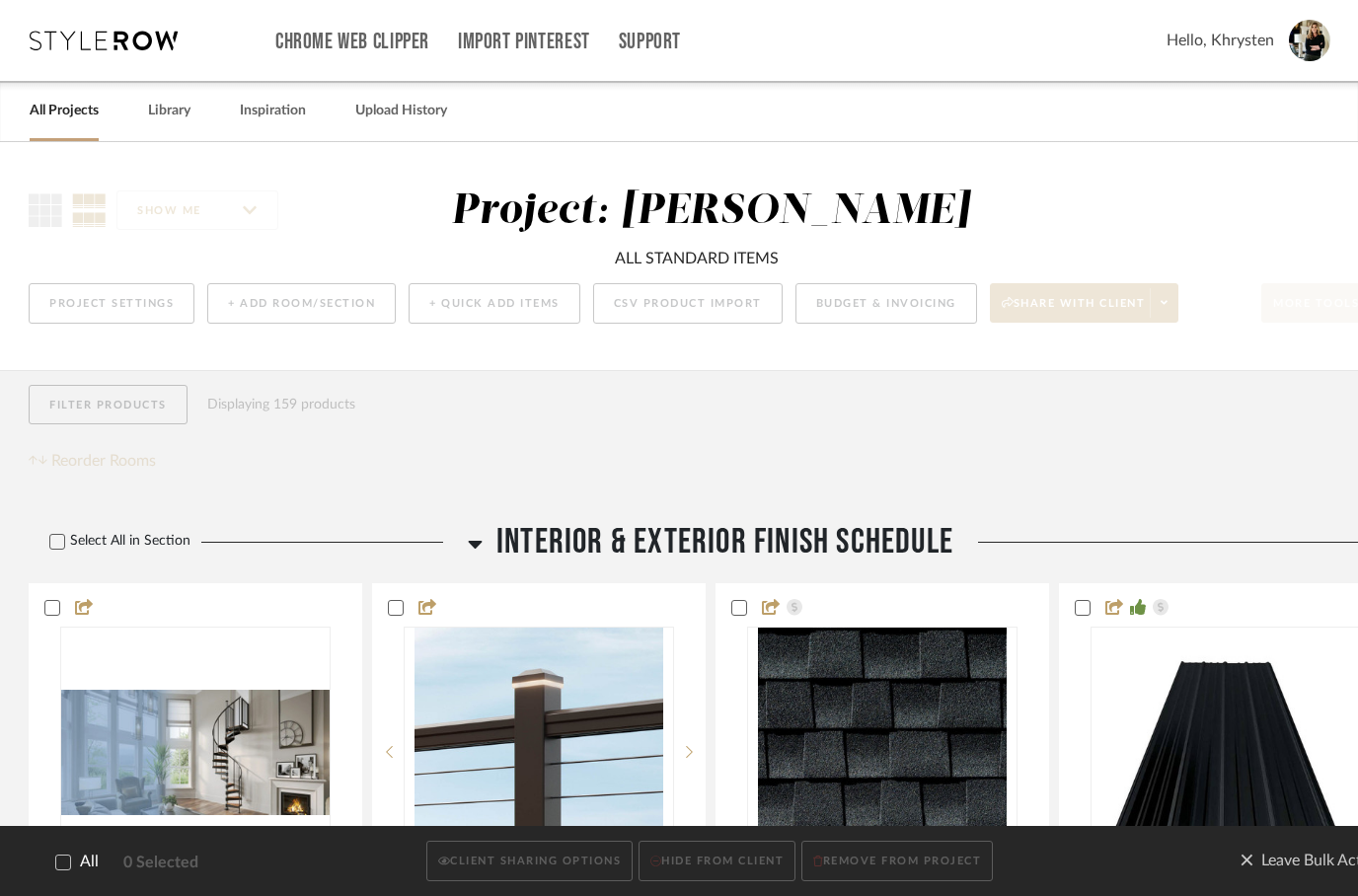
scroll to position [0, 0]
click at [68, 870] on div at bounding box center [64, 862] width 16 height 16
checkbox input "true"
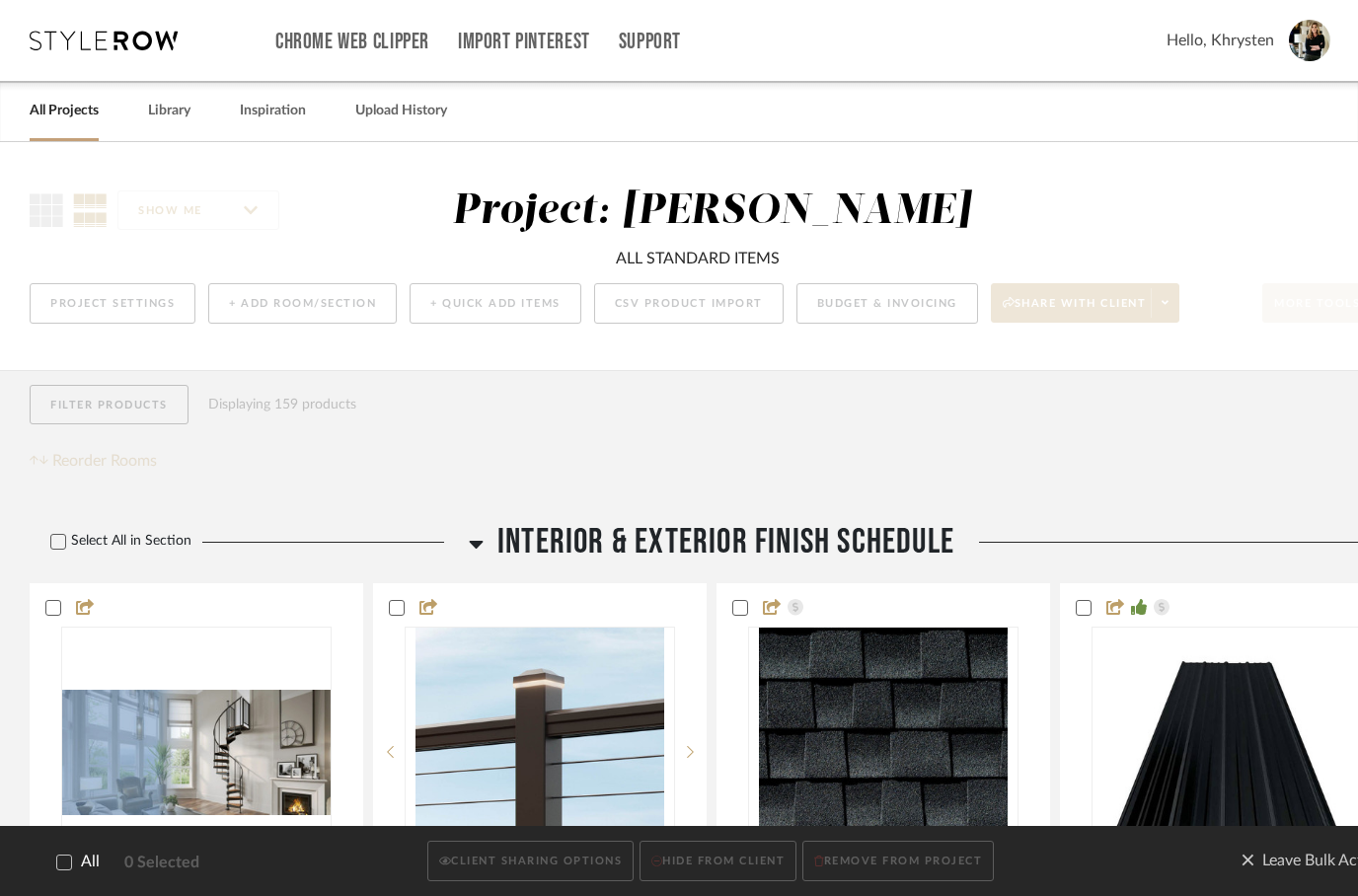
checkbox input "true"
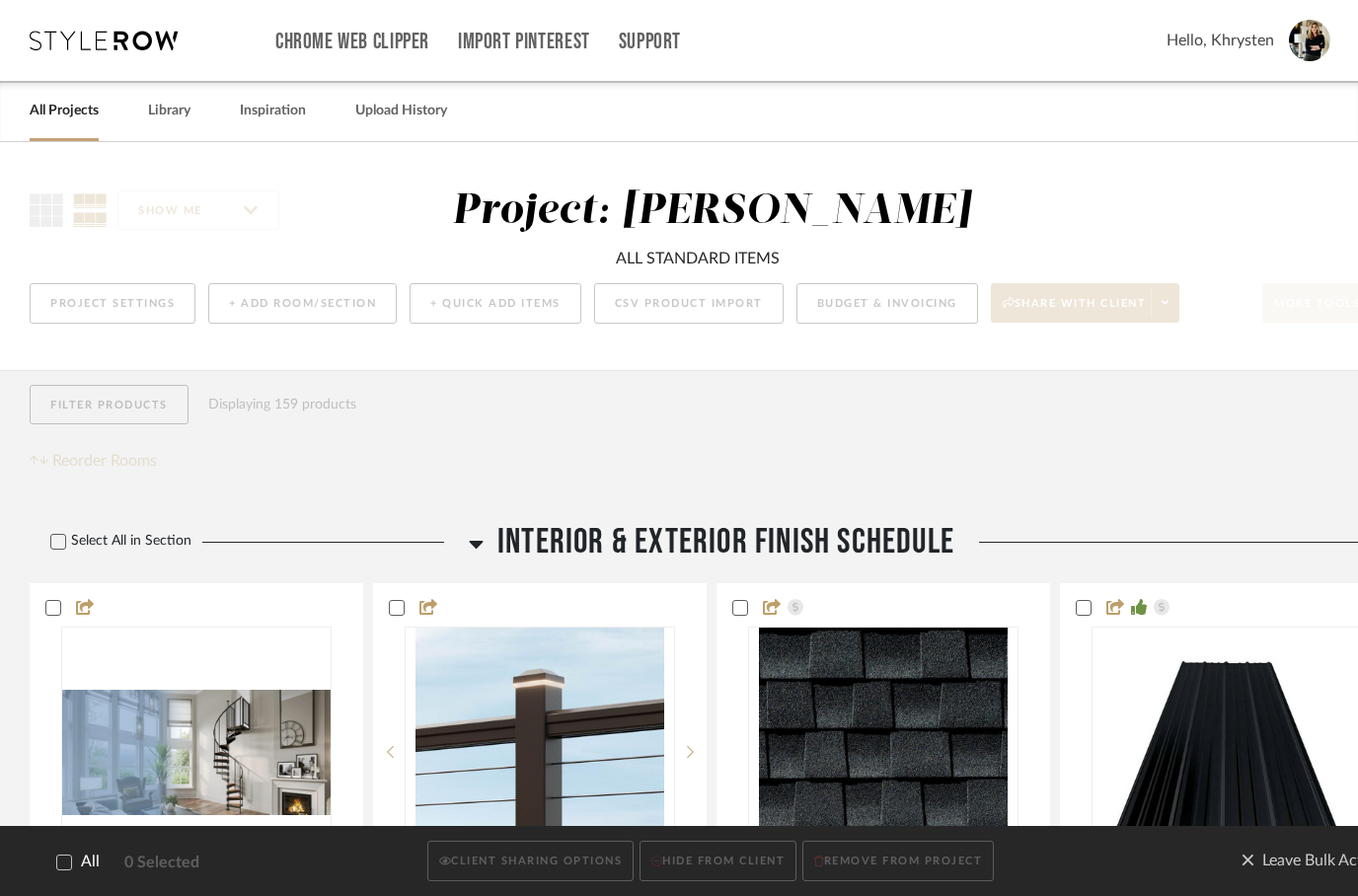
checkbox input "true"
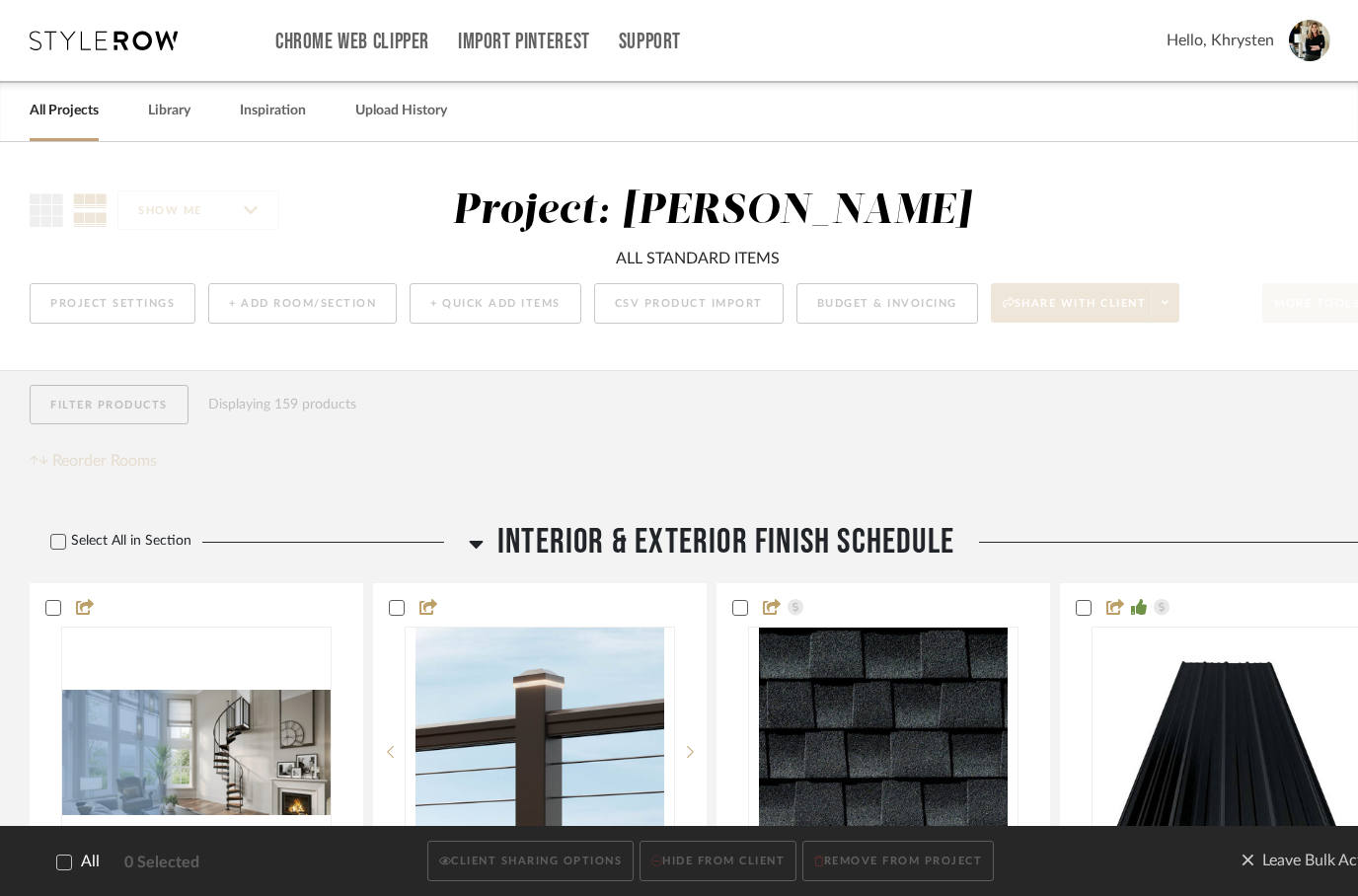
checkbox input "true"
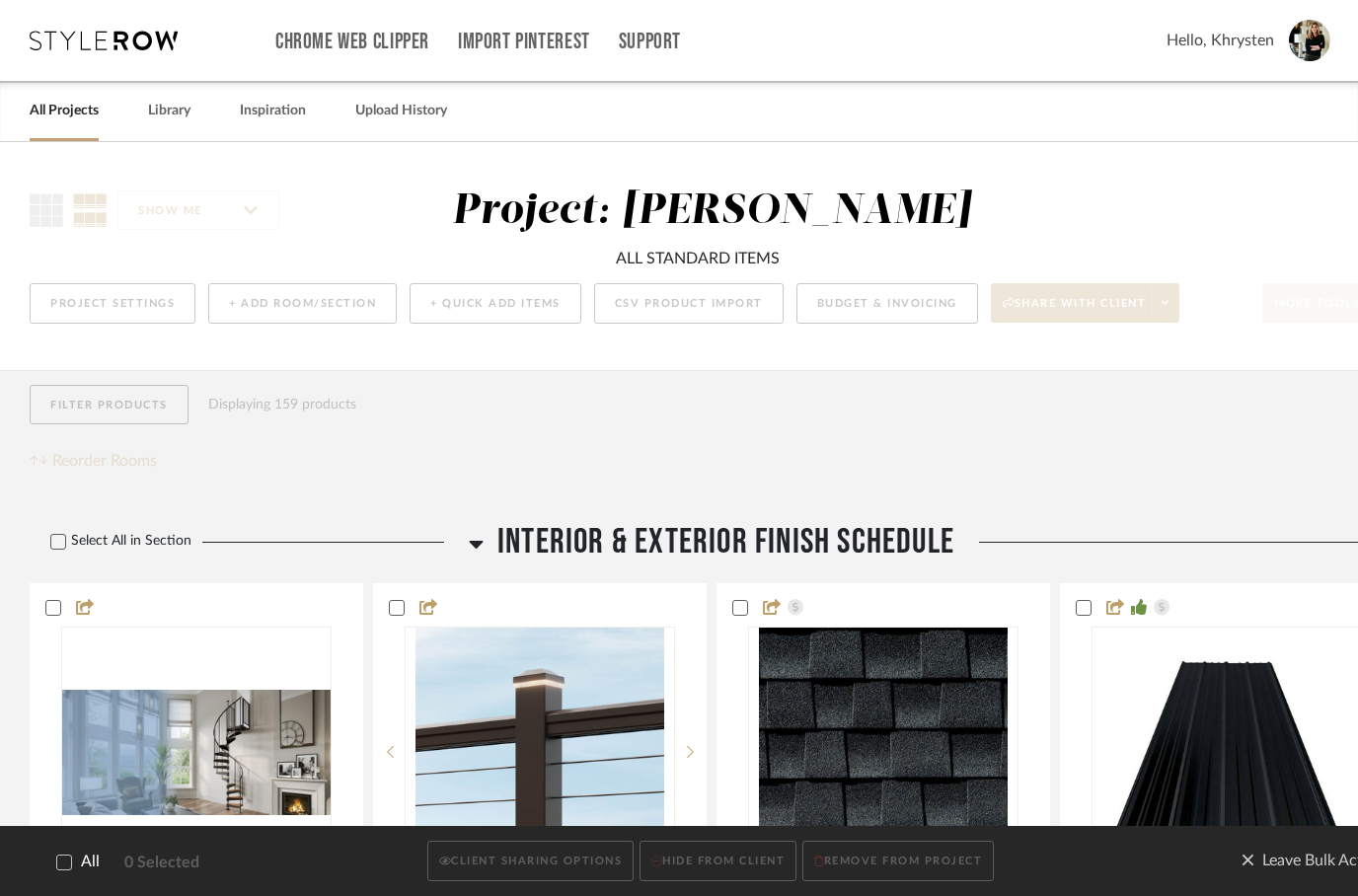
checkbox input "true"
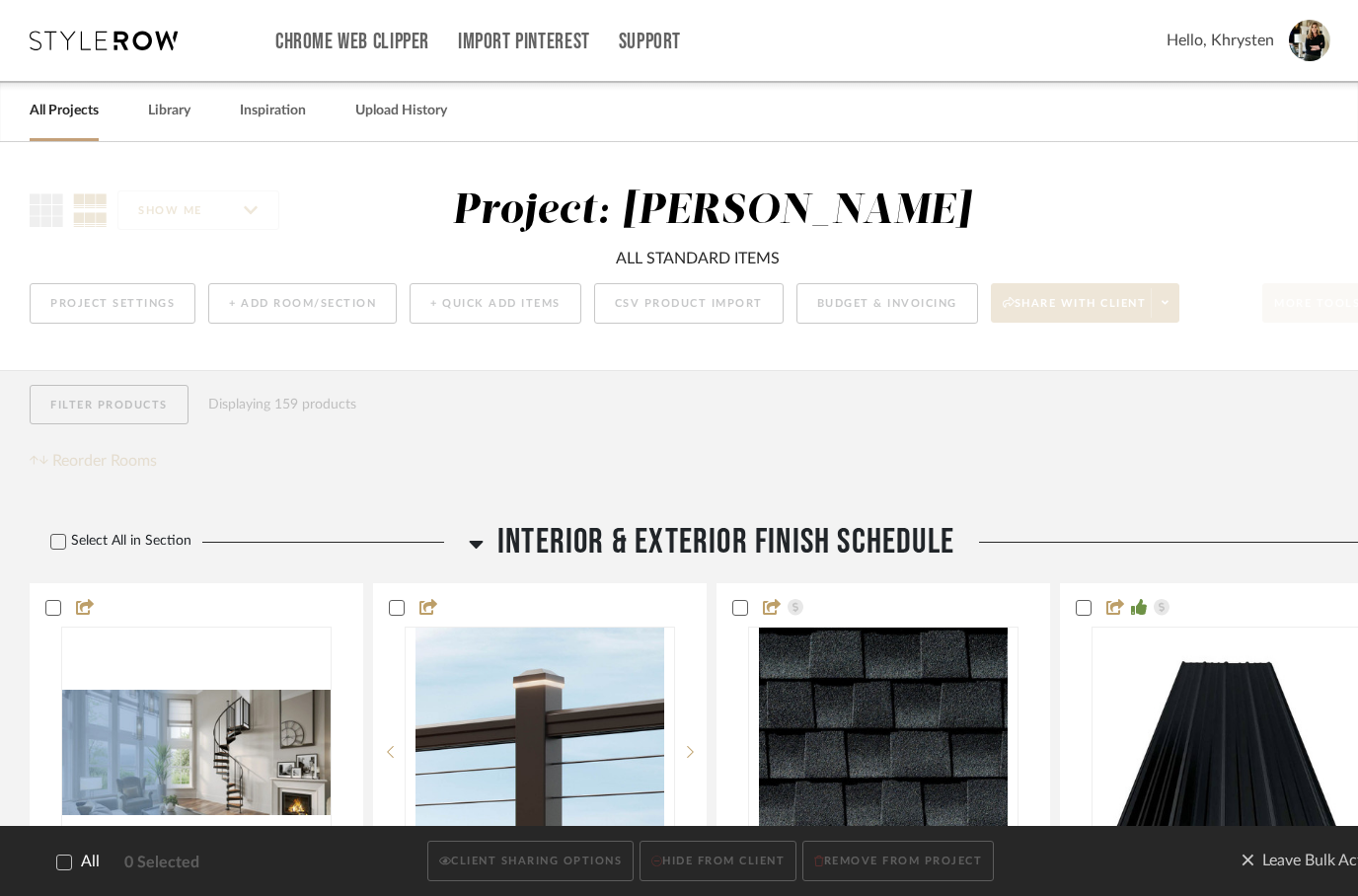
checkbox input "true"
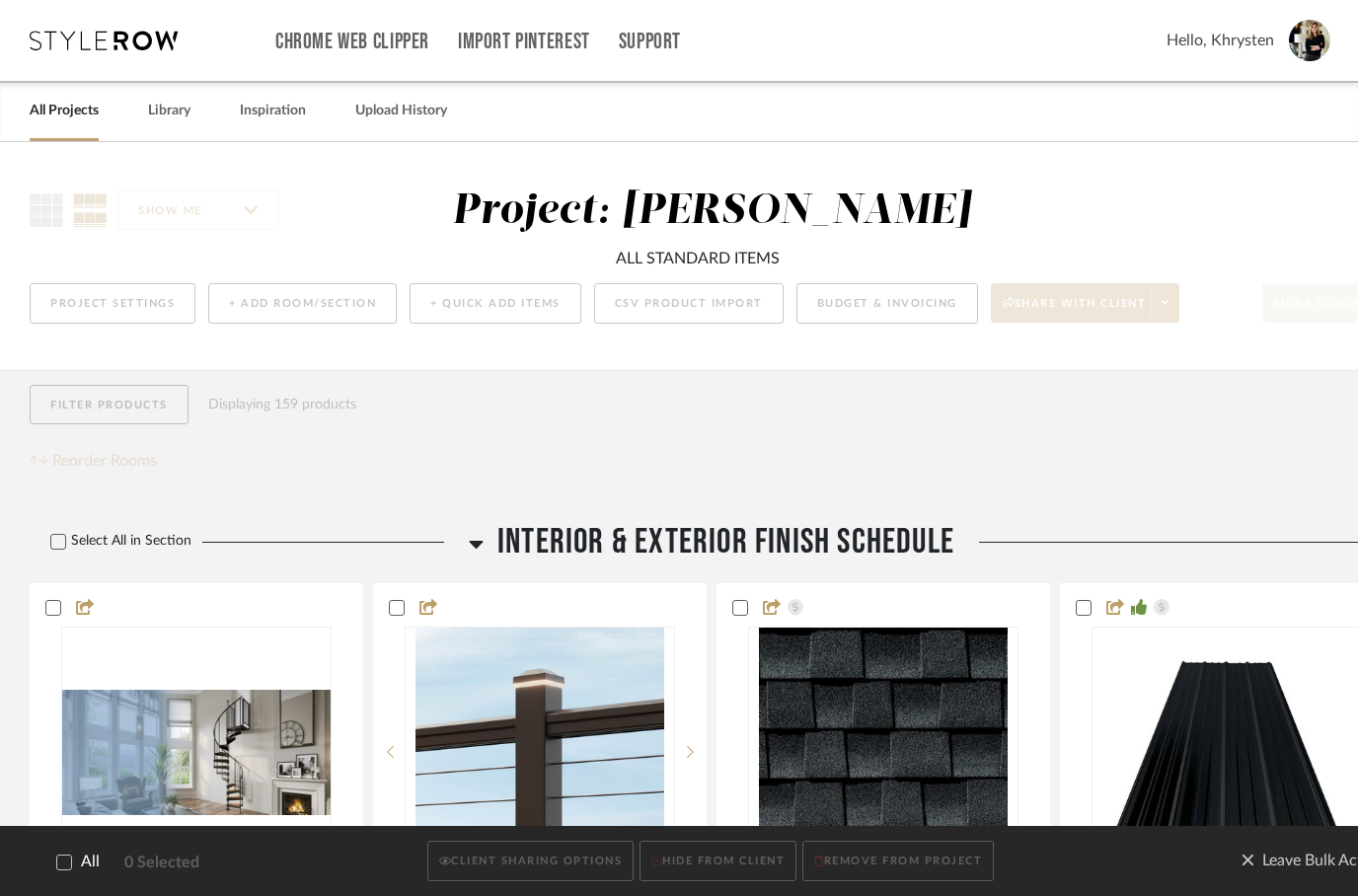
checkbox input "true"
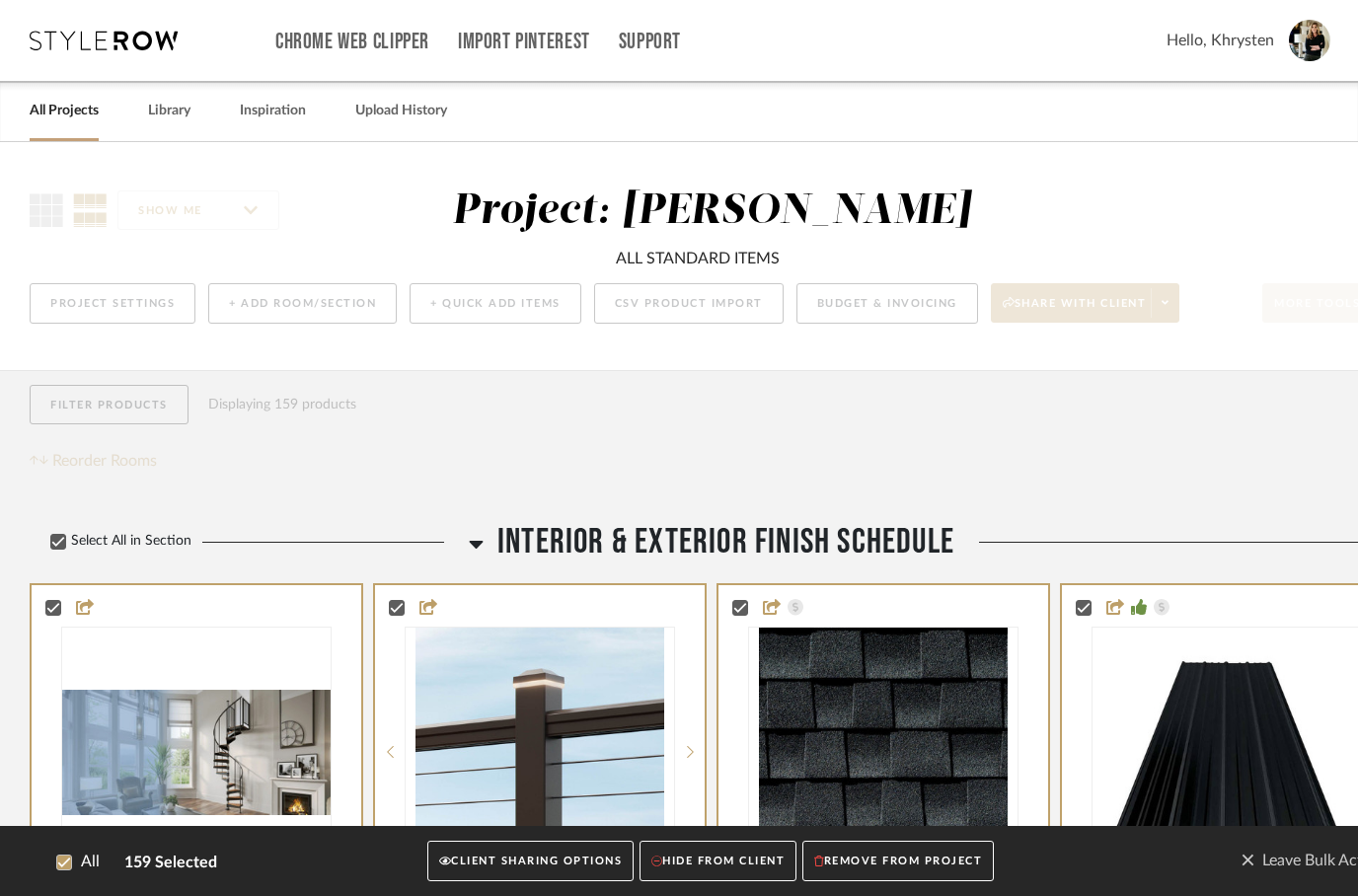
click at [499, 857] on button "CLIENT SHARING OPTIONS" at bounding box center [530, 861] width 206 height 41
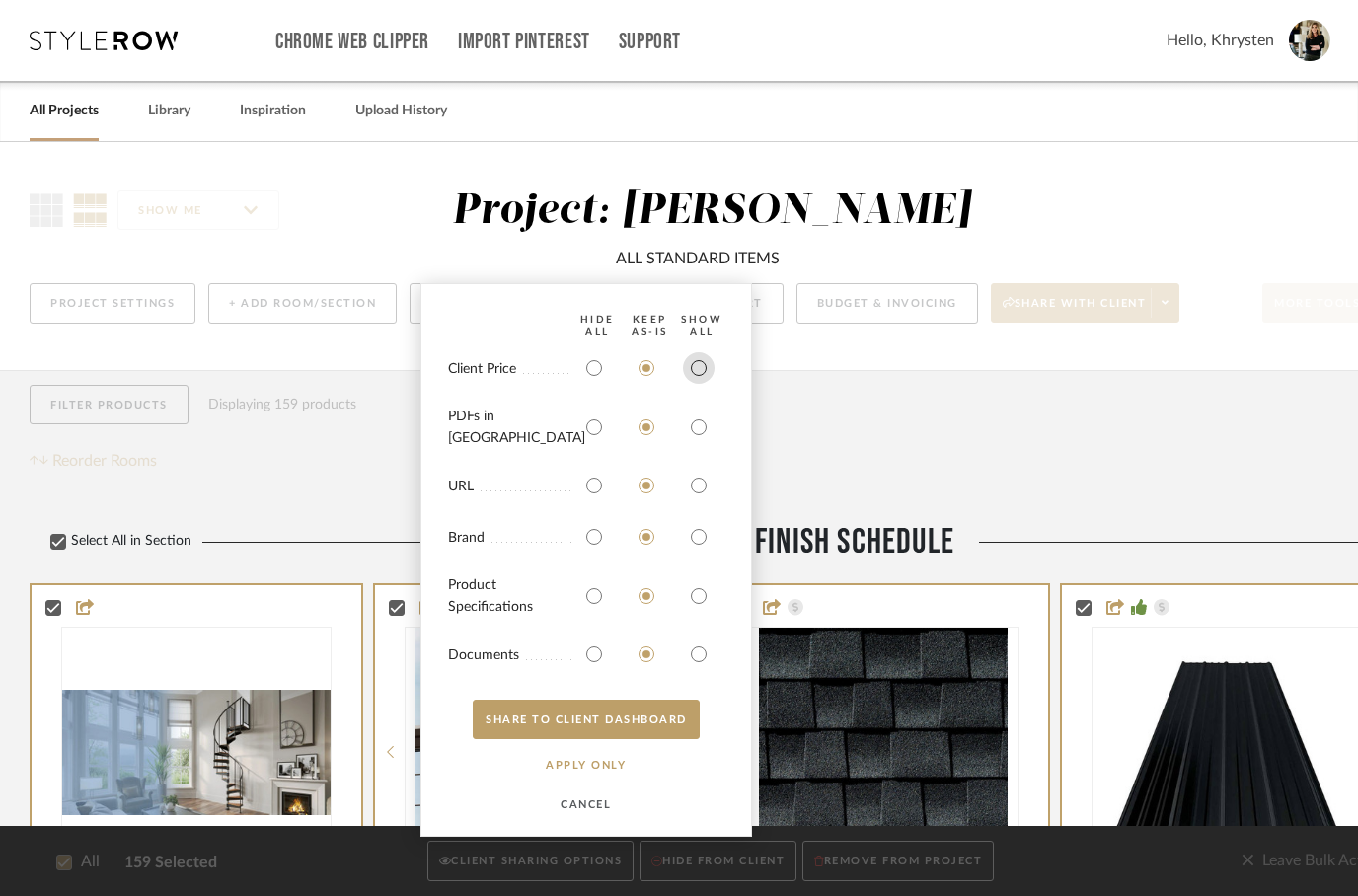
click at [695, 383] on input "radio" at bounding box center [699, 368] width 32 height 32
radio input "true"
click at [704, 426] on input "radio" at bounding box center [699, 427] width 32 height 32
radio input "true"
click at [693, 599] on input "radio" at bounding box center [699, 596] width 32 height 32
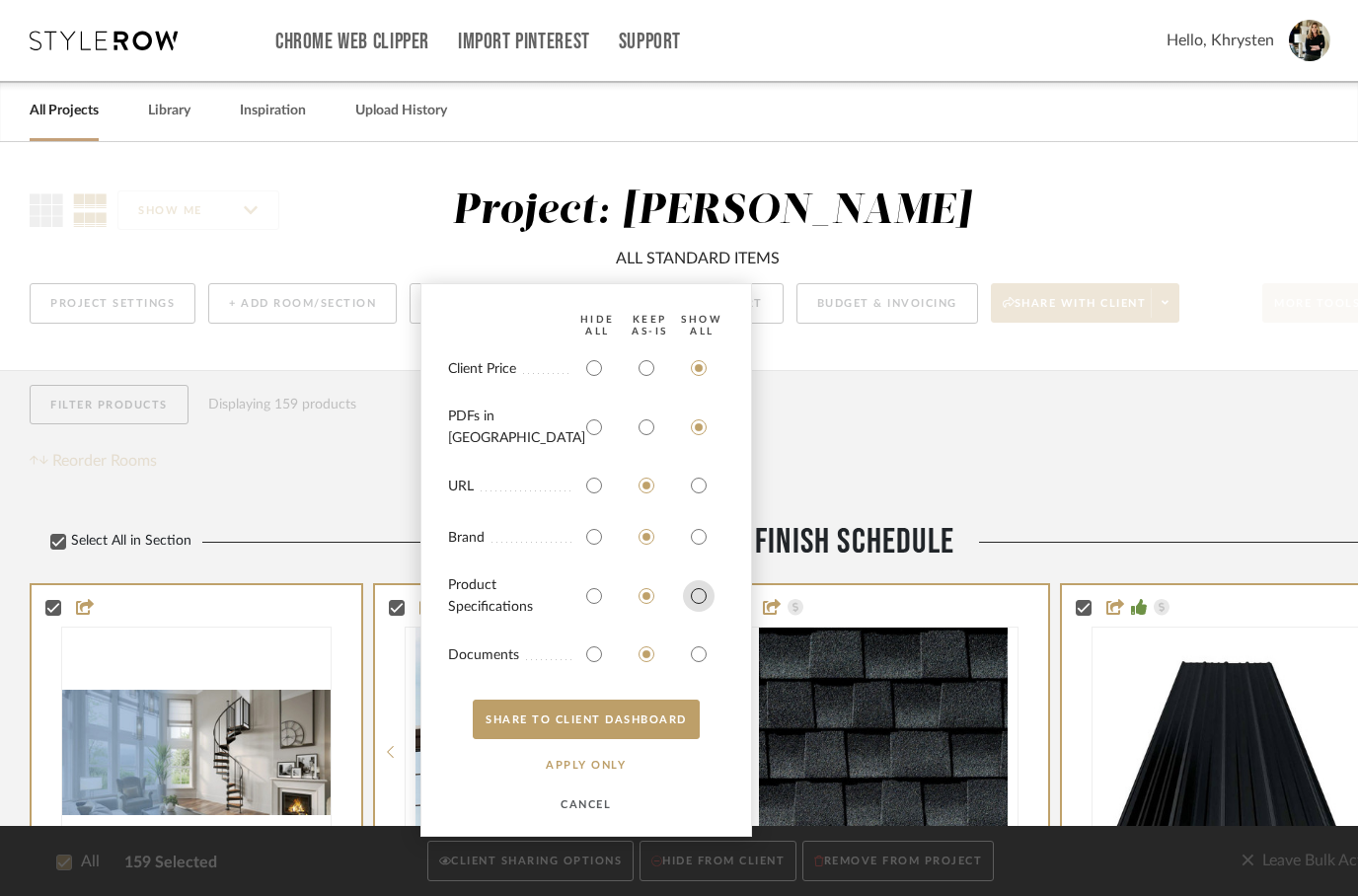
radio input "true"
click at [705, 646] on input "radio" at bounding box center [699, 654] width 32 height 32
radio input "true"
click at [647, 717] on button "SHARE TO CLIENT Dashboard" at bounding box center [586, 720] width 227 height 40
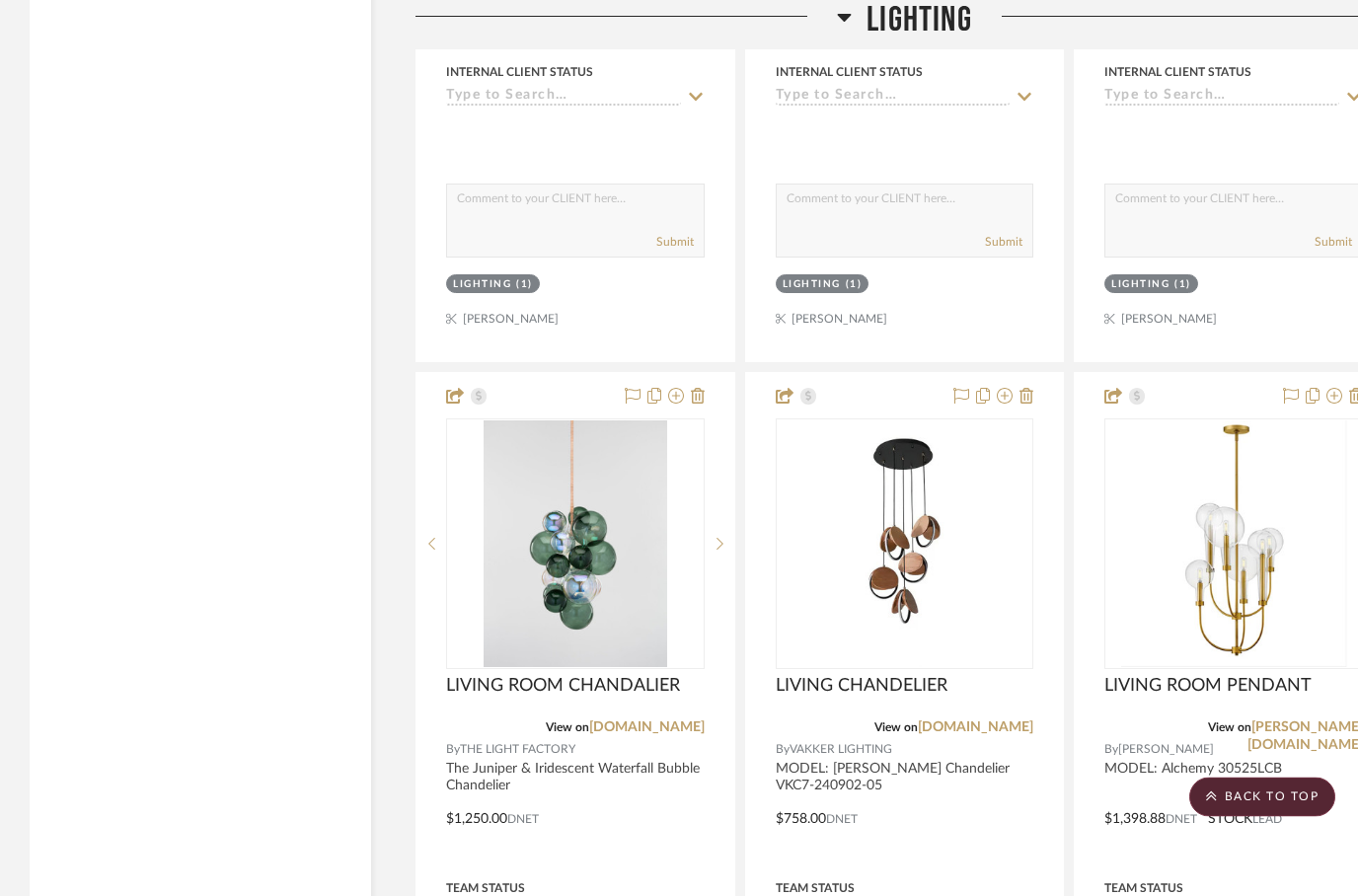
scroll to position [5804, 0]
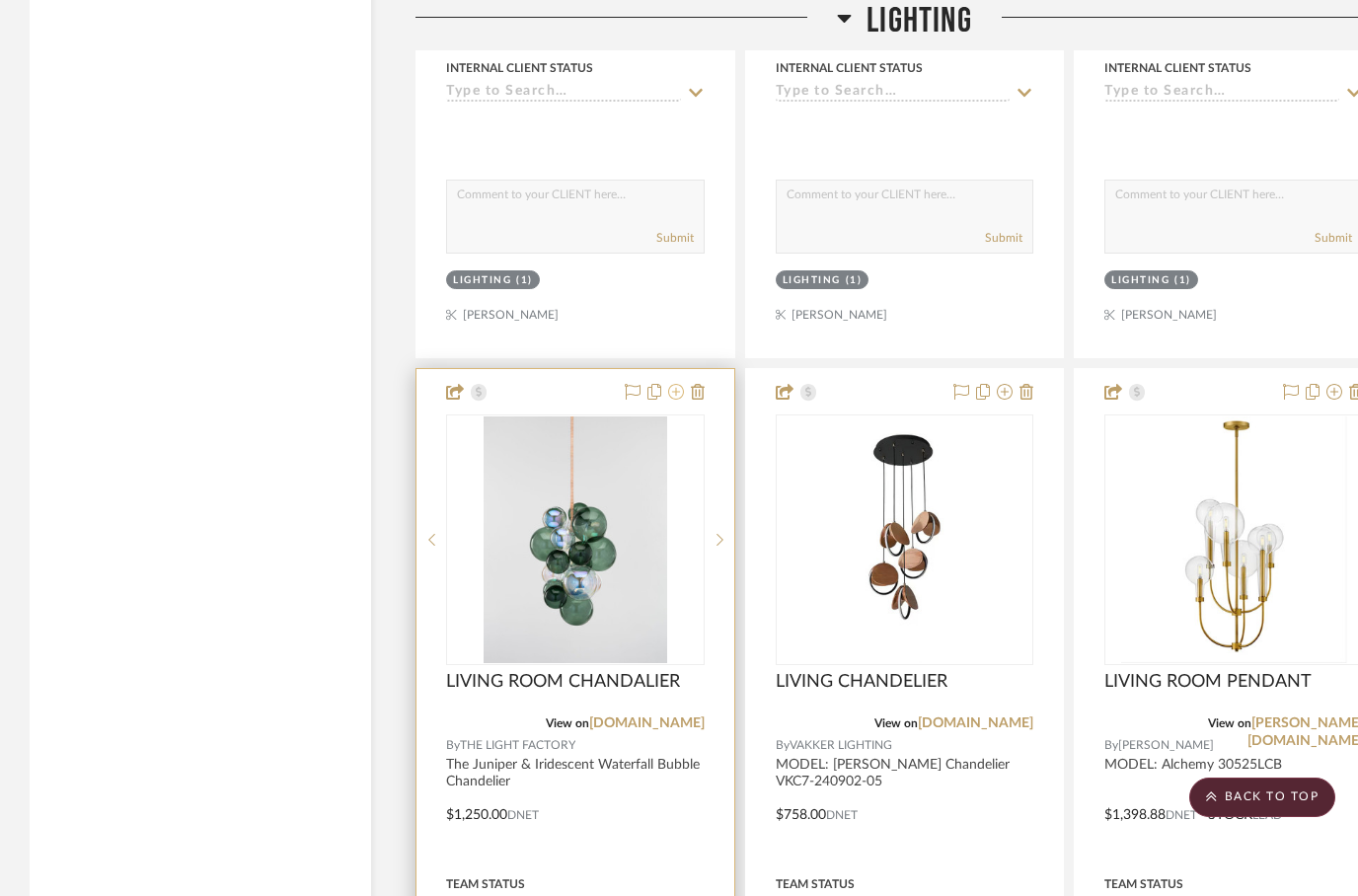
click at [671, 393] on icon at bounding box center [676, 392] width 16 height 16
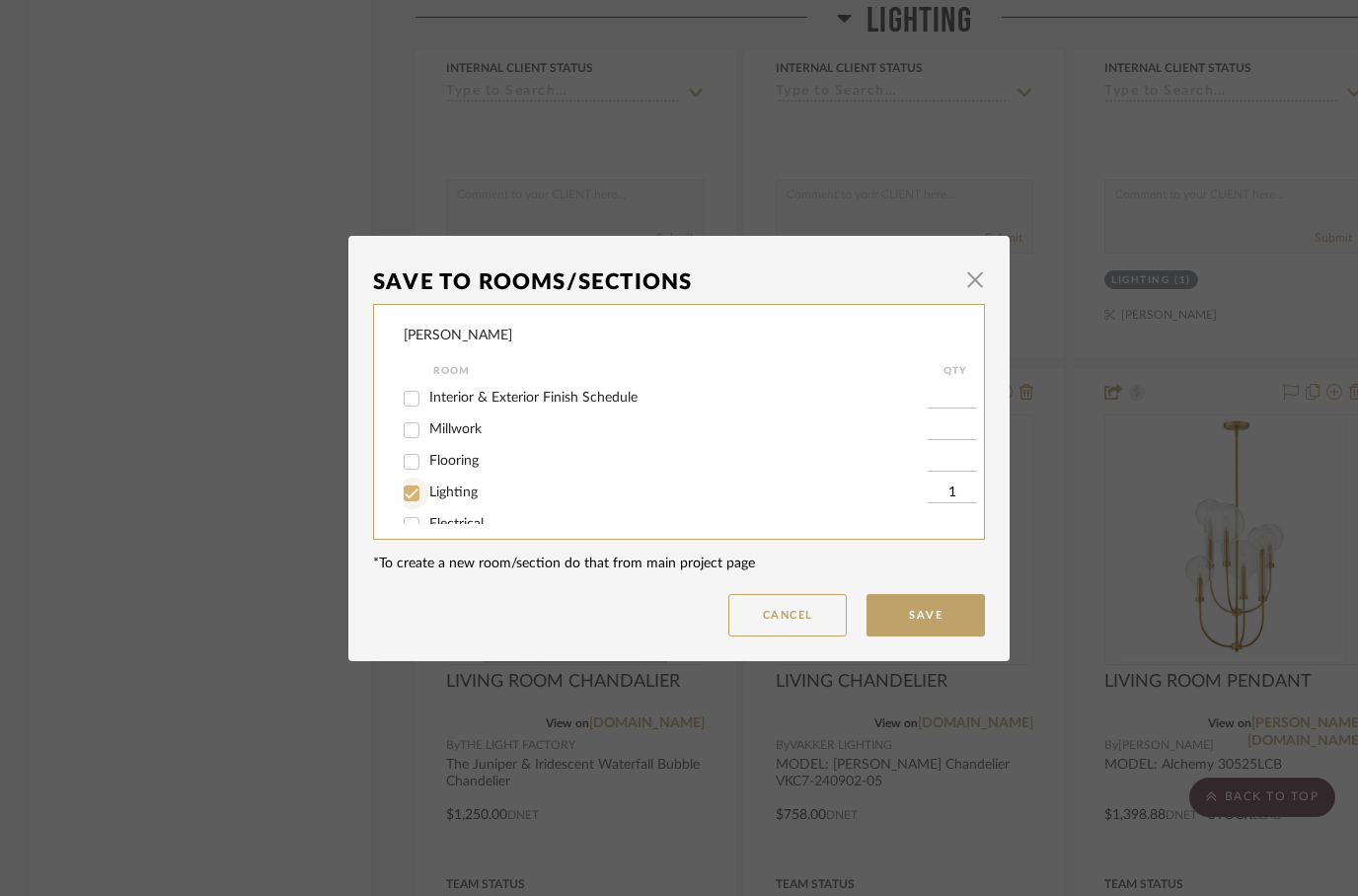
click at [409, 504] on input "Lighting" at bounding box center [411, 494] width 32 height 32
checkbox input "false"
click at [931, 615] on button "Save" at bounding box center [925, 615] width 118 height 43
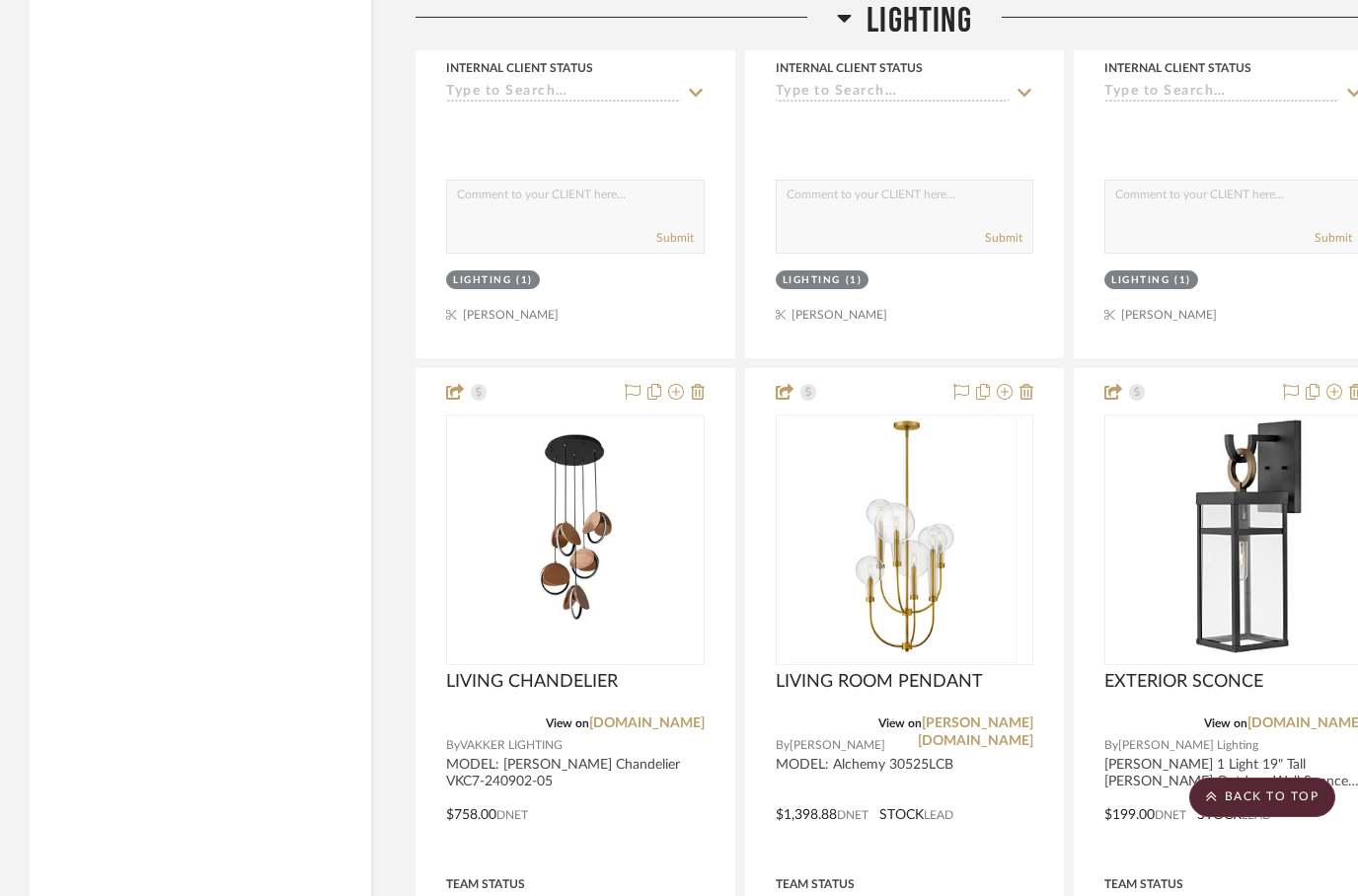
scroll to position [5804, 0]
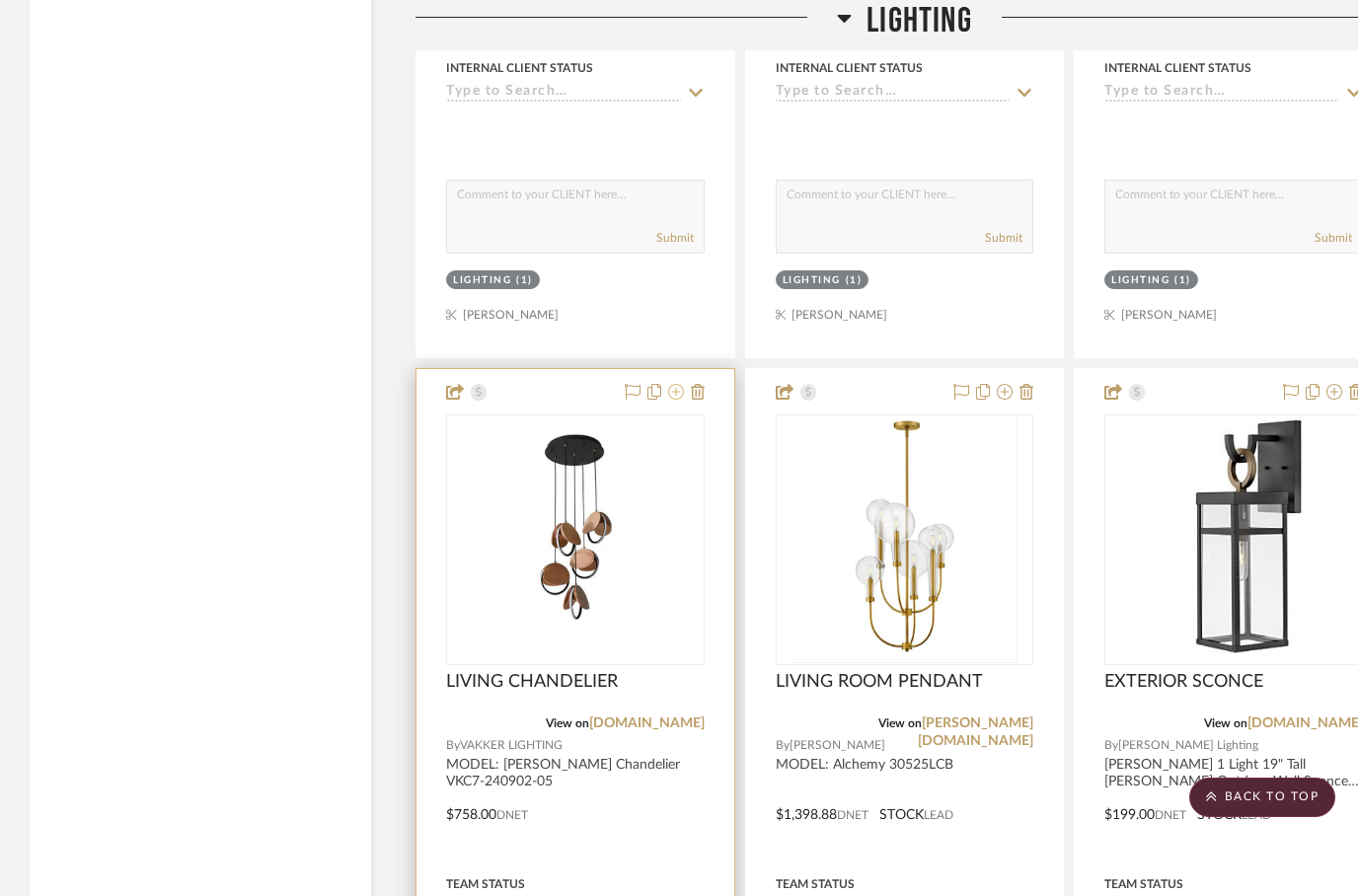
click at [670, 403] on button at bounding box center [676, 393] width 16 height 24
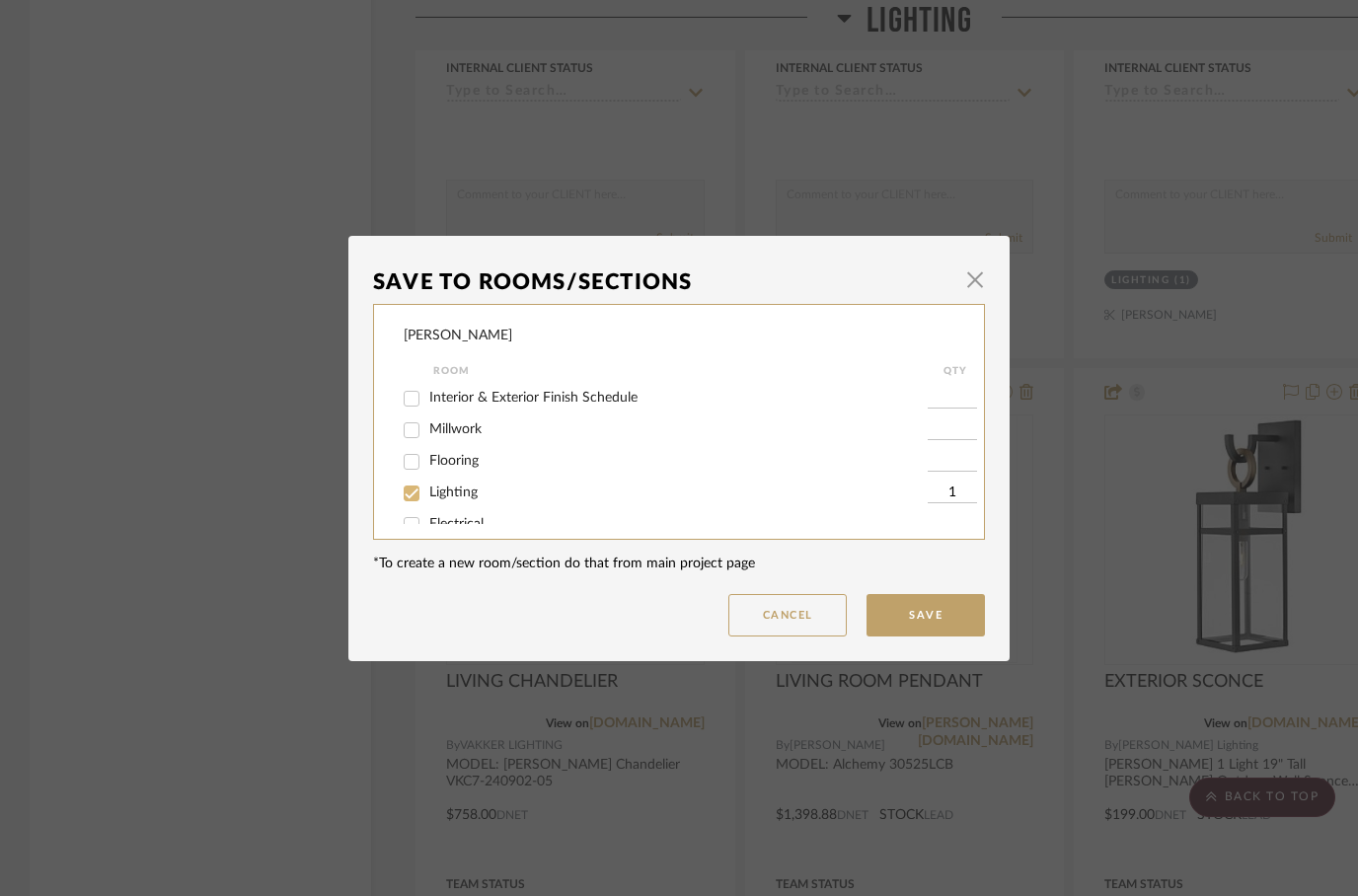
click at [421, 495] on input "Lighting" at bounding box center [411, 494] width 32 height 32
checkbox input "false"
click at [912, 635] on button "Save" at bounding box center [925, 615] width 118 height 43
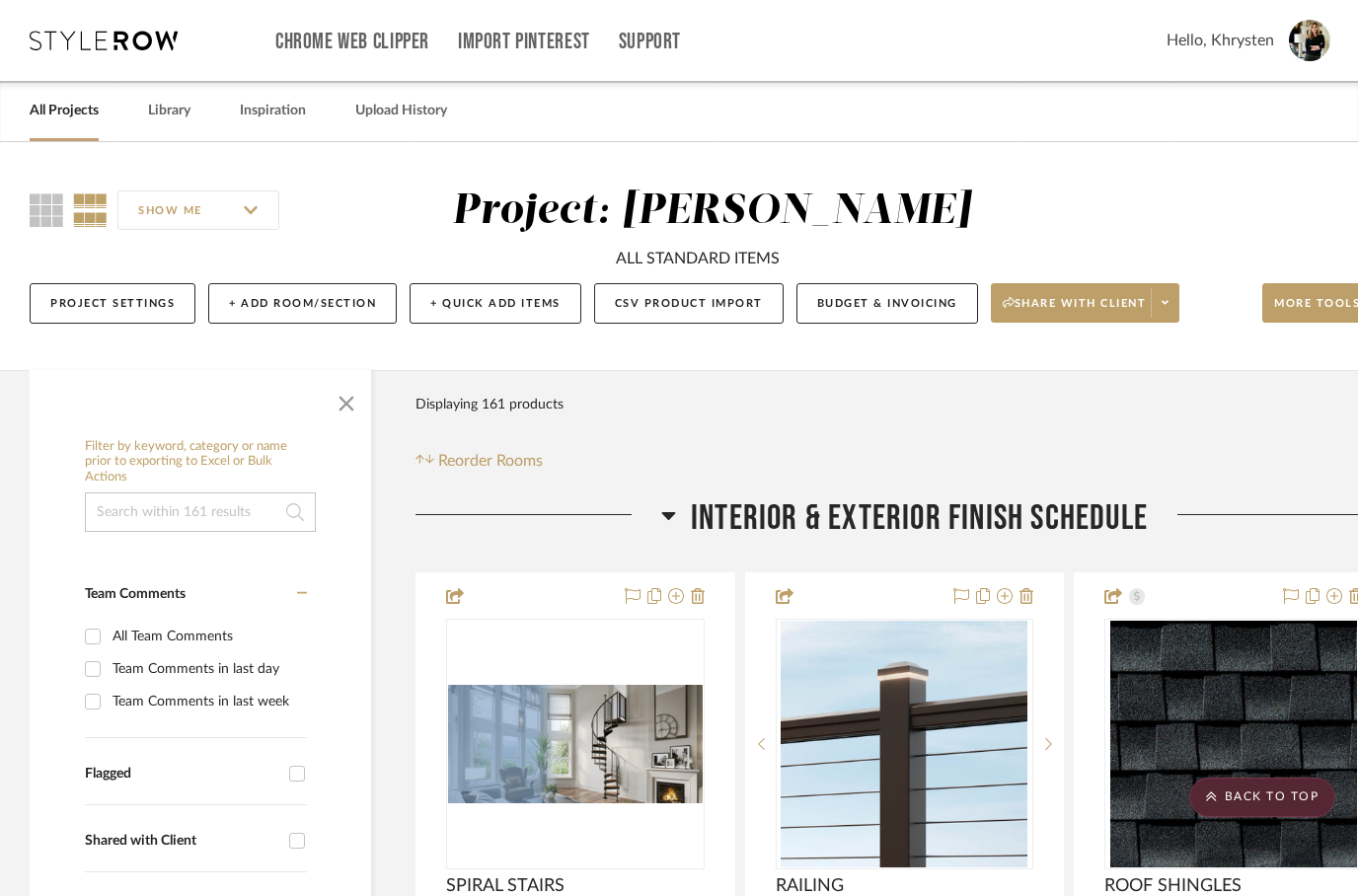
scroll to position [5804, 0]
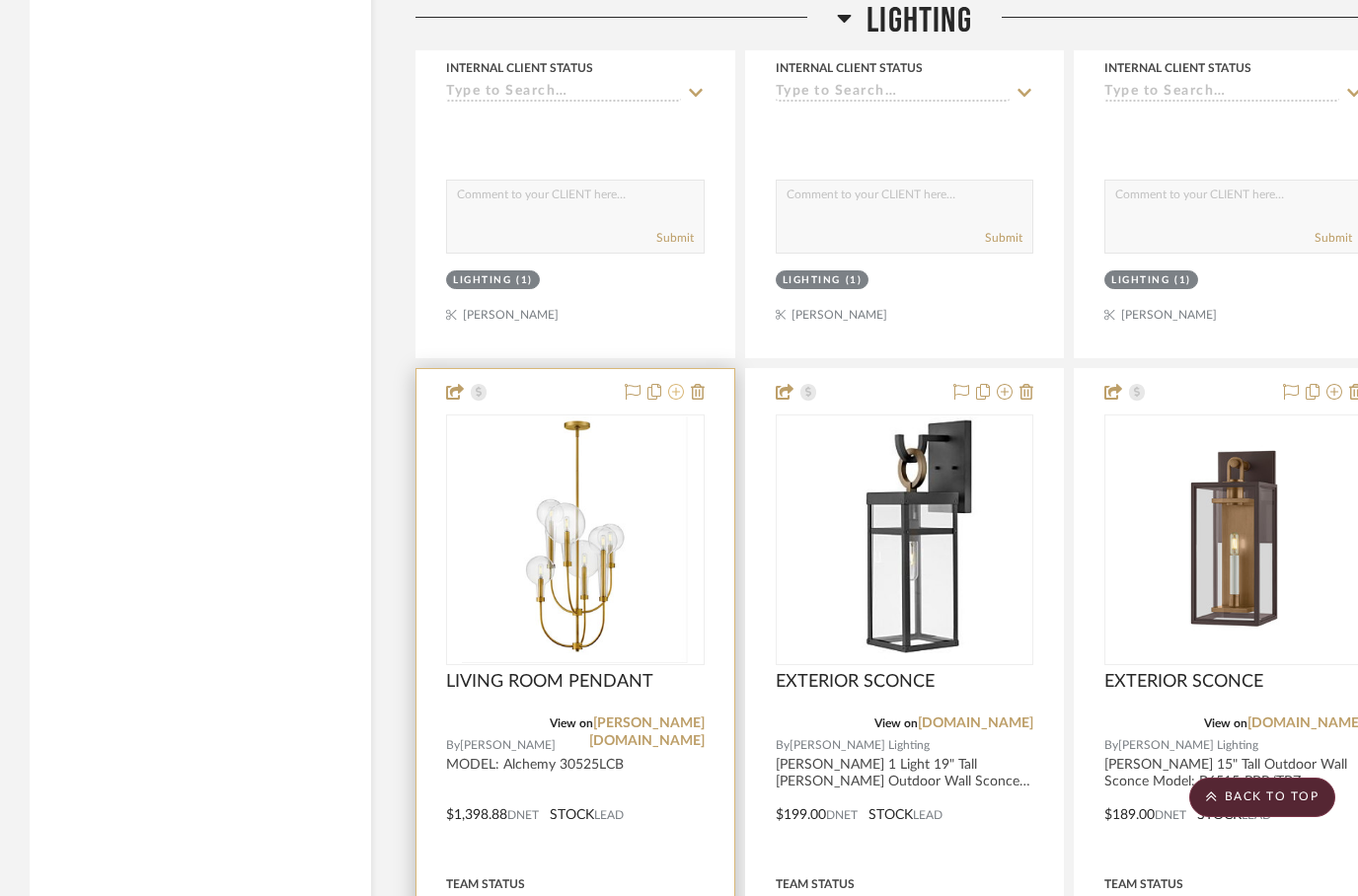
click at [672, 391] on icon at bounding box center [676, 392] width 16 height 16
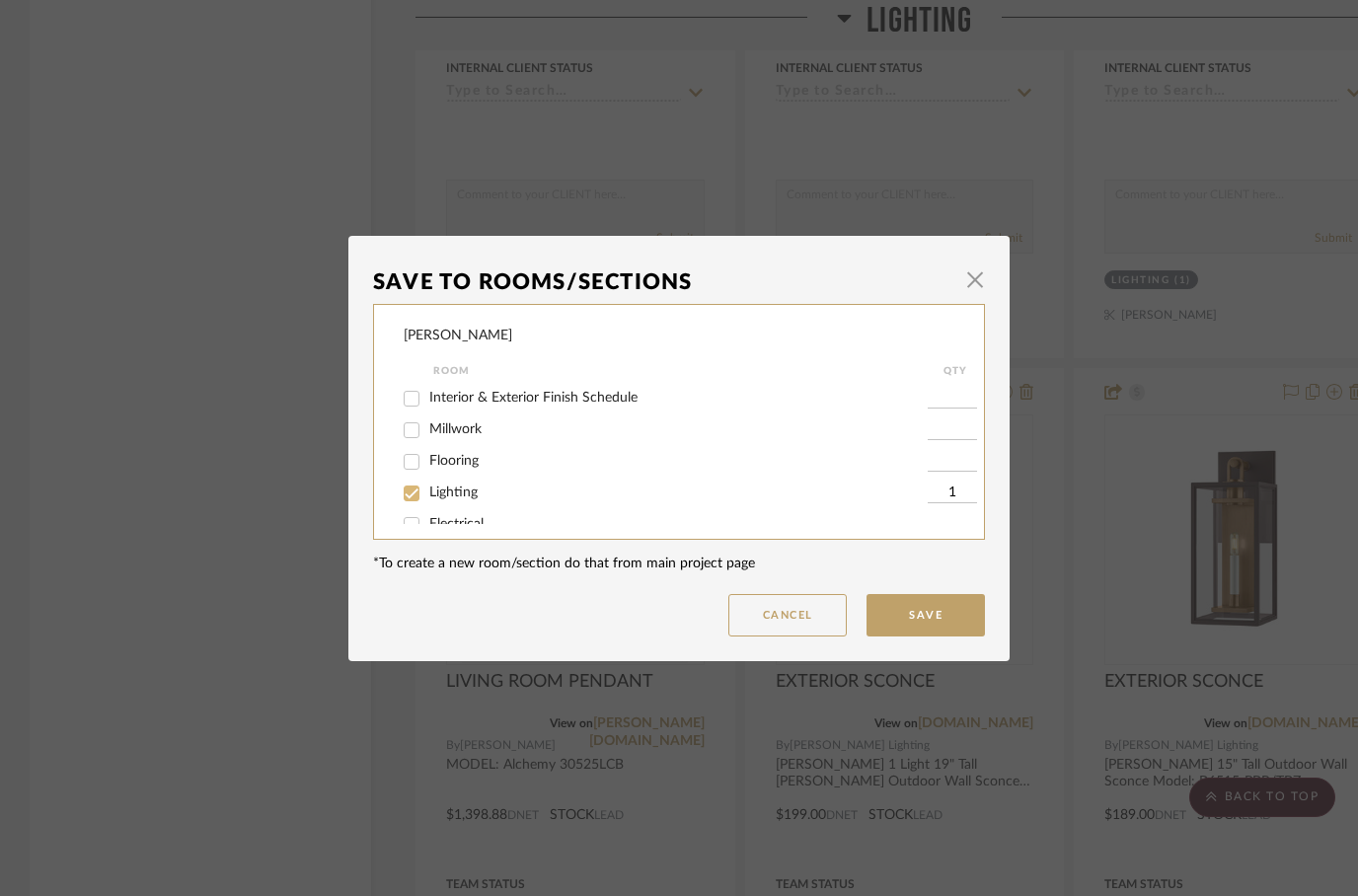
click at [414, 500] on input "Lighting" at bounding box center [411, 494] width 32 height 32
checkbox input "false"
click at [927, 613] on button "Save" at bounding box center [925, 615] width 118 height 43
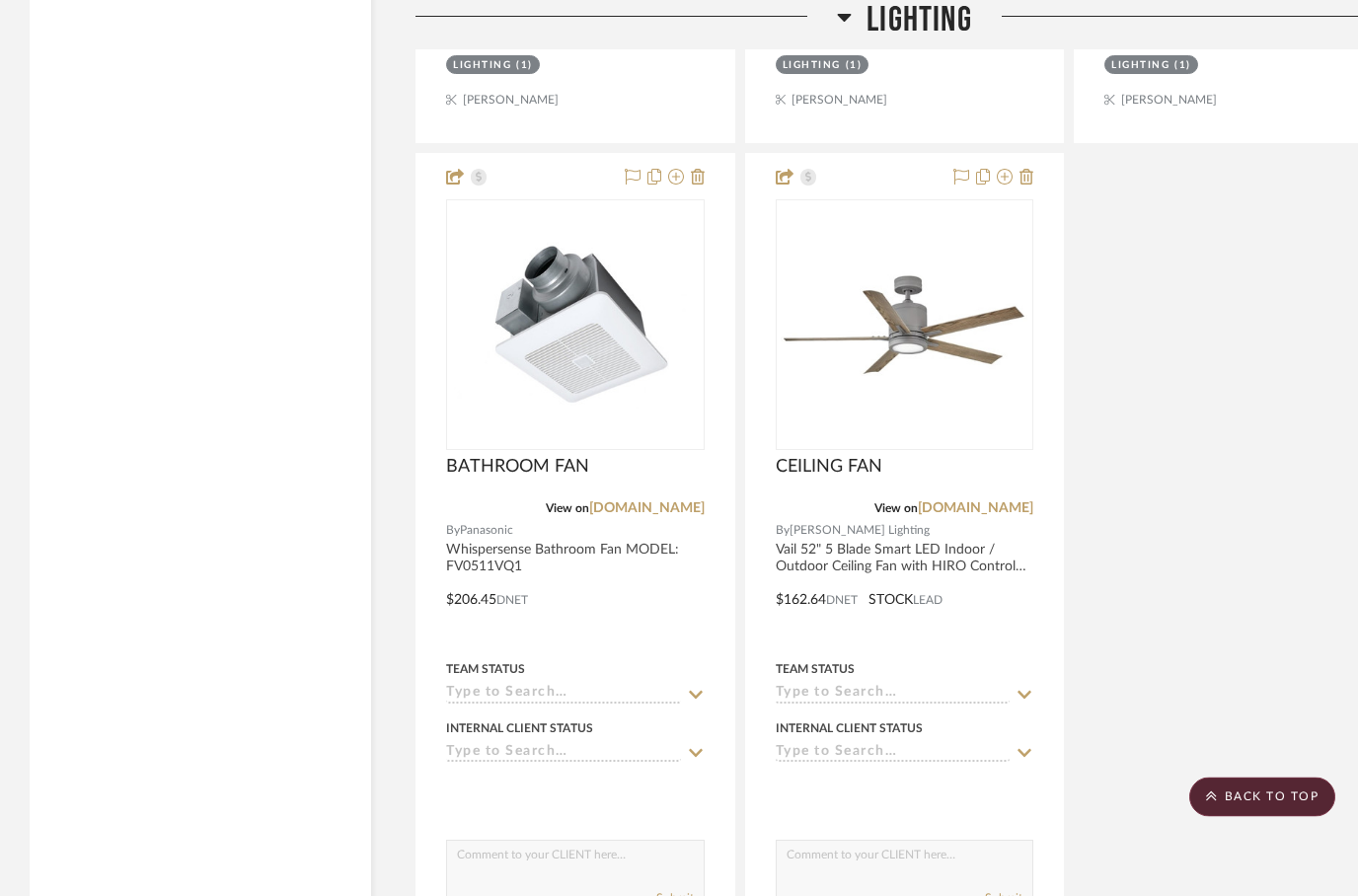
scroll to position [6894, 0]
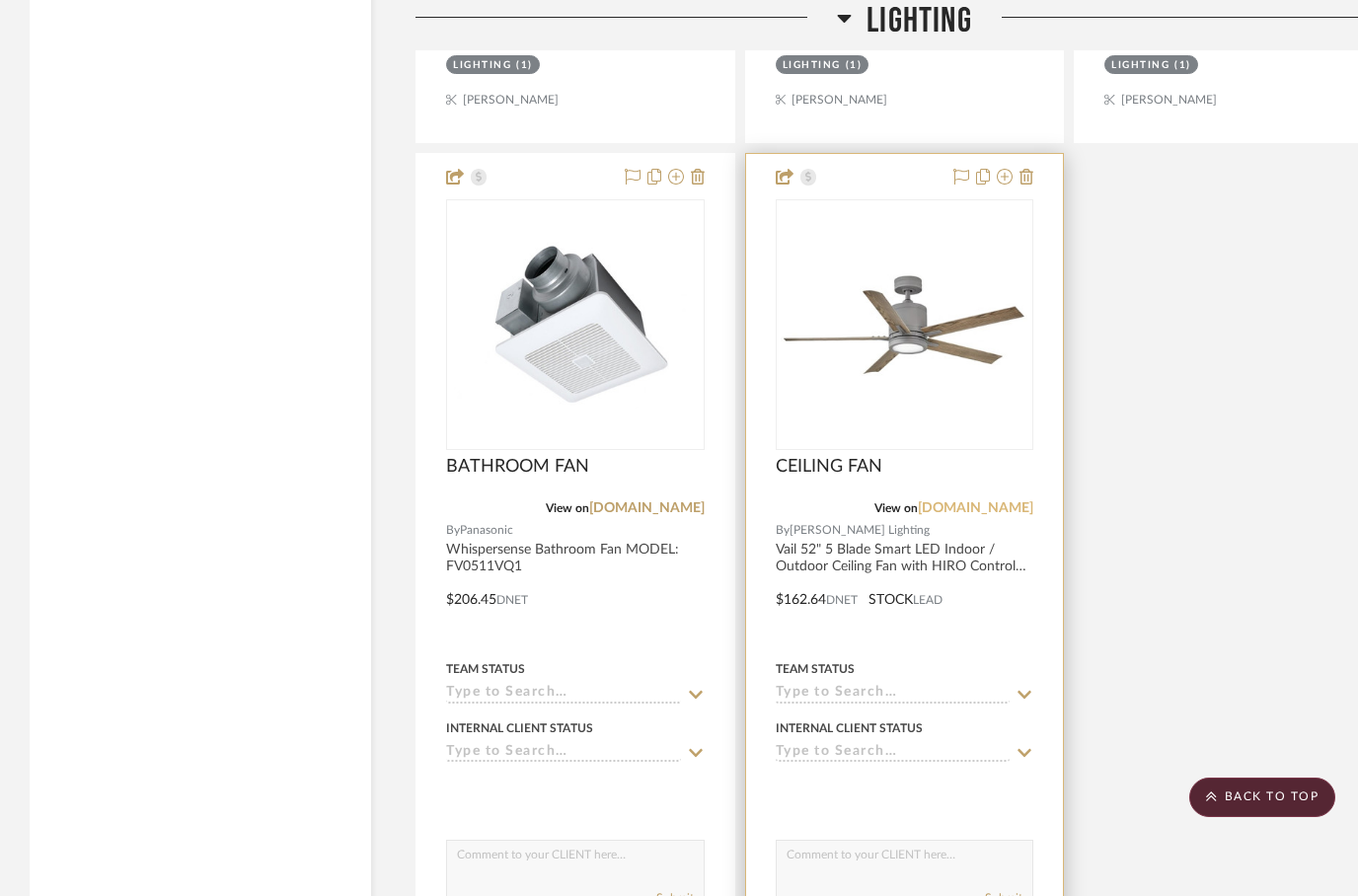
click at [992, 506] on link "[DOMAIN_NAME]" at bounding box center [976, 509] width 115 height 14
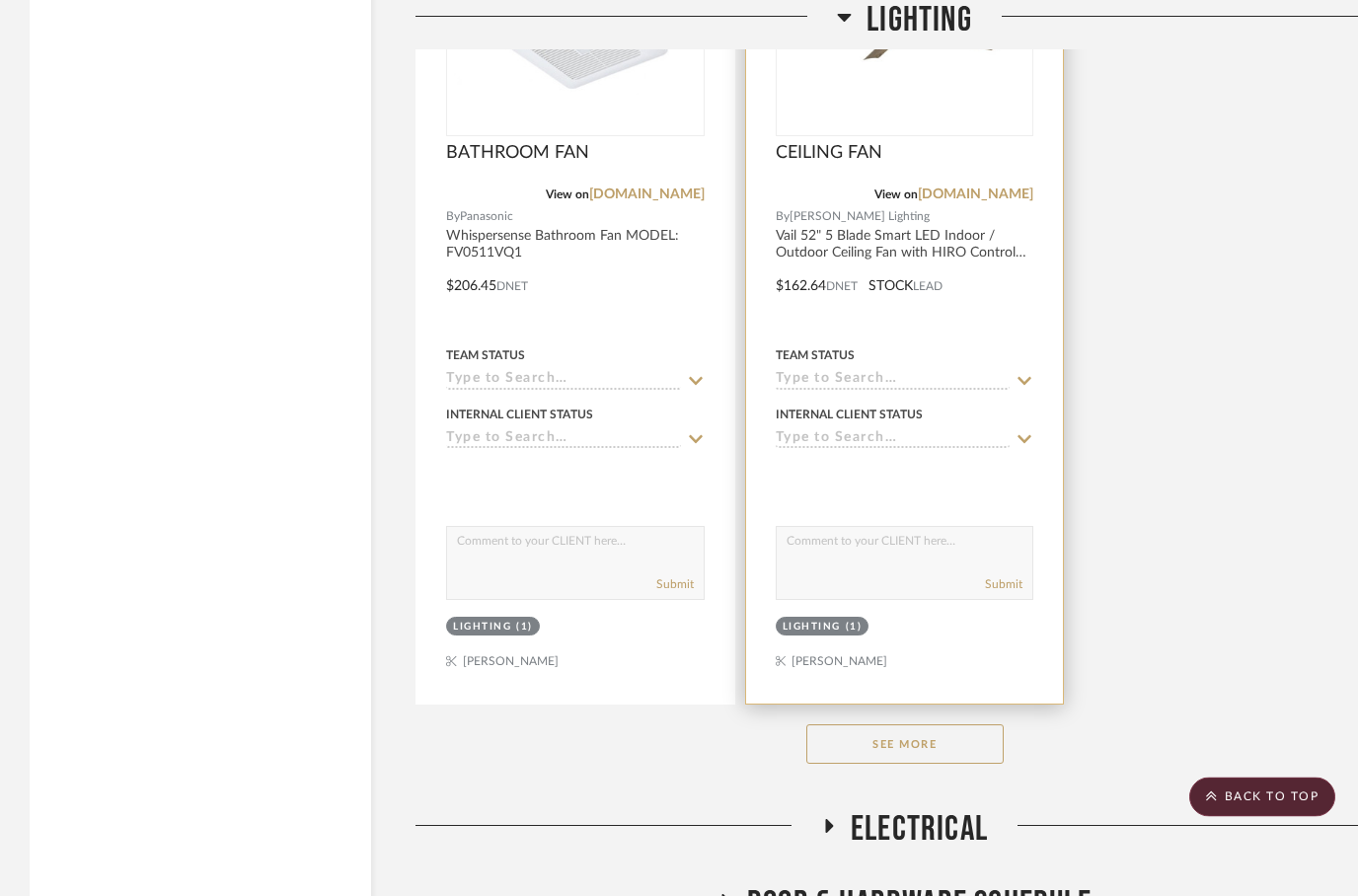
click at [833, 554] on textarea at bounding box center [905, 547] width 257 height 38
type textarea "CHANGE TO BLACK"
click at [996, 588] on button "Submit" at bounding box center [1004, 585] width 38 height 18
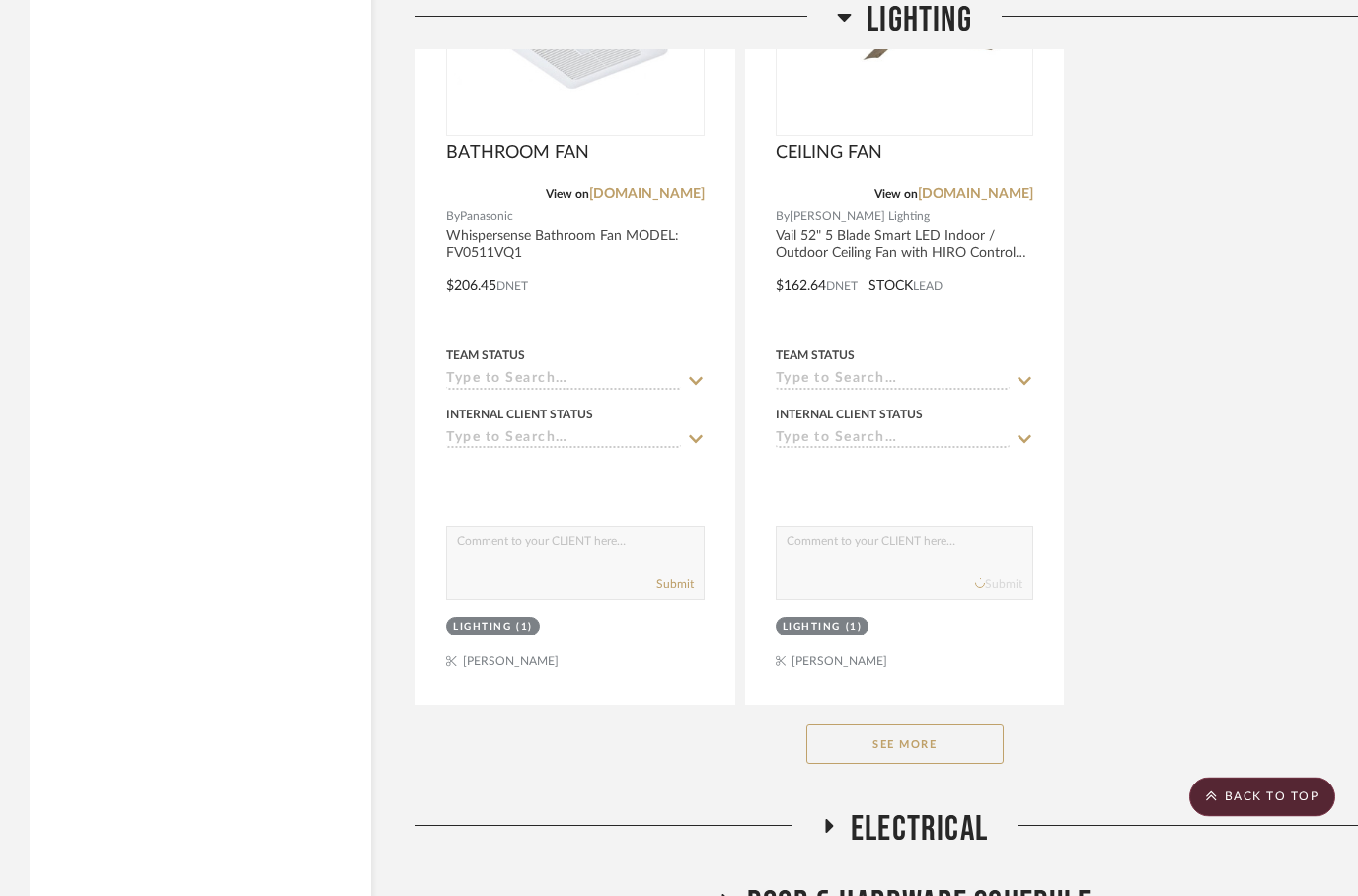
click at [906, 743] on button "See More" at bounding box center [905, 746] width 197 height 40
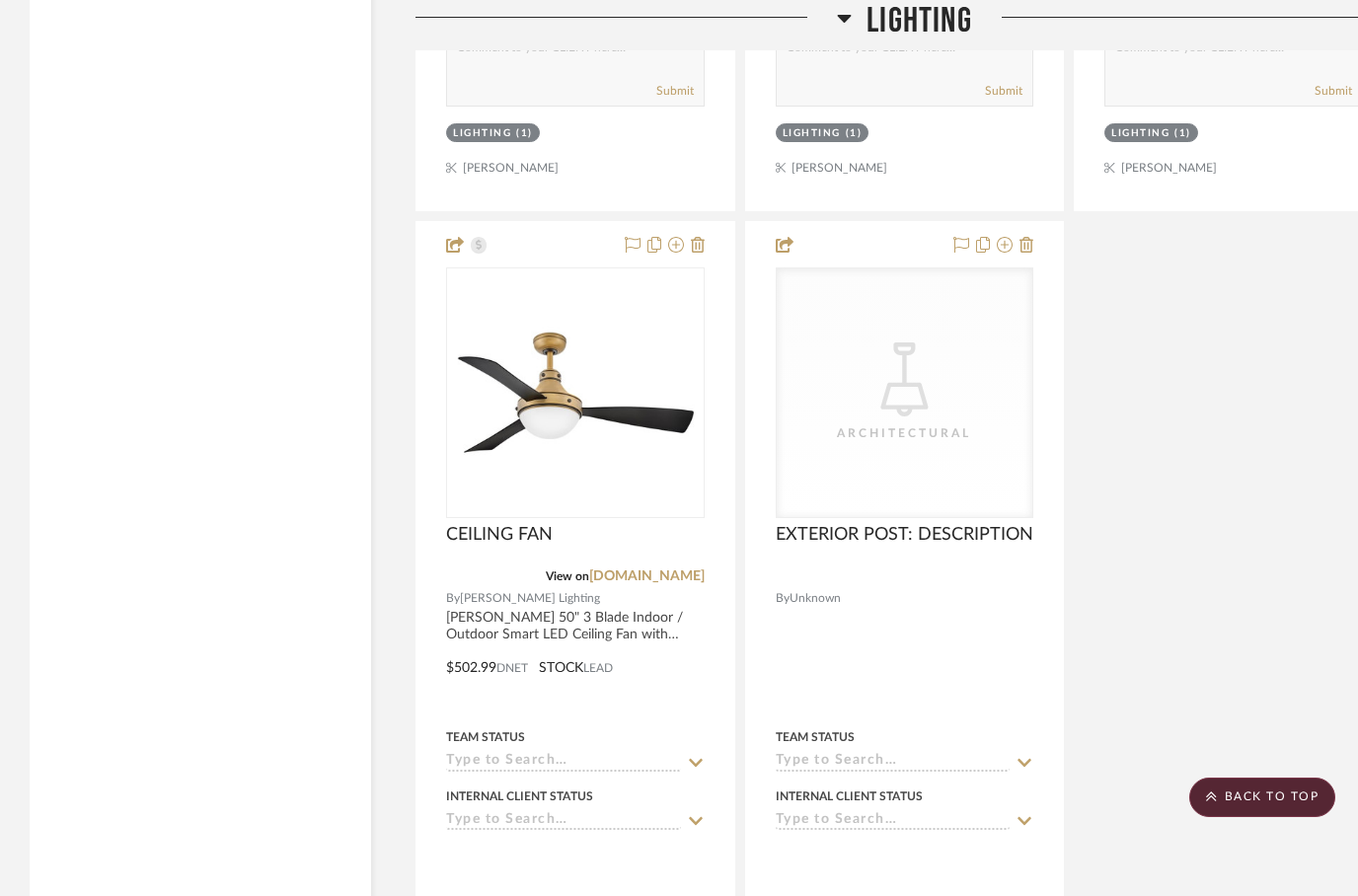
scroll to position [7702, 0]
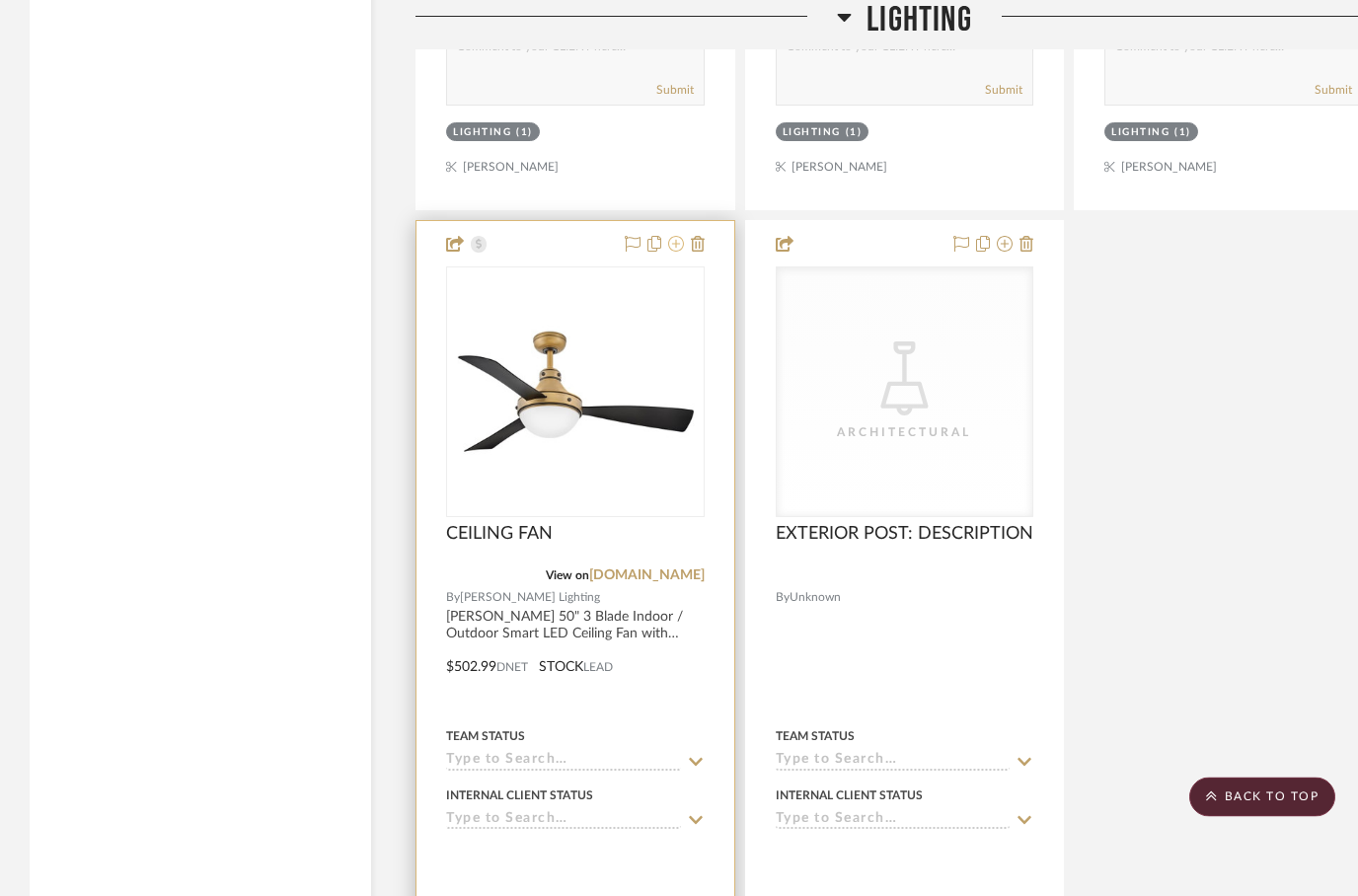
click at [676, 254] on fa-icon at bounding box center [676, 246] width 16 height 16
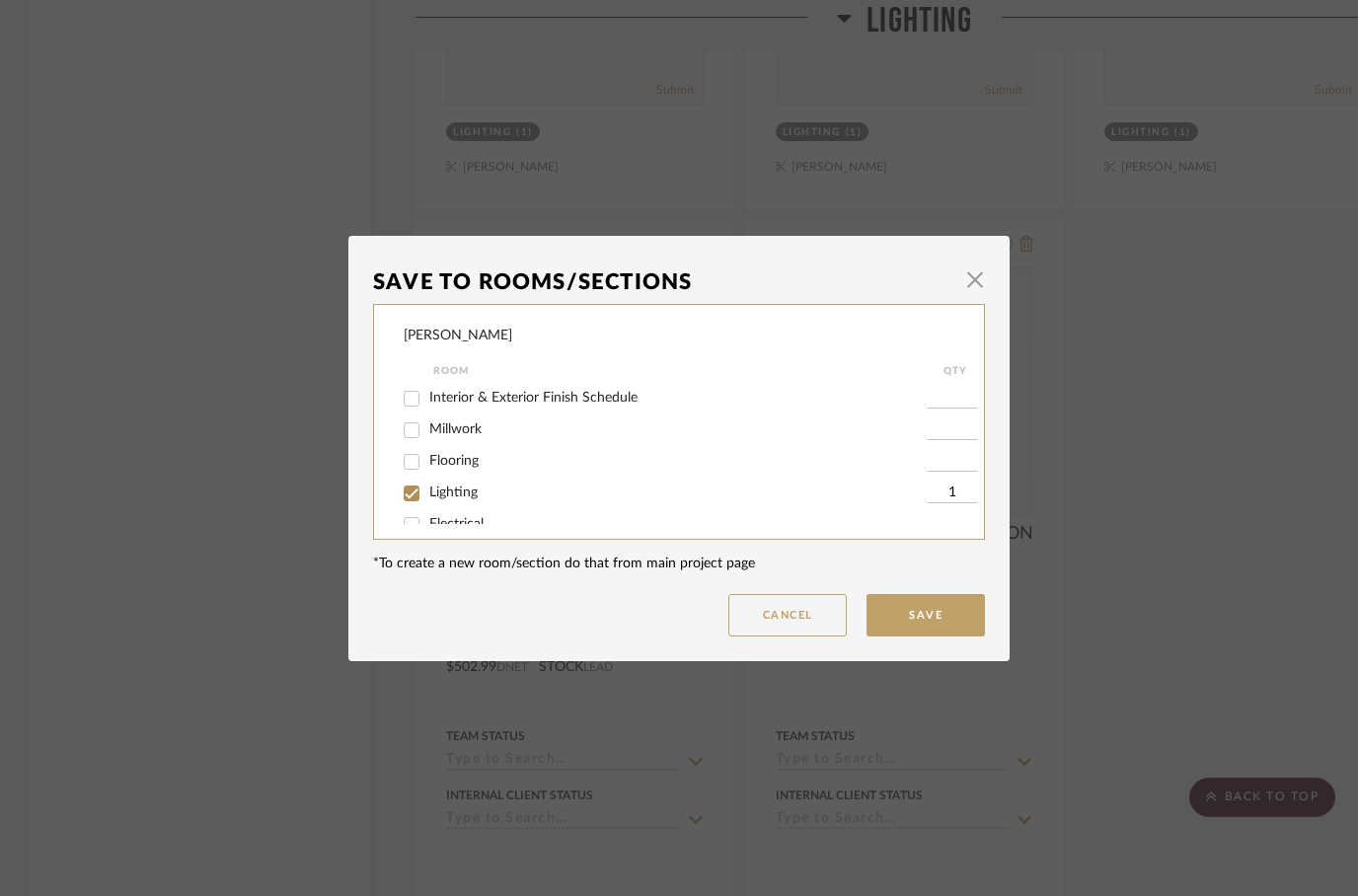
click at [412, 490] on input "Lighting" at bounding box center [411, 494] width 32 height 32
checkbox input "false"
click at [913, 620] on button "Save" at bounding box center [925, 615] width 118 height 43
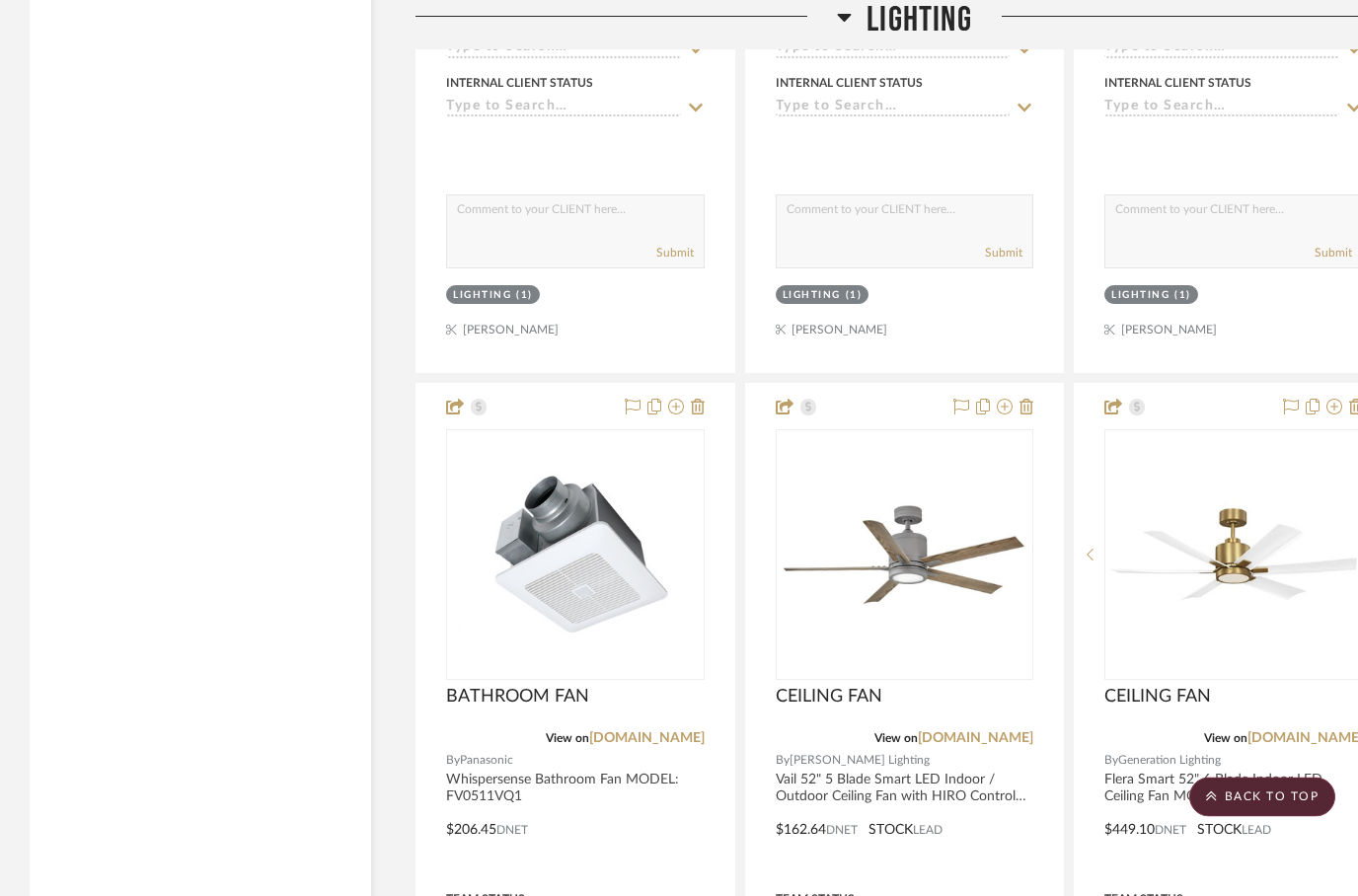
scroll to position [6643, 0]
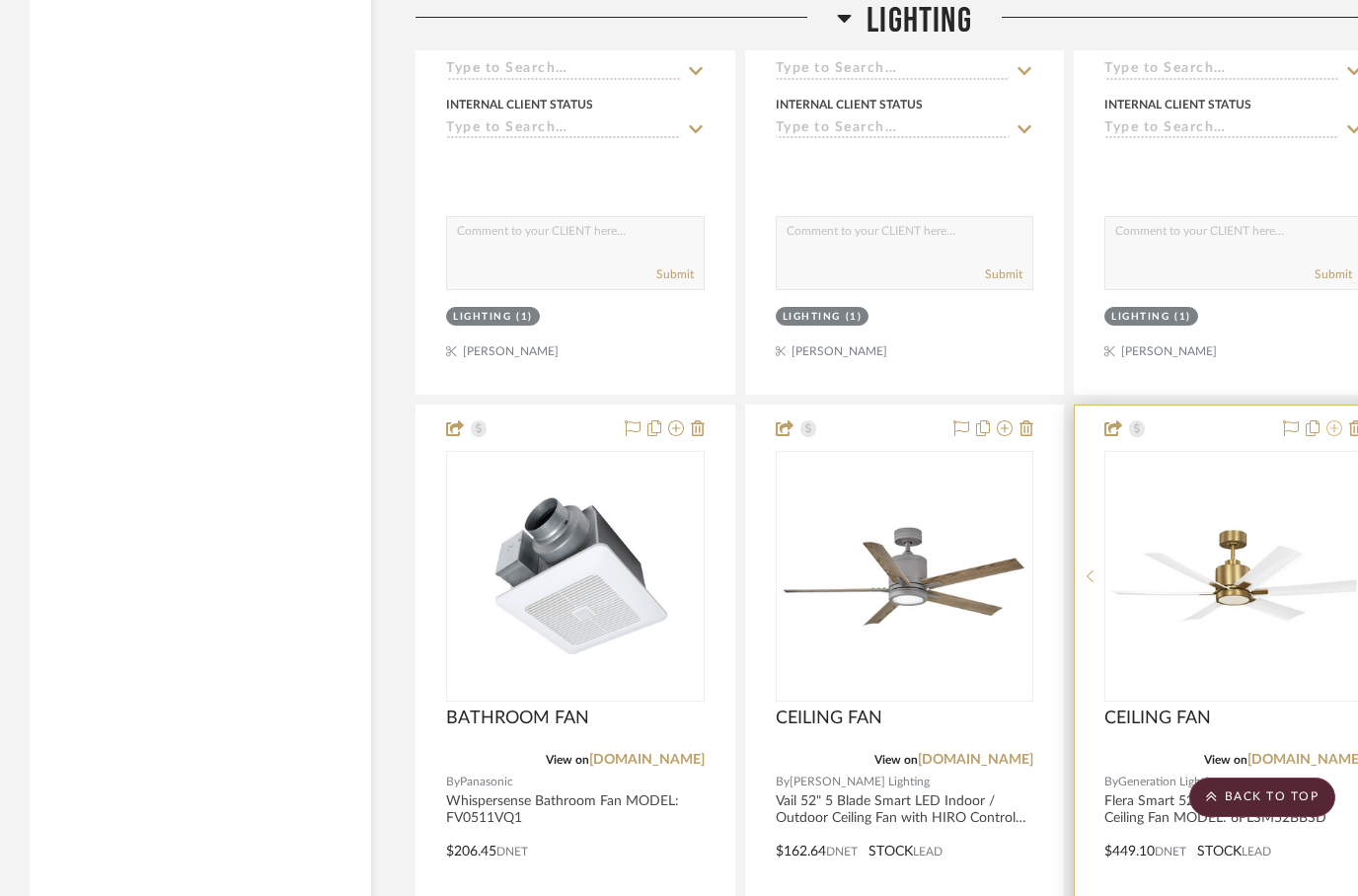
click at [1328, 432] on icon at bounding box center [1334, 428] width 16 height 16
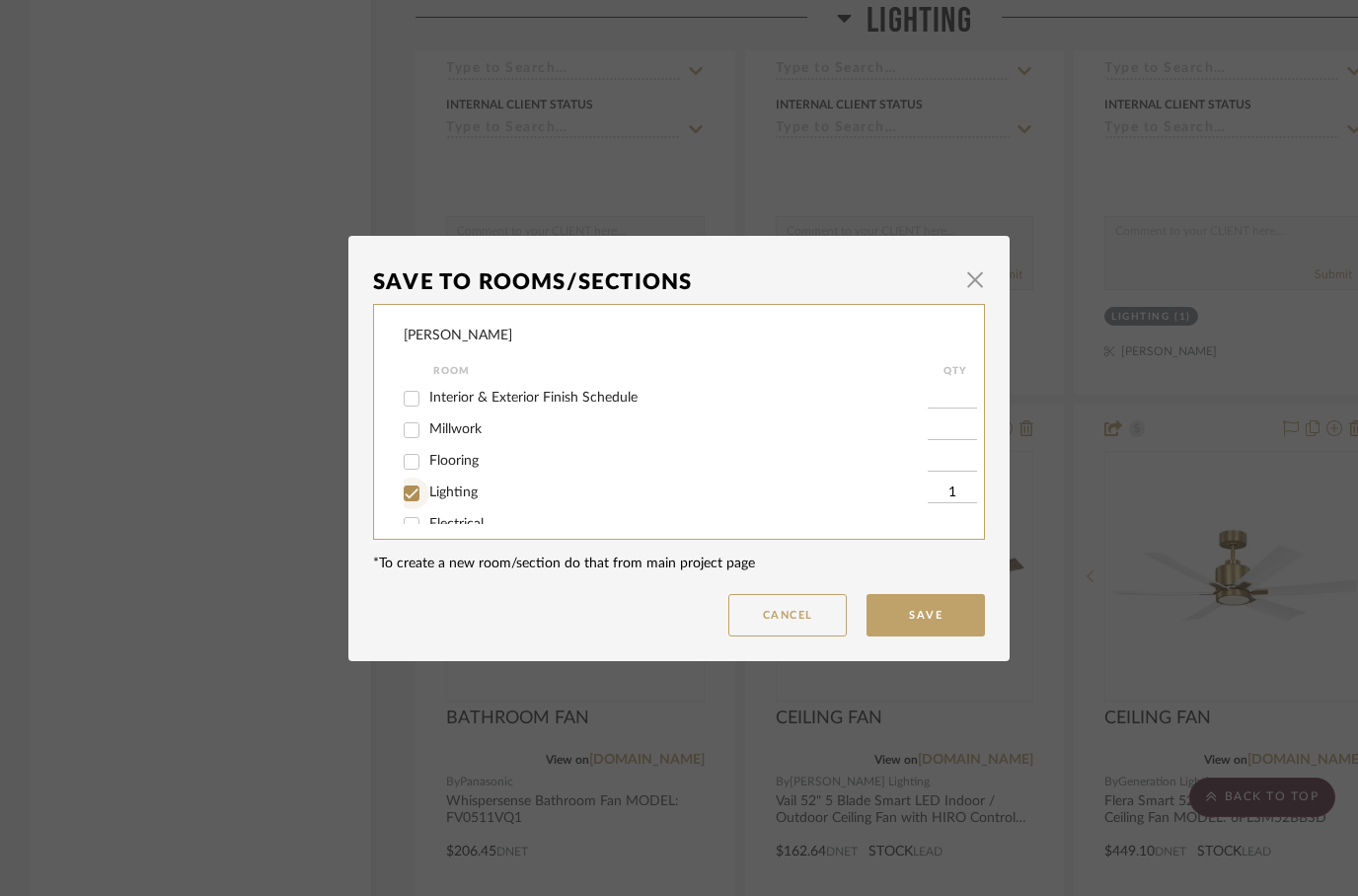
click at [412, 502] on input "Lighting" at bounding box center [411, 494] width 32 height 32
checkbox input "false"
click at [905, 613] on button "Save" at bounding box center [925, 615] width 118 height 43
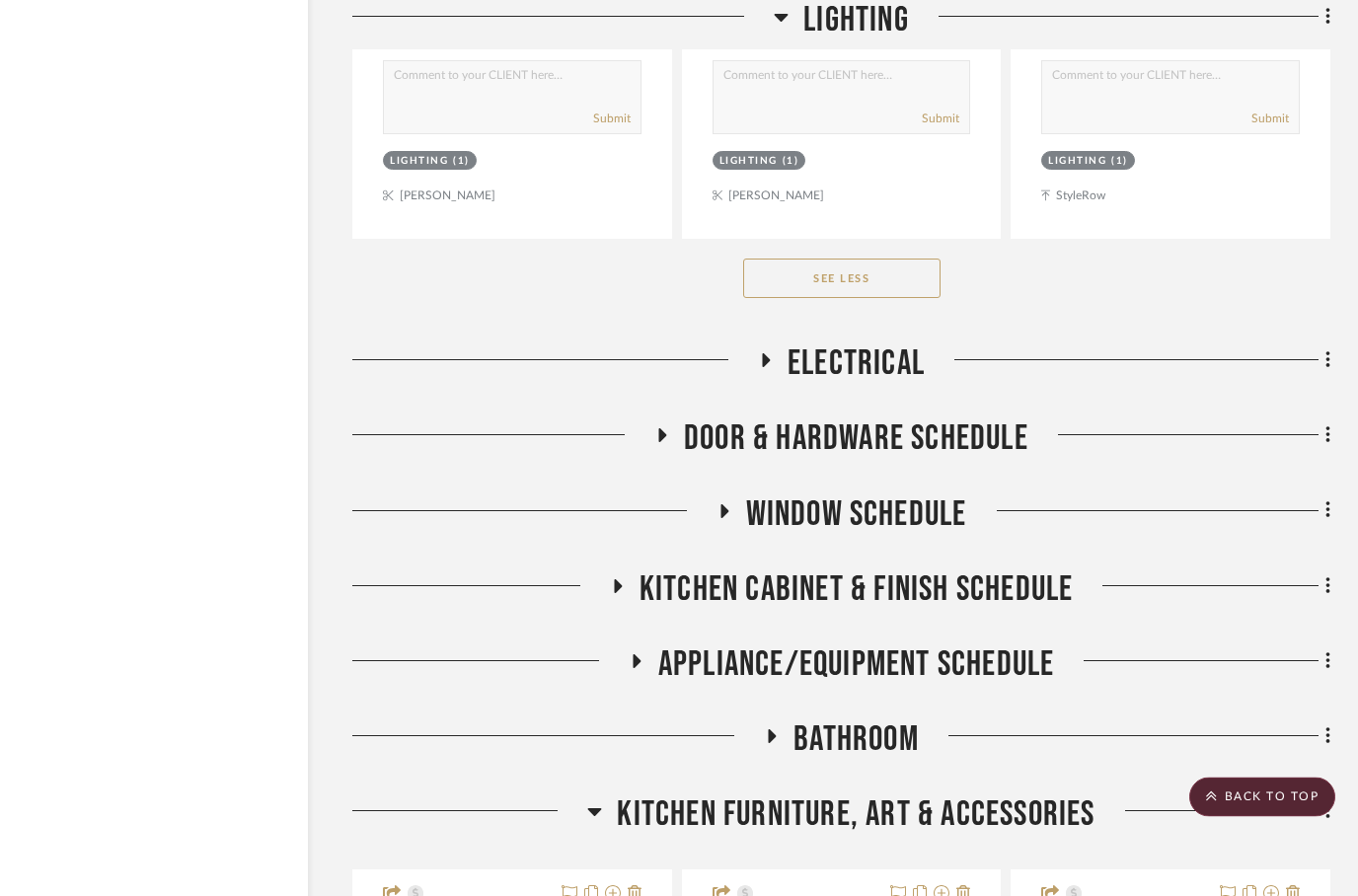
scroll to position [7674, 63]
click at [778, 365] on h3 "Electrical" at bounding box center [841, 363] width 167 height 43
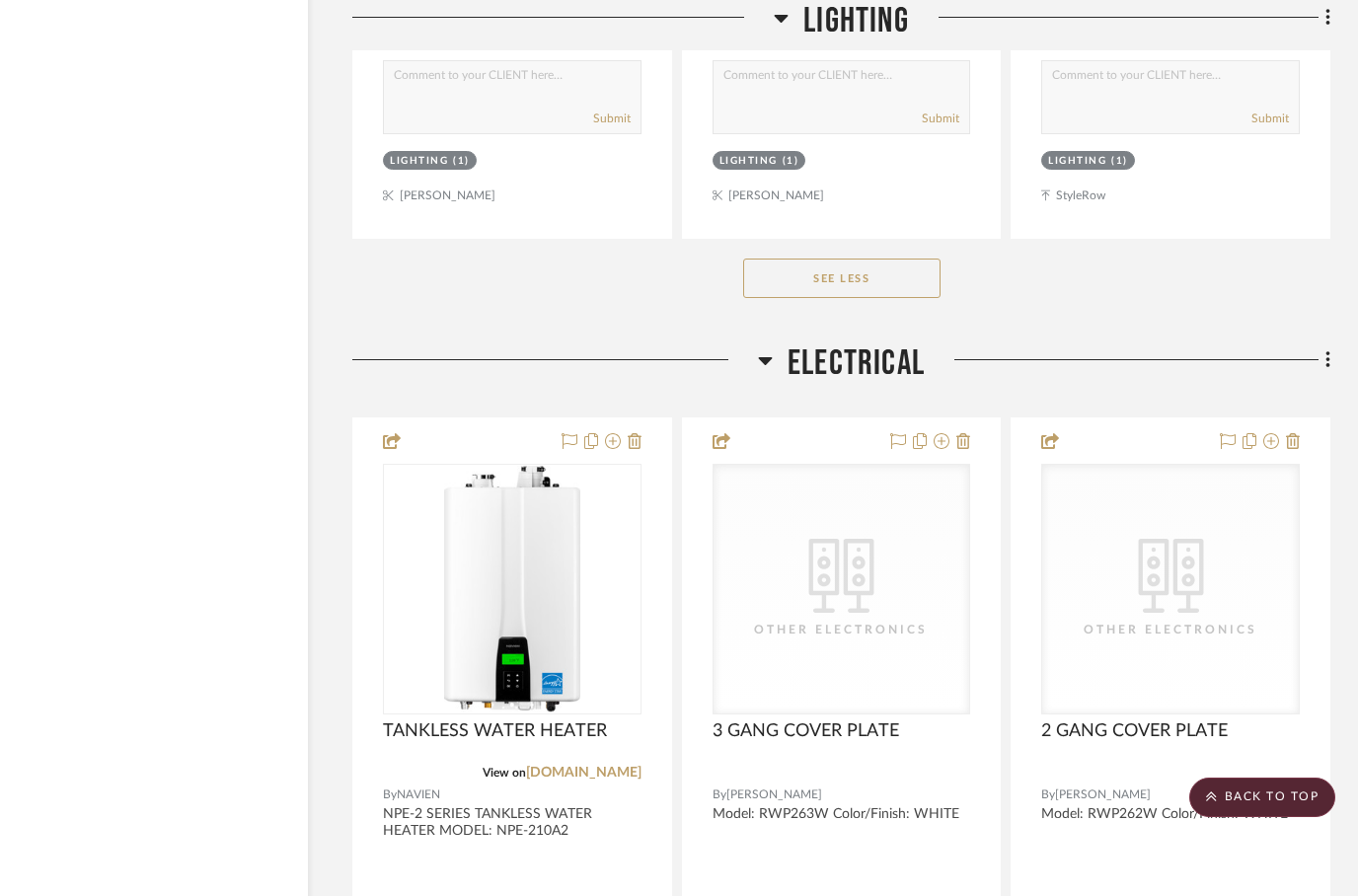
click at [761, 364] on icon at bounding box center [765, 360] width 15 height 24
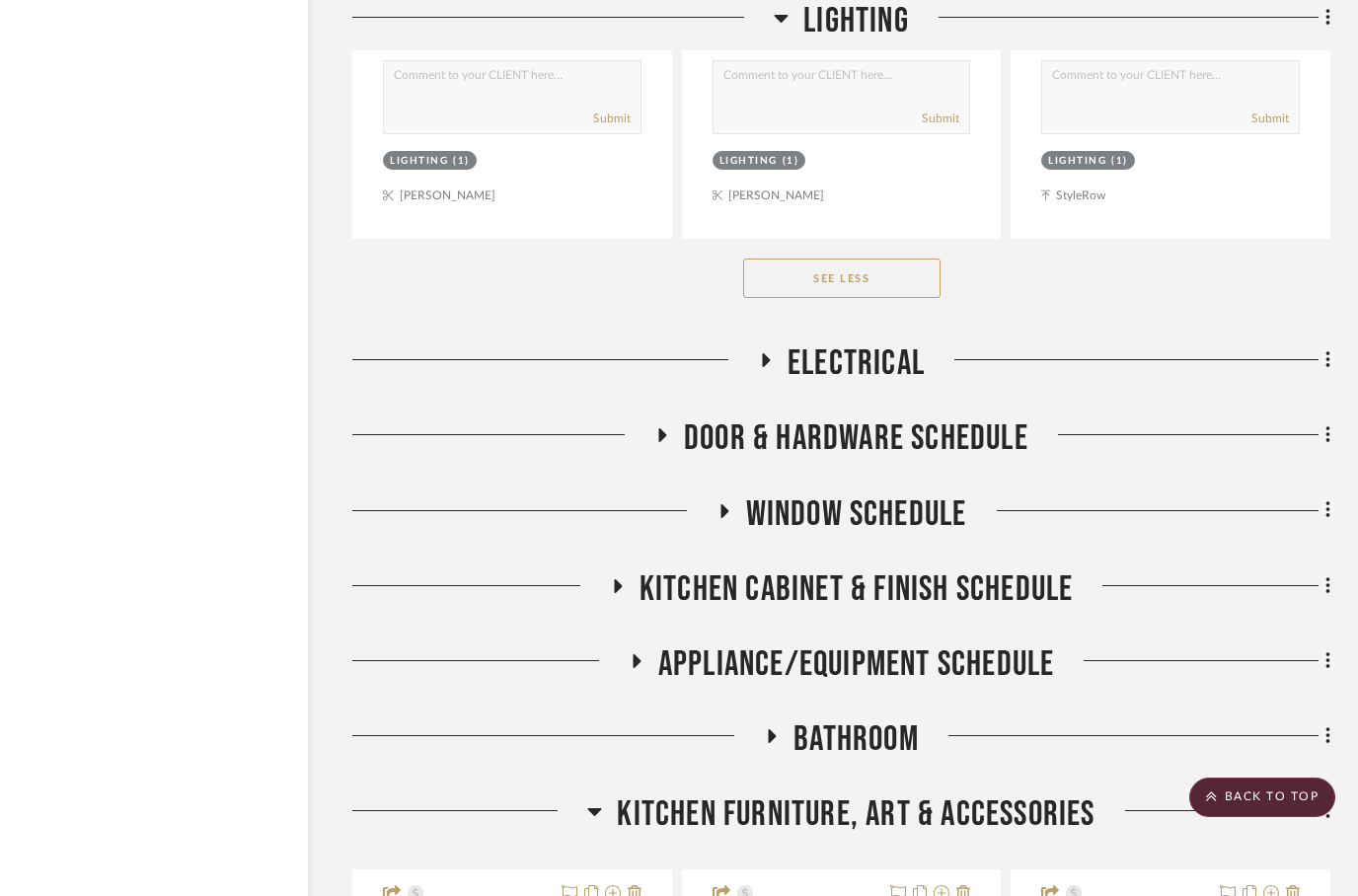
click at [679, 440] on h3 "Door & Hardware Schedule" at bounding box center [841, 438] width 374 height 43
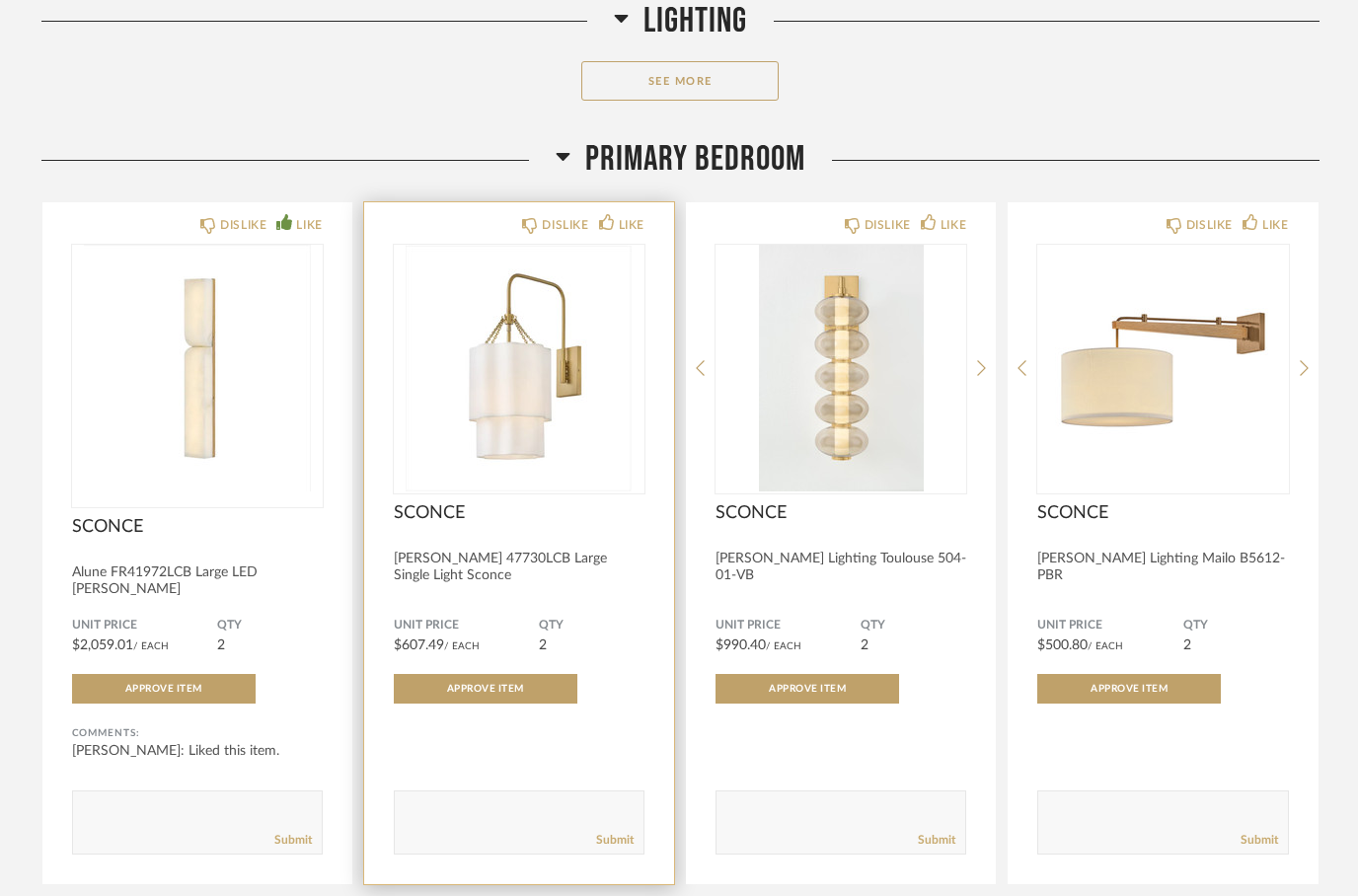
click at [482, 234] on div "DISLIKE LIKE SCONCE Gwen 47730LCB Large Single Light Sconce Unit Price $607.49 …" at bounding box center [519, 543] width 310 height 682
